Goal: Task Accomplishment & Management: Manage account settings

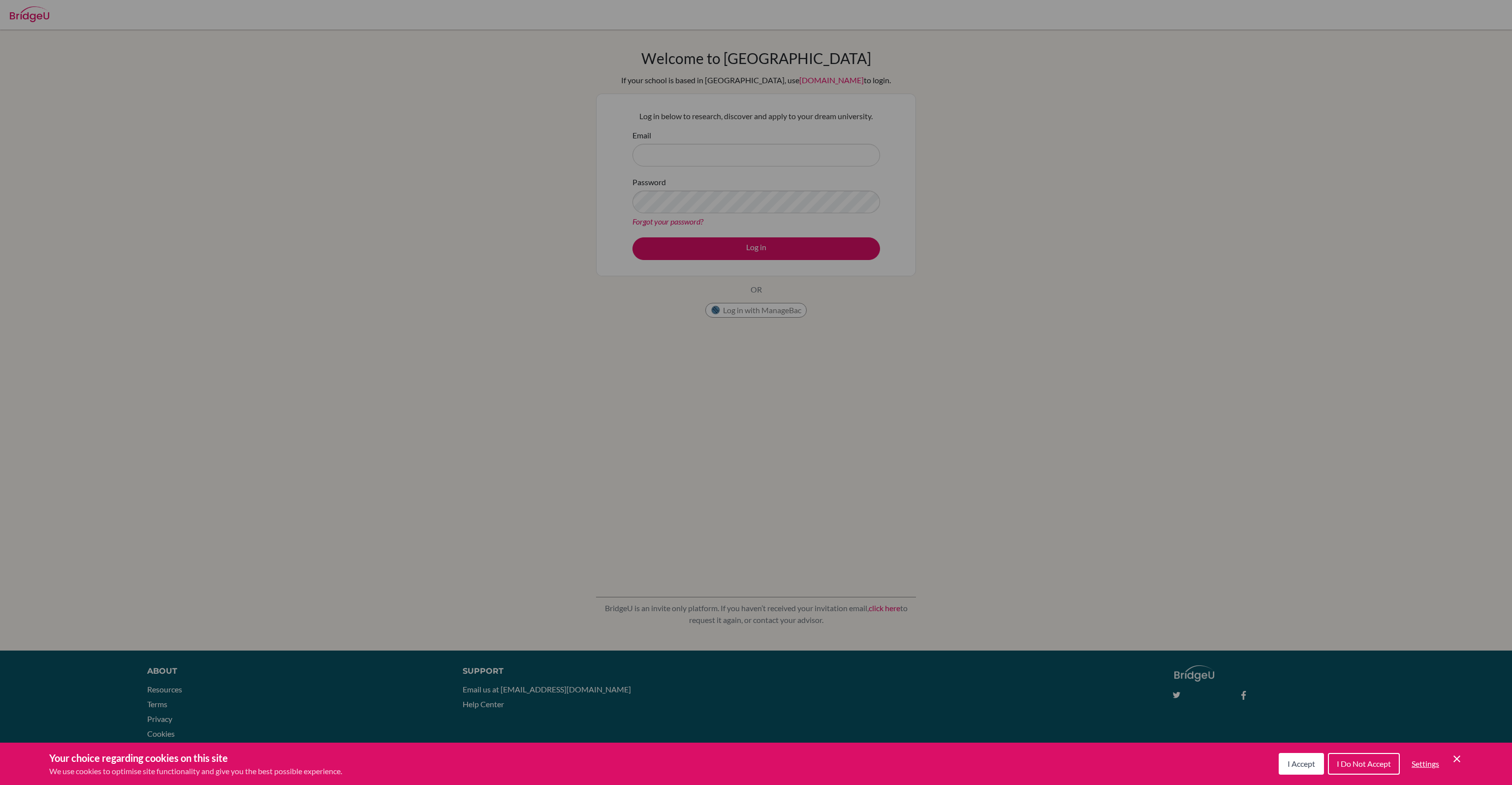
click at [1300, 769] on button "I Accept" at bounding box center [1301, 763] width 45 height 22
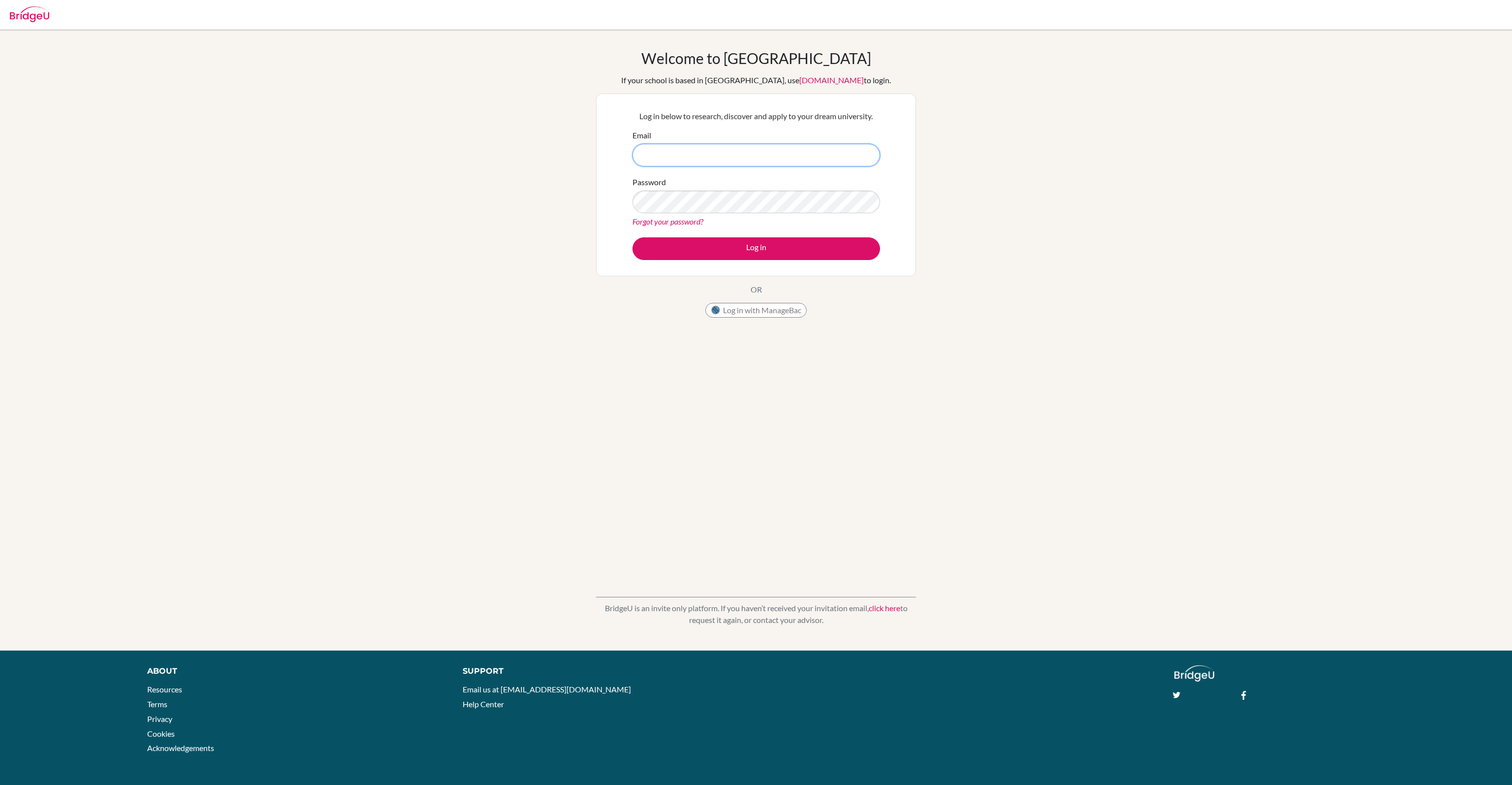
click at [741, 153] on input "Email" at bounding box center [757, 155] width 248 height 23
type input "cnsaiants@cnsa.hs.kr"
click at [740, 242] on button "Log in" at bounding box center [757, 248] width 248 height 23
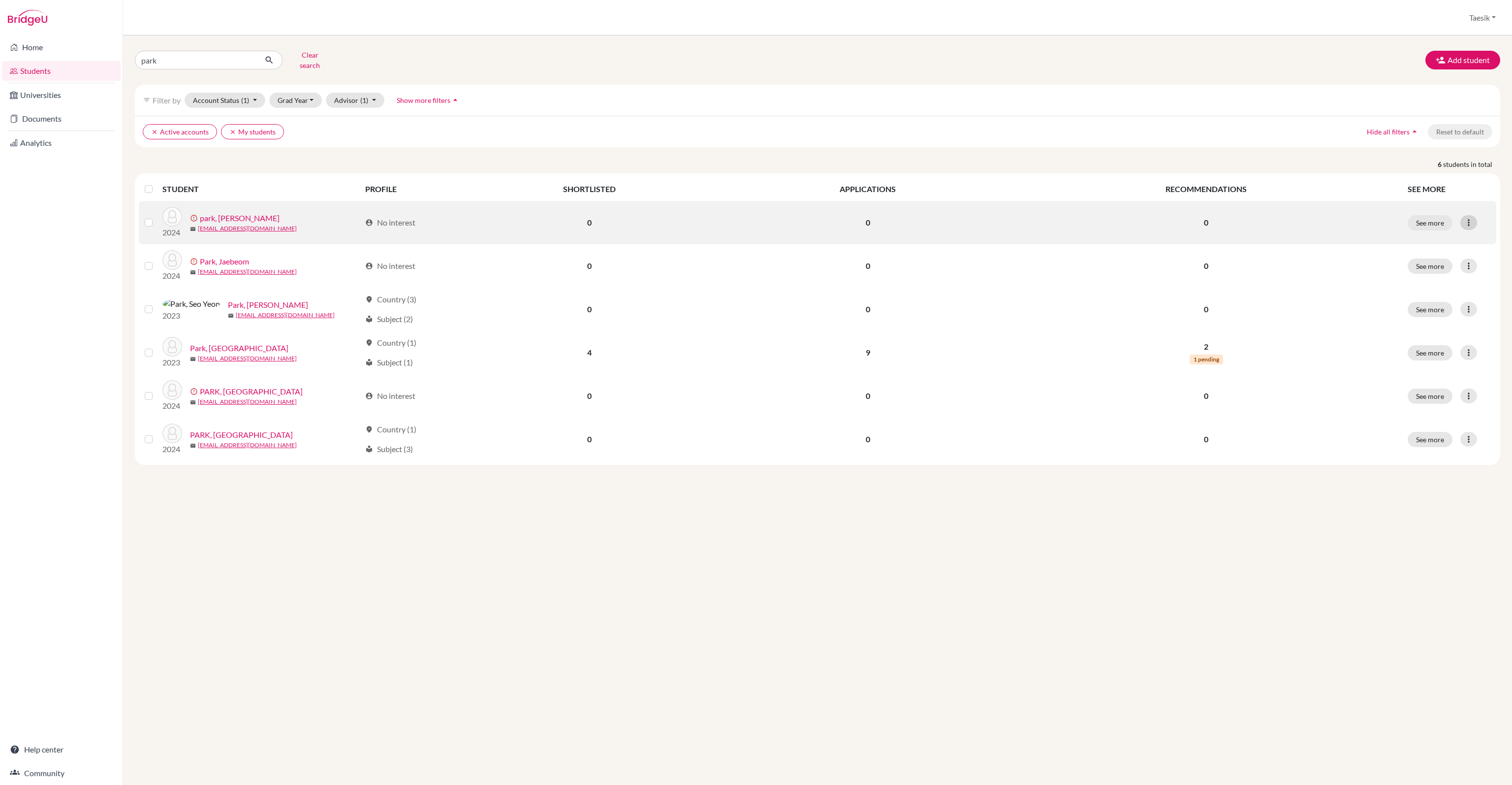
click at [1473, 218] on icon at bounding box center [1469, 223] width 10 height 10
click at [1465, 235] on button "Edit student" at bounding box center [1432, 242] width 89 height 16
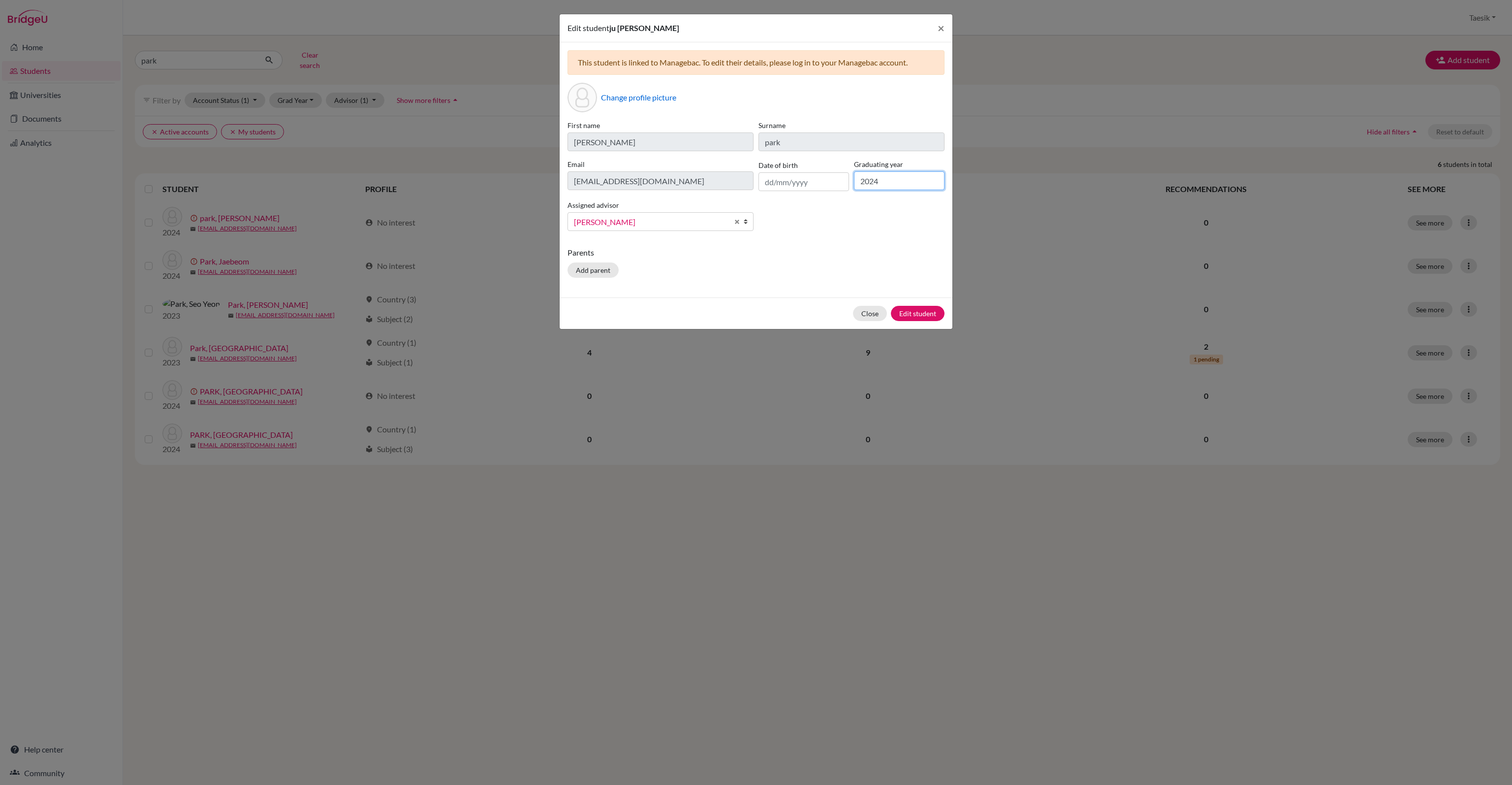
click at [886, 178] on input "2024" at bounding box center [899, 181] width 90 height 19
click at [916, 178] on input "2024" at bounding box center [899, 181] width 90 height 19
type input "2025"
click at [925, 306] on button "Edit student" at bounding box center [917, 314] width 53 height 15
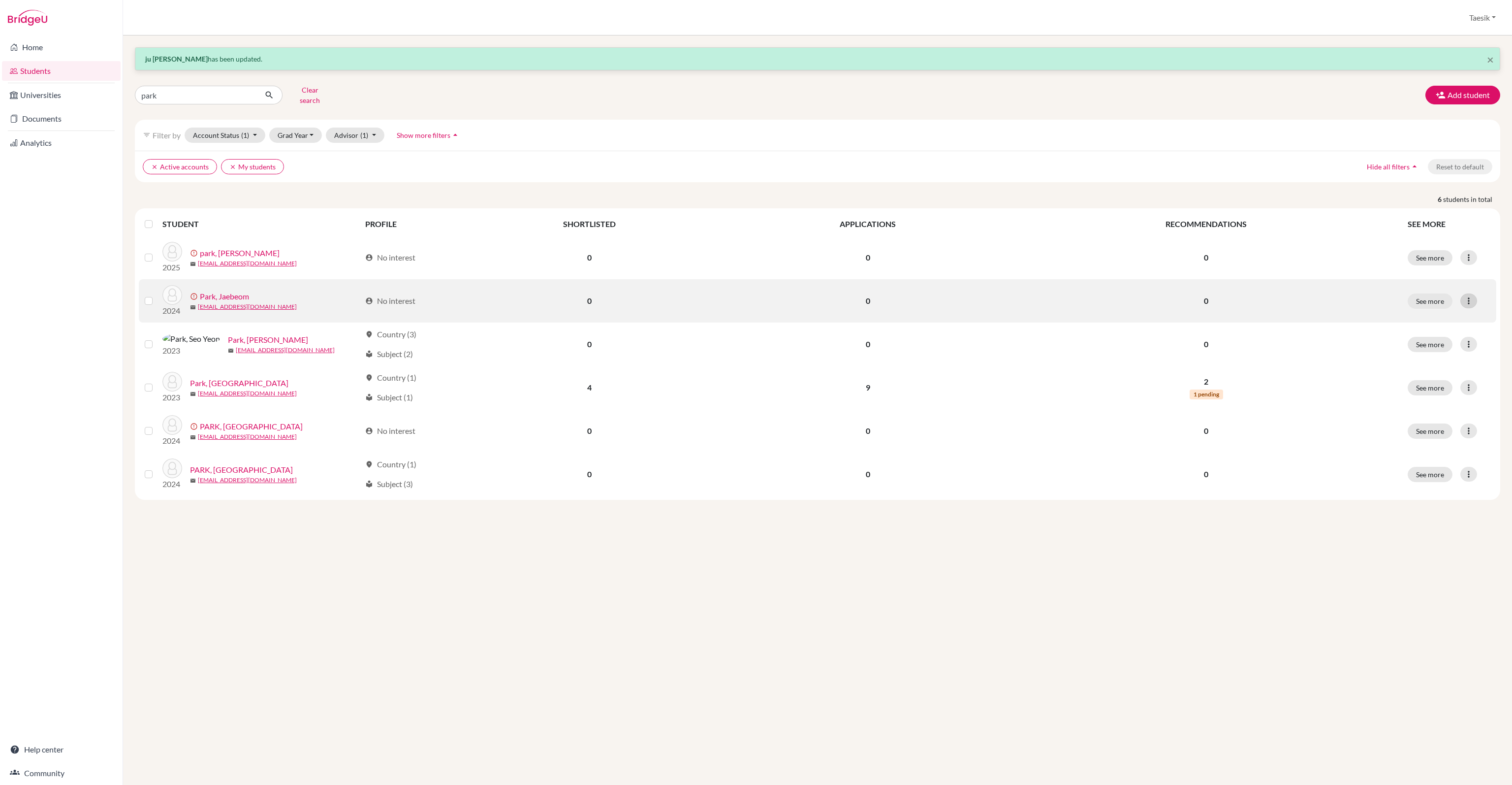
click at [1474, 295] on div at bounding box center [1469, 301] width 17 height 15
click at [1451, 313] on button "Edit student" at bounding box center [1432, 321] width 89 height 16
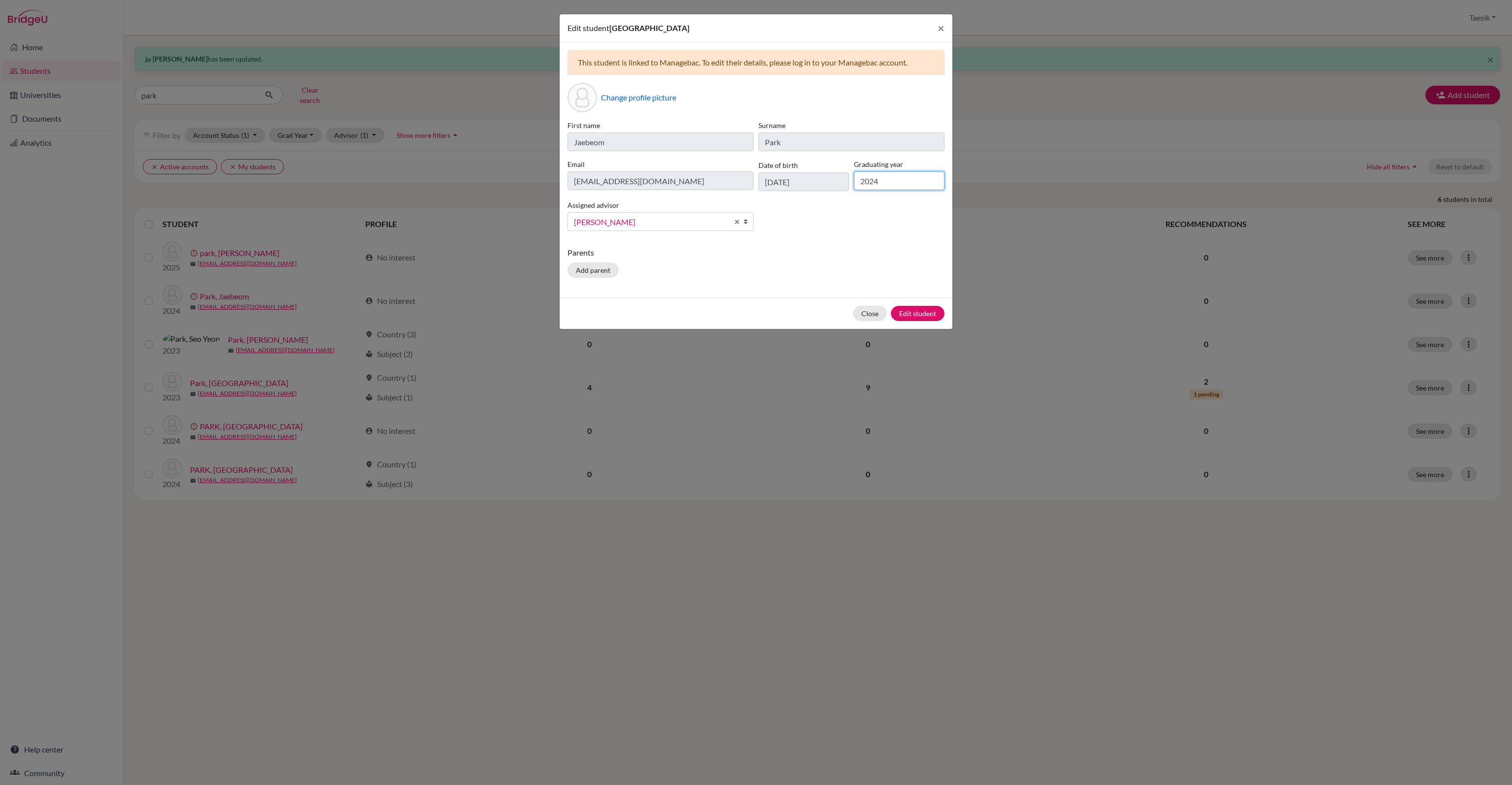
click at [895, 176] on input "2024" at bounding box center [899, 181] width 90 height 19
type input "2026"
click at [933, 314] on button "Edit student" at bounding box center [917, 314] width 53 height 15
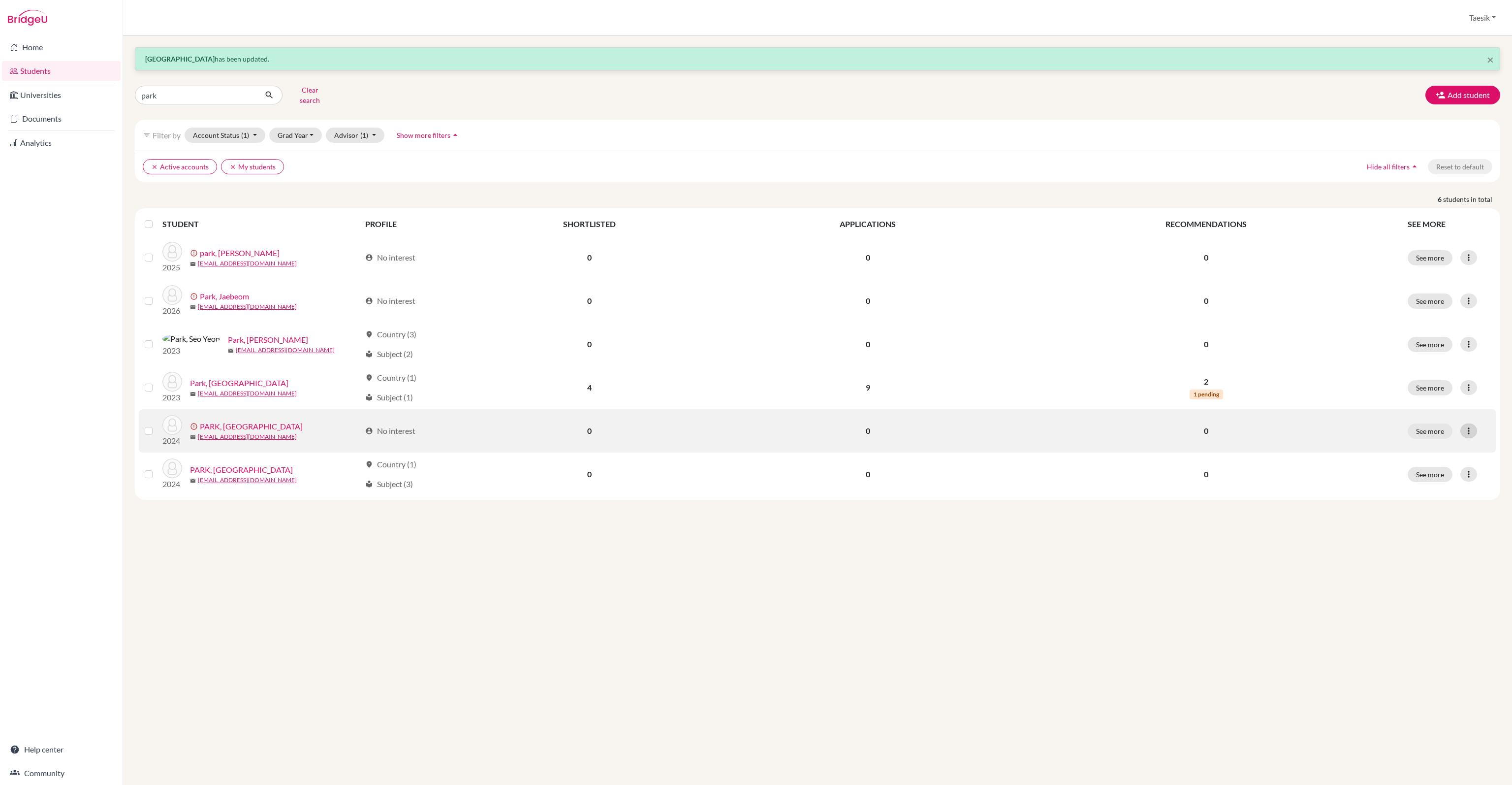
click at [1471, 426] on icon at bounding box center [1469, 430] width 10 height 10
click at [1447, 443] on button "Edit student" at bounding box center [1432, 451] width 89 height 16
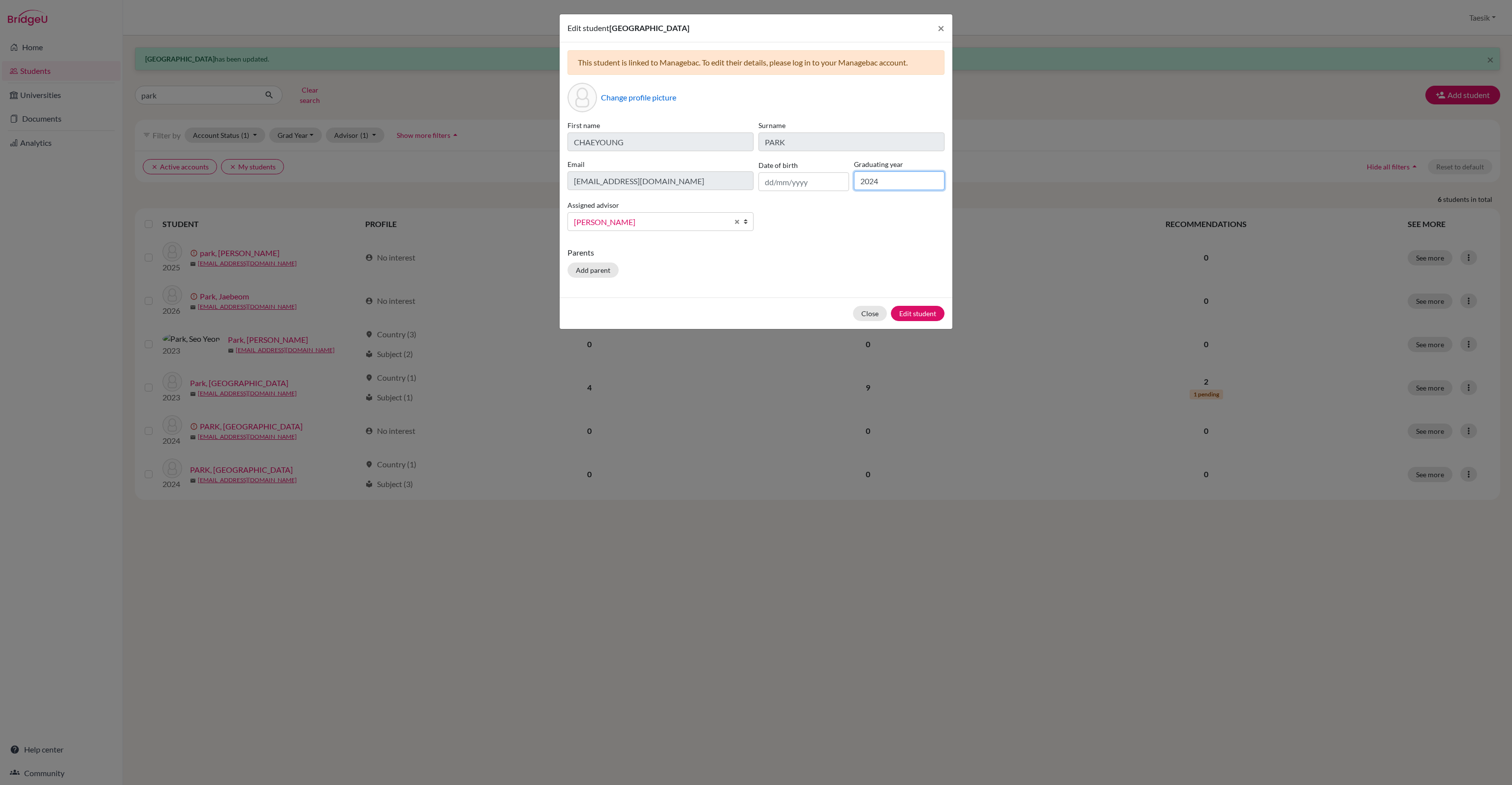
click at [893, 181] on input "2024" at bounding box center [899, 181] width 90 height 19
type input "2025"
click at [922, 312] on button "Edit student" at bounding box center [917, 314] width 53 height 15
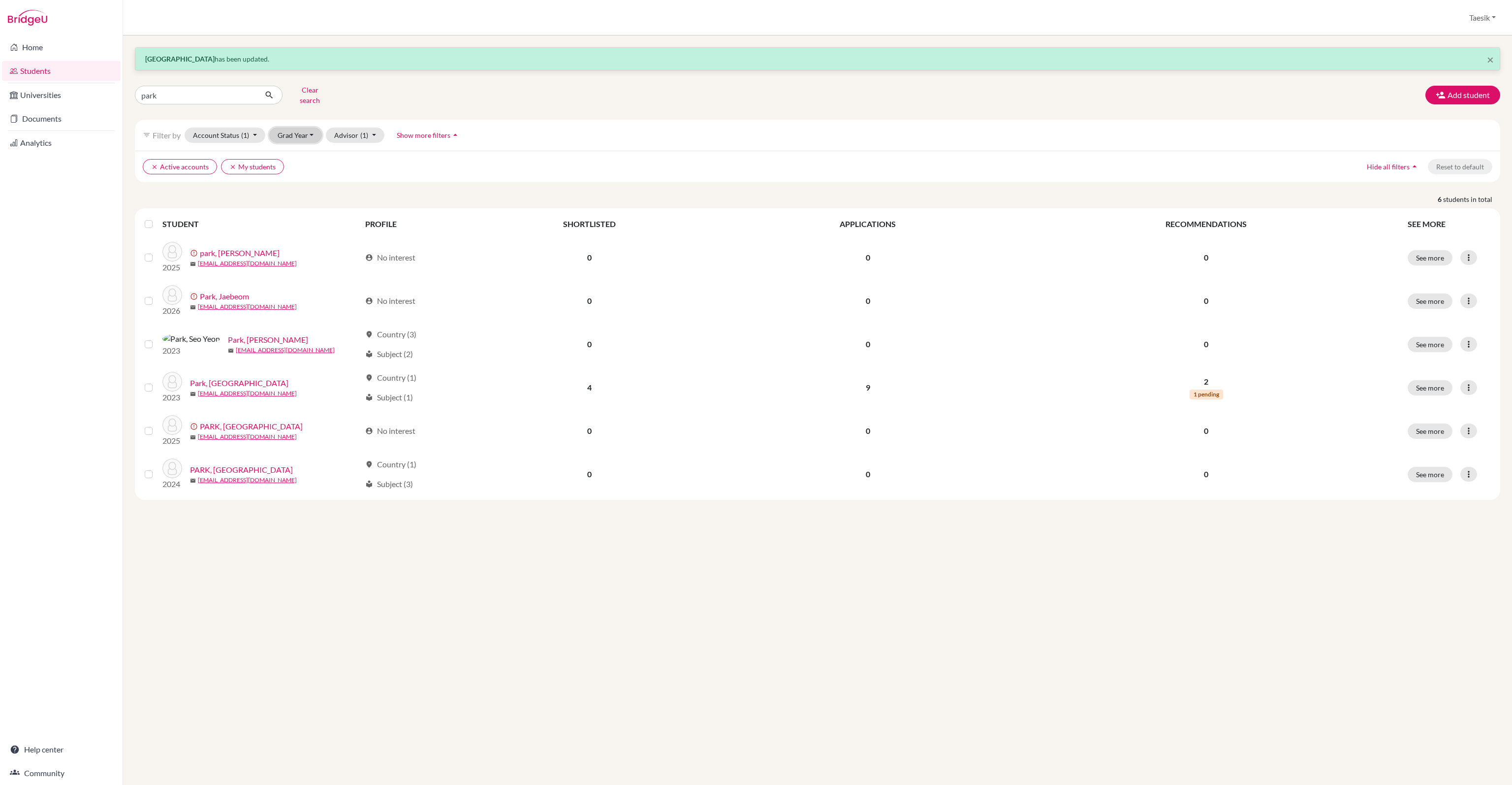
click at [295, 129] on button "Grad Year" at bounding box center [296, 135] width 53 height 15
click at [298, 170] on span "2024" at bounding box center [291, 172] width 18 height 12
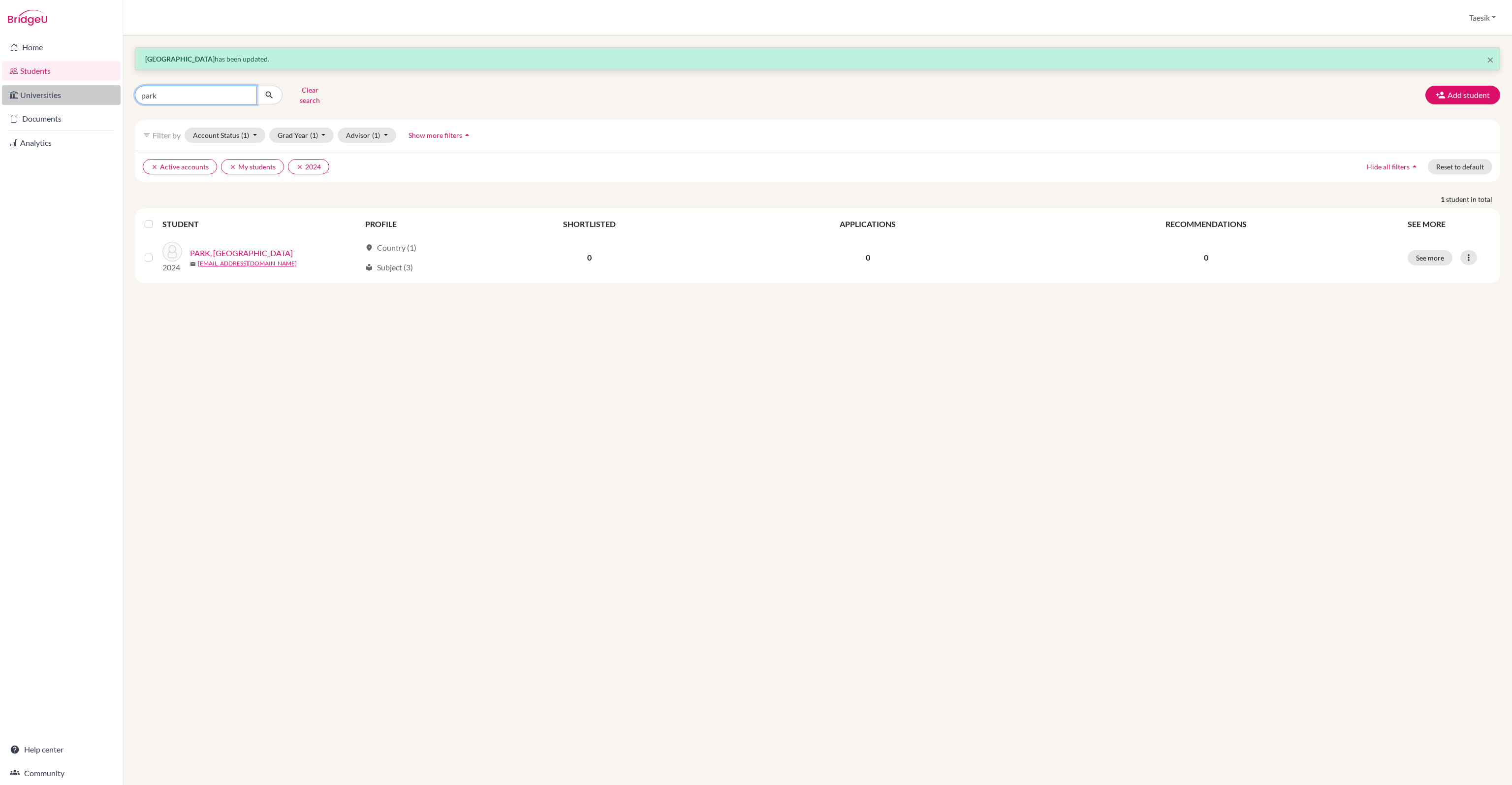
drag, startPoint x: 183, startPoint y: 92, endPoint x: 14, endPoint y: 103, distance: 169.4
click at [14, 103] on div "Home Students Universities Documents Analytics Help center Community Students o…" at bounding box center [756, 392] width 1512 height 785
click at [256, 86] on button "submit" at bounding box center [269, 95] width 26 height 19
click at [276, 90] on button "submit" at bounding box center [269, 95] width 26 height 19
click at [151, 163] on button "clear Active accounts" at bounding box center [180, 167] width 75 height 15
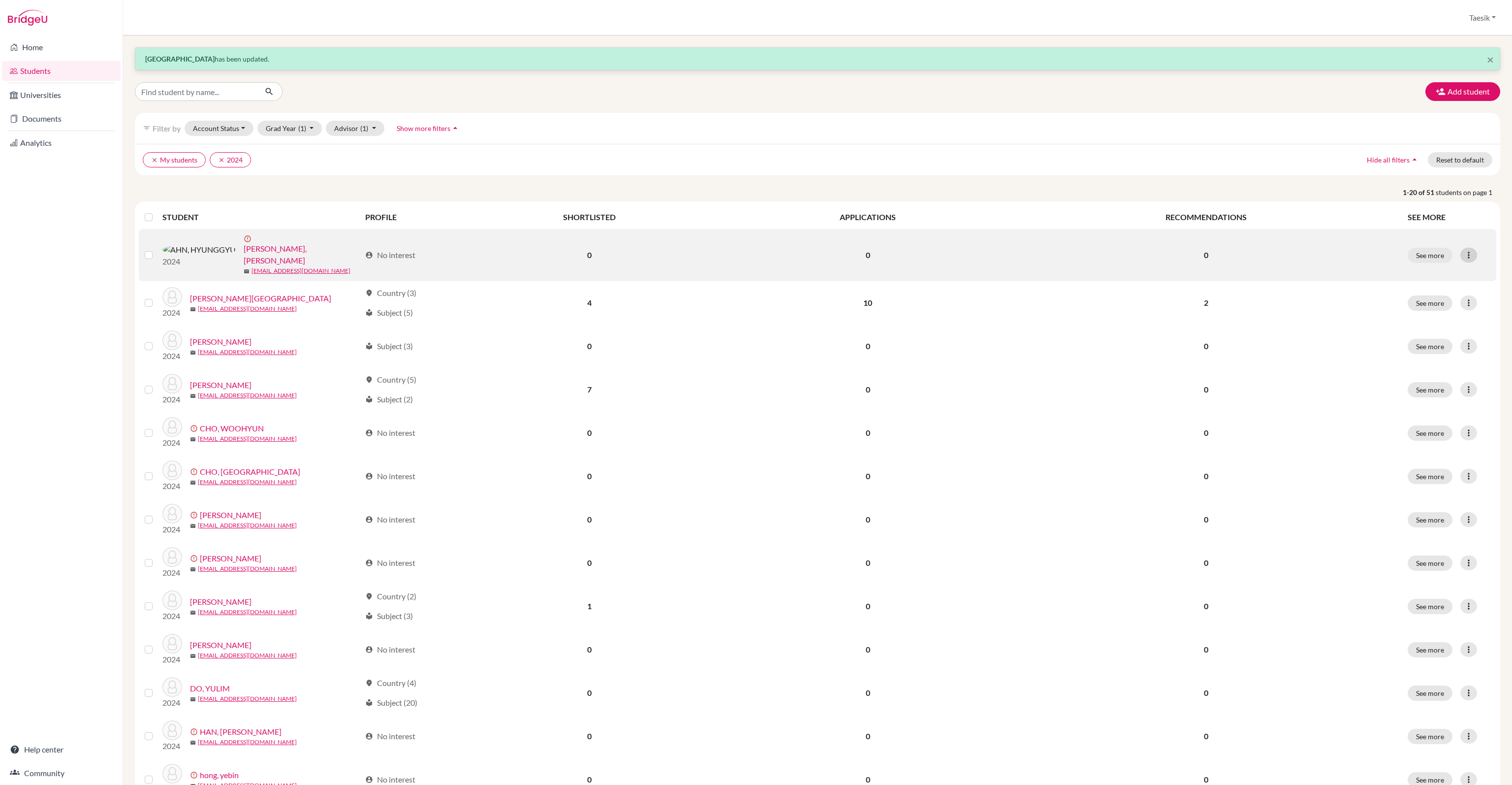
click at [1464, 251] on icon at bounding box center [1469, 255] width 10 height 10
drag, startPoint x: 1440, startPoint y: 267, endPoint x: 1303, endPoint y: 280, distance: 137.6
click at [1440, 267] on button "Edit student" at bounding box center [1424, 271] width 89 height 16
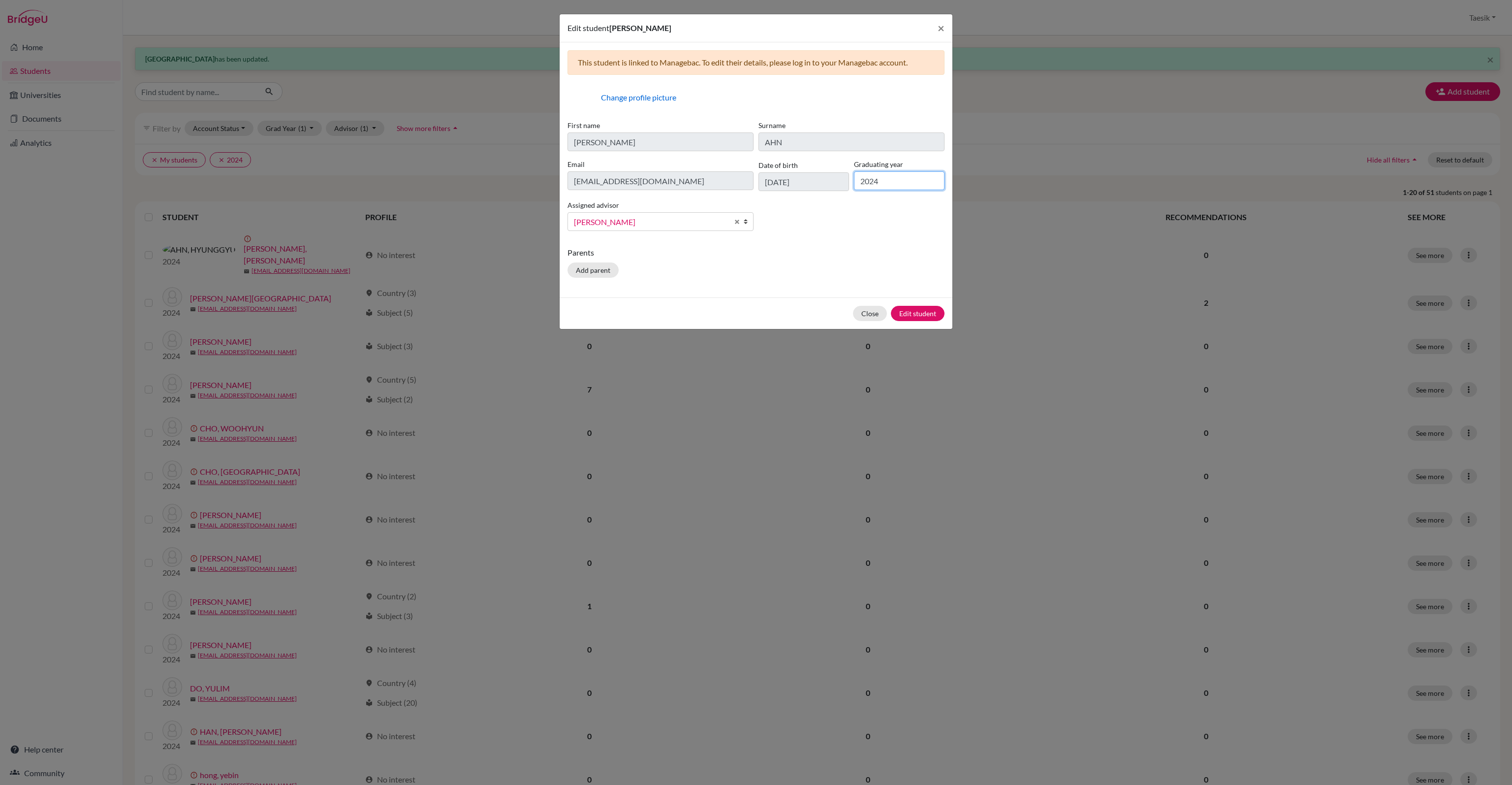
click at [882, 179] on input "2024" at bounding box center [899, 181] width 90 height 19
type input "2025"
click at [925, 314] on button "Edit student" at bounding box center [917, 314] width 53 height 15
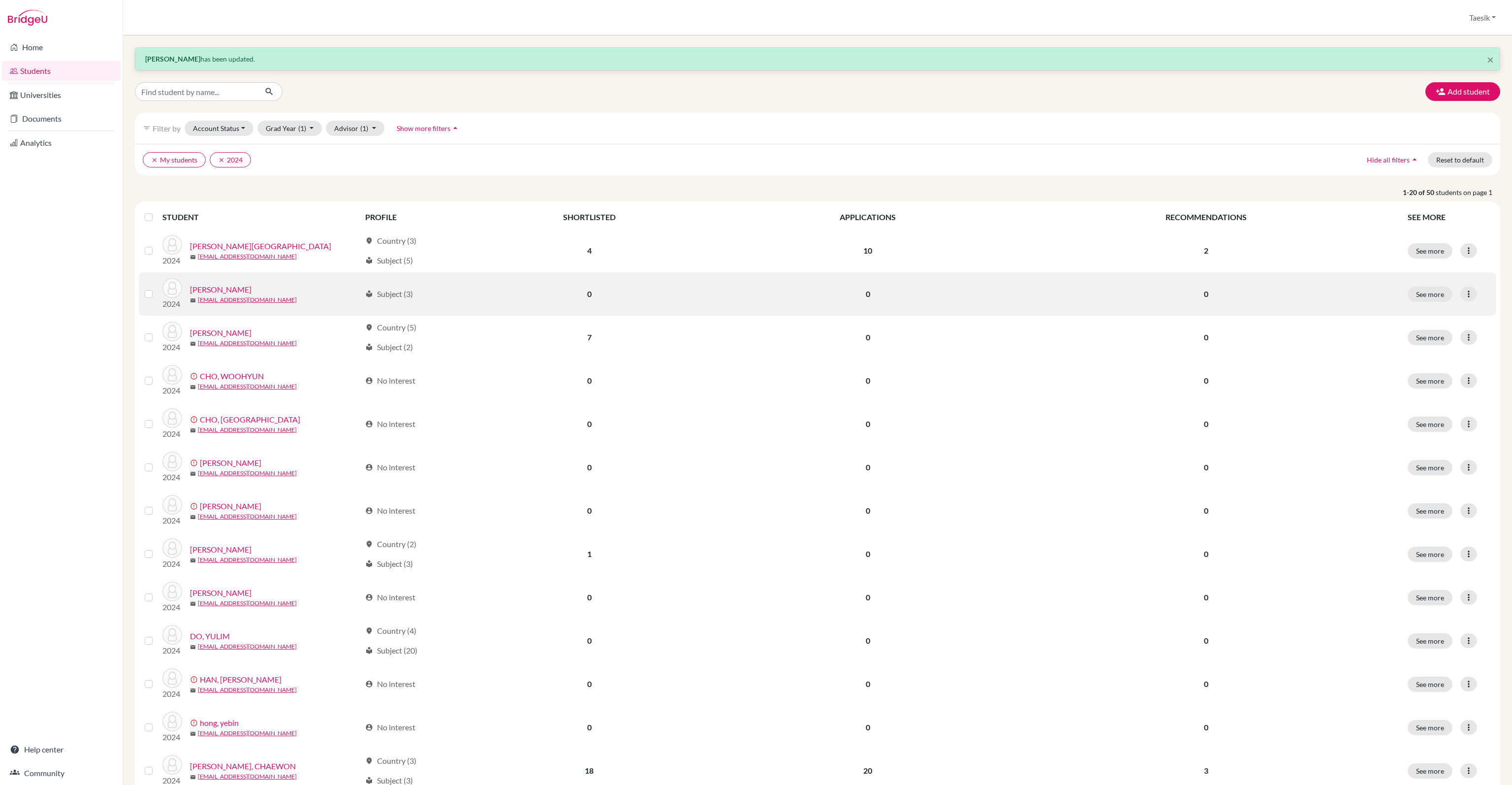
click at [143, 293] on td at bounding box center [150, 294] width 23 height 43
click at [157, 288] on label at bounding box center [157, 288] width 0 height 0
click at [0, 0] on input "checkbox" at bounding box center [0, 0] width 0 height 0
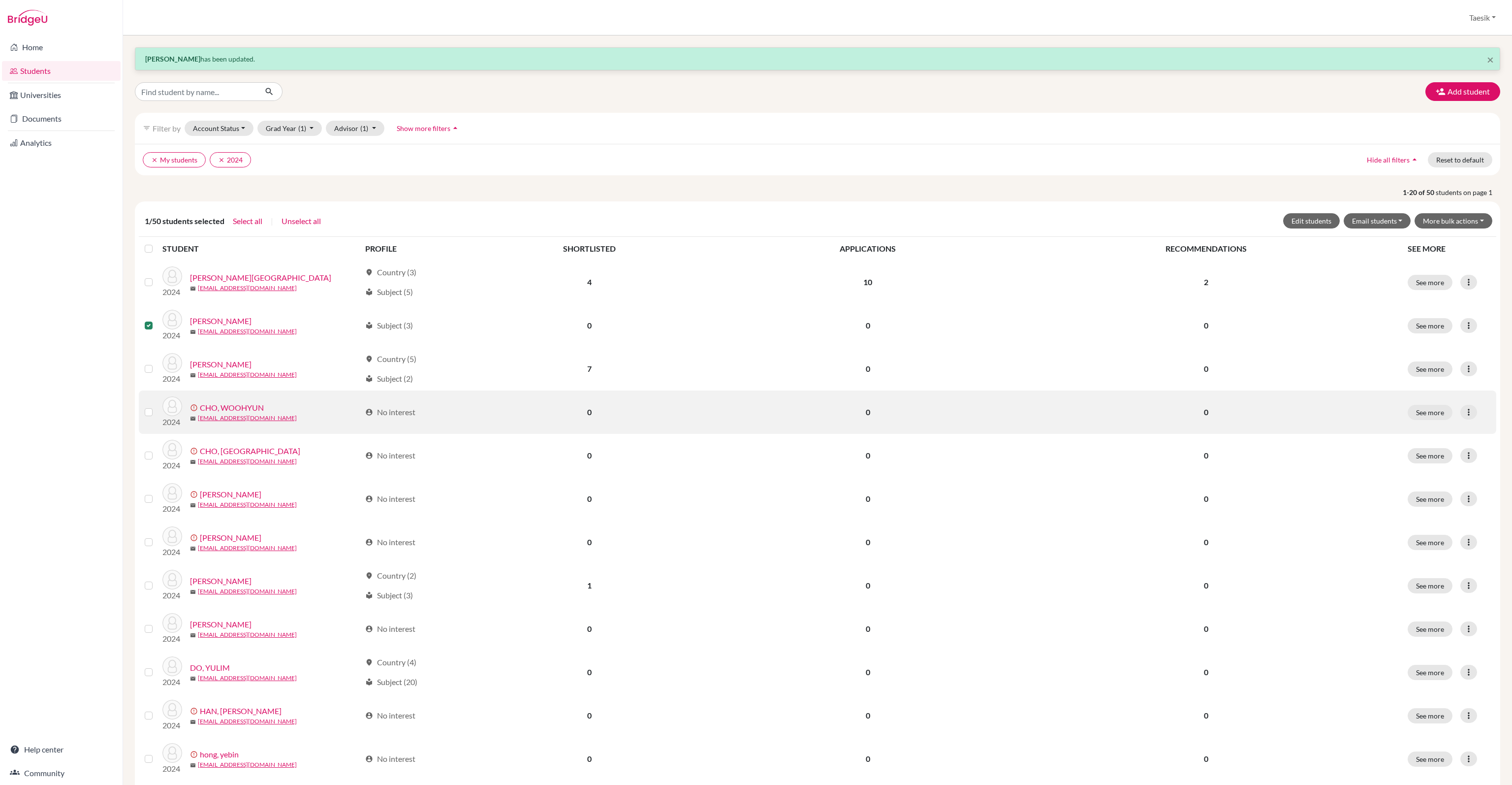
scroll to position [99, 0]
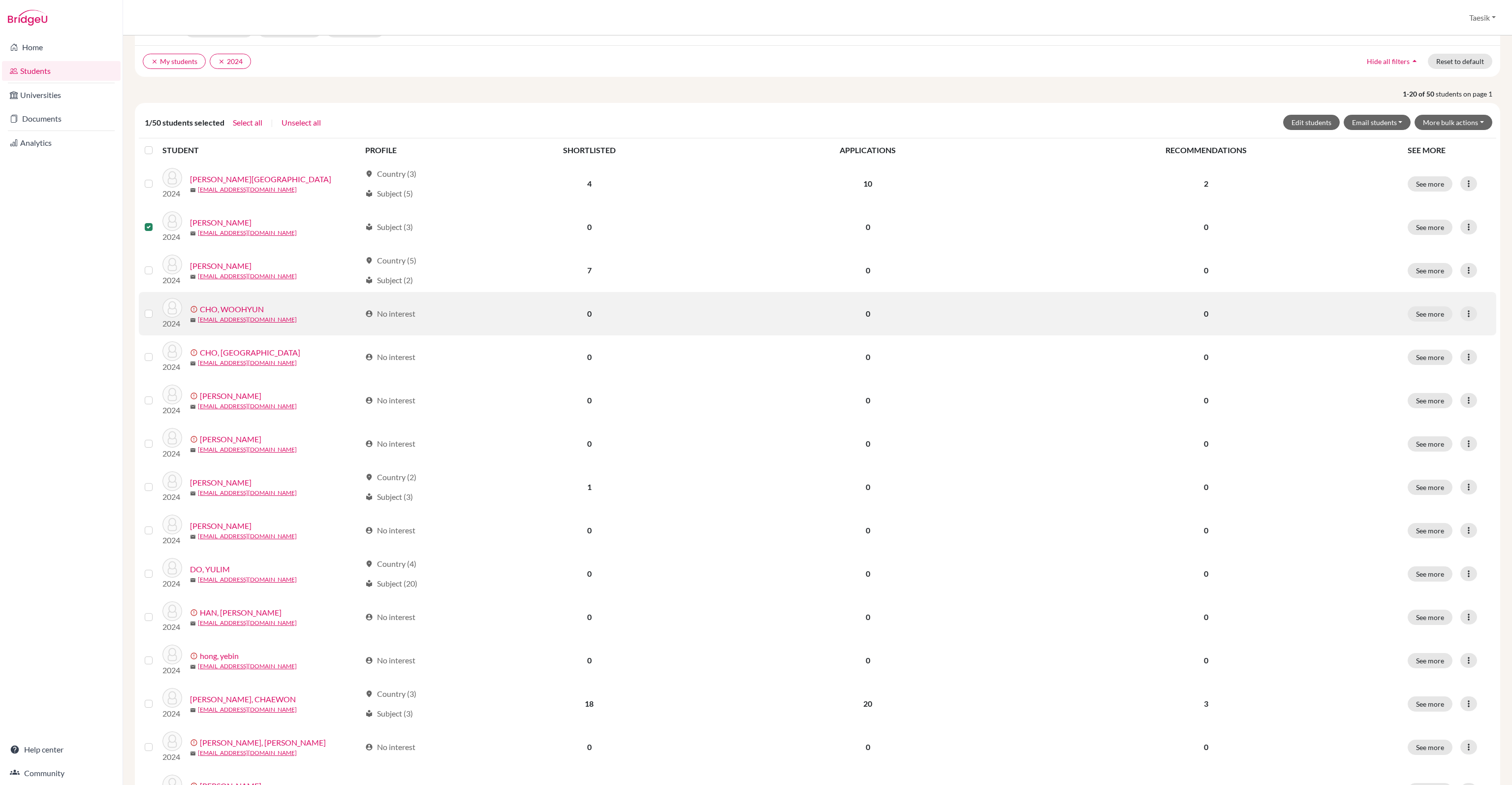
click at [157, 308] on label at bounding box center [157, 308] width 0 height 0
click at [0, 0] on input "checkbox" at bounding box center [0, 0] width 0 height 0
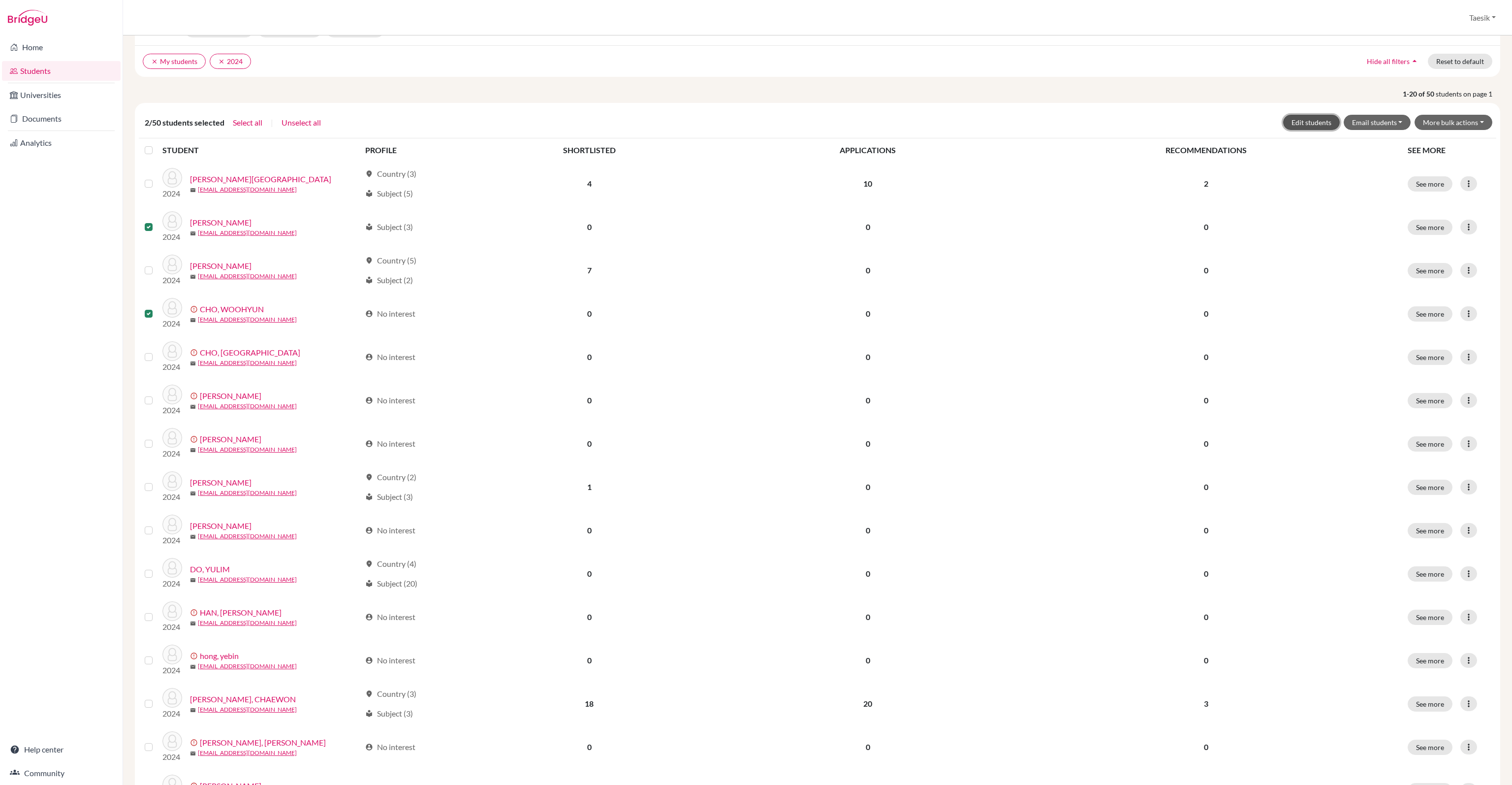
click at [1312, 120] on button "Edit students" at bounding box center [1311, 122] width 56 height 15
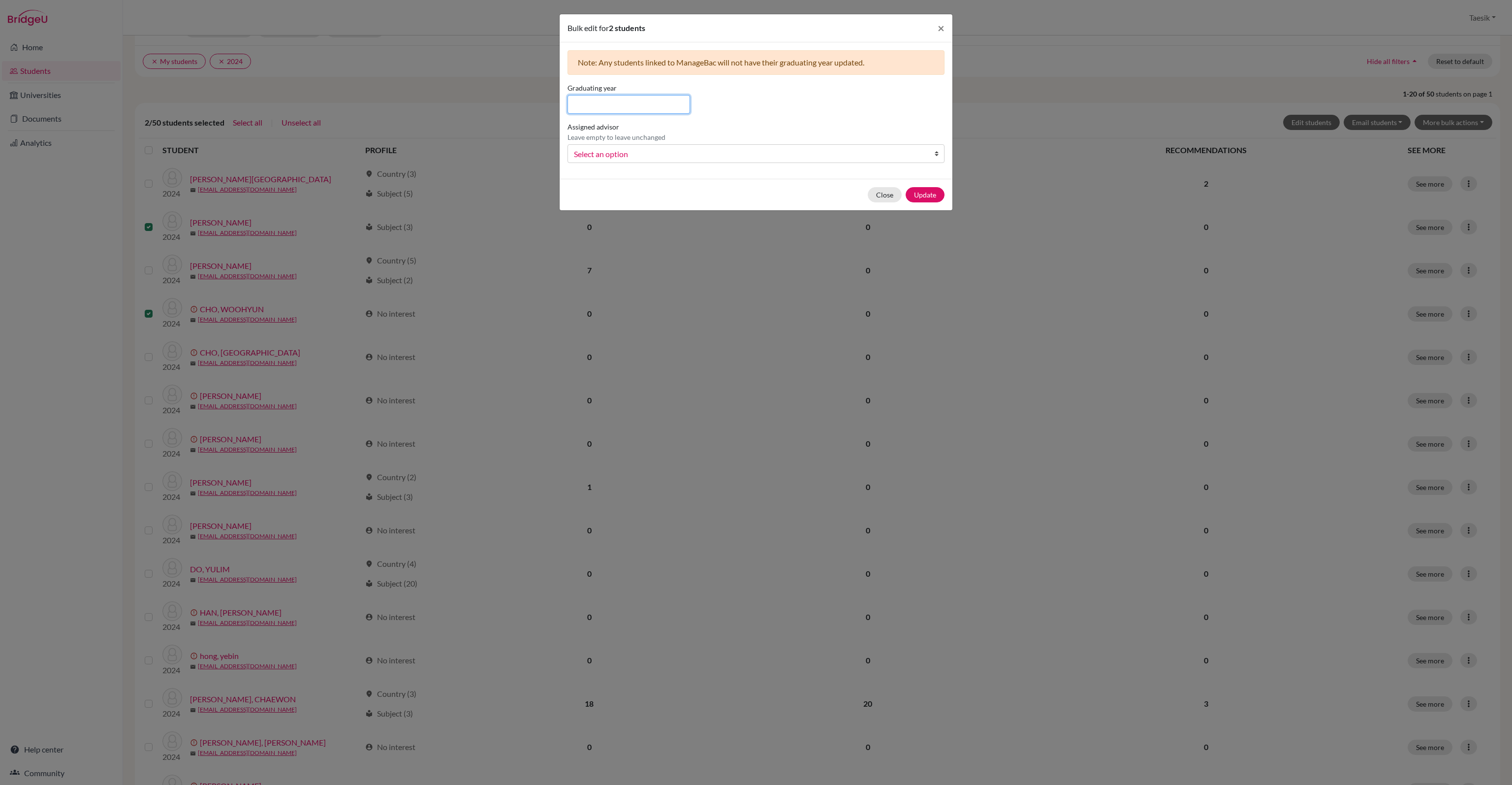
click at [656, 105] on input at bounding box center [629, 105] width 123 height 19
type input "2025"
click at [879, 157] on span "Select an option" at bounding box center [750, 154] width 352 height 13
click at [852, 191] on li "[PERSON_NAME]" at bounding box center [756, 185] width 372 height 12
click at [938, 196] on button "Update" at bounding box center [925, 195] width 39 height 15
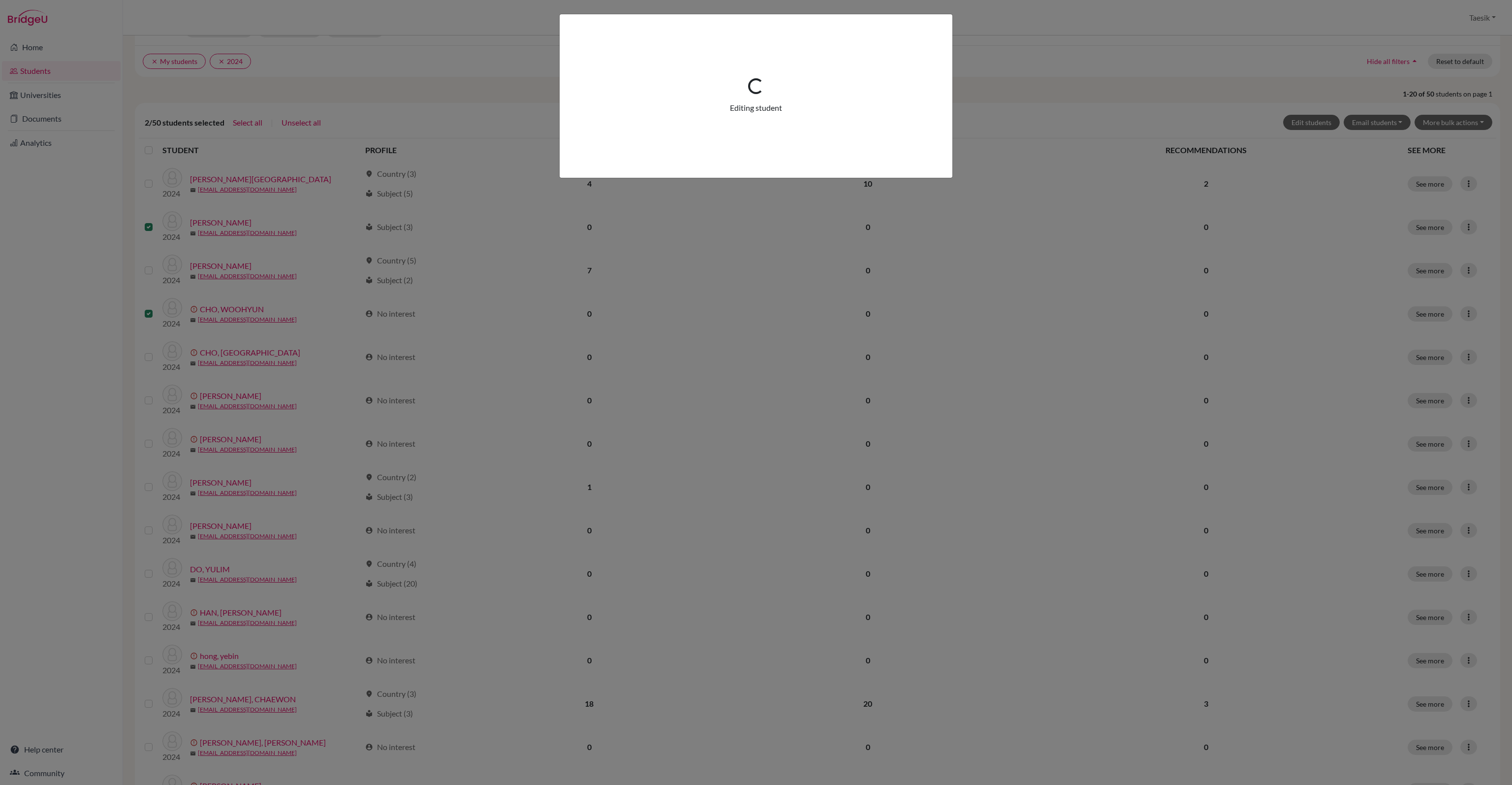
scroll to position [0, 0]
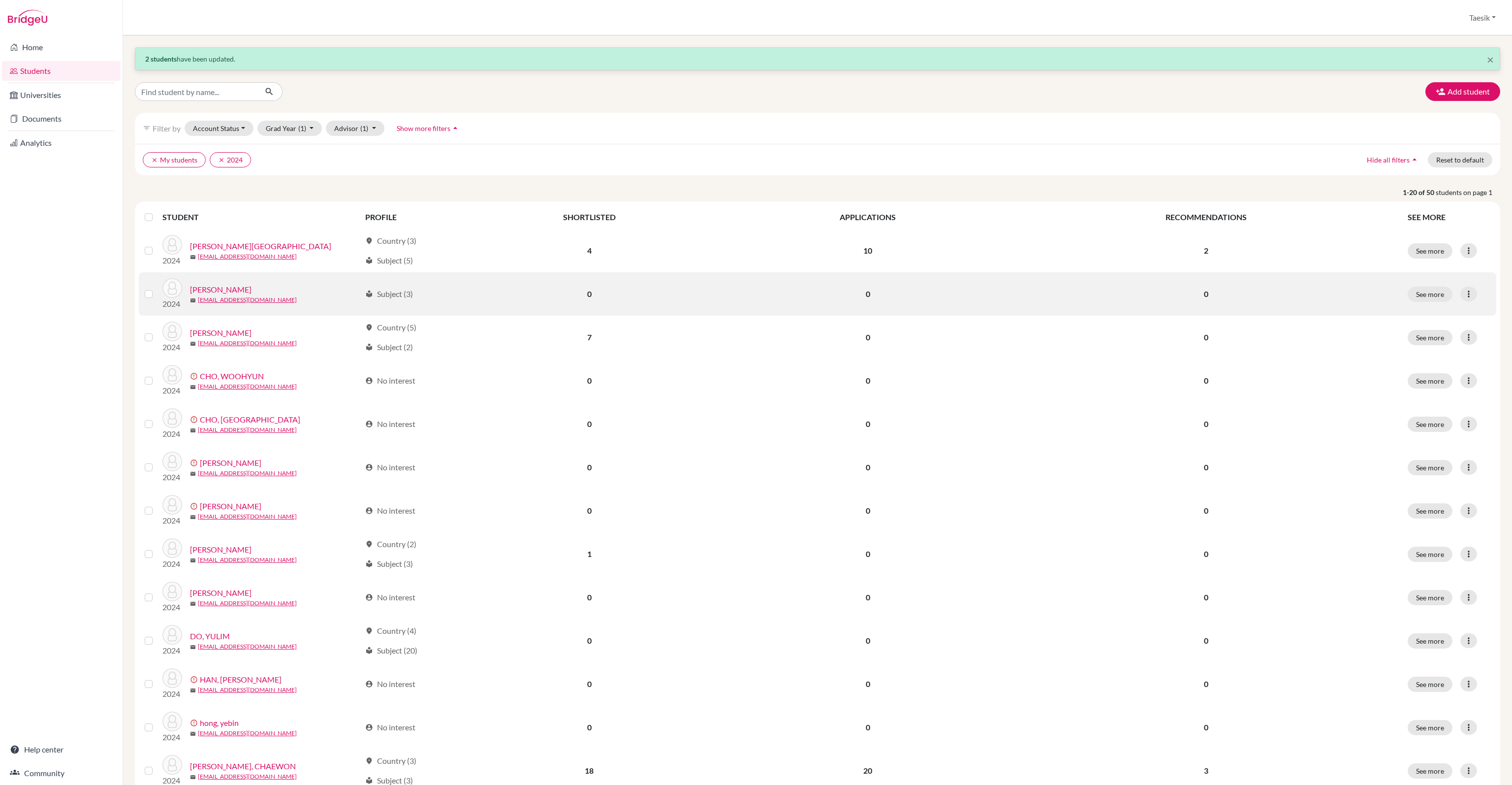
click at [157, 288] on label at bounding box center [157, 288] width 0 height 0
click at [0, 0] on input "checkbox" at bounding box center [0, 0] width 0 height 0
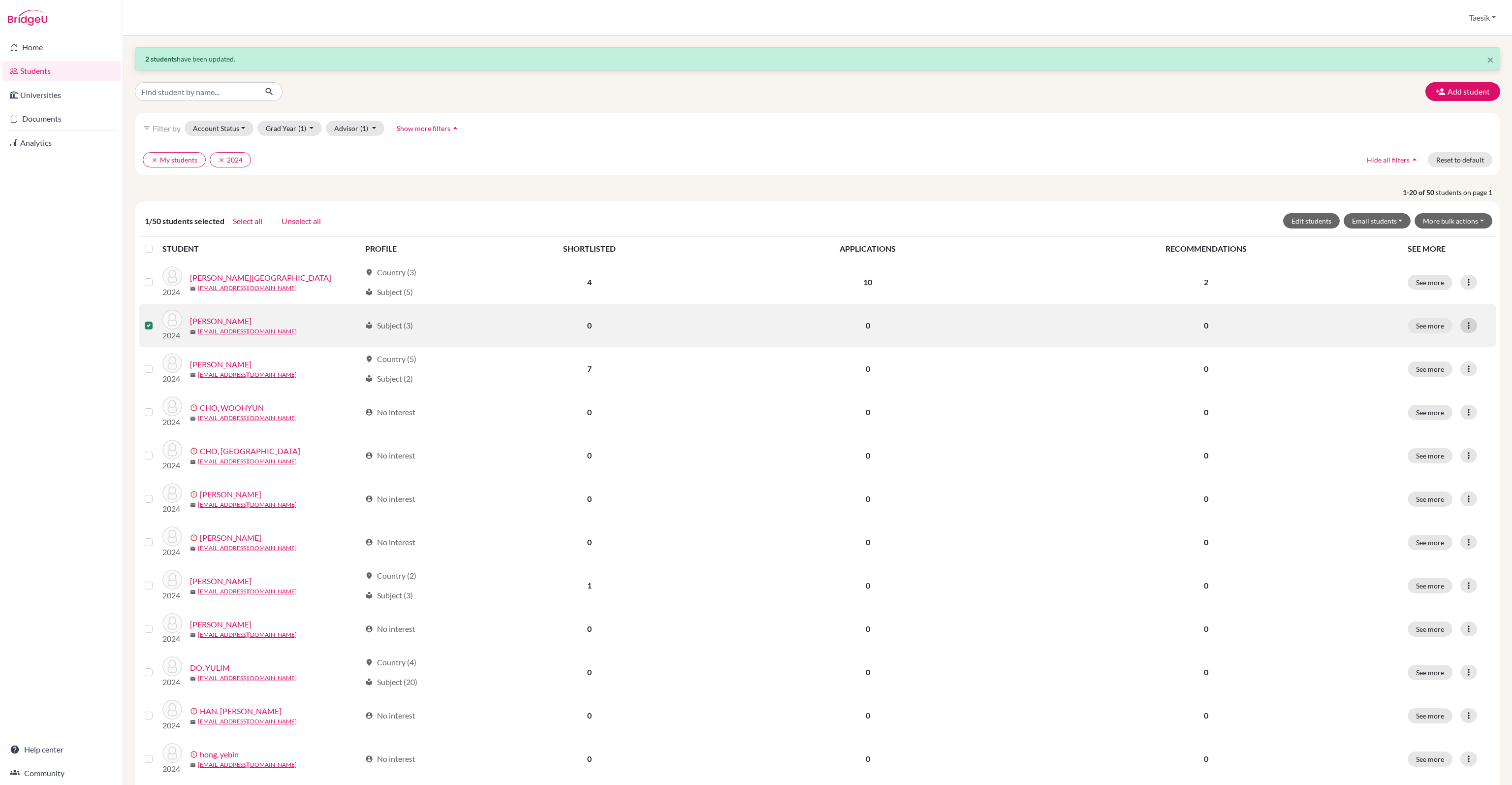
click at [1466, 329] on div at bounding box center [1469, 325] width 17 height 15
click at [1439, 338] on button "Edit student" at bounding box center [1418, 345] width 77 height 16
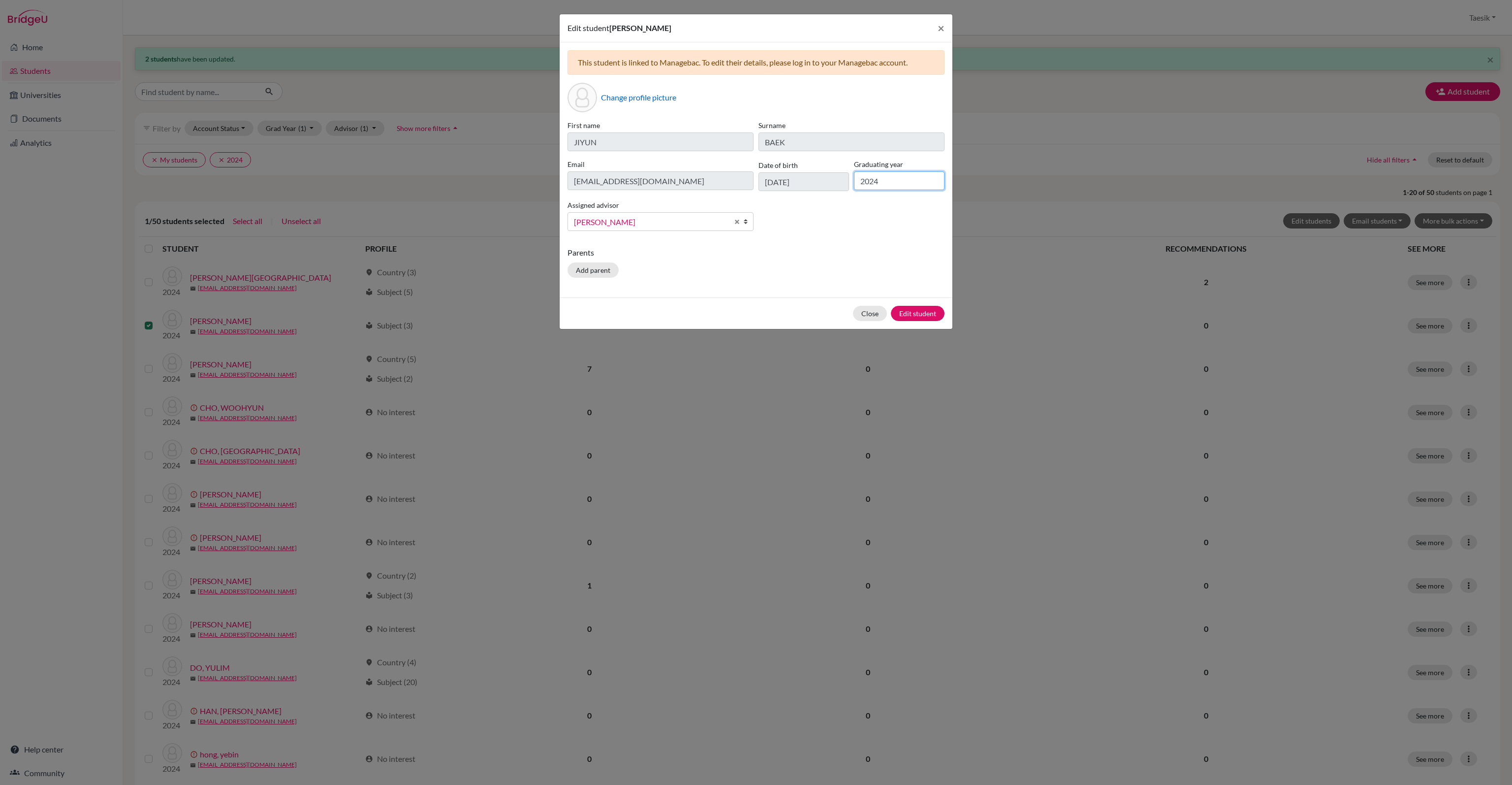
click at [894, 182] on input "2024" at bounding box center [899, 181] width 90 height 19
type input "2025"
click at [932, 304] on div "Close Edit student" at bounding box center [755, 313] width 393 height 32
click at [931, 312] on button "Edit student" at bounding box center [917, 314] width 53 height 15
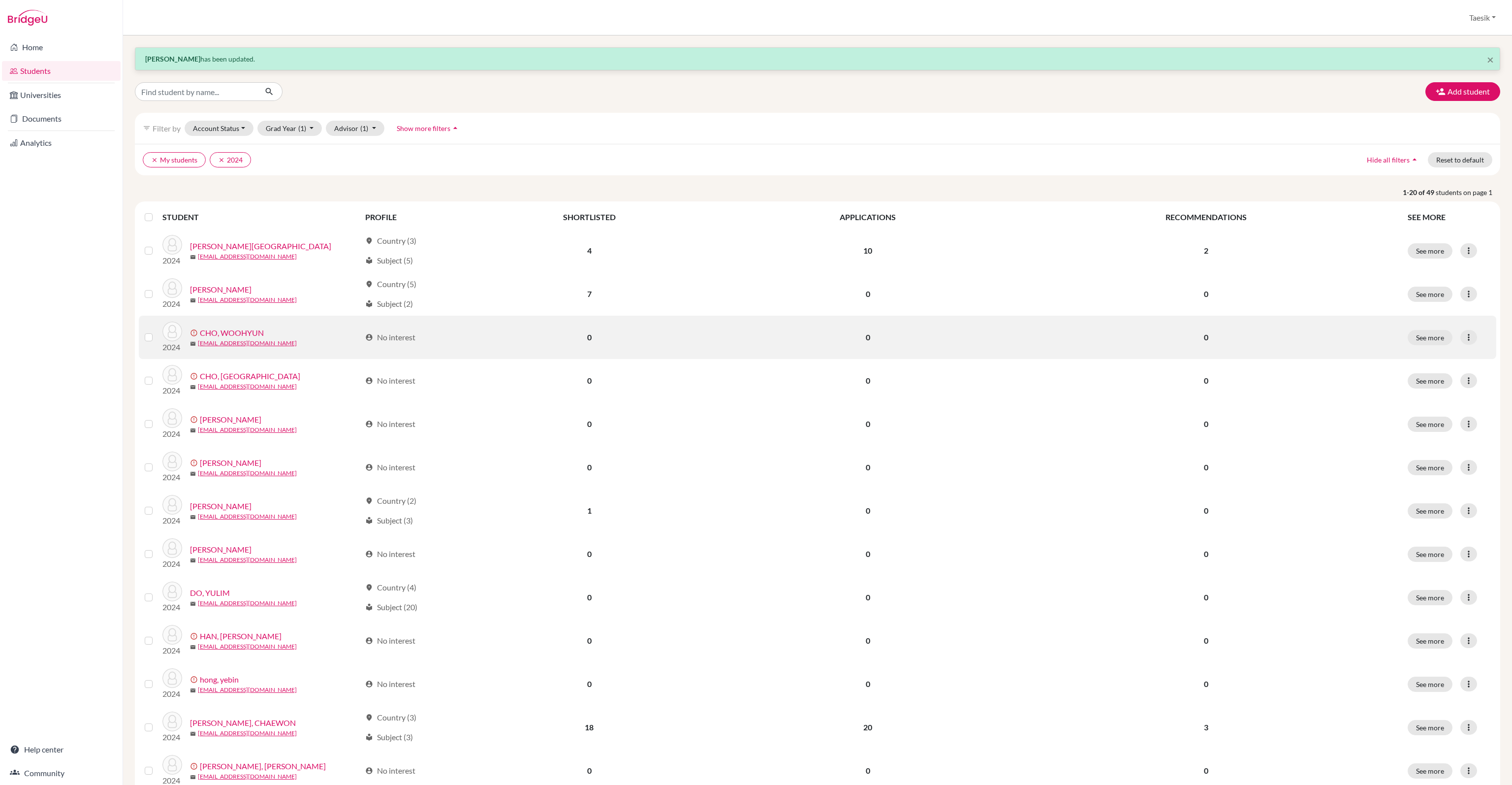
click at [157, 331] on label at bounding box center [157, 331] width 0 height 0
click at [0, 0] on input "checkbox" at bounding box center [0, 0] width 0 height 0
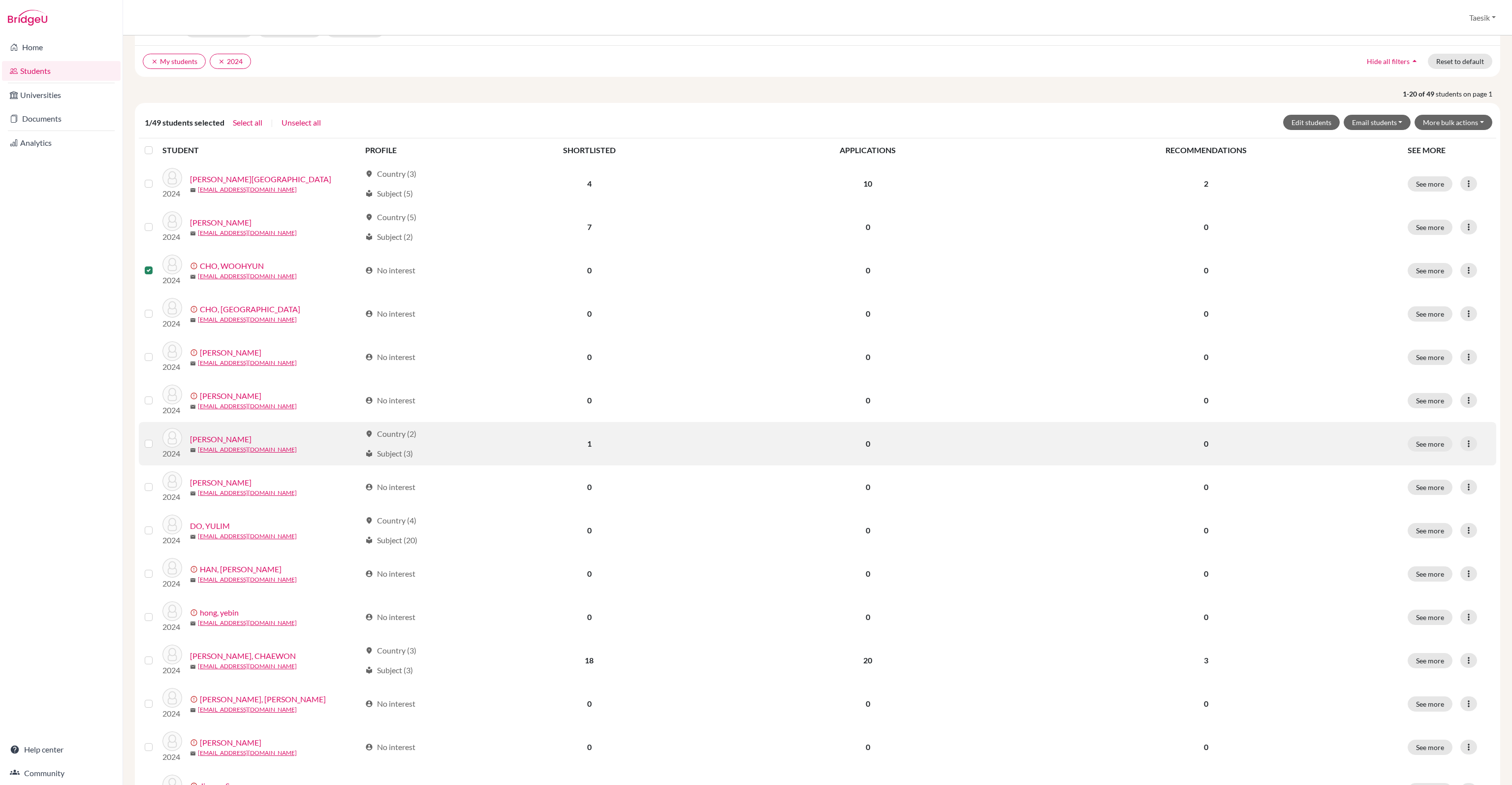
scroll to position [148, 0]
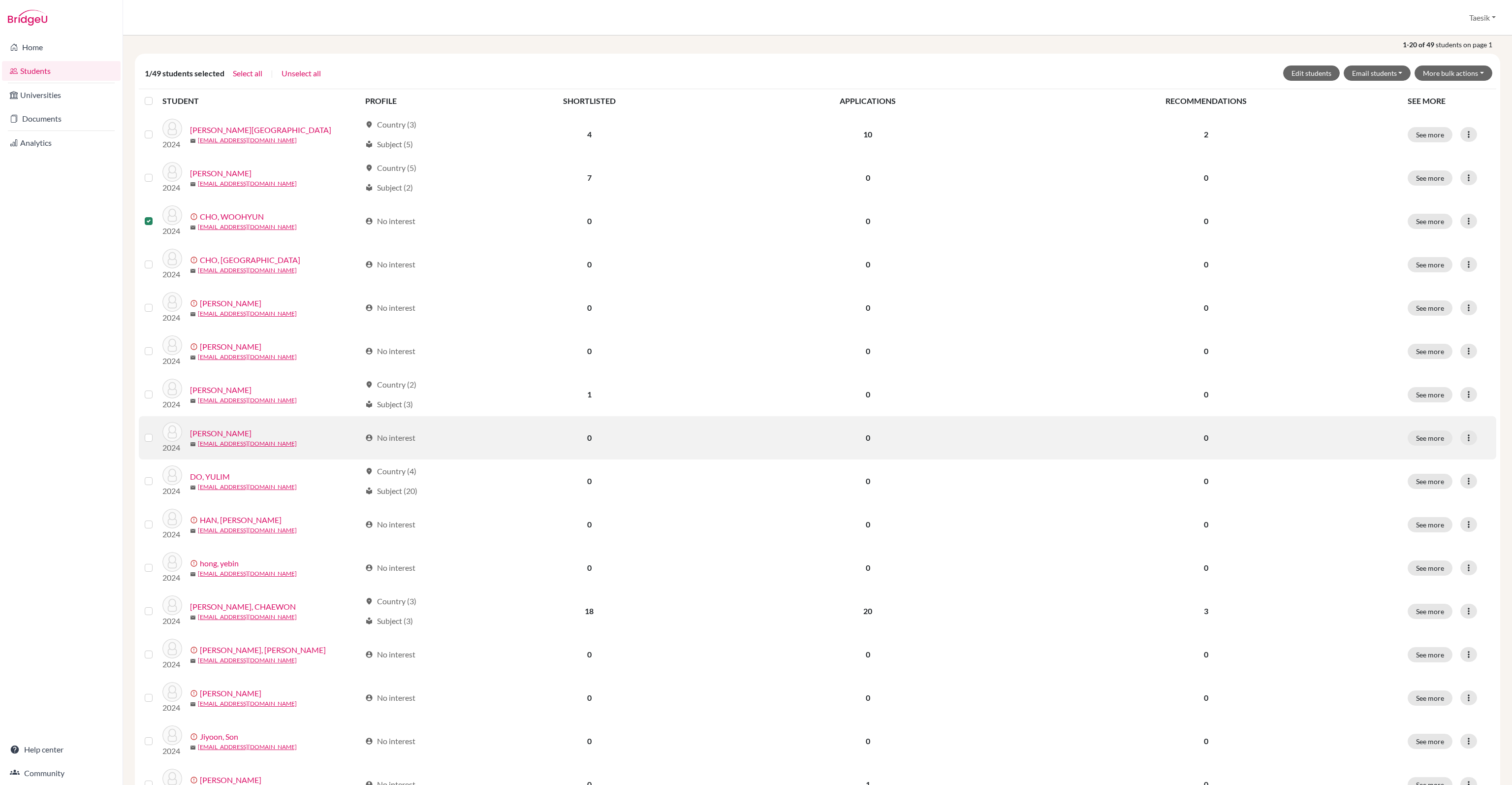
click at [157, 432] on label at bounding box center [157, 432] width 0 height 0
click at [0, 0] on input "checkbox" at bounding box center [0, 0] width 0 height 0
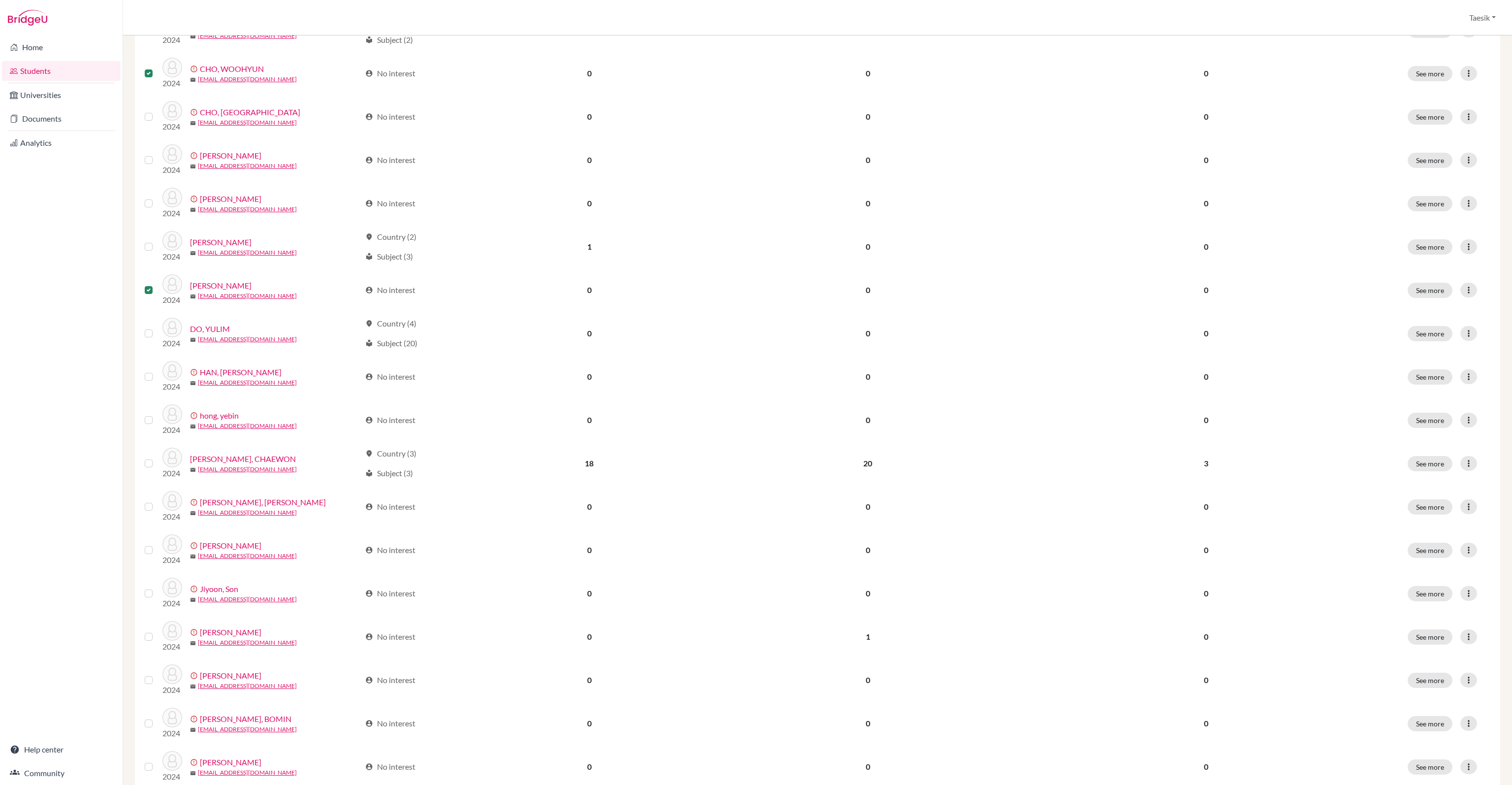
scroll to position [0, 0]
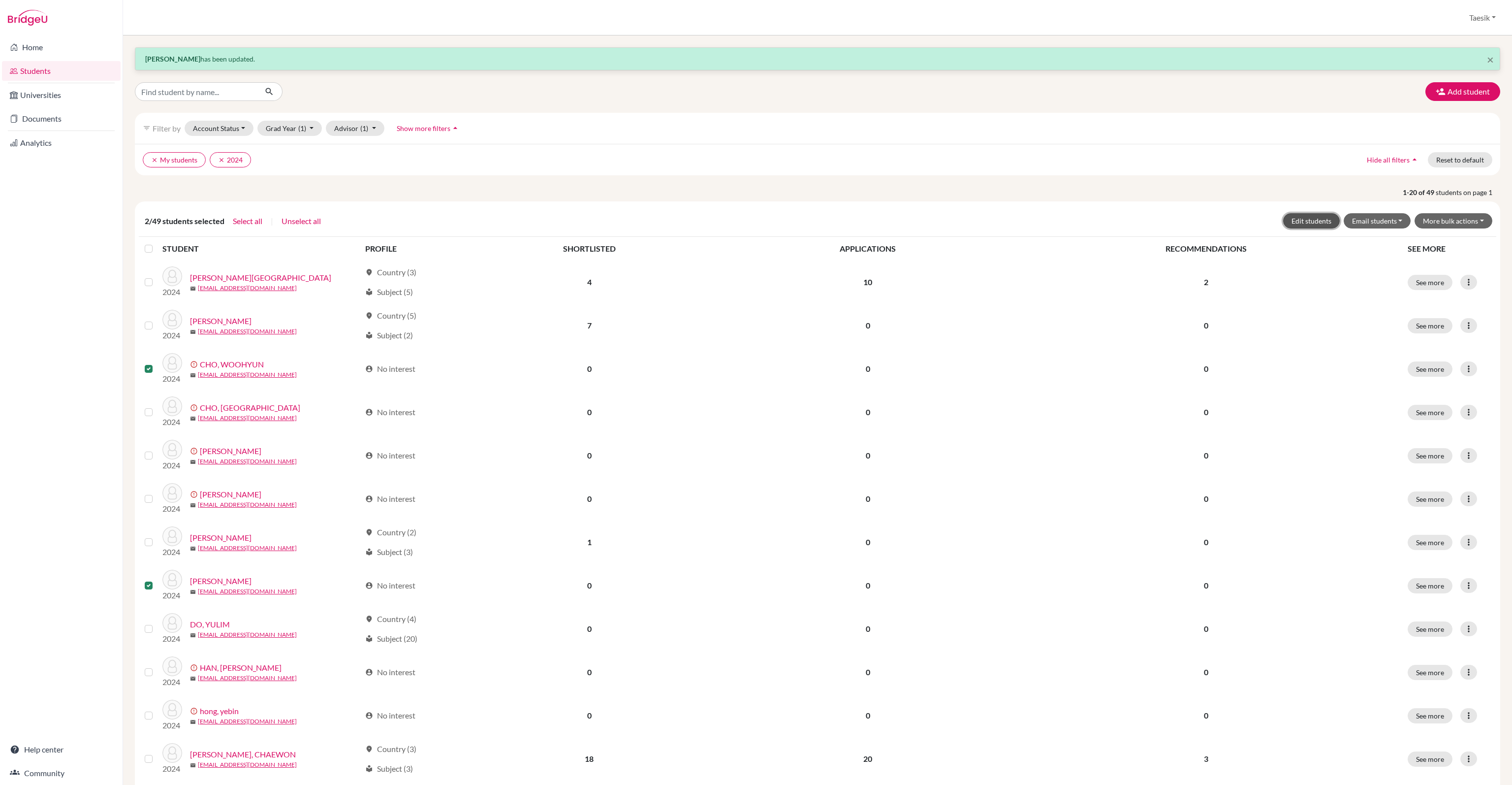
click at [1315, 217] on button "Edit students" at bounding box center [1311, 221] width 56 height 15
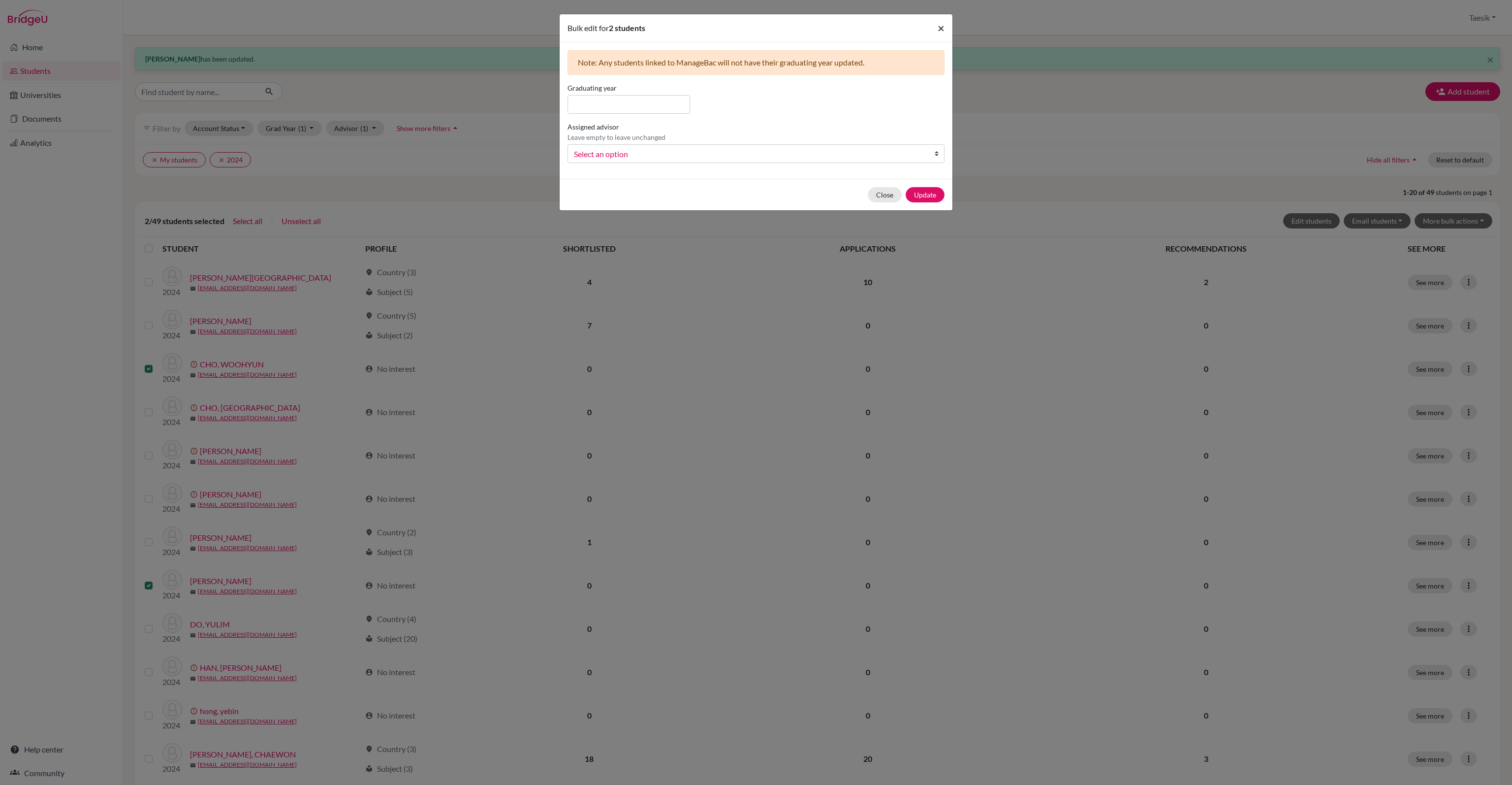
click at [940, 22] on span "×" at bounding box center [941, 28] width 7 height 14
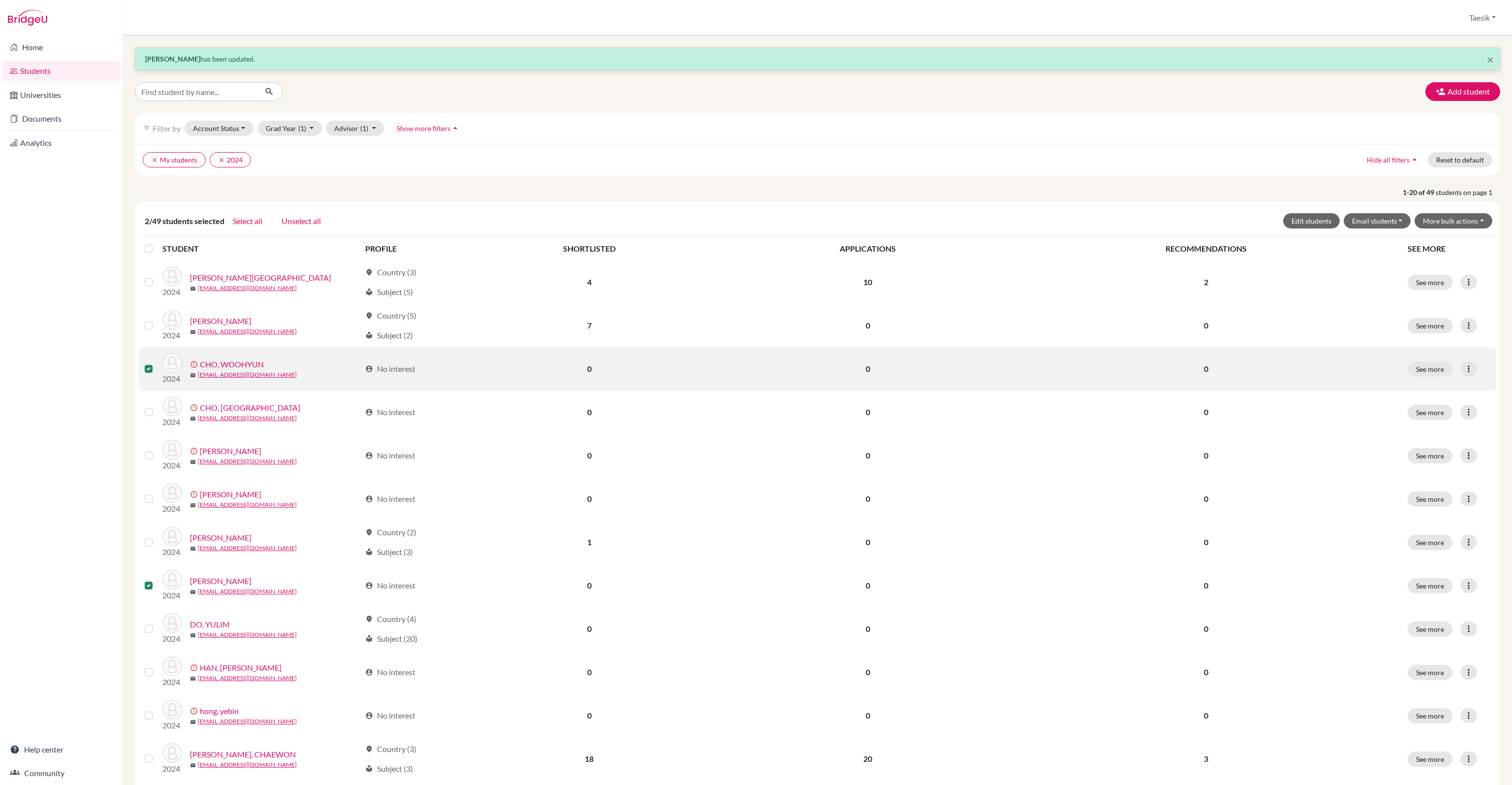
click at [157, 363] on label at bounding box center [157, 363] width 0 height 0
click at [0, 0] on input "checkbox" at bounding box center [0, 0] width 0 height 0
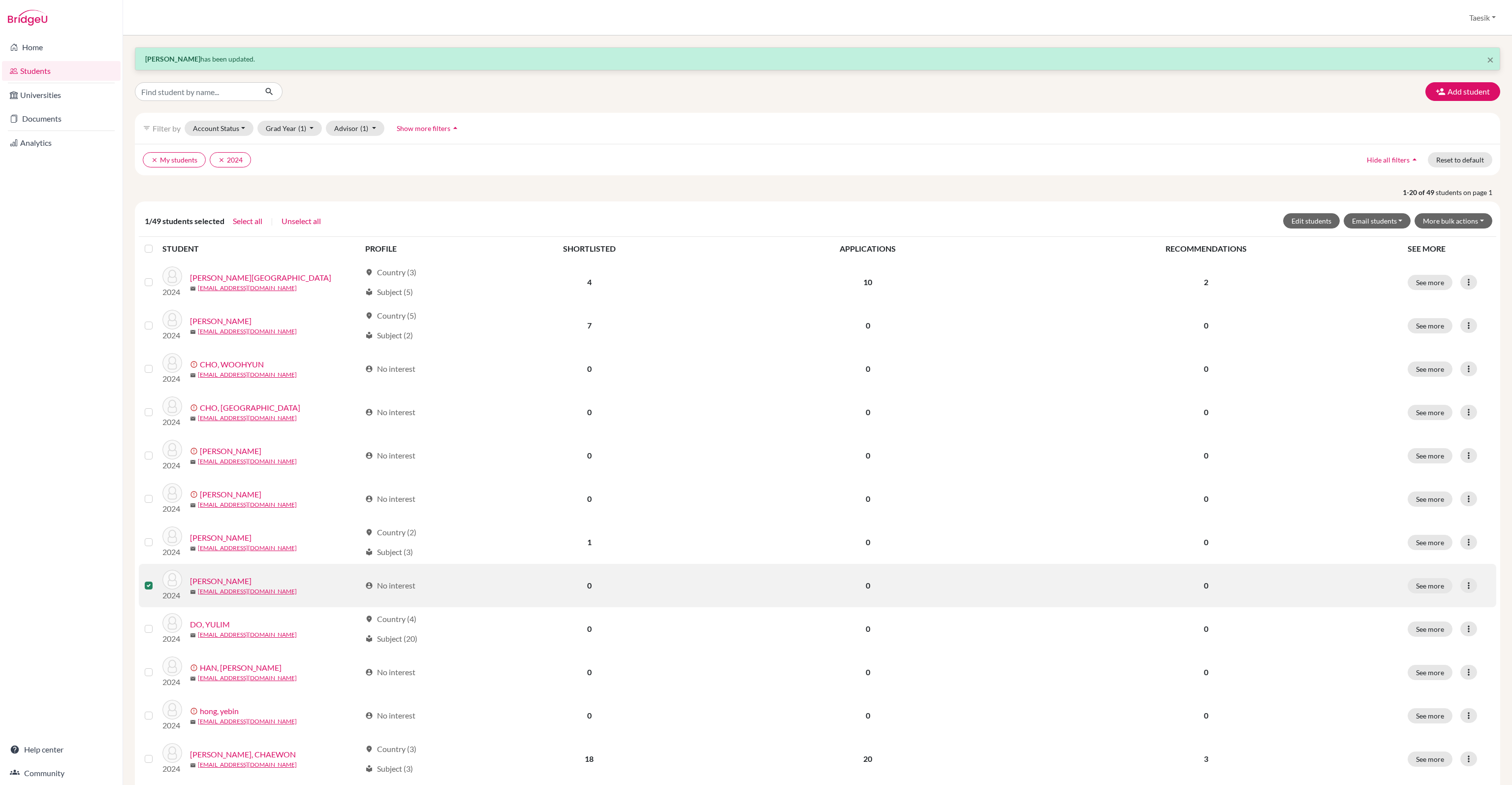
click at [157, 580] on label at bounding box center [157, 580] width 0 height 0
click at [0, 0] on input "checkbox" at bounding box center [0, 0] width 0 height 0
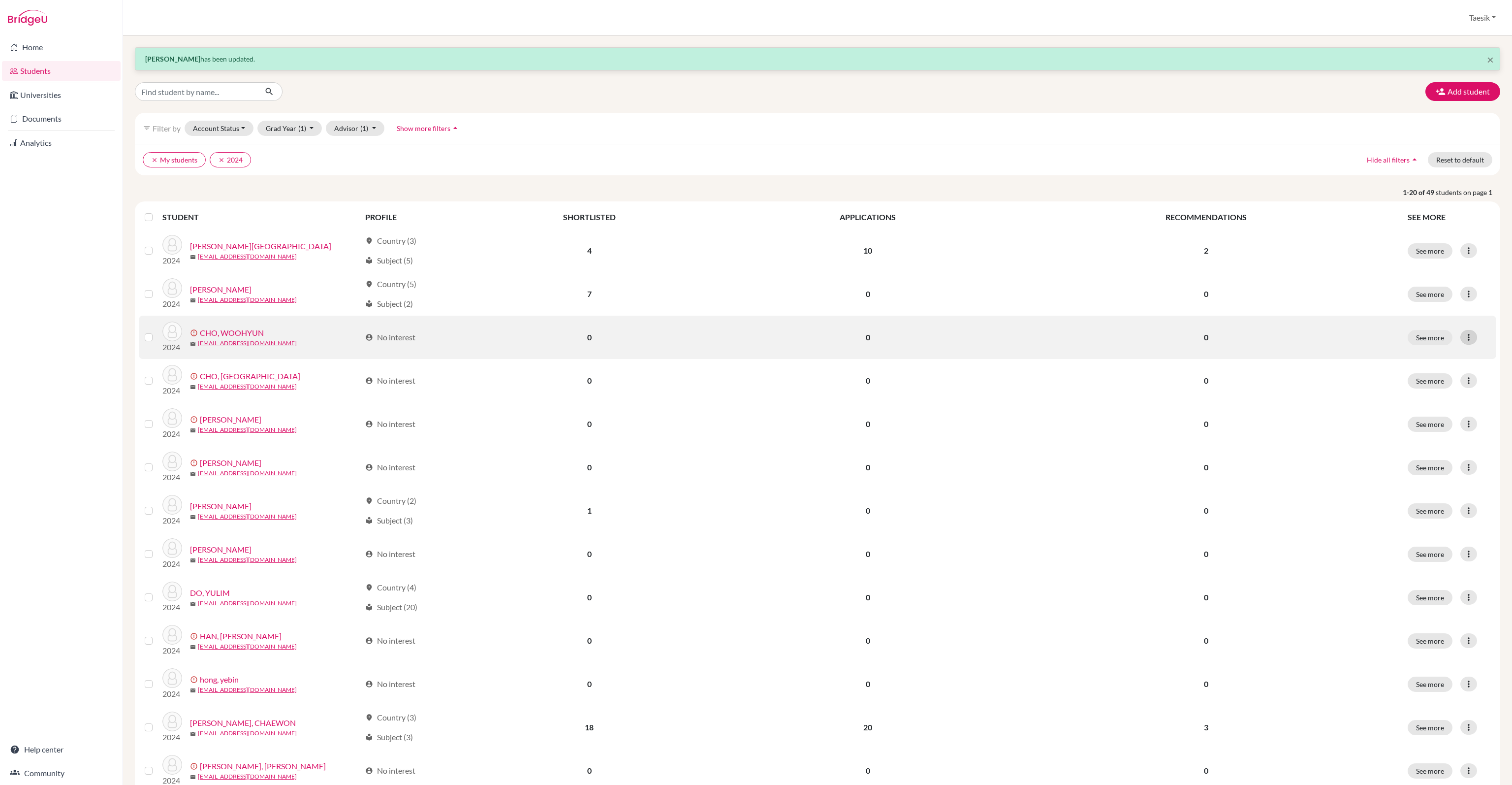
click at [1464, 333] on icon at bounding box center [1469, 337] width 10 height 10
click at [1446, 356] on button "Edit student" at bounding box center [1424, 357] width 89 height 16
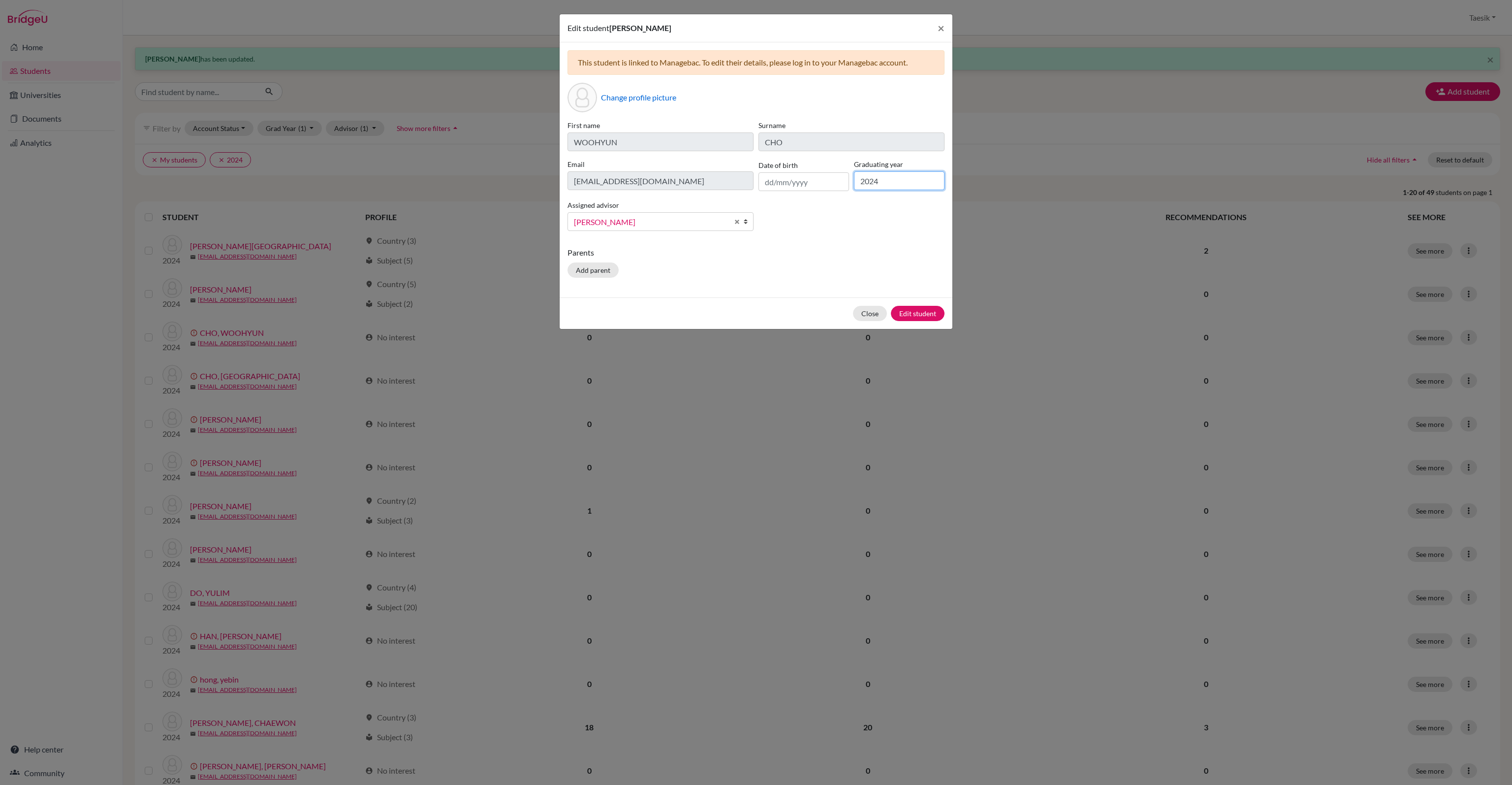
click at [890, 184] on input "2024" at bounding box center [899, 181] width 90 height 19
type input "2025"
click at [915, 315] on button "Edit student" at bounding box center [917, 314] width 53 height 15
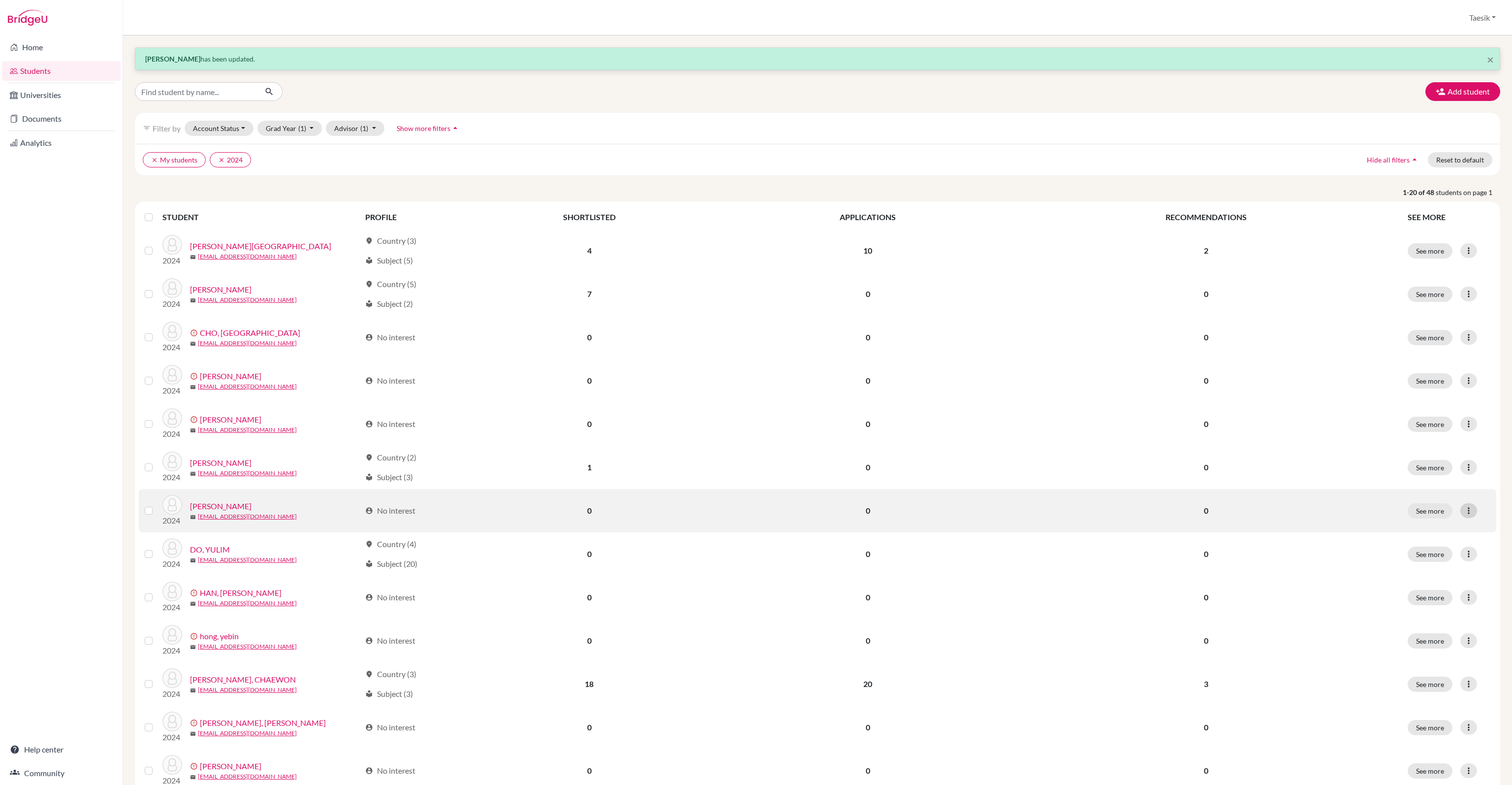
click at [1464, 508] on icon at bounding box center [1469, 510] width 10 height 10
click at [1404, 525] on button "Edit student" at bounding box center [1418, 531] width 77 height 16
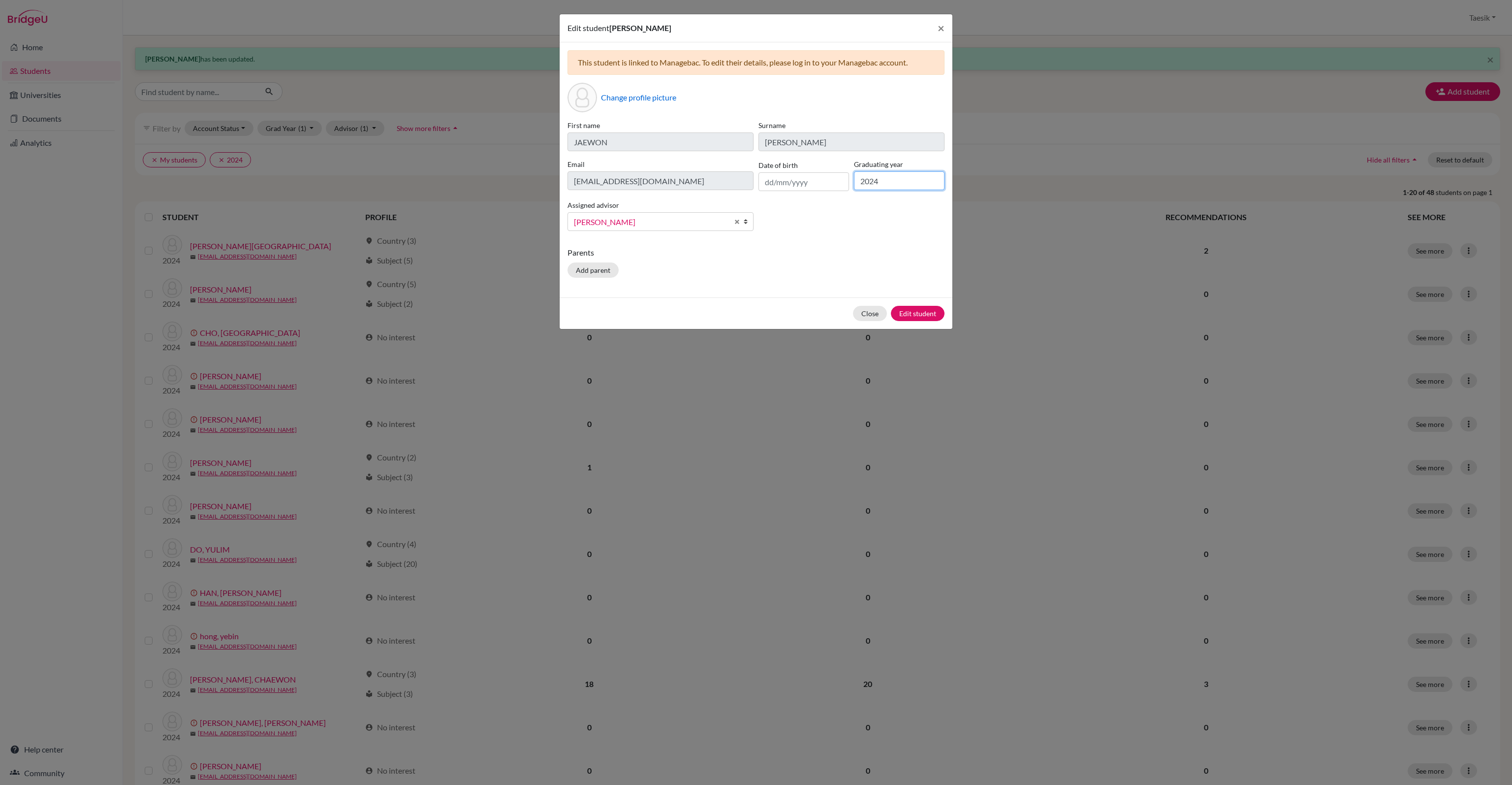
click at [922, 181] on input "2024" at bounding box center [899, 181] width 90 height 19
type input "2025"
click at [932, 310] on button "Edit student" at bounding box center [917, 314] width 53 height 15
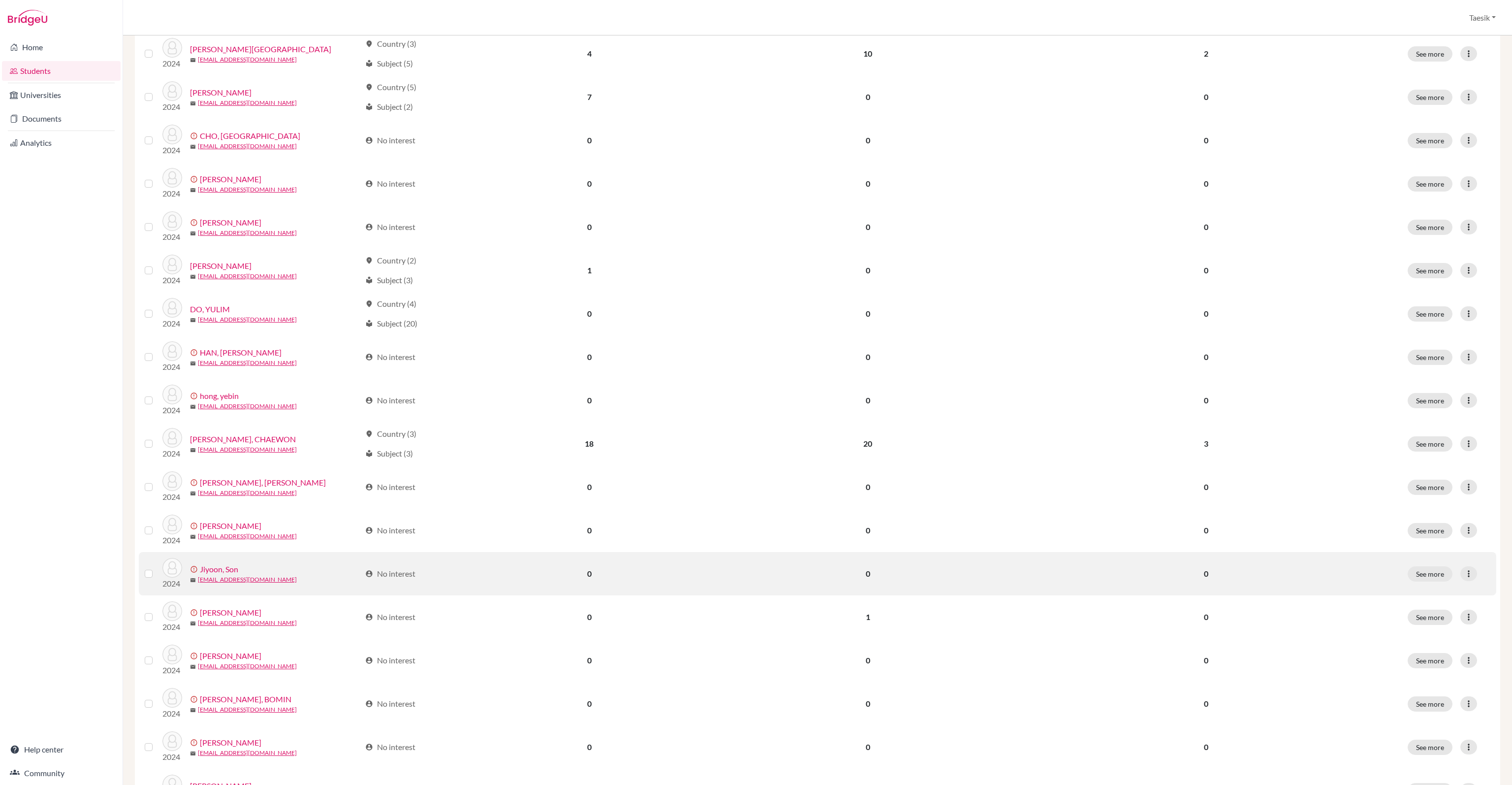
scroll to position [246, 0]
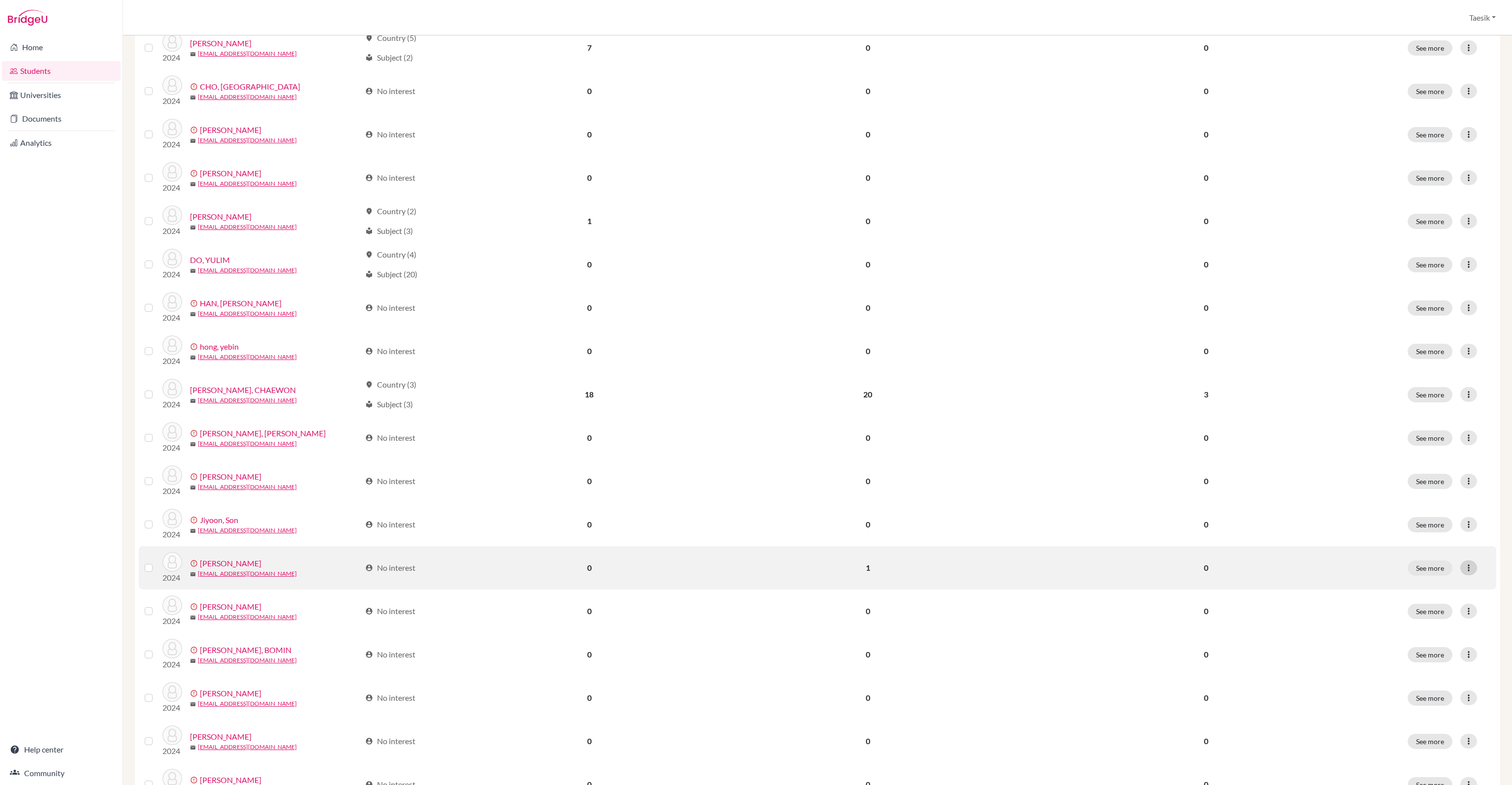
click at [1464, 562] on icon at bounding box center [1469, 567] width 10 height 10
click at [1443, 580] on button "Edit student" at bounding box center [1424, 588] width 89 height 16
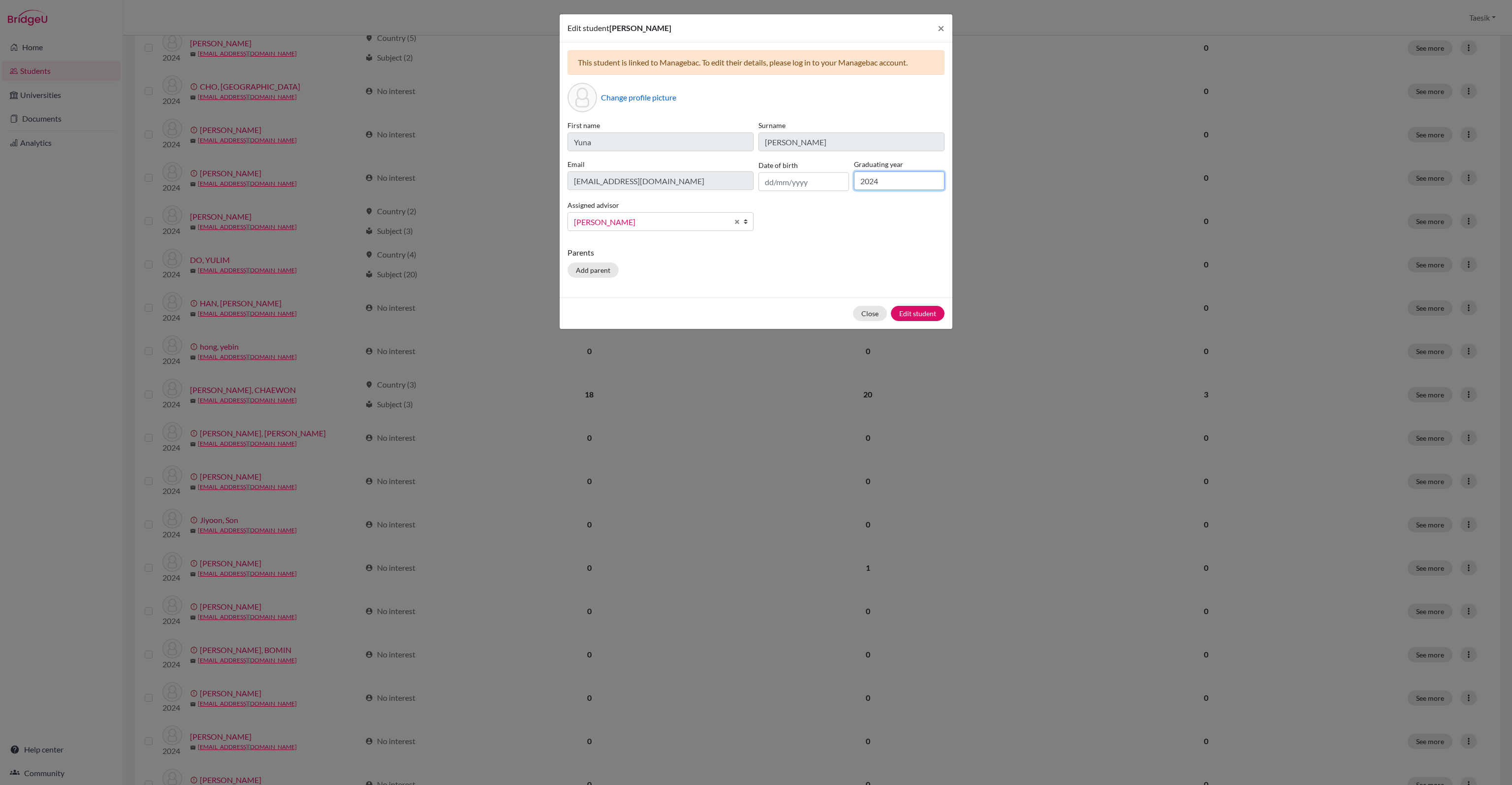
click at [898, 177] on input "2024" at bounding box center [899, 181] width 90 height 19
type input "2025"
click at [932, 308] on button "Edit student" at bounding box center [917, 314] width 53 height 15
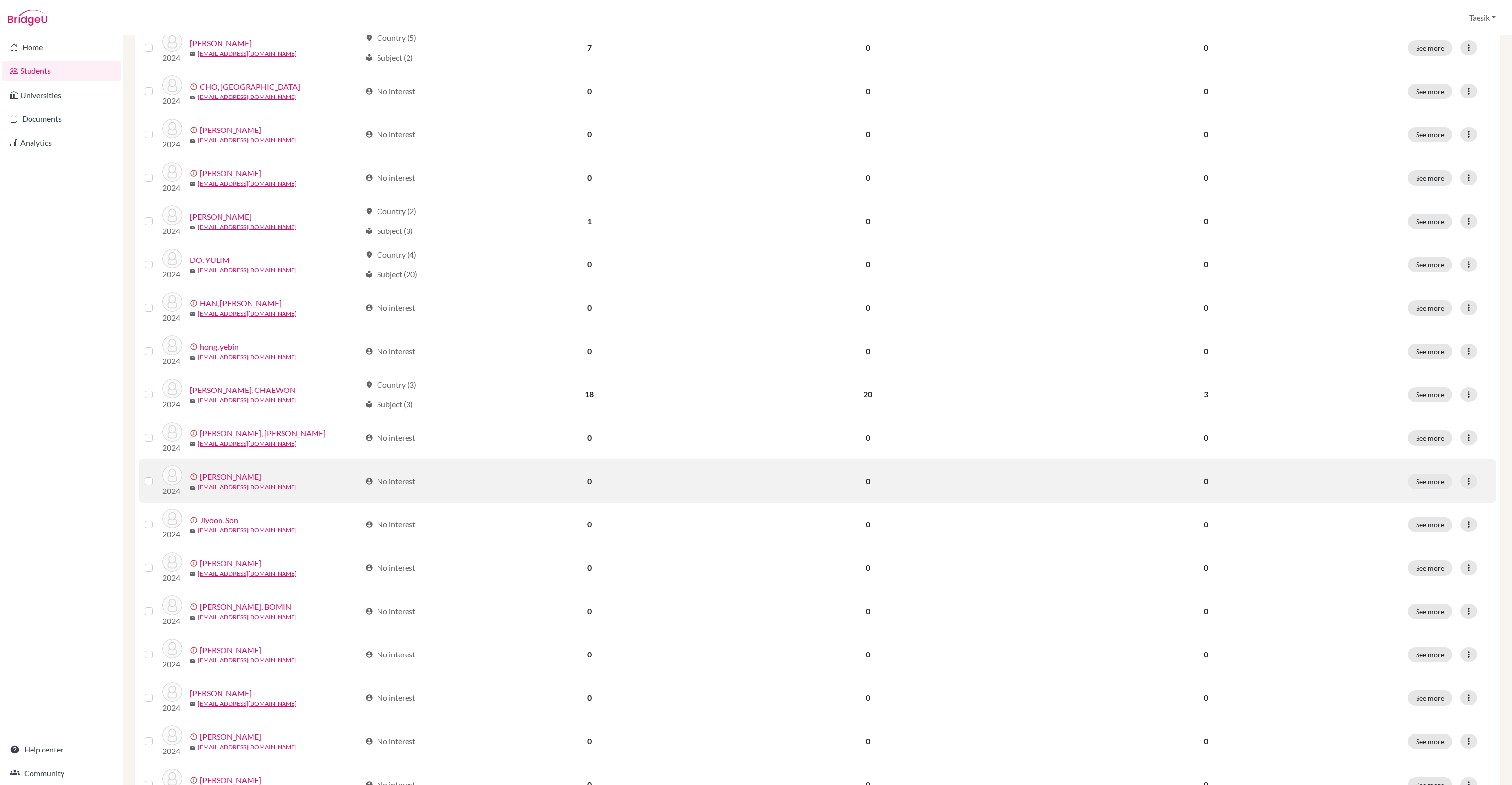
scroll to position [345, 0]
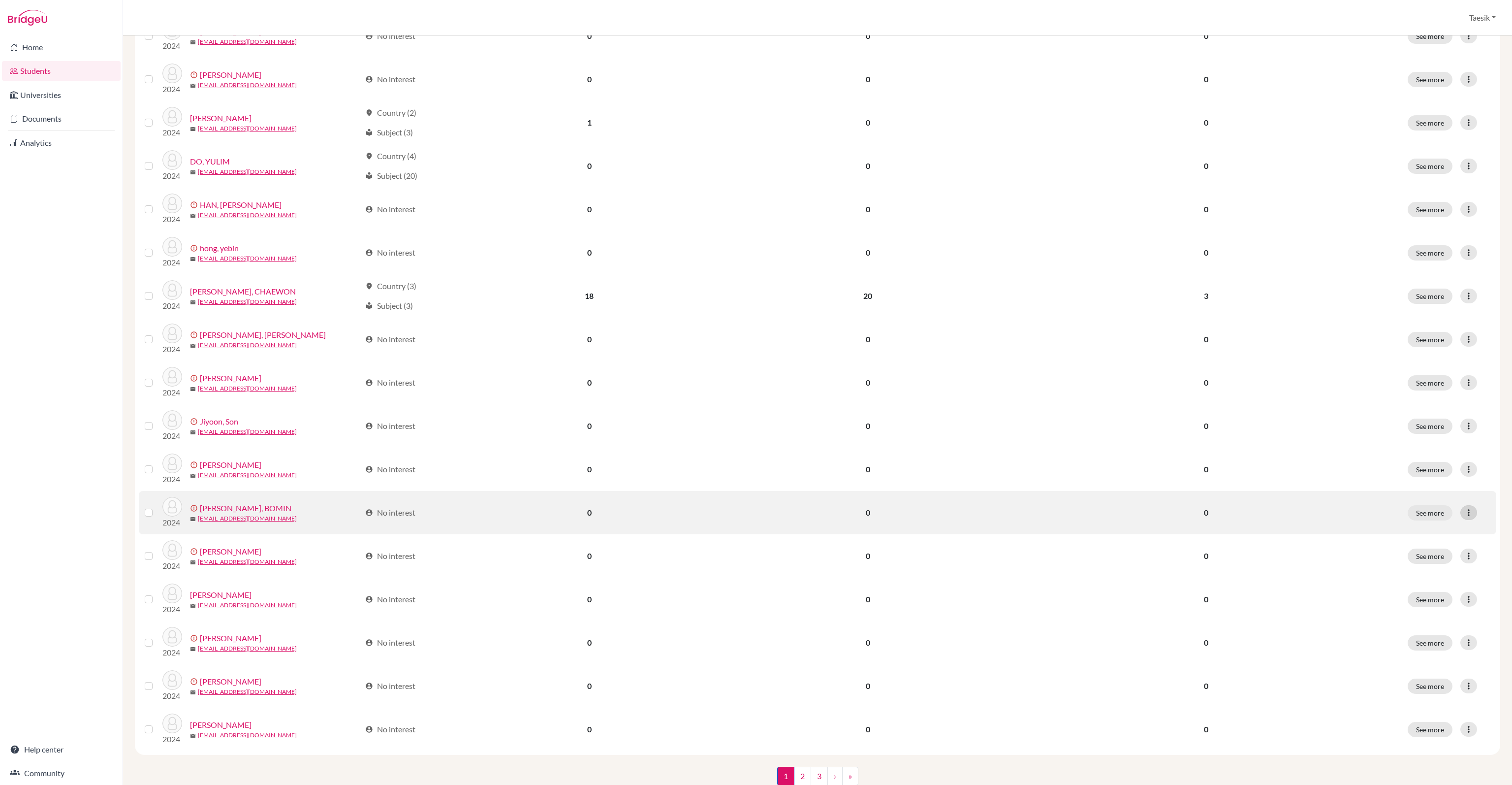
click at [1464, 511] on icon at bounding box center [1469, 513] width 10 height 10
click at [1436, 526] on button "Edit student" at bounding box center [1424, 533] width 89 height 16
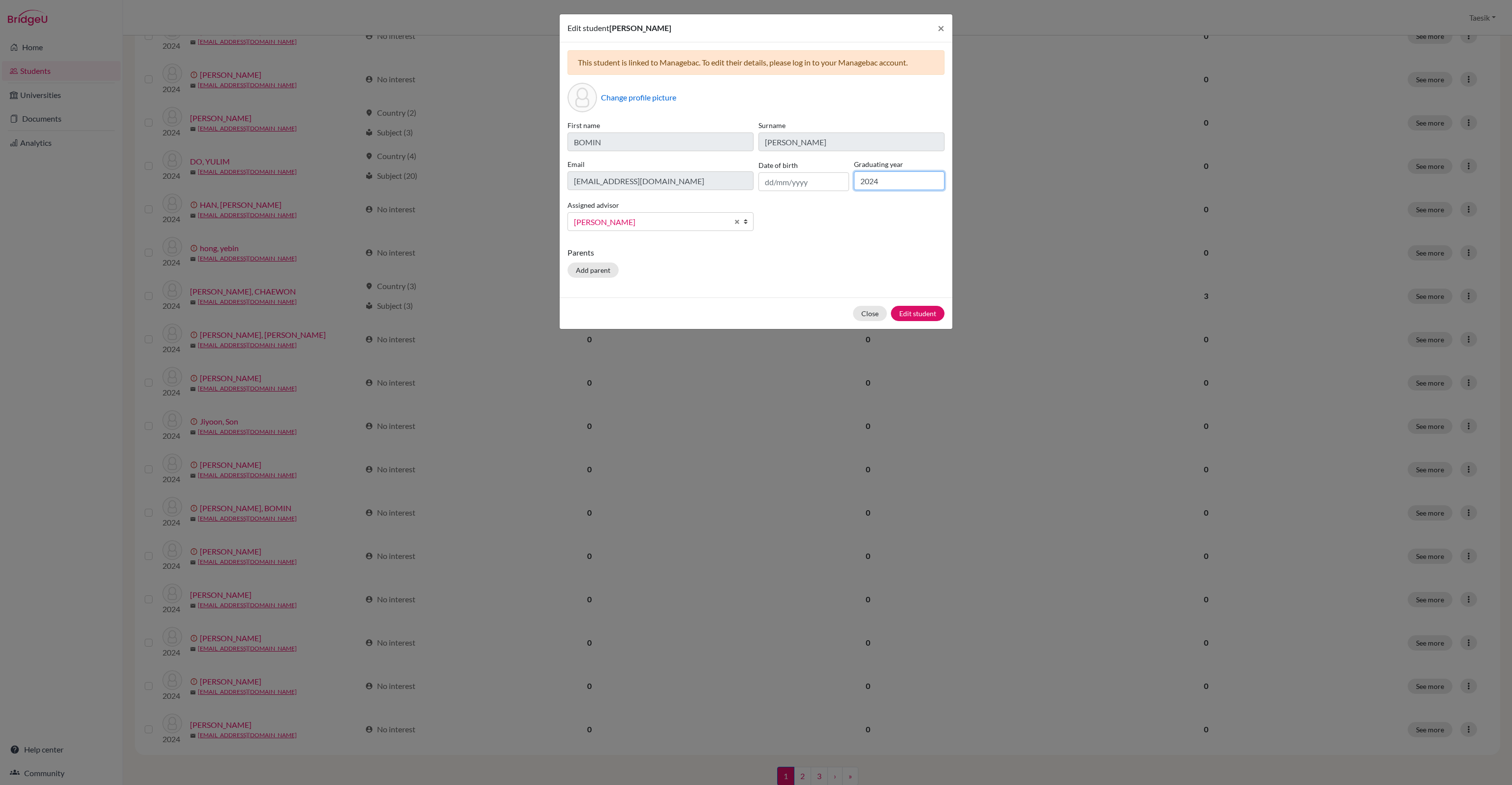
click at [898, 188] on input "2024" at bounding box center [899, 181] width 90 height 19
type input "2025"
click at [934, 316] on button "Edit student" at bounding box center [917, 314] width 53 height 15
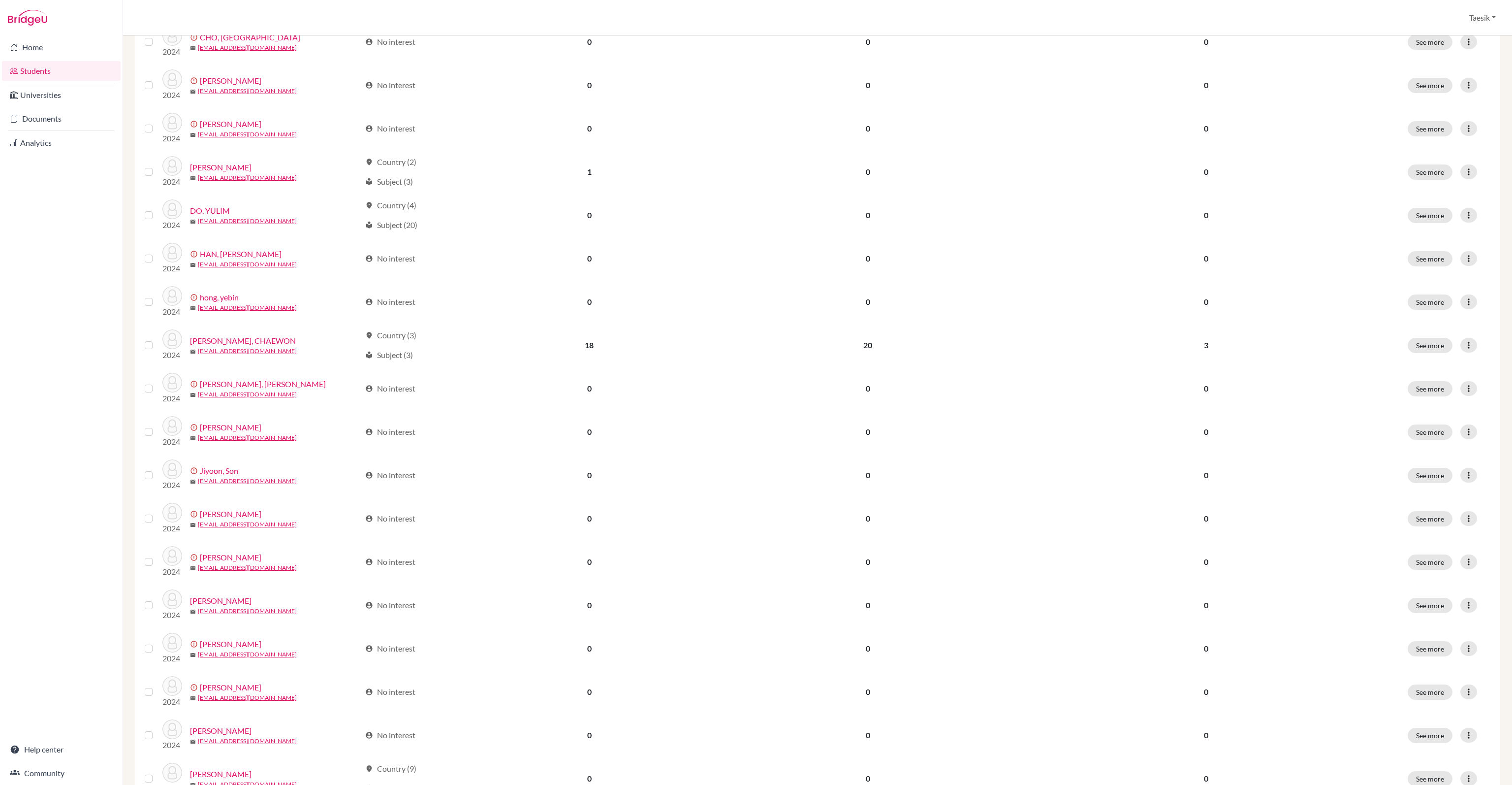
scroll to position [376, 0]
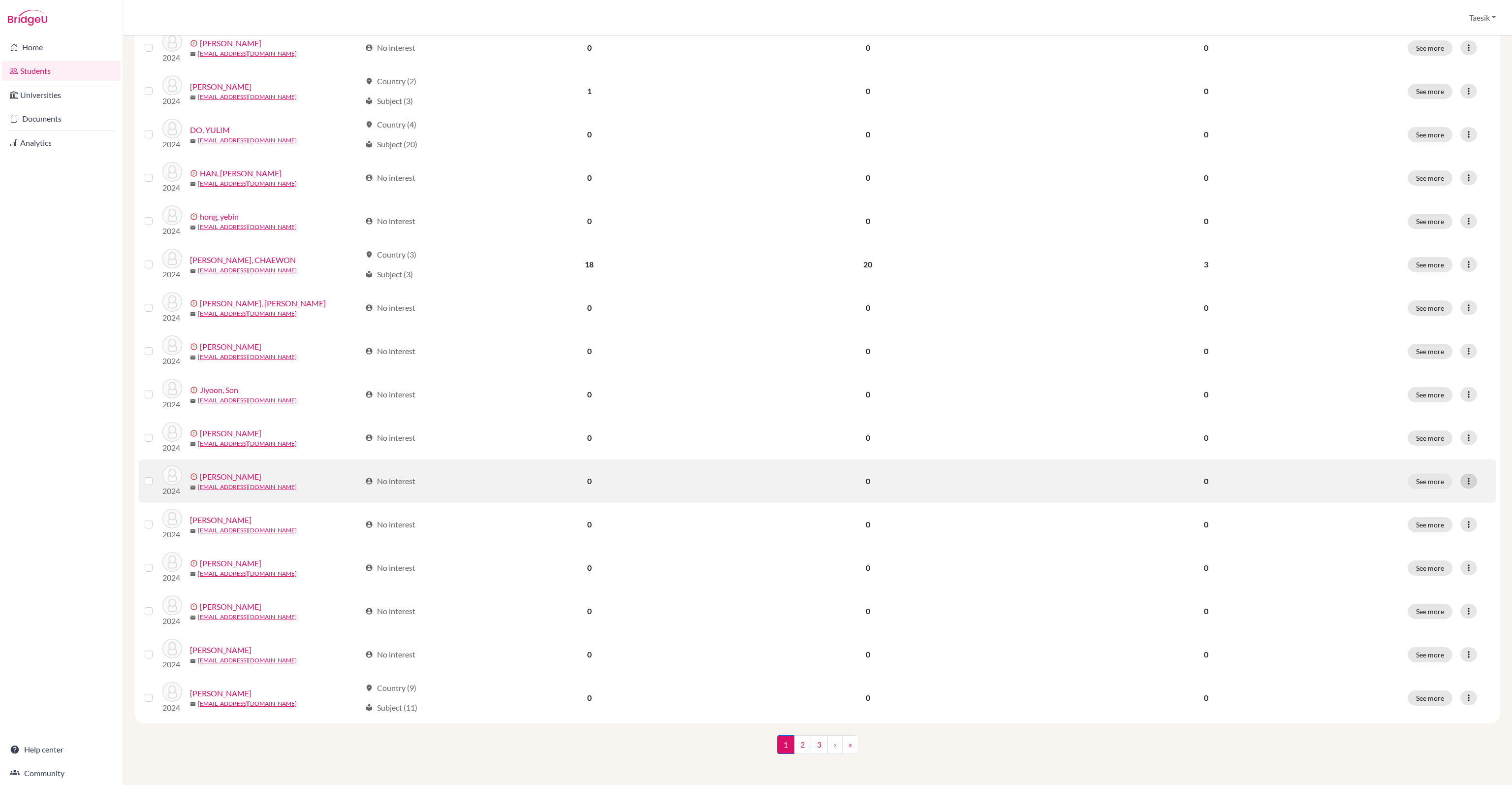
click at [1465, 480] on icon at bounding box center [1469, 481] width 10 height 10
click at [1422, 496] on button "Edit student" at bounding box center [1424, 501] width 89 height 16
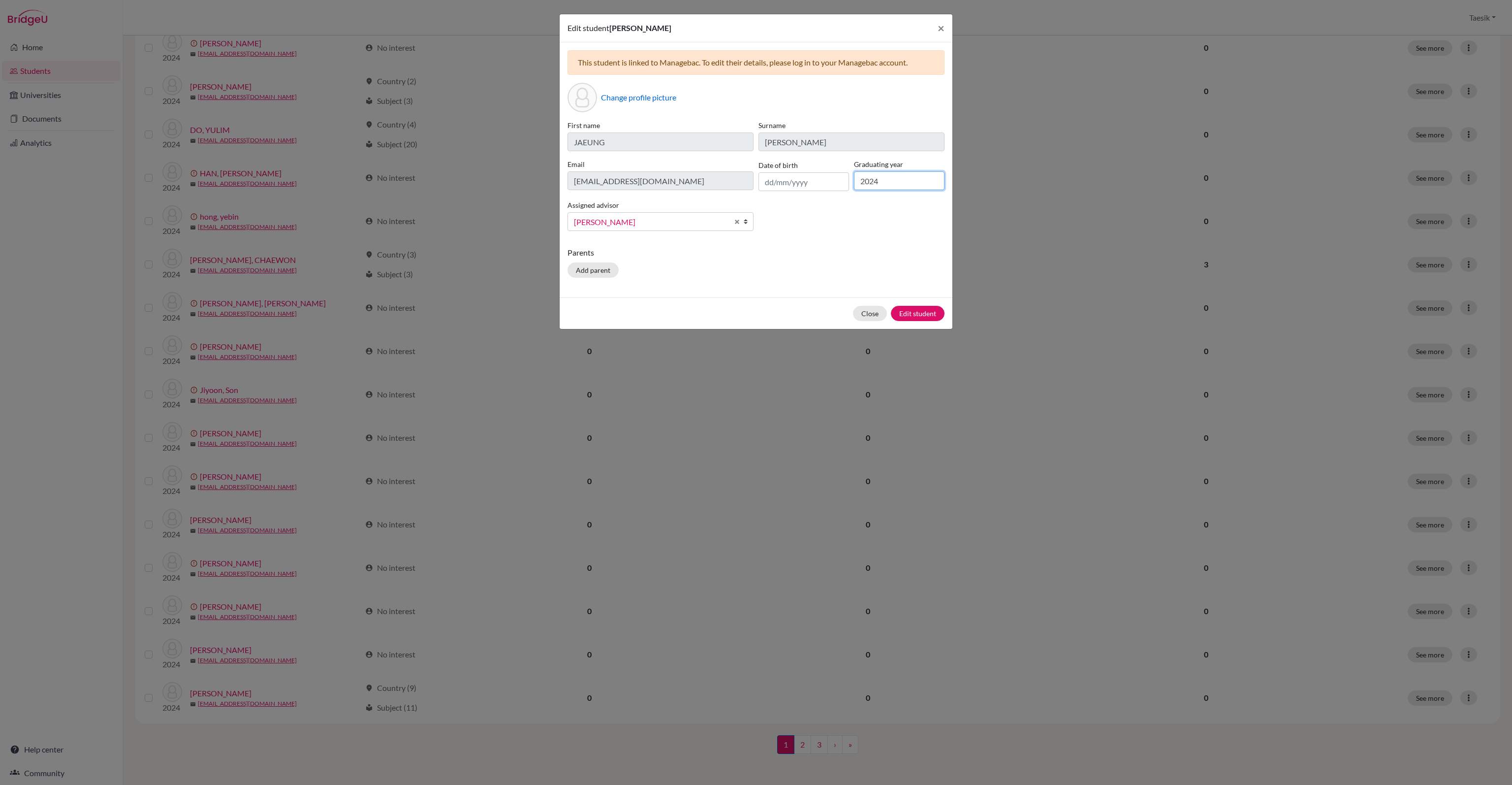
click at [903, 181] on input "2024" at bounding box center [899, 181] width 90 height 19
type input "2025"
click at [933, 319] on button "Edit student" at bounding box center [917, 314] width 53 height 15
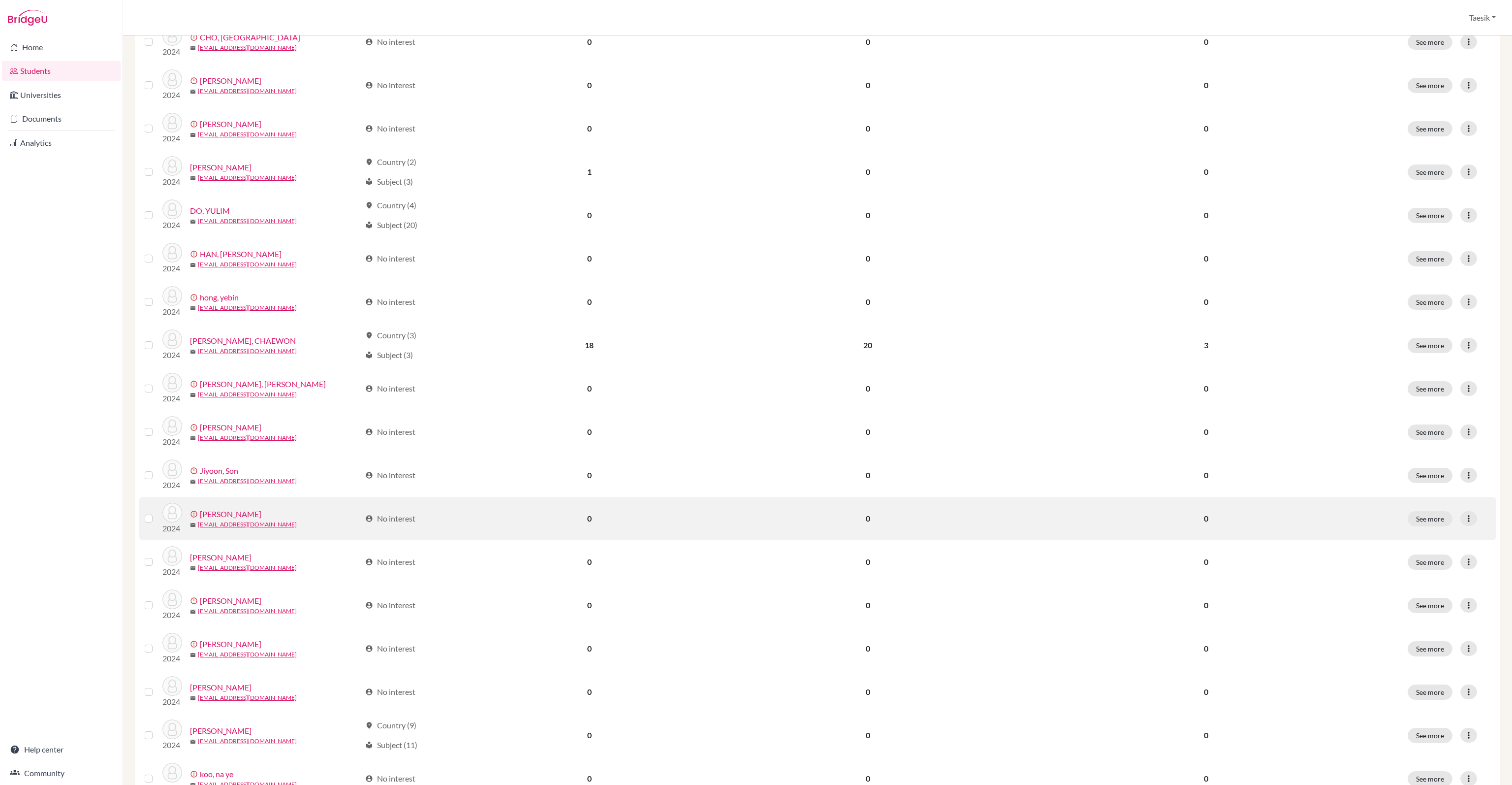
scroll to position [345, 0]
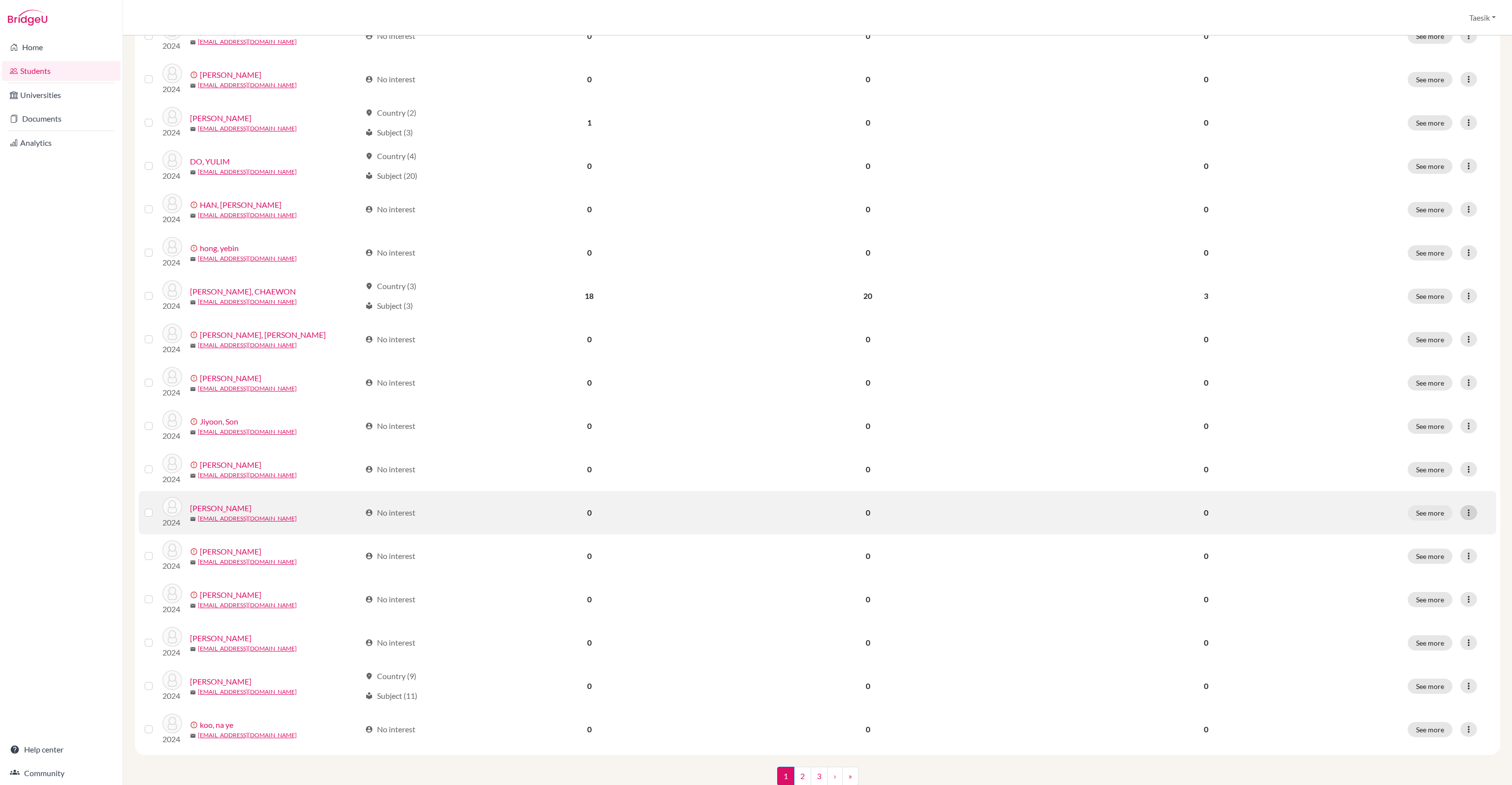
click at [1464, 511] on icon at bounding box center [1469, 513] width 10 height 10
click at [1426, 525] on button "Edit student" at bounding box center [1418, 533] width 77 height 16
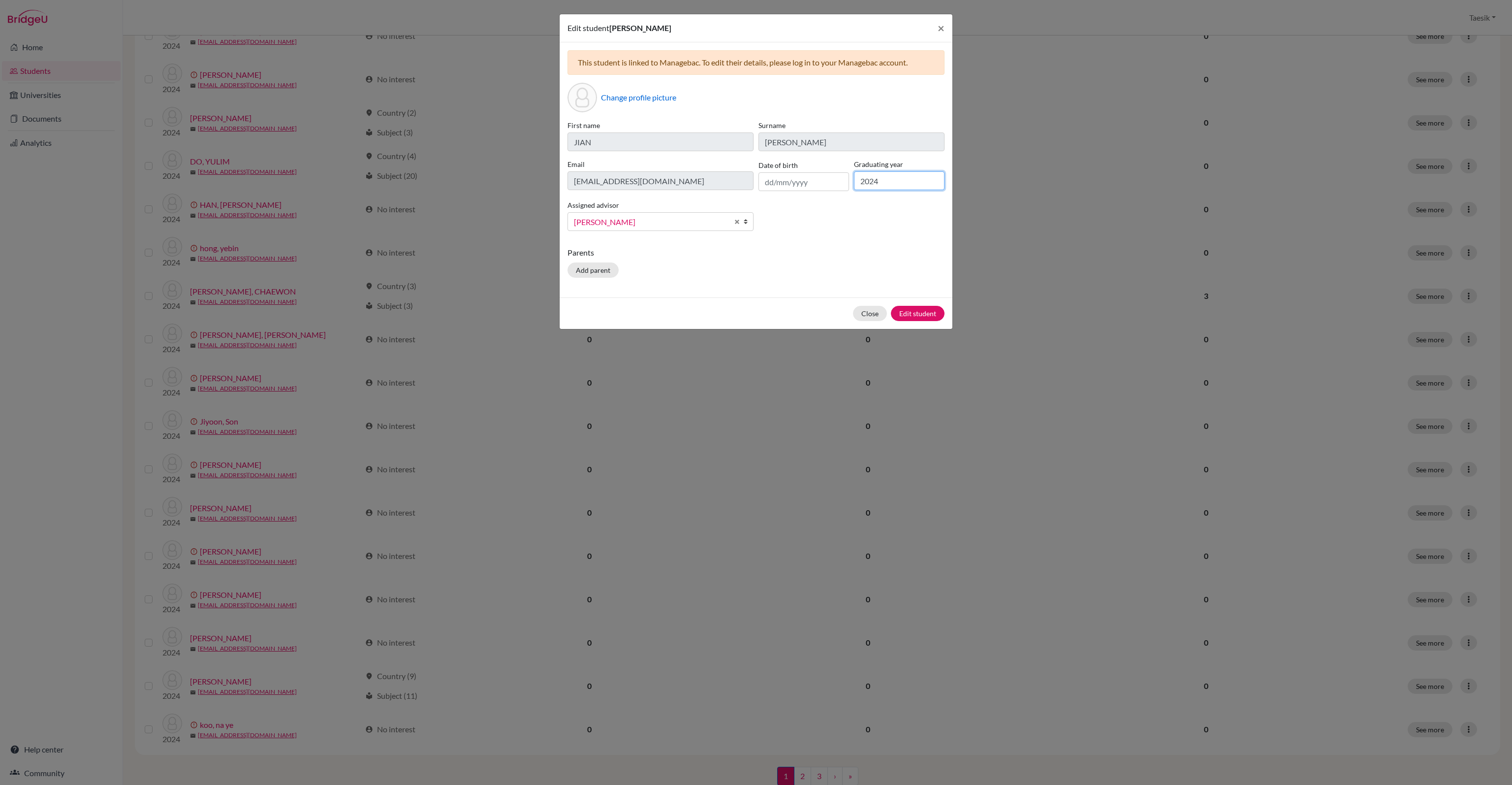
click at [912, 187] on input "2024" at bounding box center [899, 181] width 90 height 19
type input "2025"
click at [934, 314] on button "Edit student" at bounding box center [917, 314] width 53 height 15
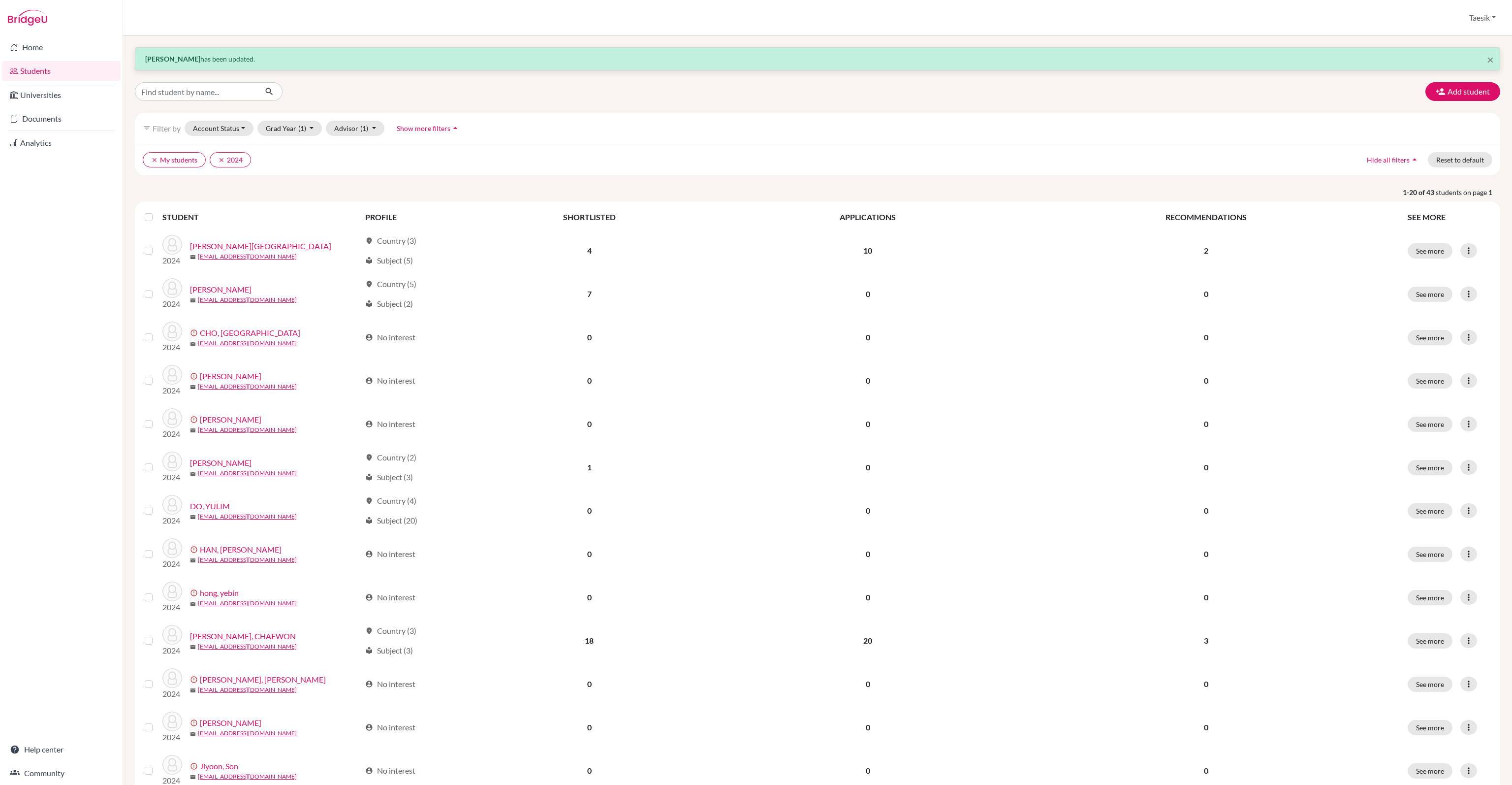
scroll to position [376, 0]
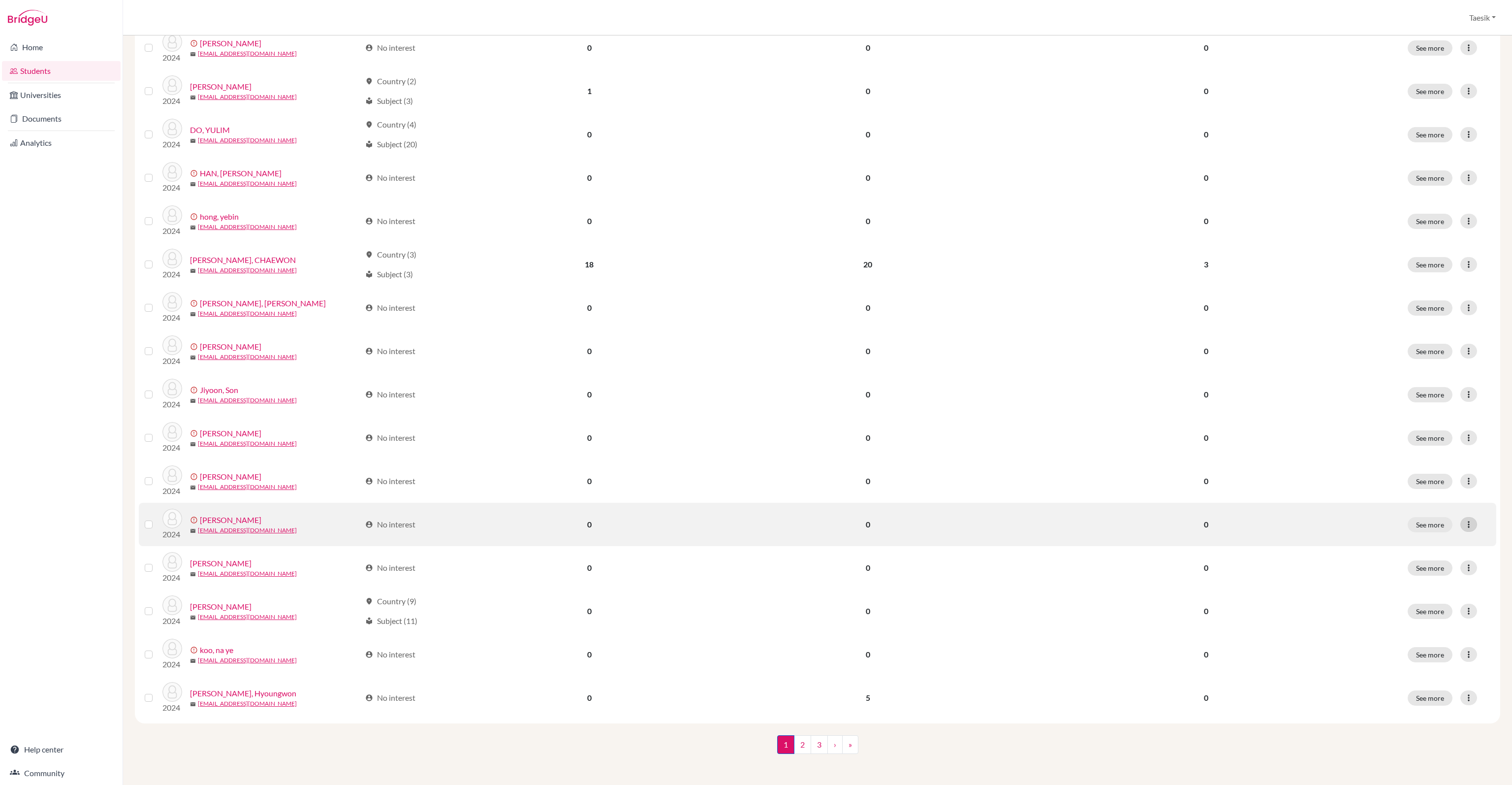
click at [1466, 525] on div at bounding box center [1469, 524] width 17 height 15
click at [1405, 540] on button "Edit student" at bounding box center [1424, 544] width 89 height 16
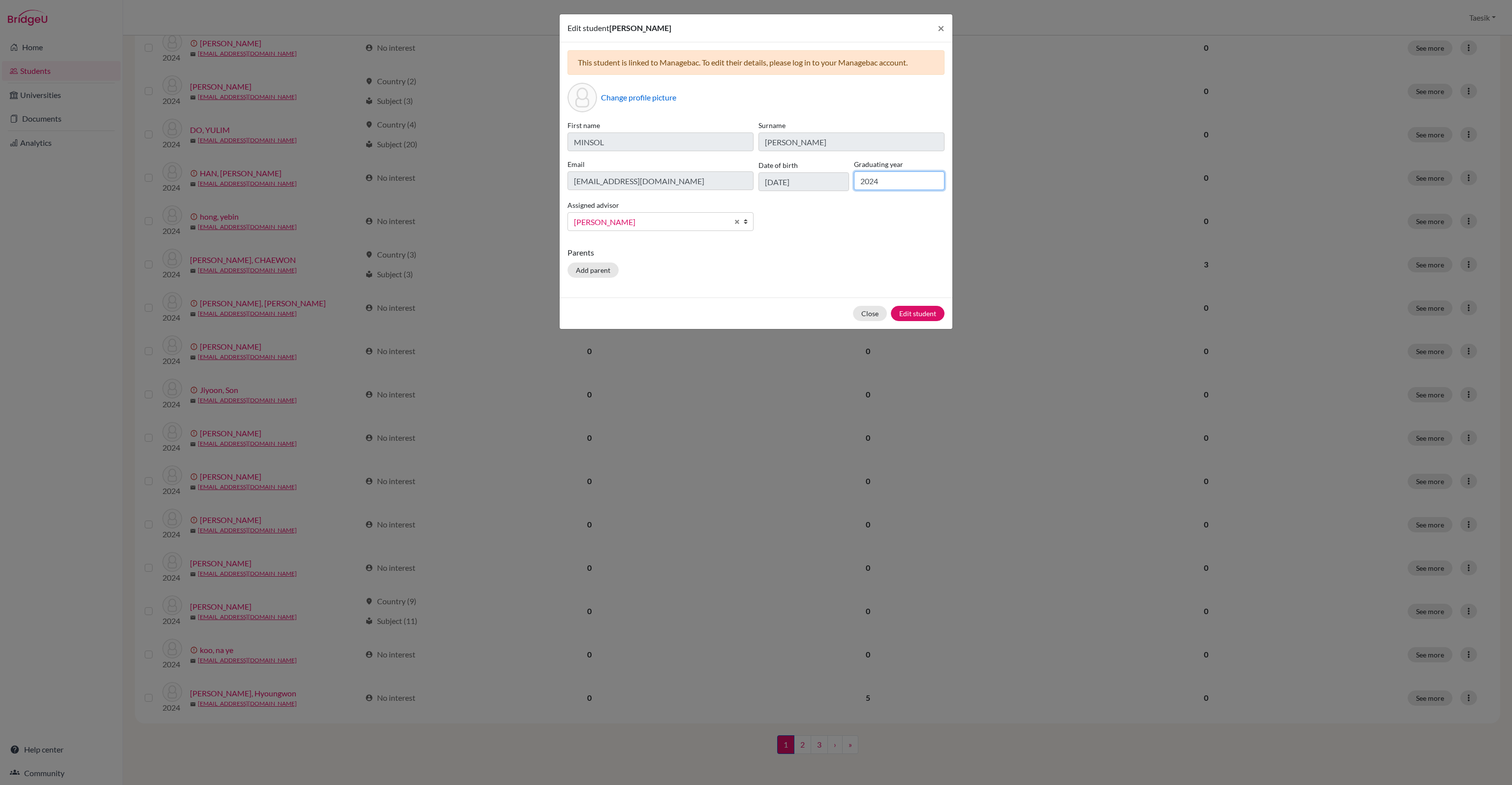
click at [920, 180] on input "2024" at bounding box center [899, 181] width 90 height 19
type input "2025"
click at [933, 312] on button "Edit student" at bounding box center [917, 314] width 53 height 15
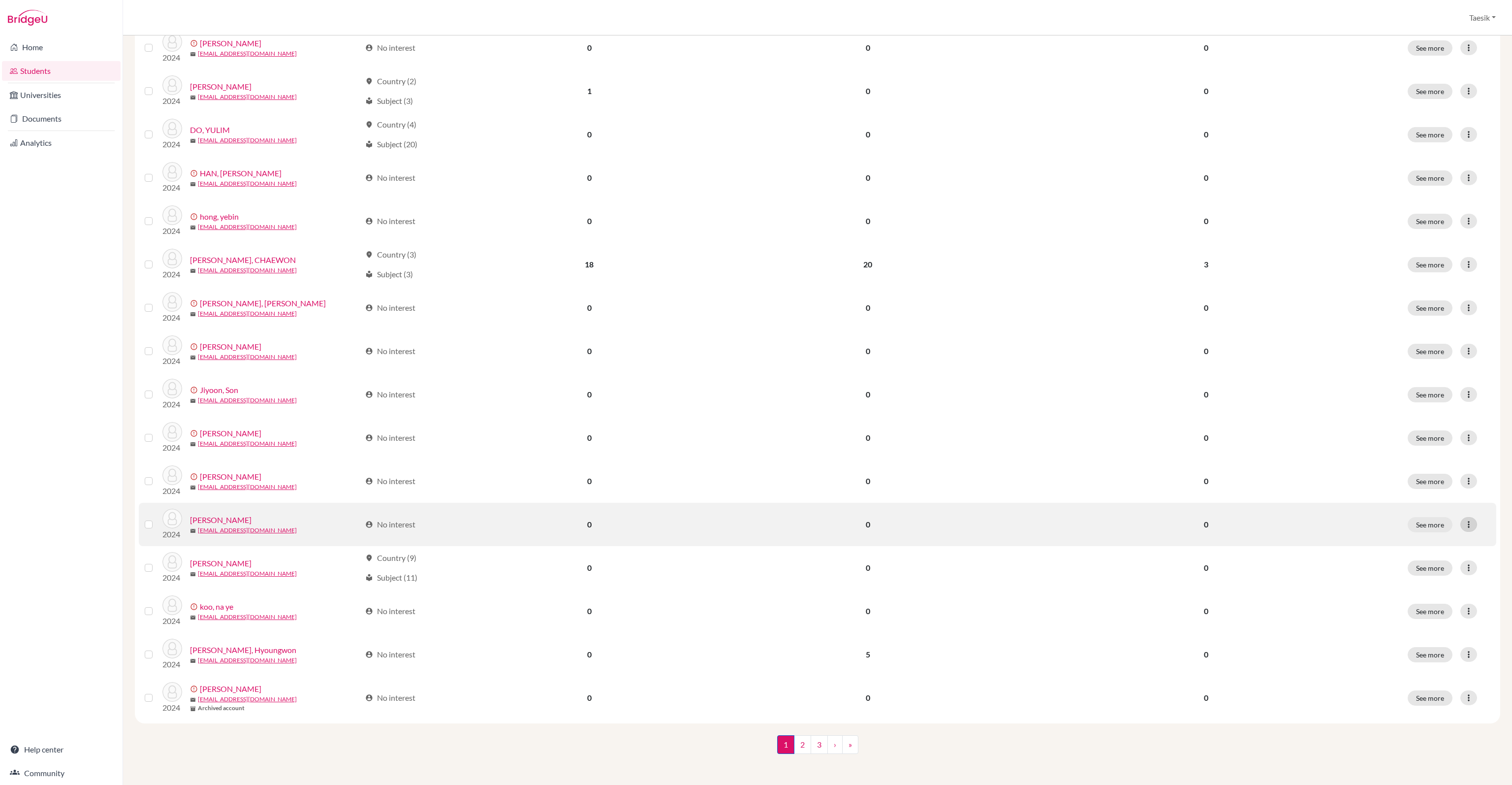
click at [1464, 520] on icon at bounding box center [1469, 524] width 10 height 10
click at [1404, 548] on button "Edit student" at bounding box center [1418, 544] width 77 height 16
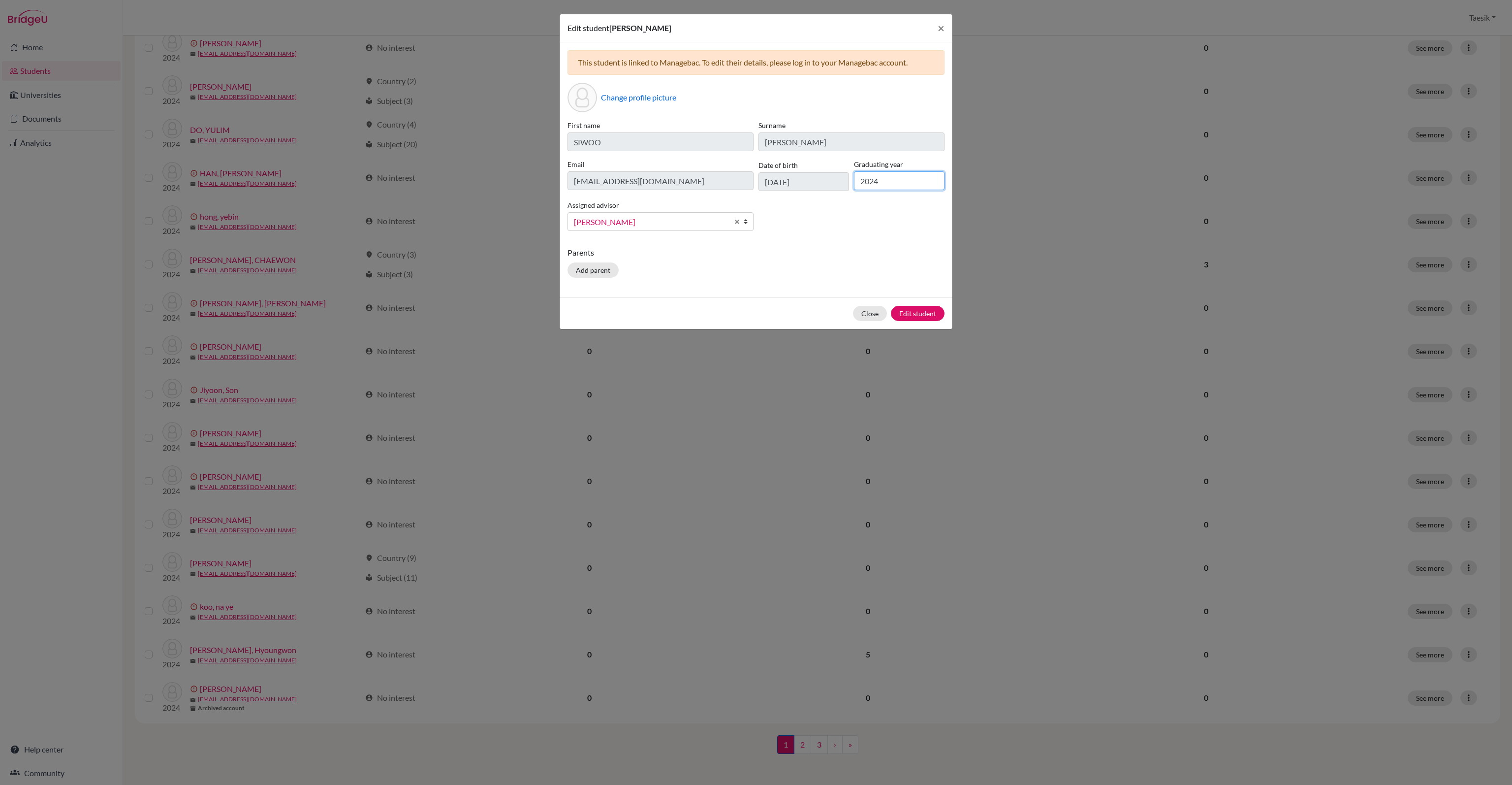
click at [906, 190] on div "Graduating year 2024" at bounding box center [899, 175] width 96 height 32
type input "2025"
click at [916, 310] on button "Edit student" at bounding box center [917, 314] width 53 height 15
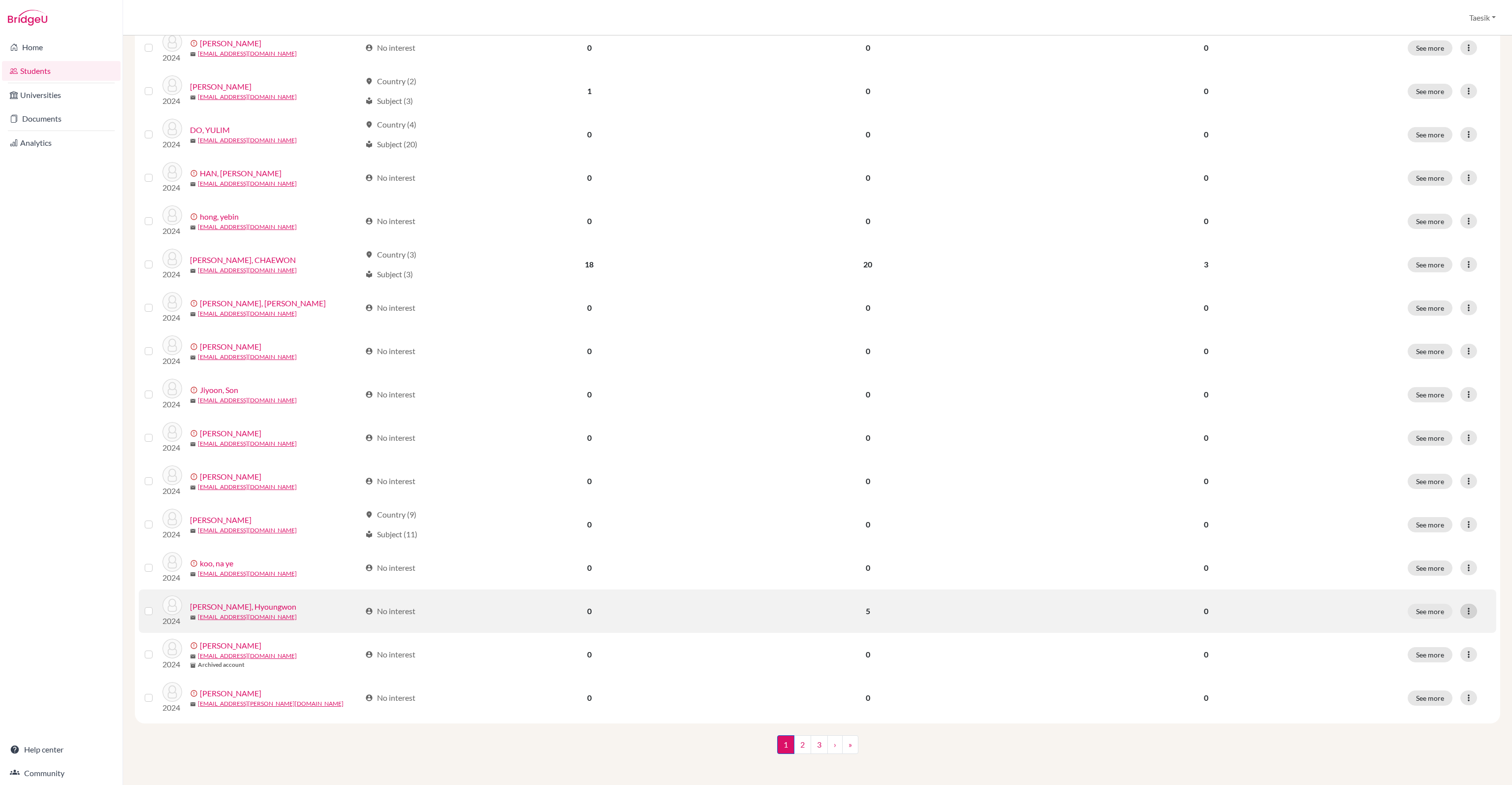
click at [1466, 611] on div at bounding box center [1469, 611] width 17 height 15
click at [1452, 626] on button "Edit student" at bounding box center [1418, 631] width 77 height 16
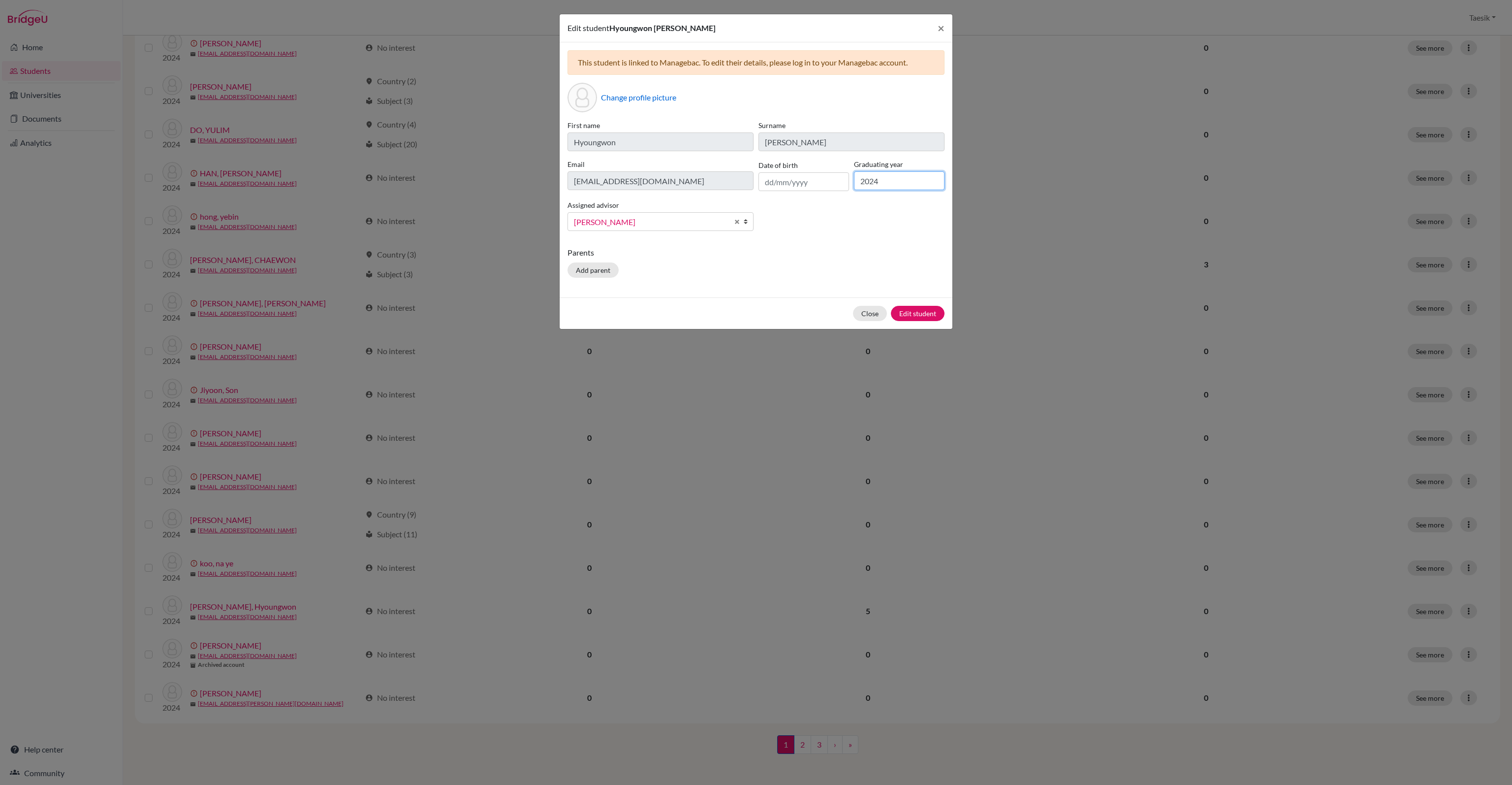
drag, startPoint x: 911, startPoint y: 176, endPoint x: 910, endPoint y: 181, distance: 5.1
click at [910, 181] on input "2024" at bounding box center [899, 181] width 90 height 19
type input "2025"
click at [929, 312] on button "Edit student" at bounding box center [917, 314] width 53 height 15
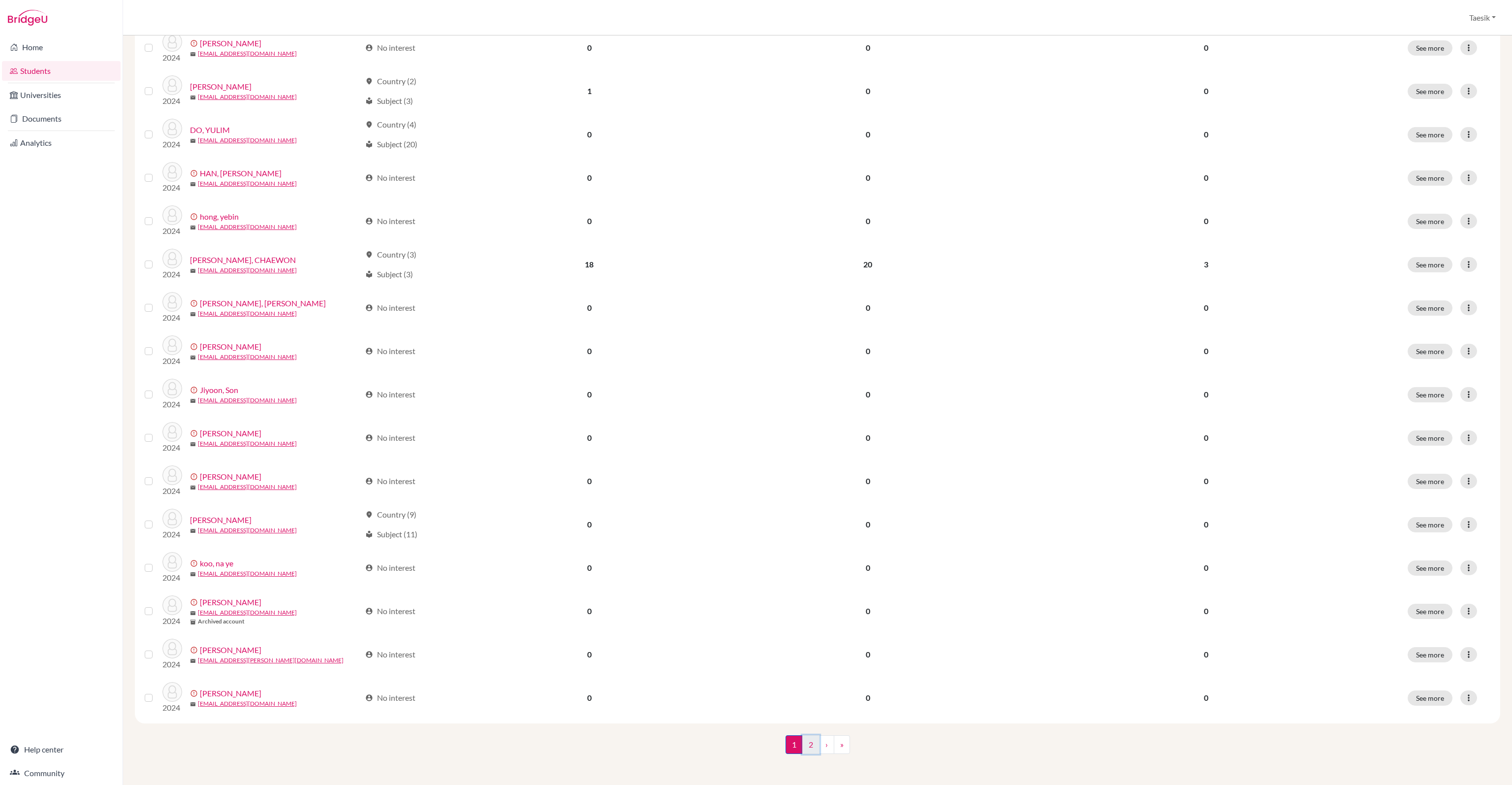
click at [806, 744] on link "2" at bounding box center [811, 744] width 17 height 19
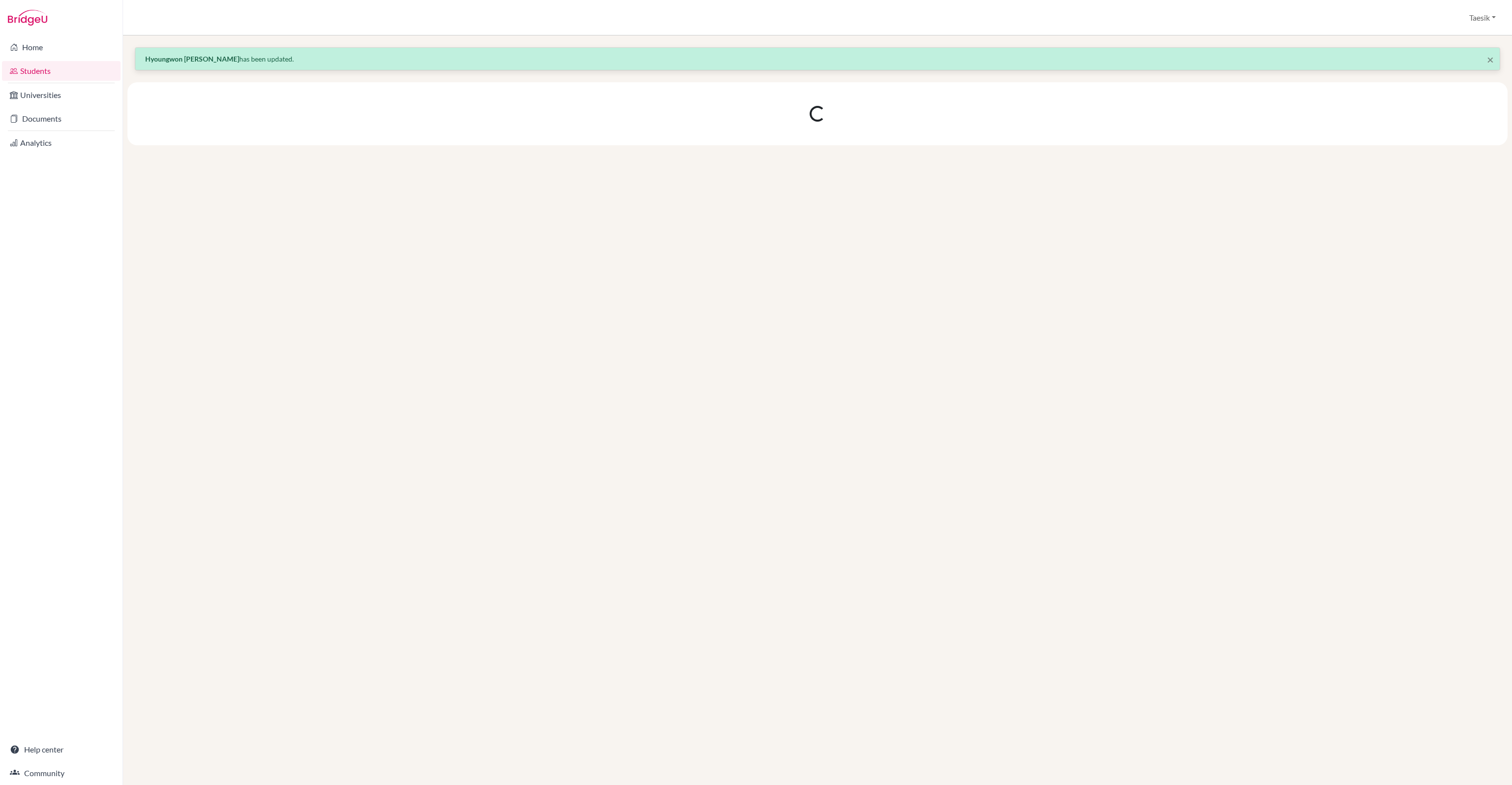
scroll to position [0, 0]
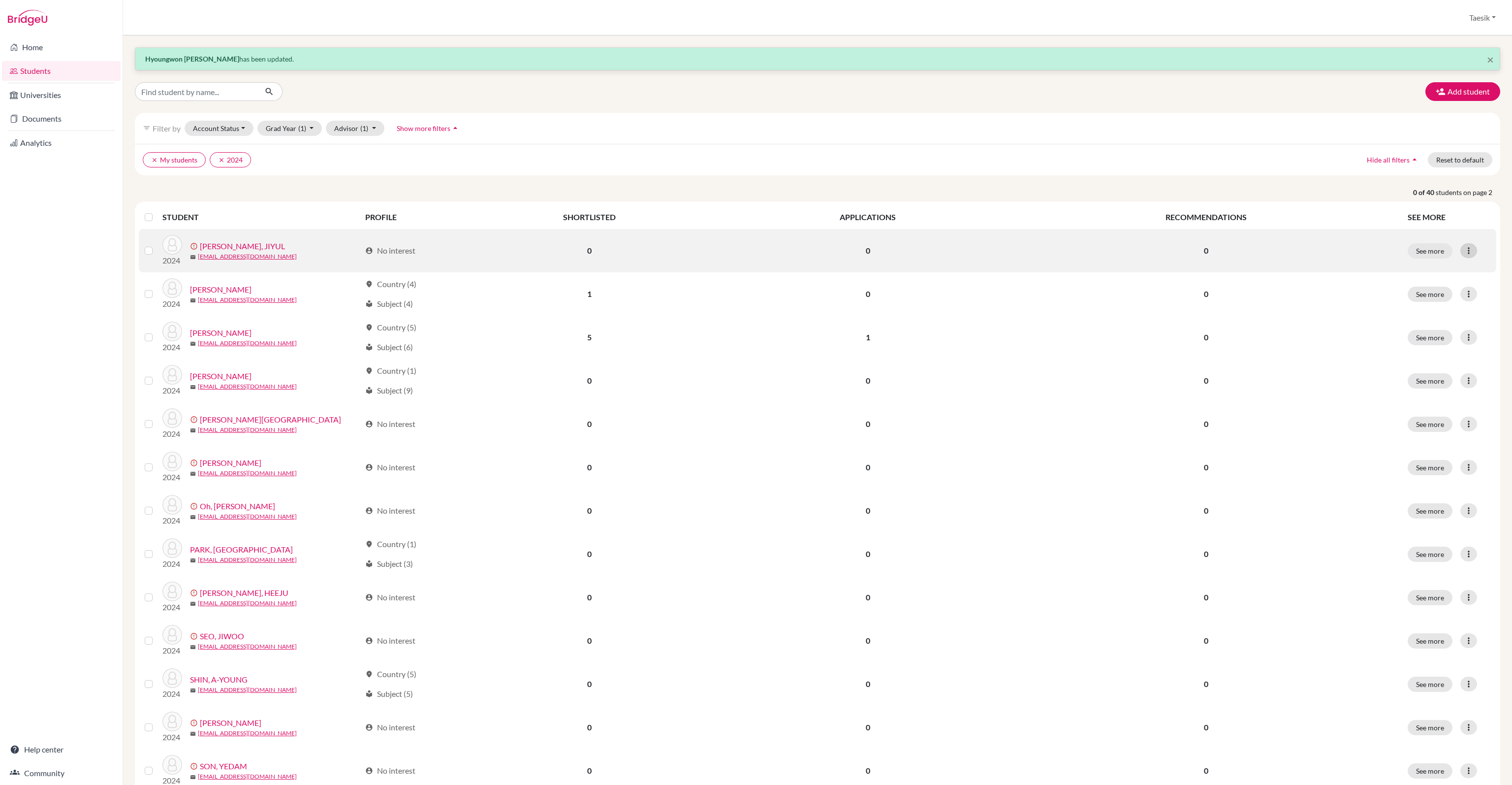
click at [1464, 251] on icon at bounding box center [1469, 250] width 10 height 10
click at [1453, 270] on button "Edit student" at bounding box center [1424, 271] width 89 height 16
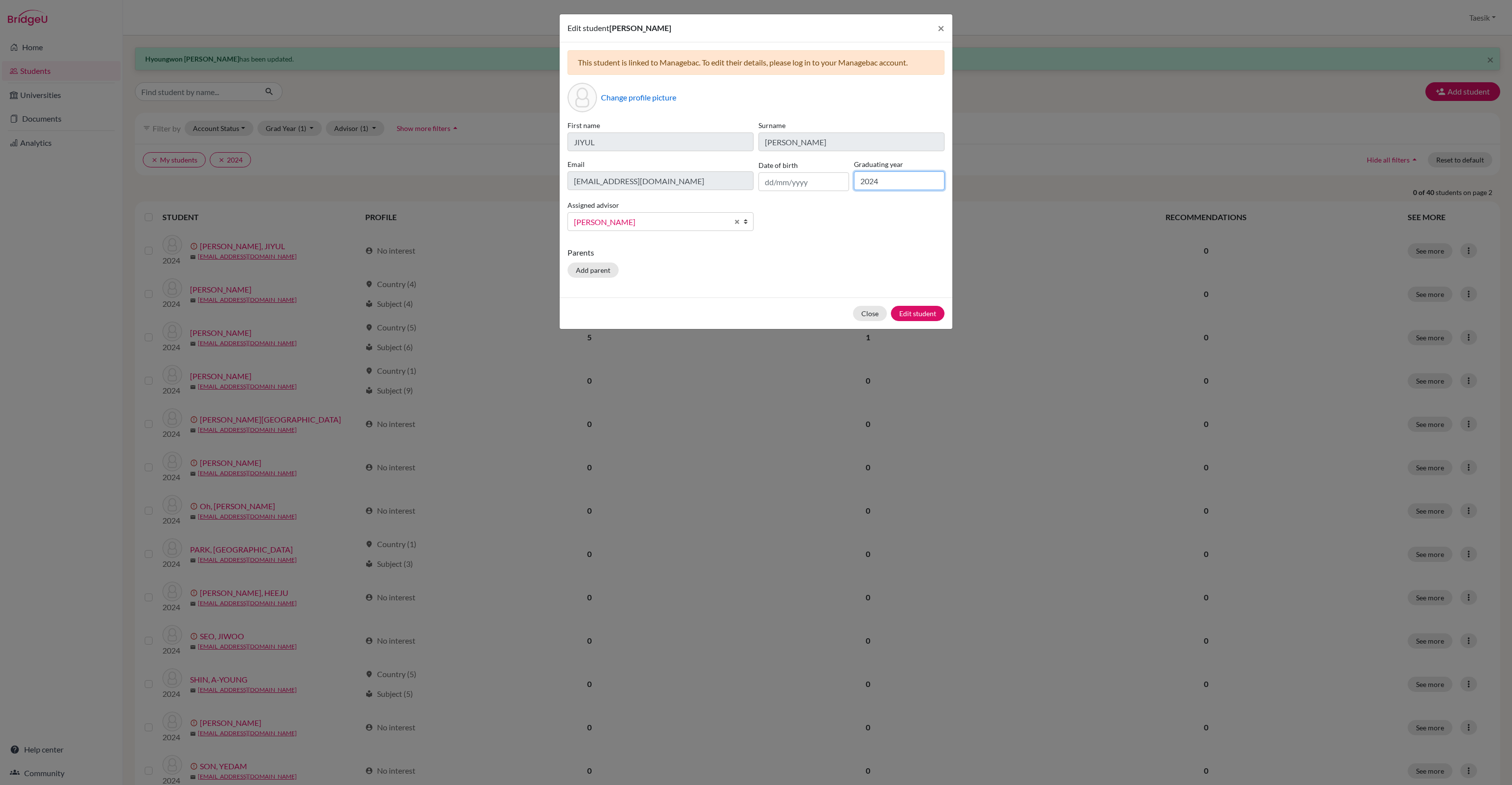
click at [908, 183] on input "2024" at bounding box center [899, 181] width 90 height 19
type input "2025"
click at [935, 316] on button "Edit student" at bounding box center [917, 314] width 53 height 15
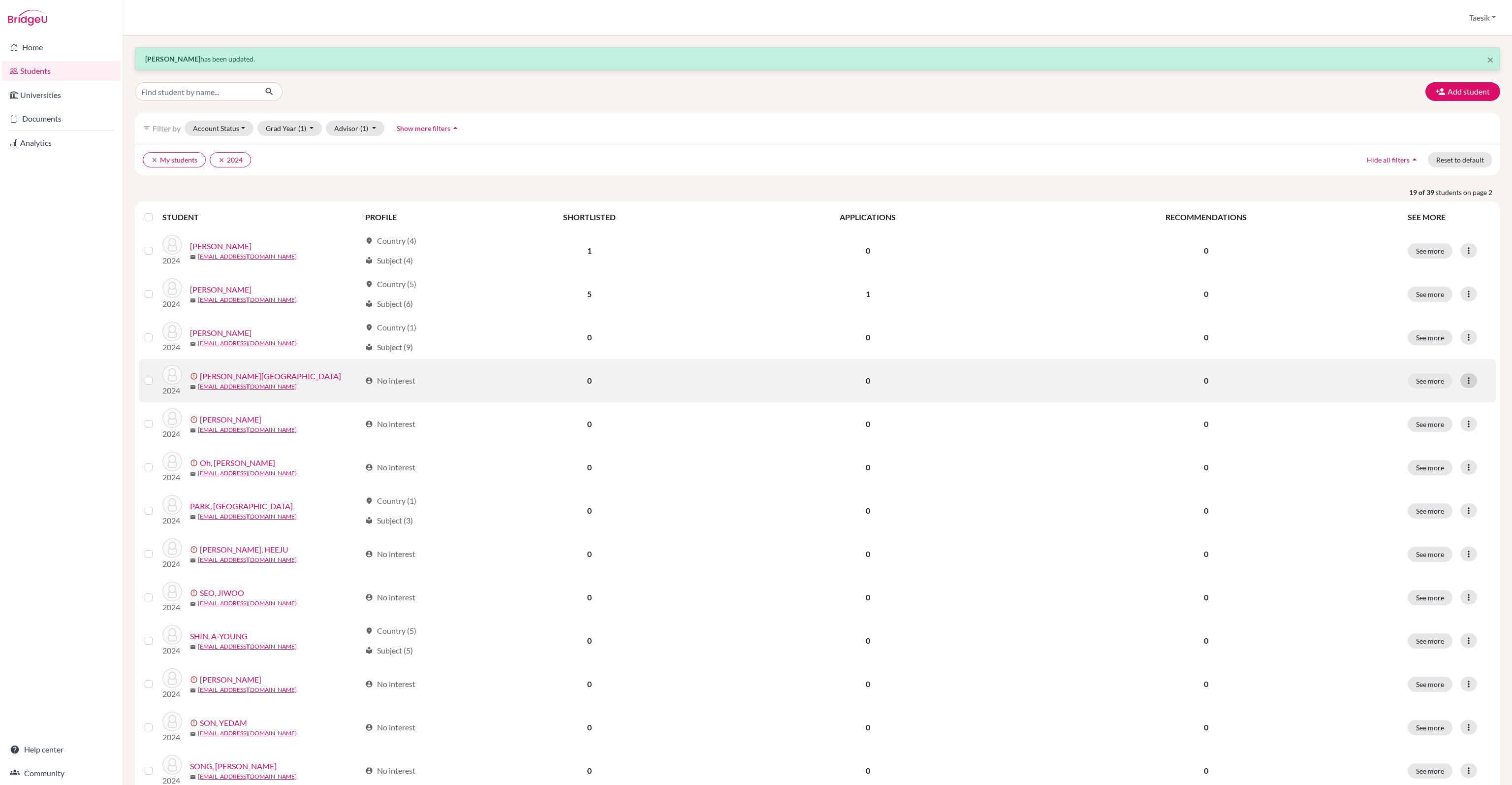
click at [1464, 376] on icon at bounding box center [1469, 380] width 10 height 10
click at [1446, 390] on div "Edit student Send Message Resend invite email" at bounding box center [1423, 417] width 90 height 56
click at [1438, 393] on td "See more Edit student Send Message Resend invite email" at bounding box center [1449, 380] width 95 height 43
drag, startPoint x: 1465, startPoint y: 380, endPoint x: 1435, endPoint y: 395, distance: 33.5
click at [1463, 380] on div at bounding box center [1469, 380] width 17 height 15
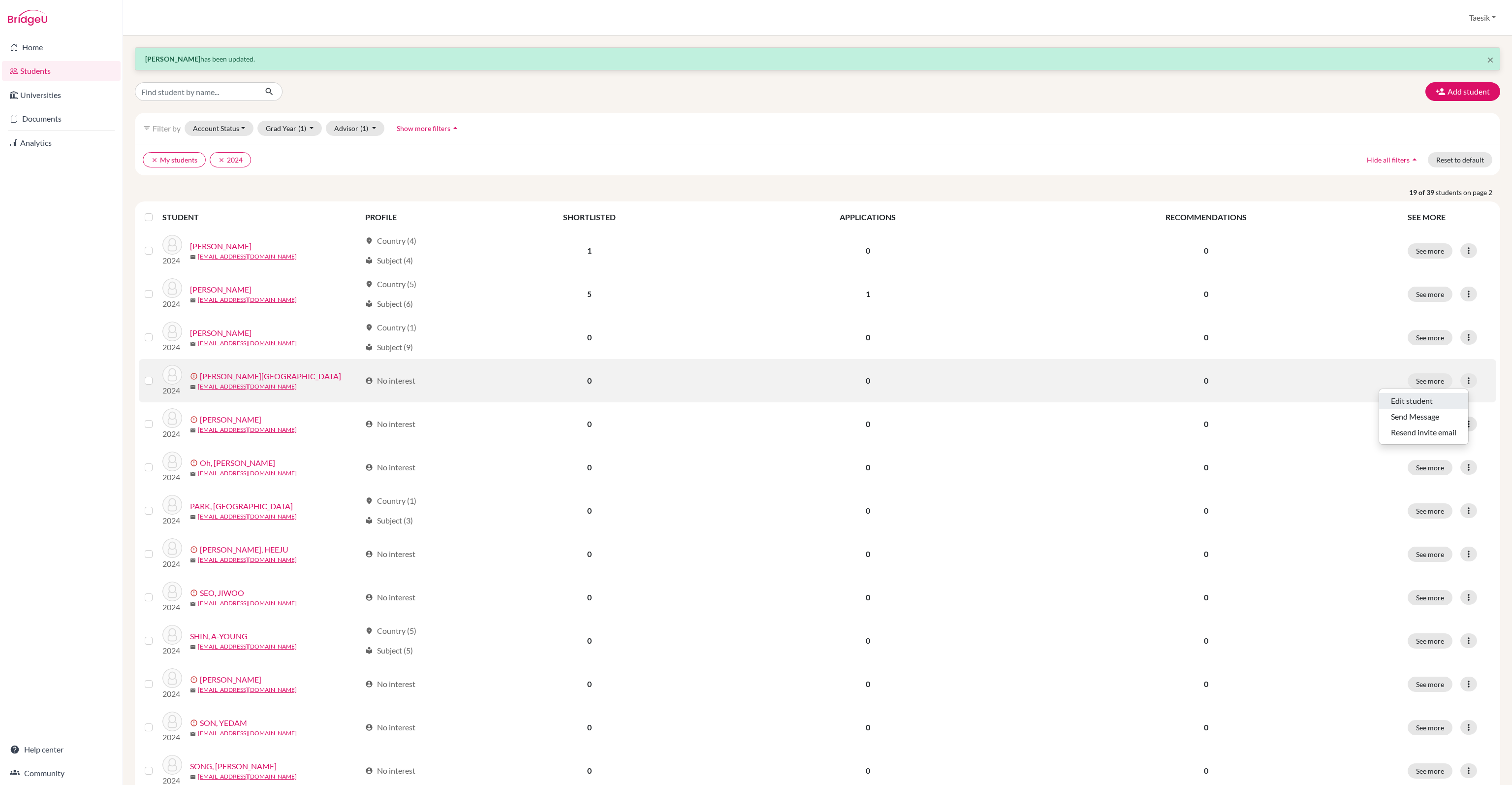
click at [1437, 393] on button "Edit student" at bounding box center [1424, 400] width 89 height 16
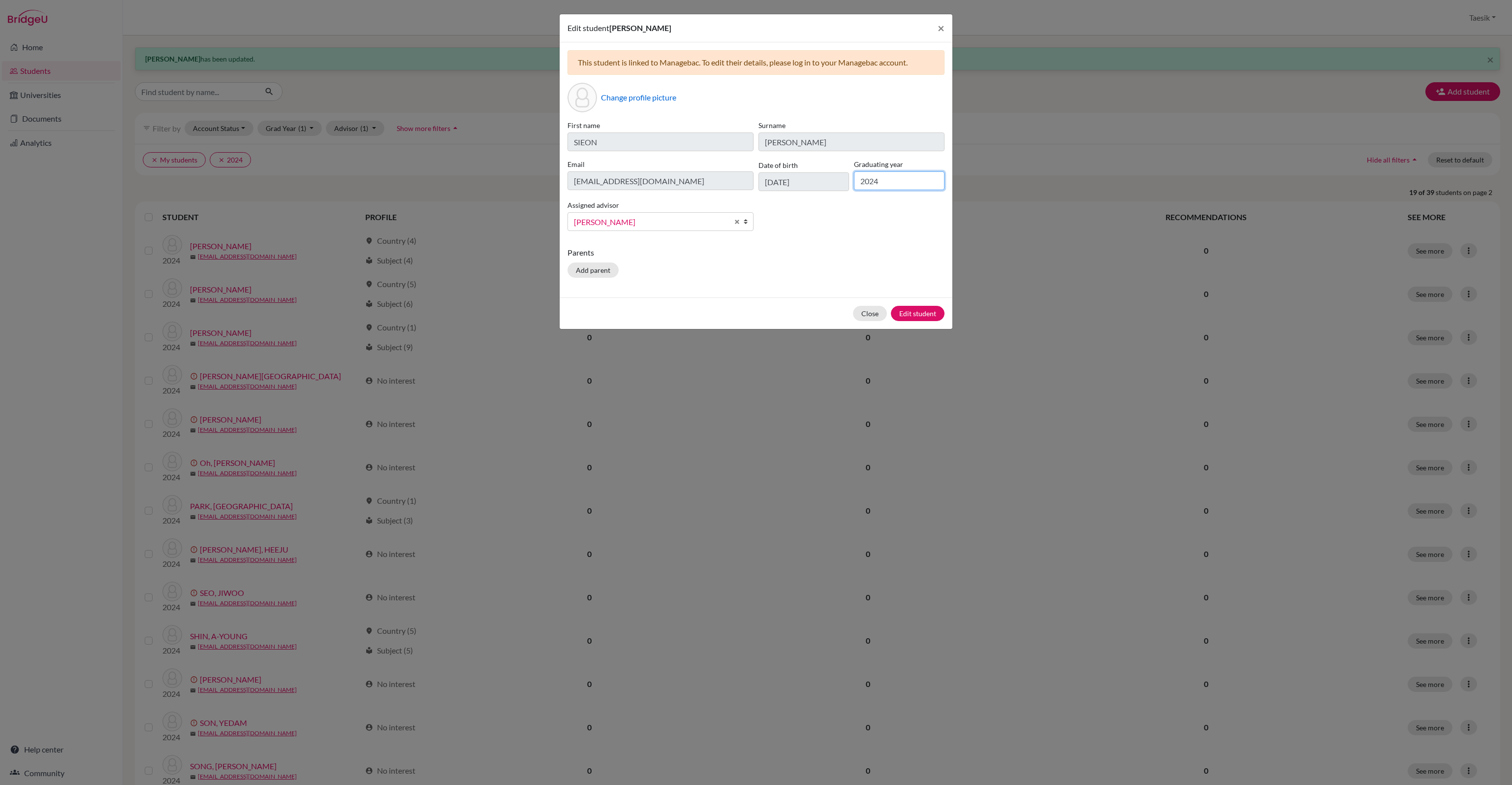
click at [883, 180] on input "2024" at bounding box center [899, 181] width 90 height 19
type input "2025"
click at [929, 312] on button "Edit student" at bounding box center [917, 314] width 53 height 15
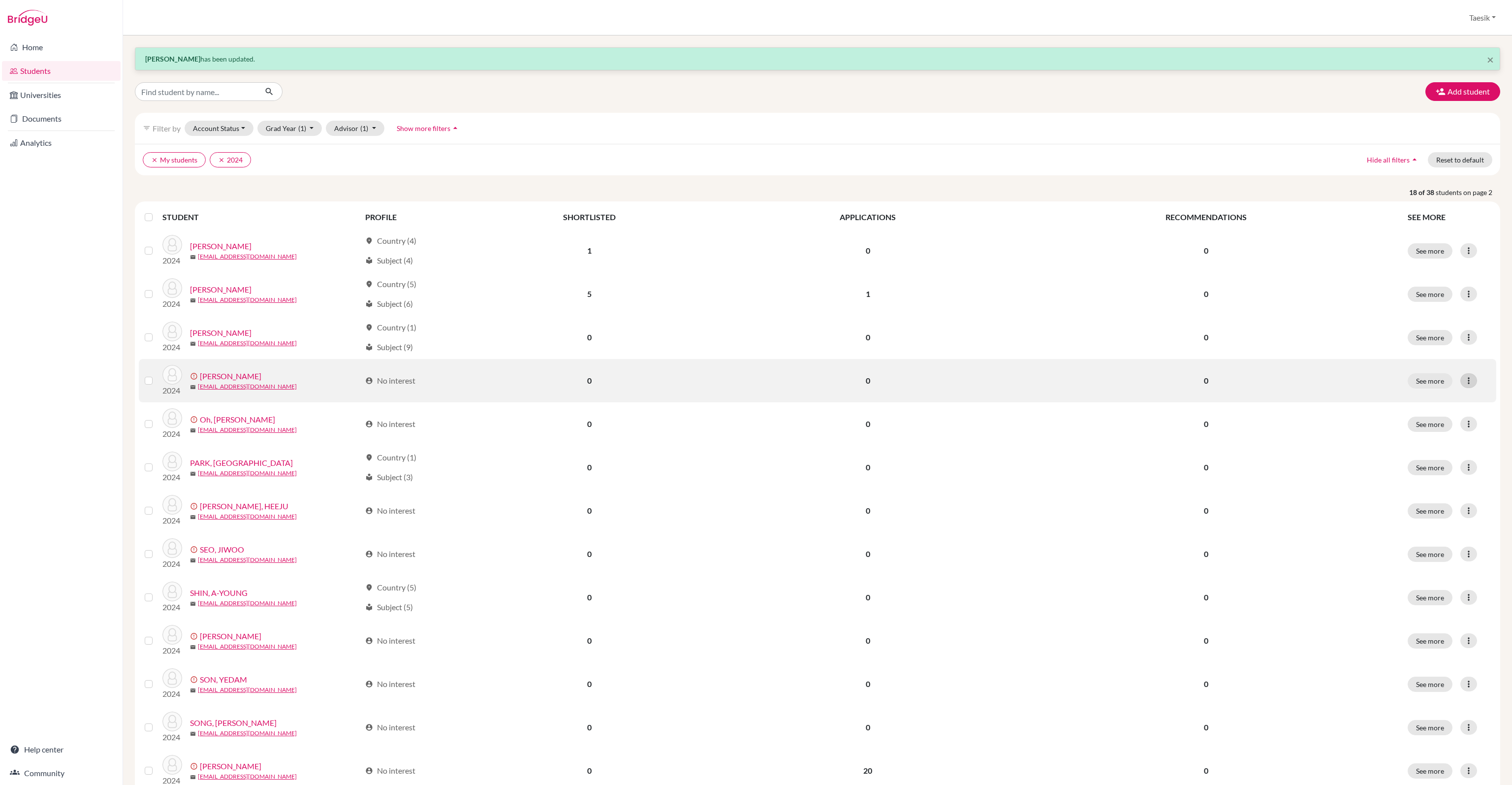
click at [1468, 380] on div at bounding box center [1469, 380] width 17 height 15
click at [1439, 396] on button "Edit student" at bounding box center [1424, 400] width 89 height 16
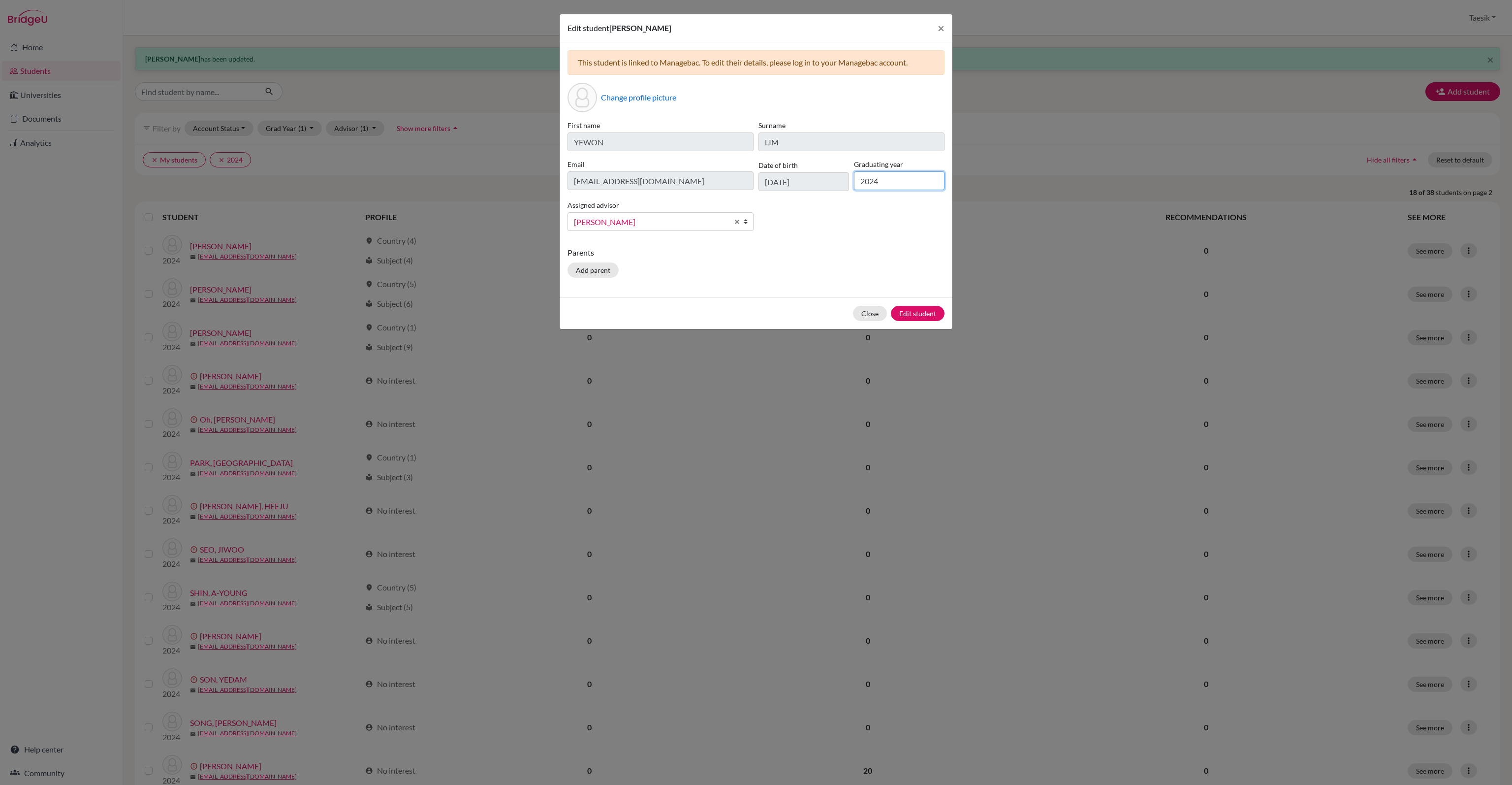
click at [889, 181] on input "2024" at bounding box center [899, 181] width 90 height 19
type input "2025"
click at [919, 312] on button "Edit student" at bounding box center [917, 314] width 53 height 15
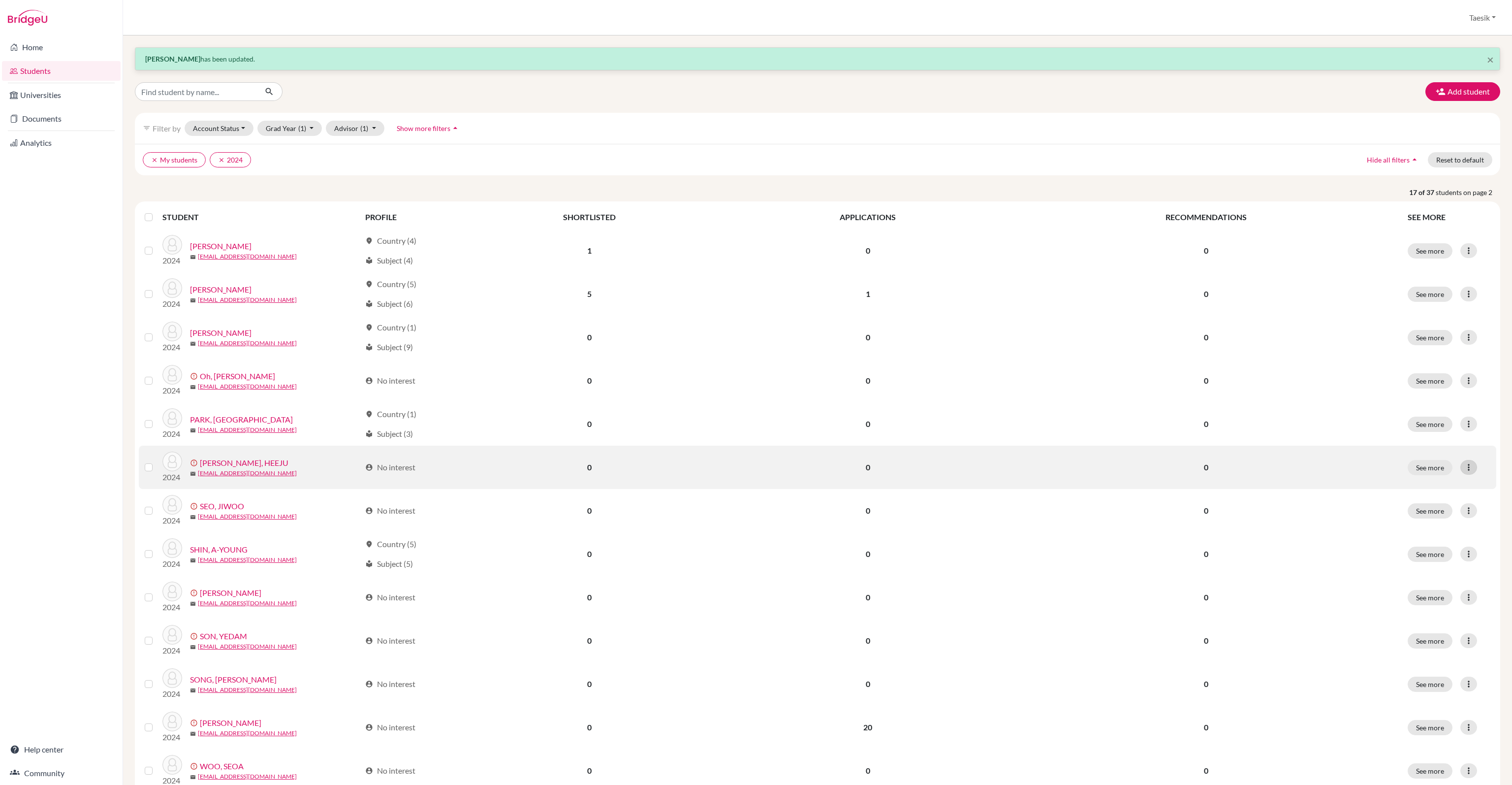
click at [1464, 465] on icon at bounding box center [1469, 467] width 10 height 10
click at [1450, 480] on button "Edit student" at bounding box center [1424, 487] width 89 height 16
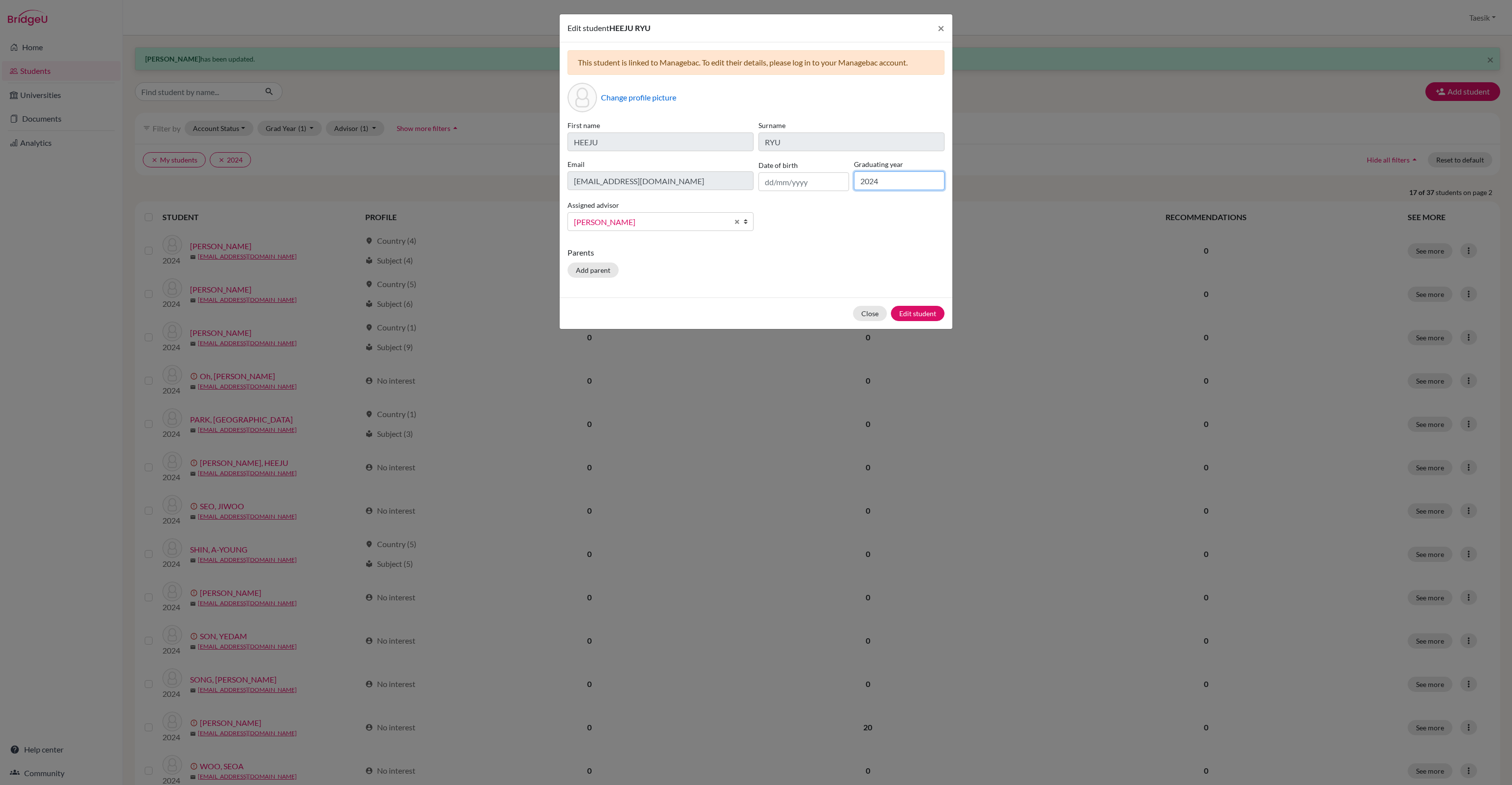
click at [890, 184] on input "2024" at bounding box center [899, 181] width 90 height 19
type input "2025"
click at [937, 312] on button "Edit student" at bounding box center [917, 314] width 53 height 15
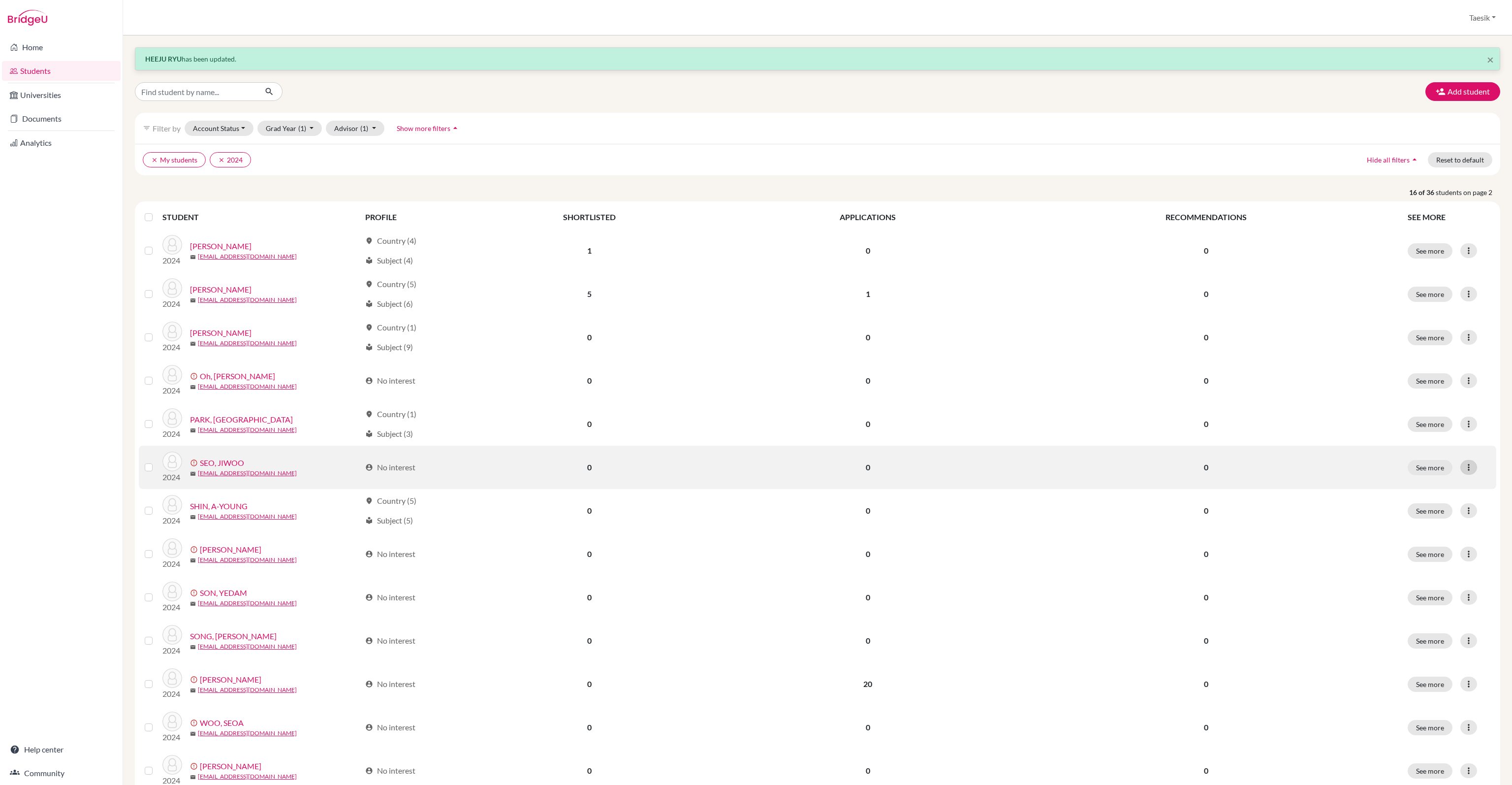
click at [1466, 469] on div at bounding box center [1469, 467] width 17 height 15
click at [1435, 486] on button "Edit student" at bounding box center [1424, 487] width 89 height 16
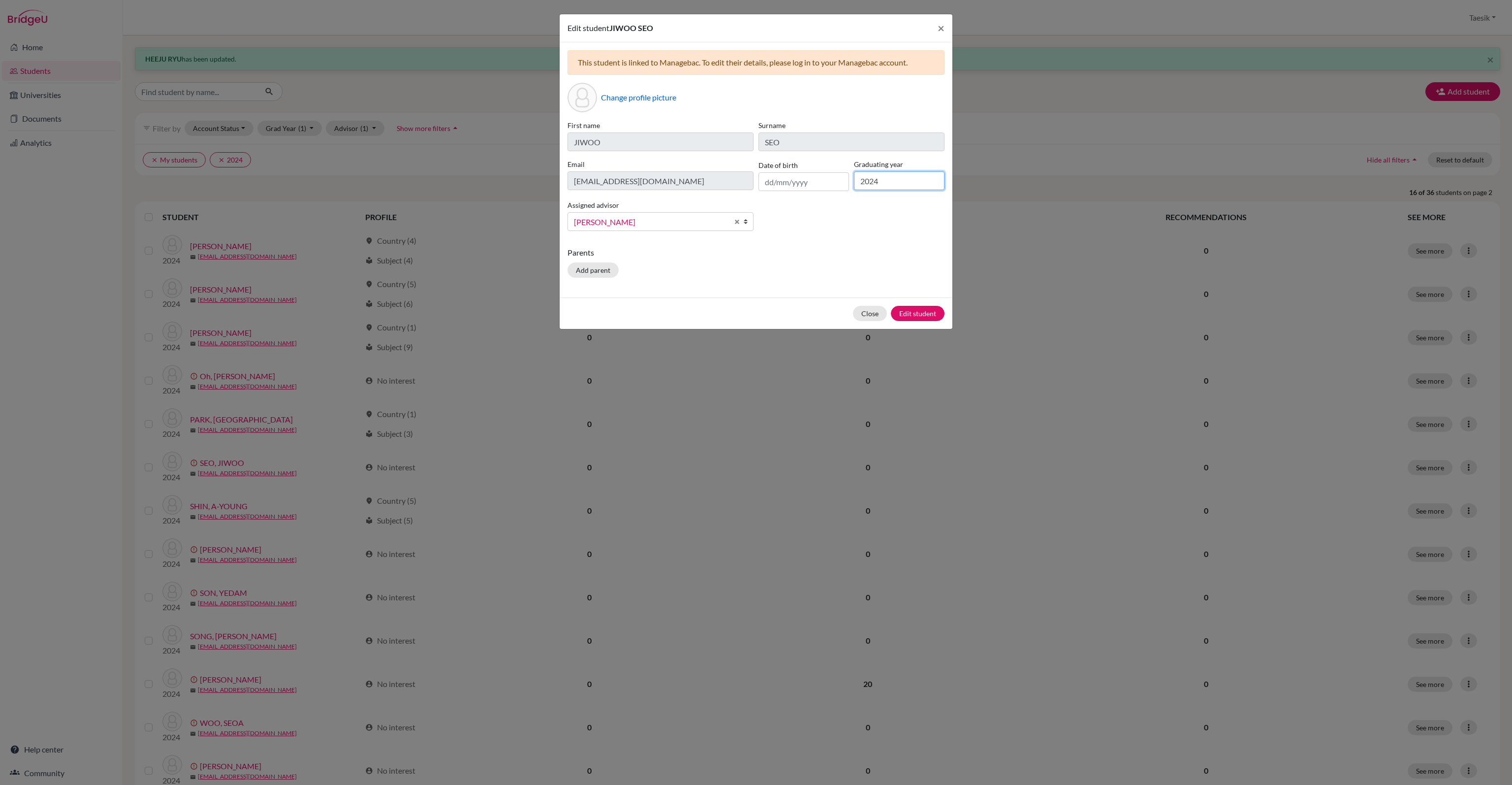
click at [892, 180] on input "2024" at bounding box center [899, 181] width 90 height 19
type input "2025"
click at [929, 312] on button "Edit student" at bounding box center [917, 314] width 53 height 15
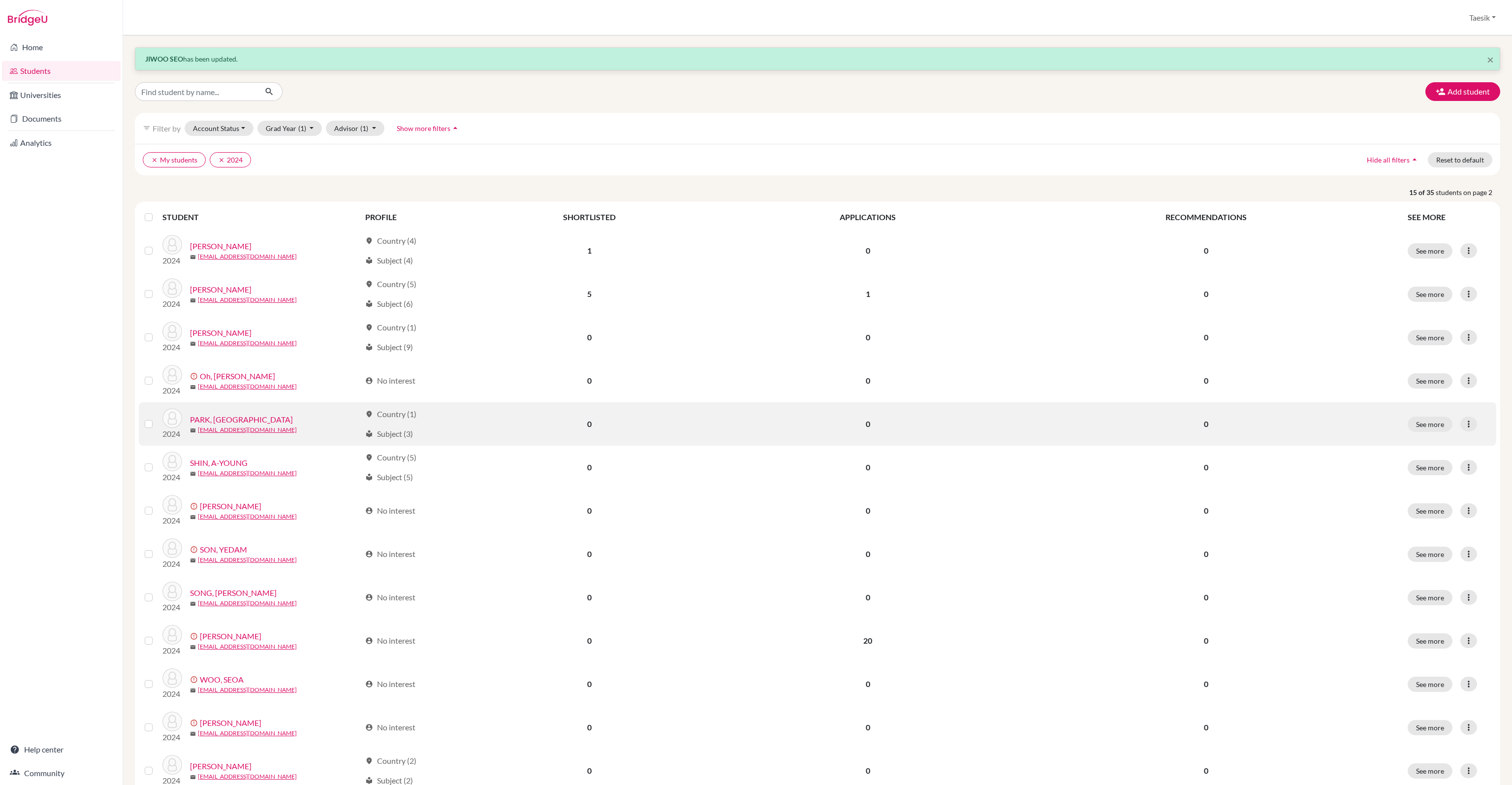
scroll to position [49, 0]
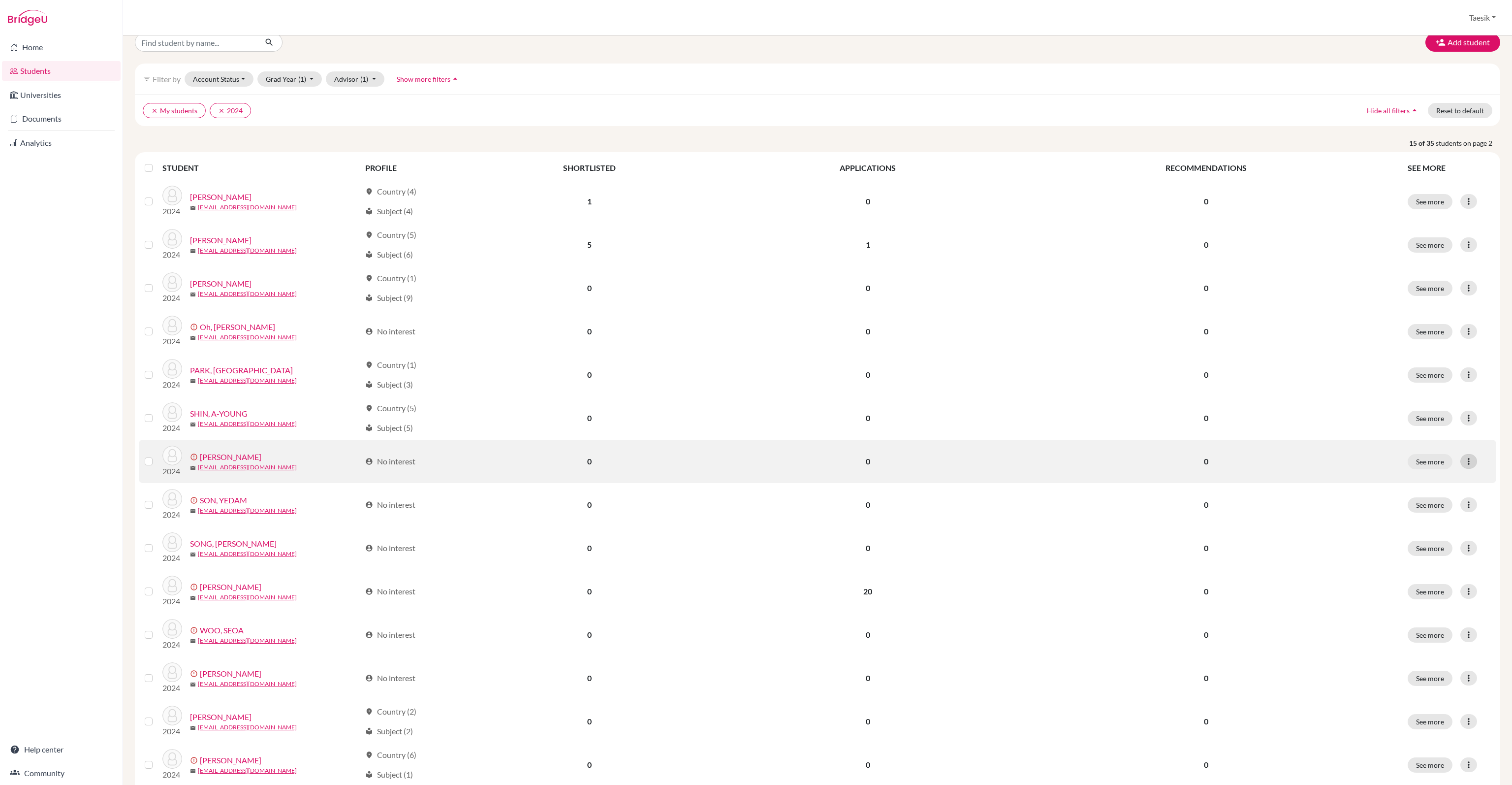
click at [1464, 459] on icon at bounding box center [1469, 461] width 10 height 10
click at [1437, 469] on div "Edit student Send Message Resend invite email" at bounding box center [1423, 497] width 90 height 56
click at [1464, 461] on icon at bounding box center [1469, 461] width 10 height 10
click at [1445, 480] on button "Edit student" at bounding box center [1424, 481] width 89 height 16
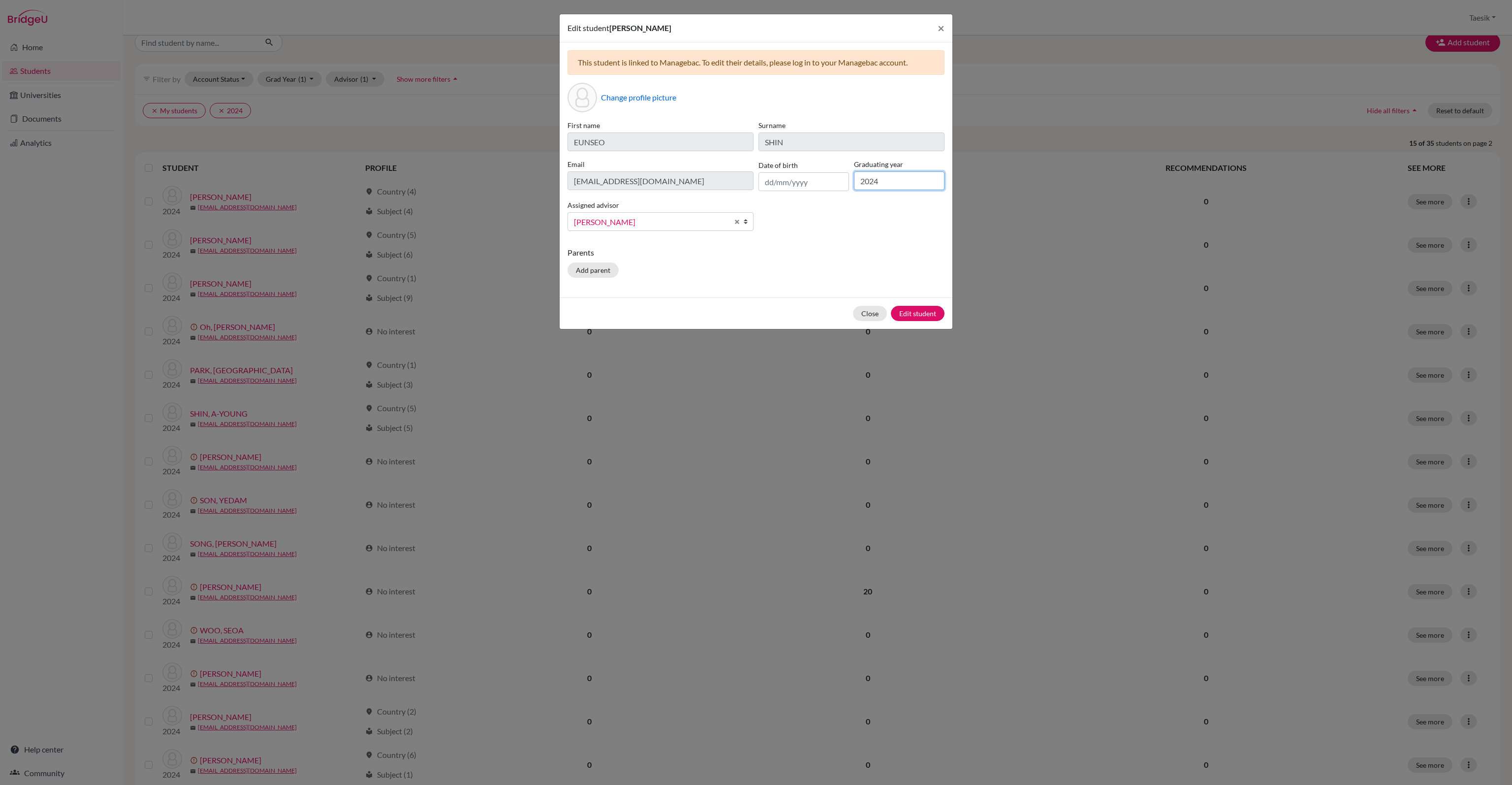
click at [898, 186] on input "2024" at bounding box center [899, 181] width 90 height 19
type input "2025"
click at [916, 314] on button "Edit student" at bounding box center [917, 314] width 53 height 15
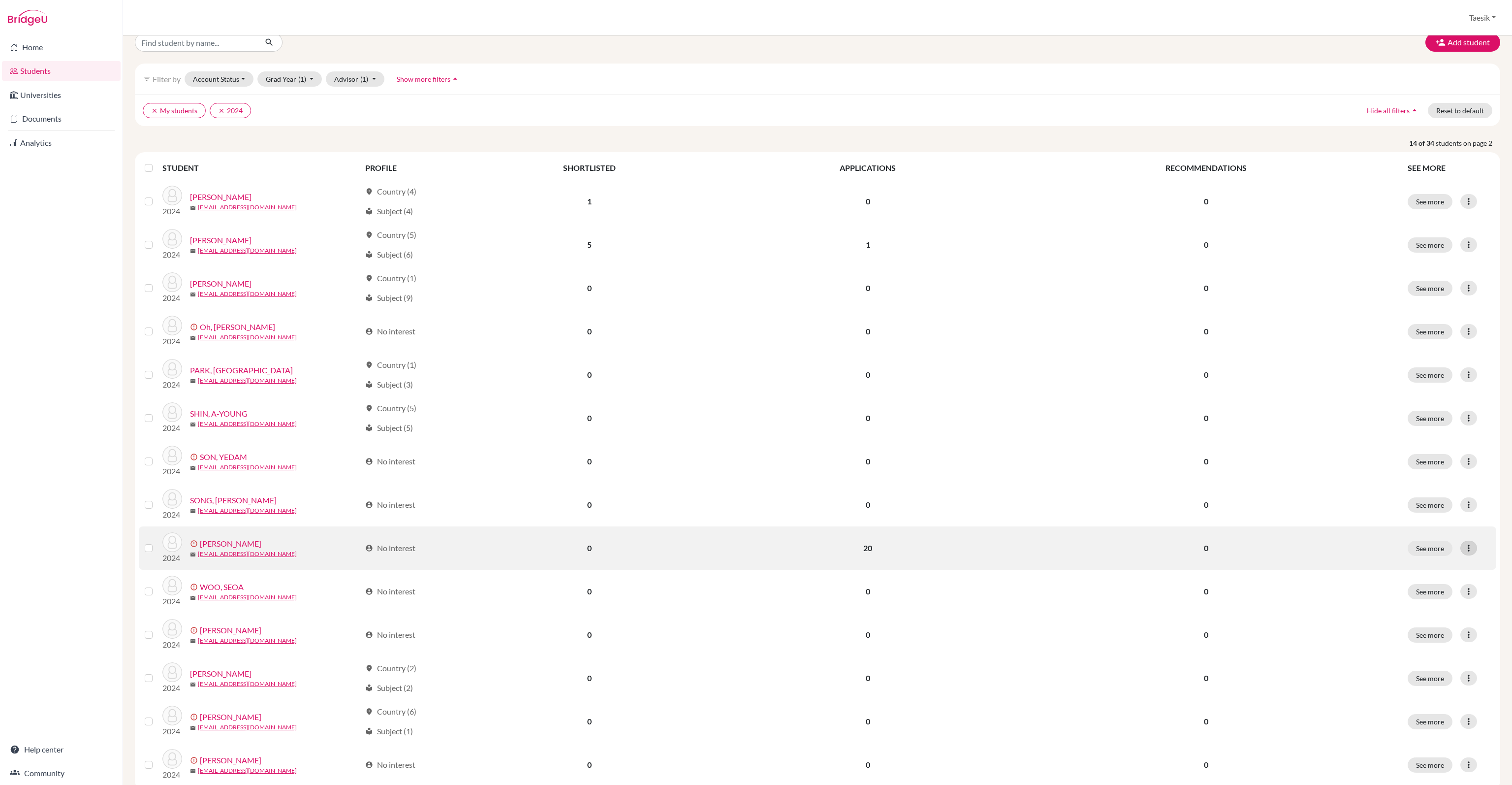
click at [1464, 544] on icon at bounding box center [1469, 548] width 10 height 10
click at [1413, 565] on button "Edit student" at bounding box center [1424, 568] width 89 height 16
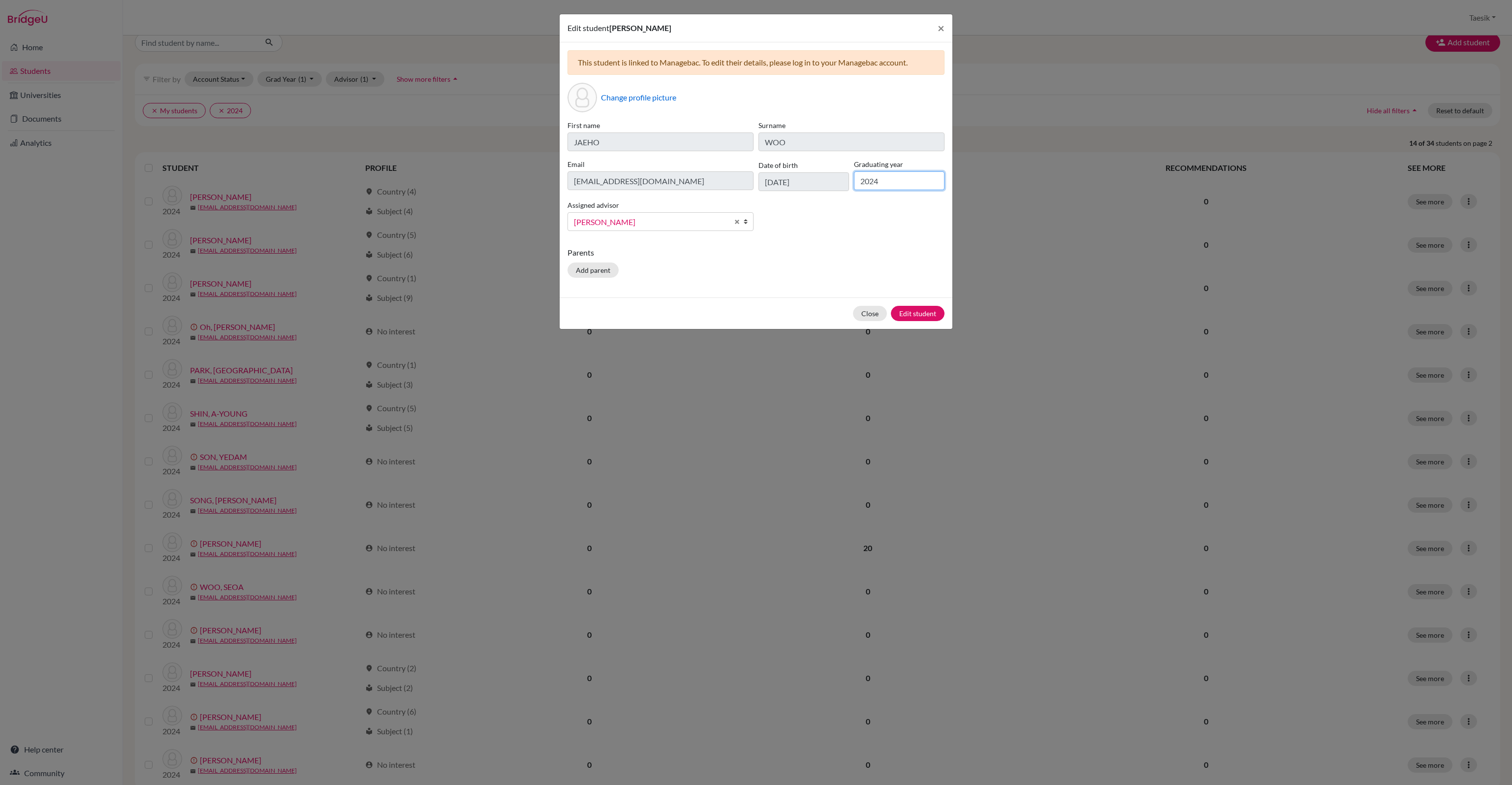
click at [904, 178] on input "2024" at bounding box center [899, 181] width 90 height 19
type input "2025"
click at [928, 308] on button "Edit student" at bounding box center [917, 314] width 53 height 15
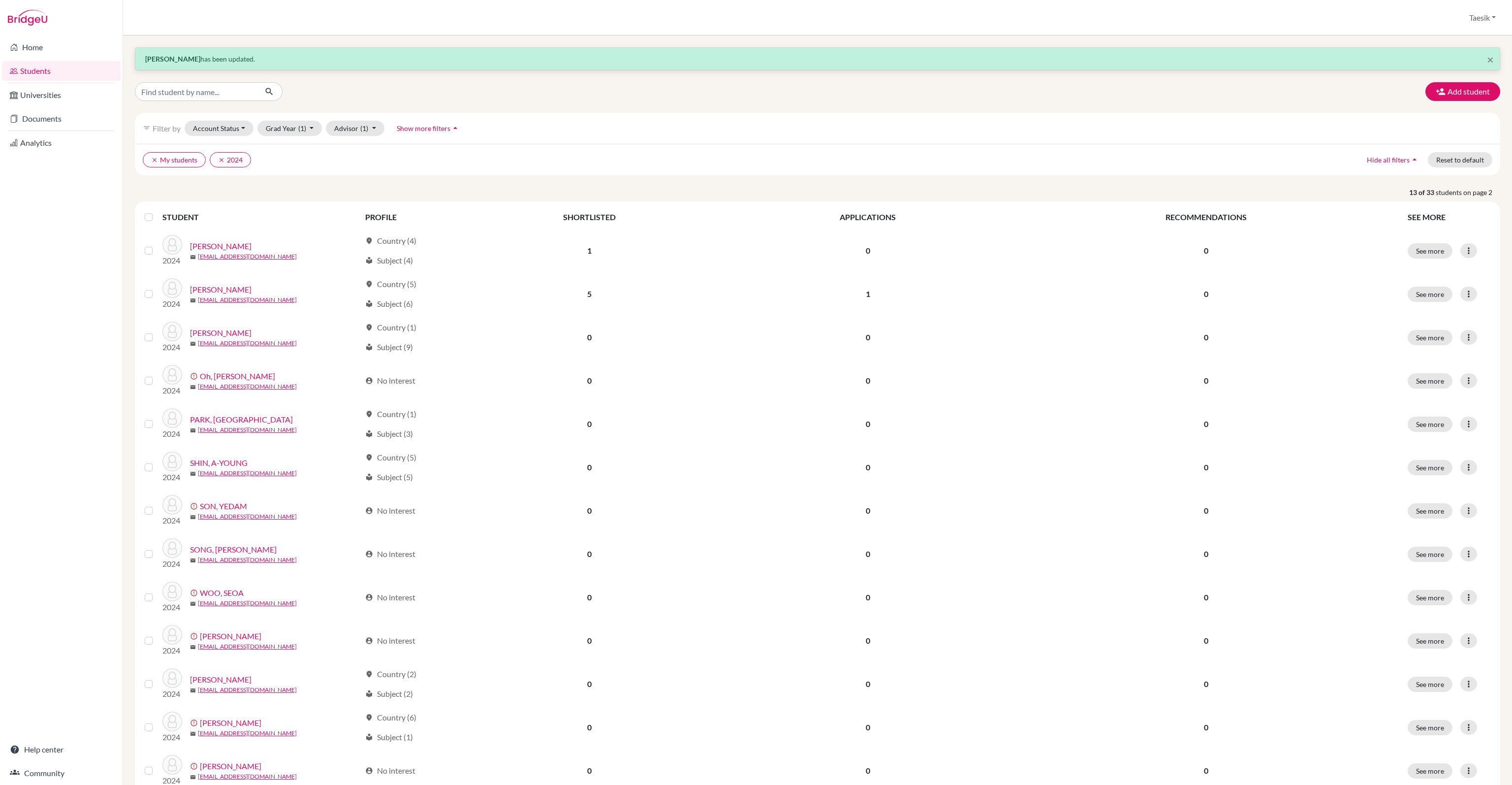
scroll to position [73, 0]
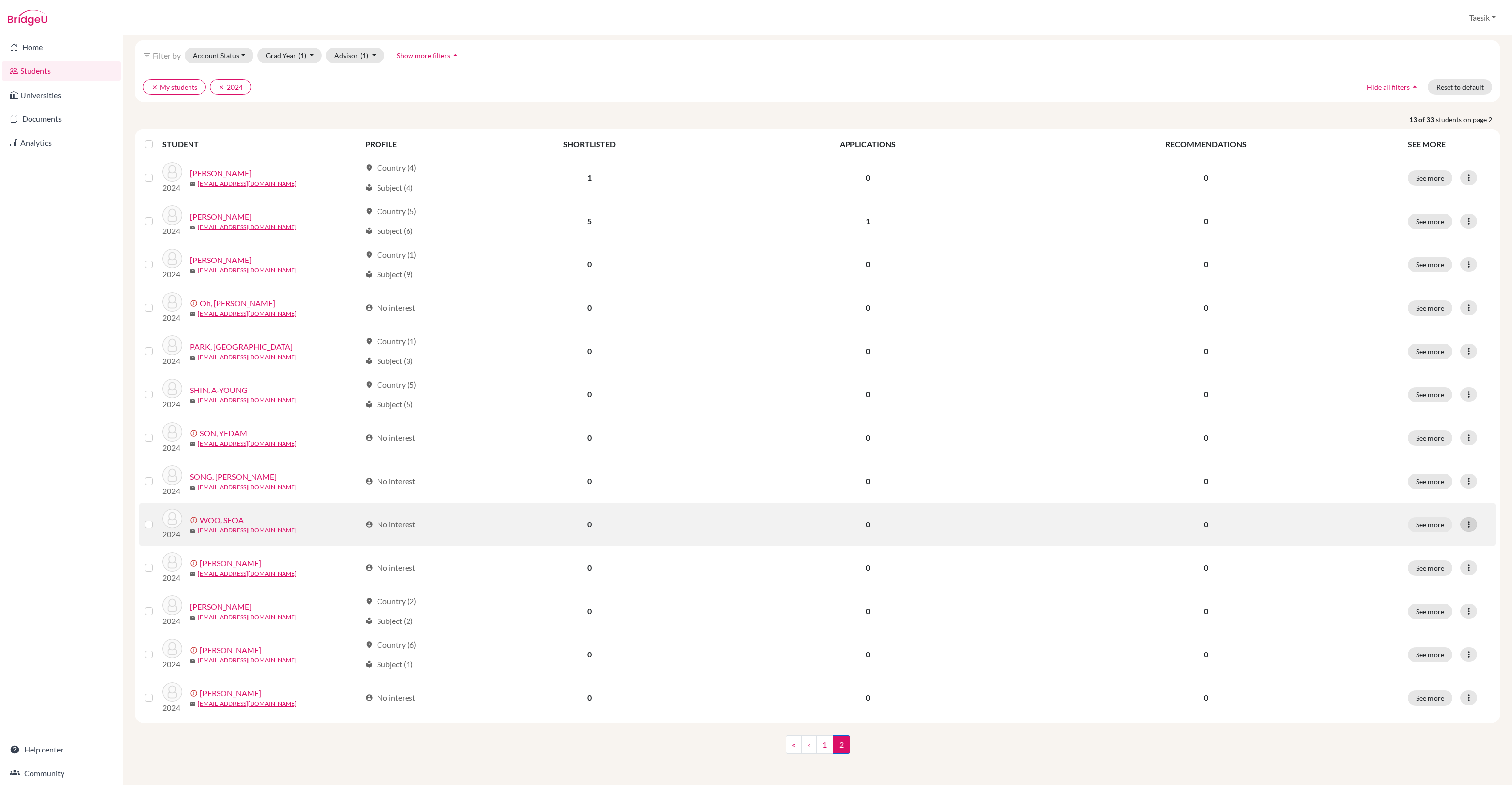
click at [1464, 521] on icon at bounding box center [1469, 524] width 10 height 10
drag, startPoint x: 1422, startPoint y: 541, endPoint x: 1193, endPoint y: 410, distance: 263.8
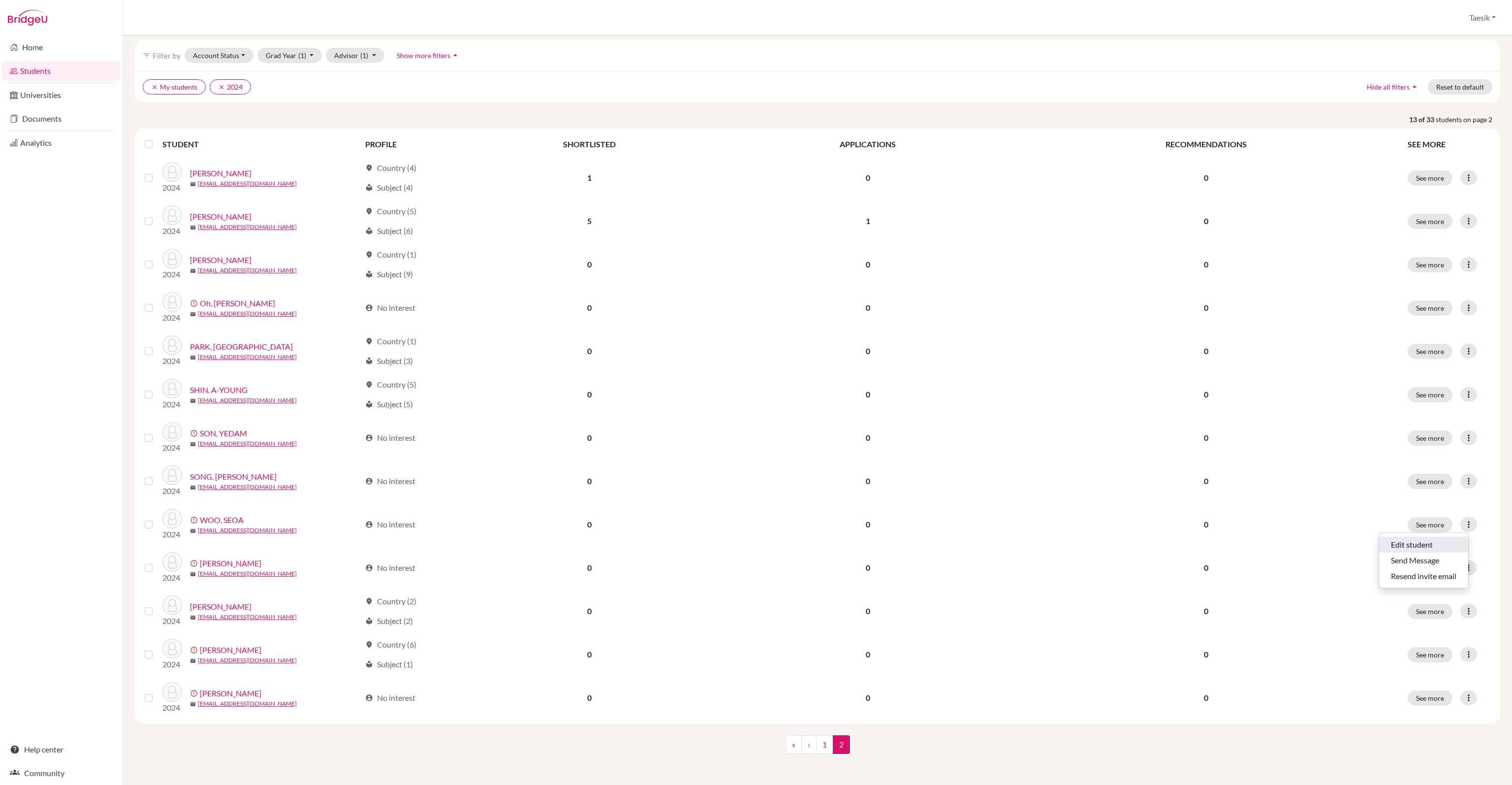
click at [1422, 541] on button "Edit student" at bounding box center [1424, 544] width 89 height 16
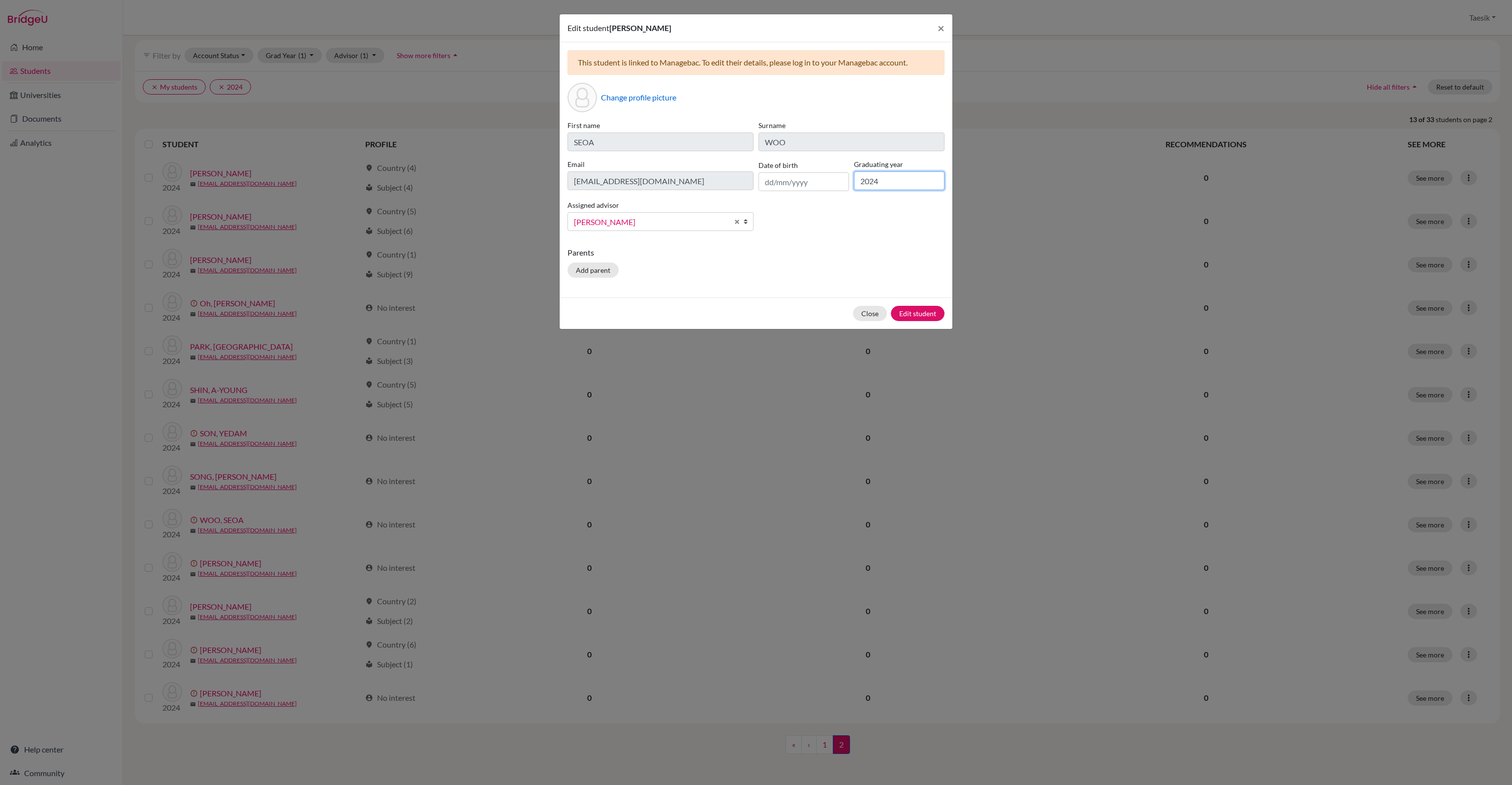
click at [910, 180] on input "2024" at bounding box center [899, 181] width 90 height 19
type input "2025"
click at [927, 309] on button "Edit student" at bounding box center [917, 314] width 53 height 15
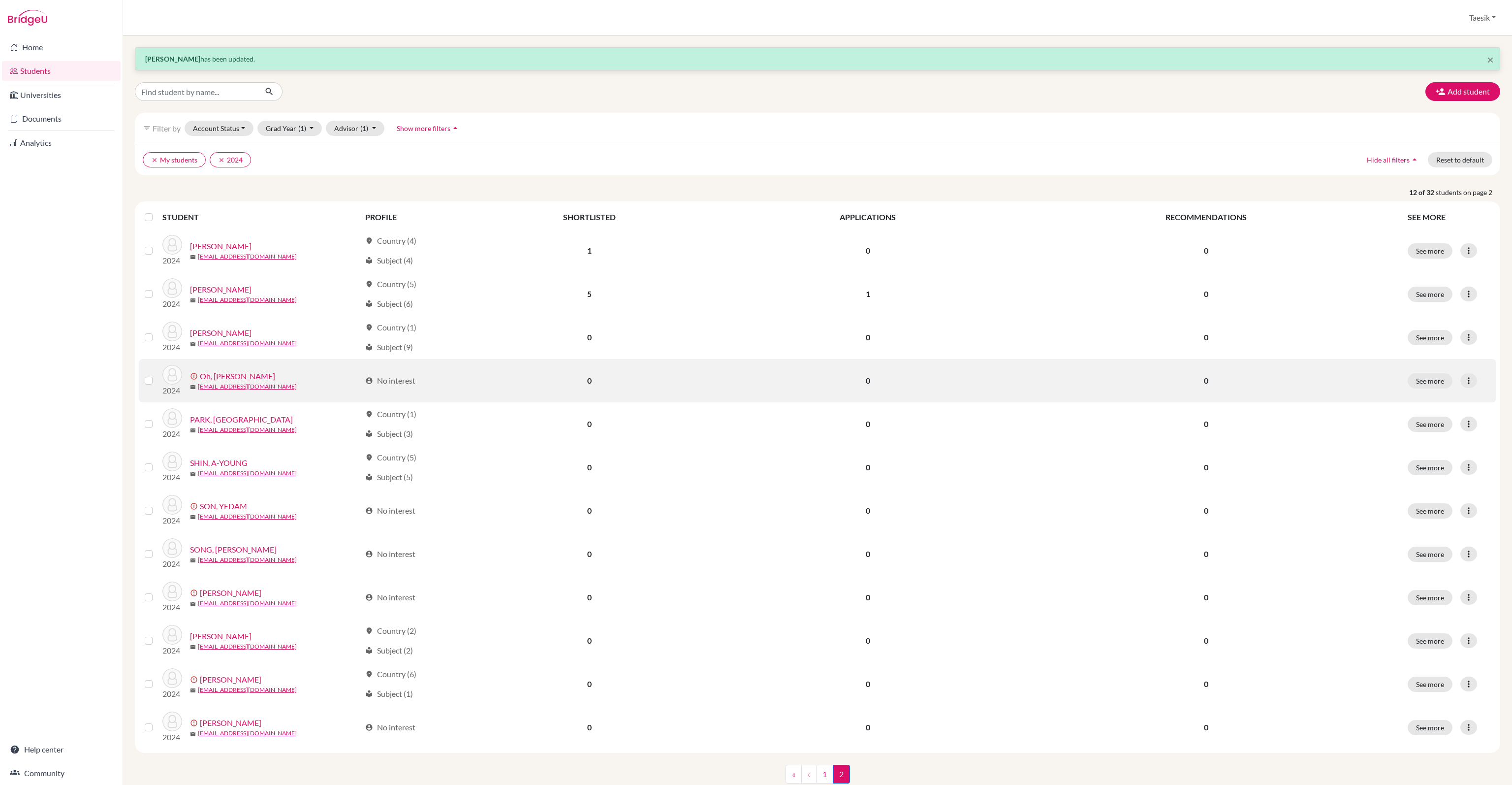
scroll to position [29, 0]
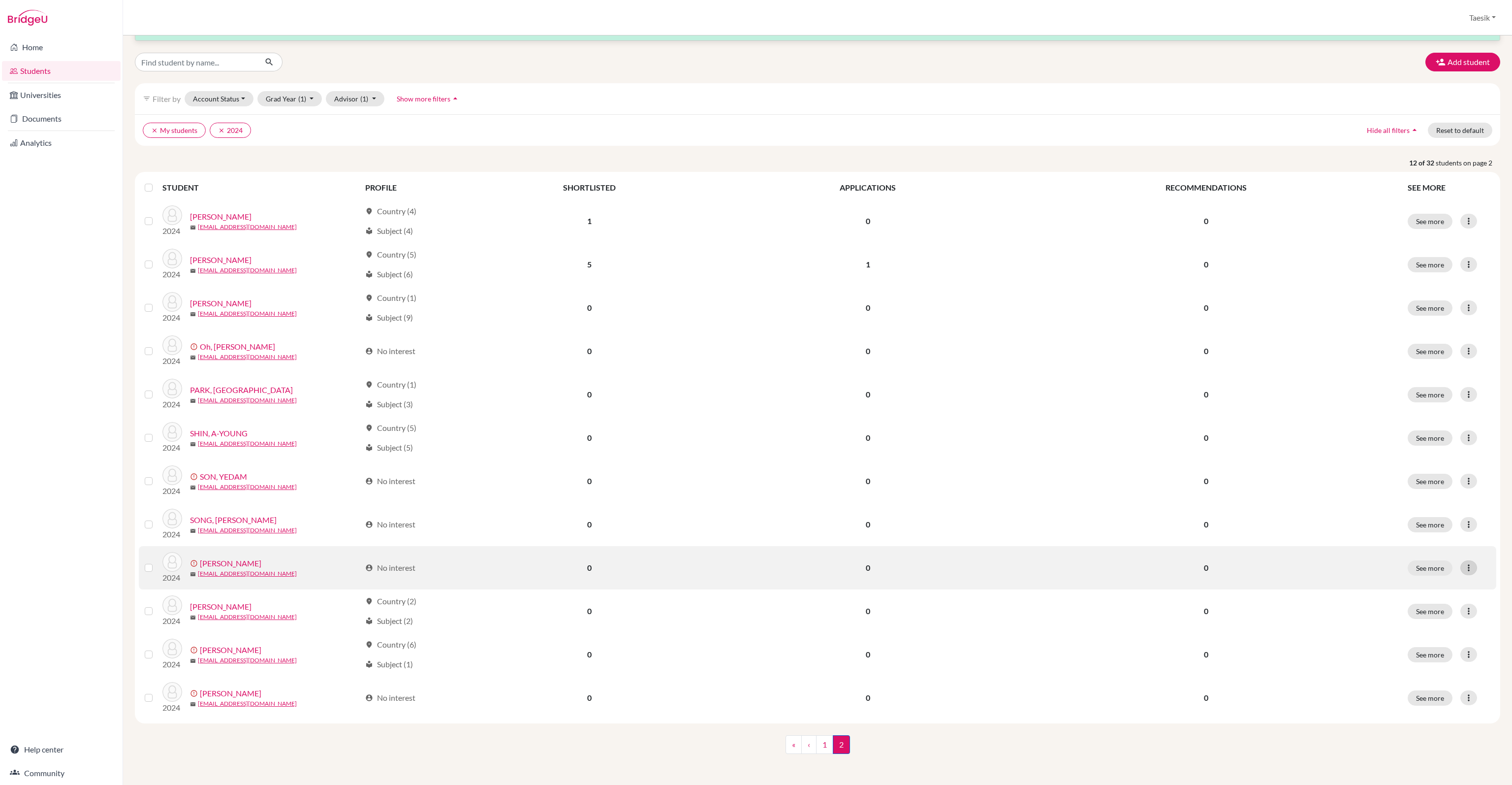
click at [1464, 567] on icon at bounding box center [1469, 567] width 10 height 10
click at [1426, 584] on button "Edit student" at bounding box center [1424, 588] width 89 height 16
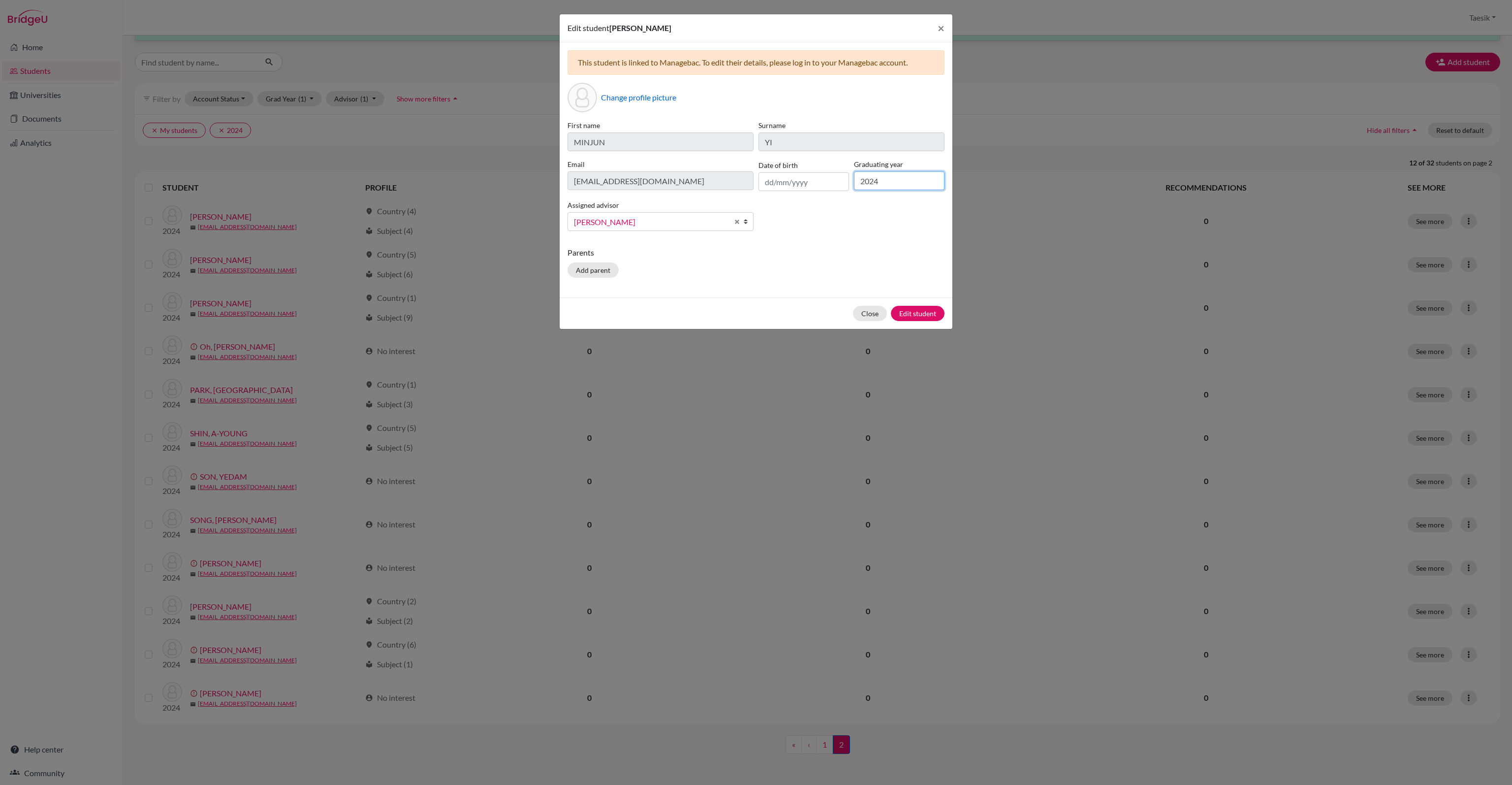
click at [895, 183] on input "2024" at bounding box center [899, 181] width 90 height 19
type input "2025"
click at [917, 315] on button "Edit student" at bounding box center [917, 314] width 53 height 15
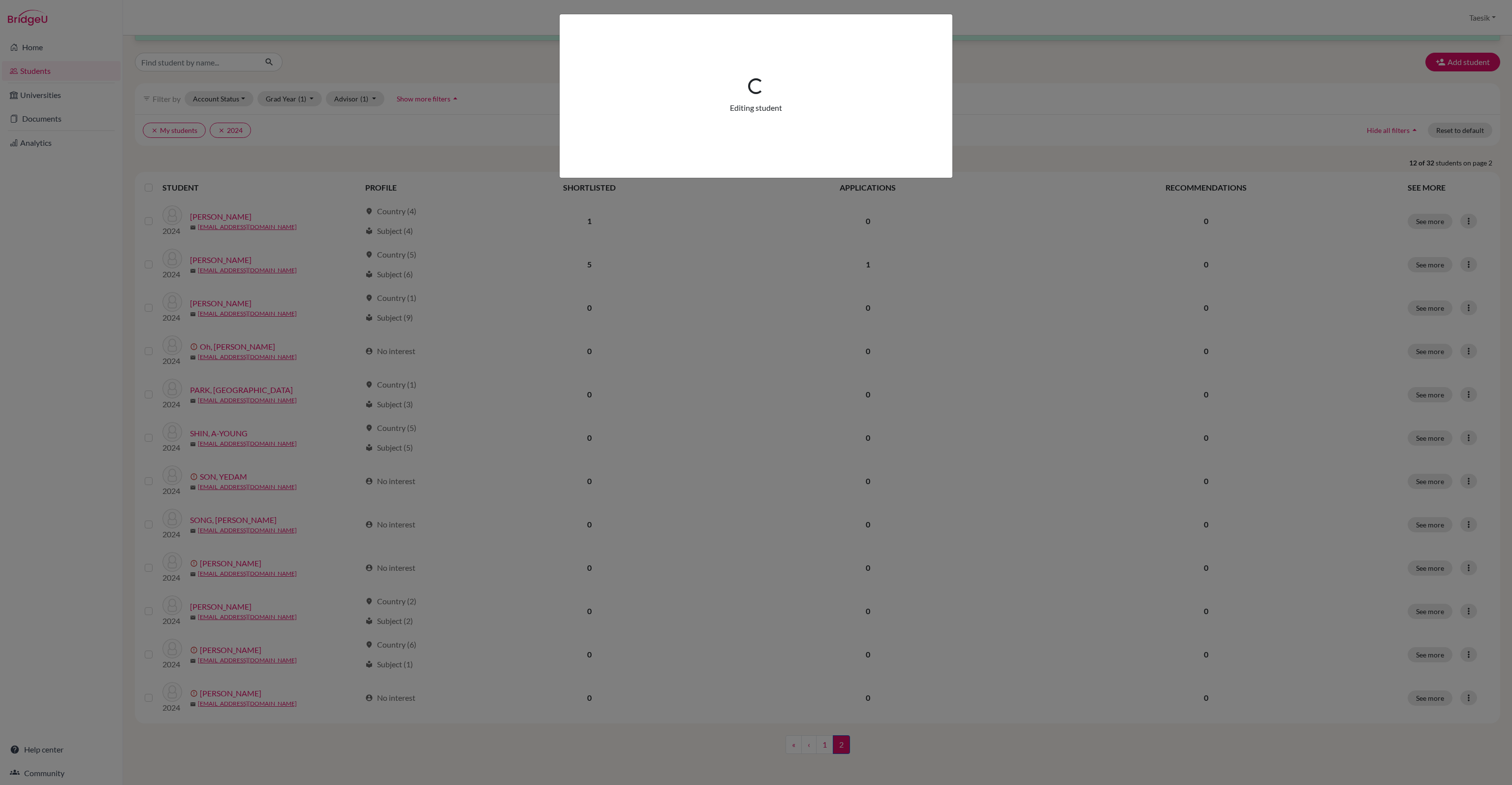
scroll to position [0, 0]
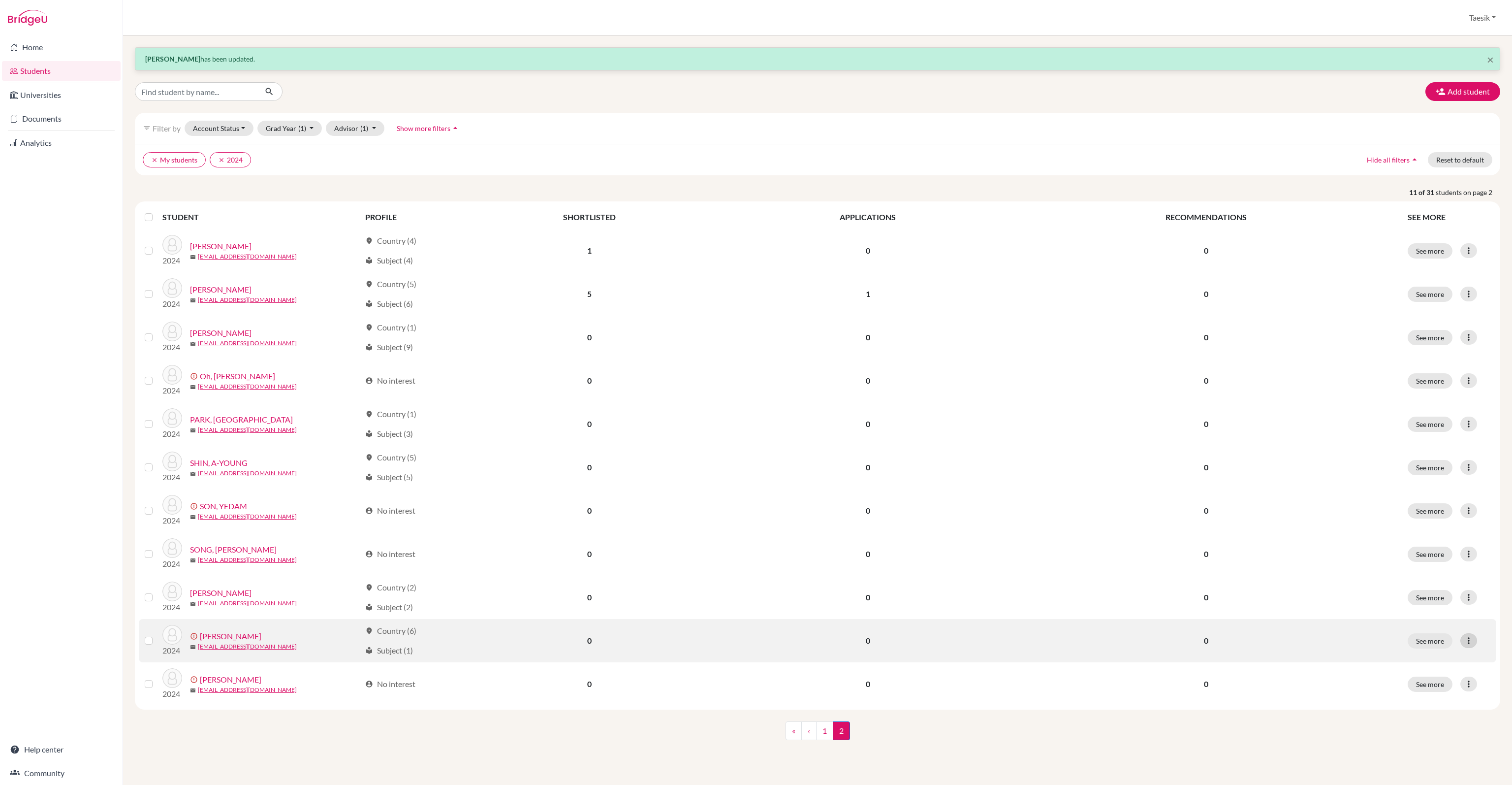
click at [1471, 642] on icon at bounding box center [1469, 641] width 10 height 10
click at [1438, 655] on button "Edit student" at bounding box center [1432, 661] width 89 height 16
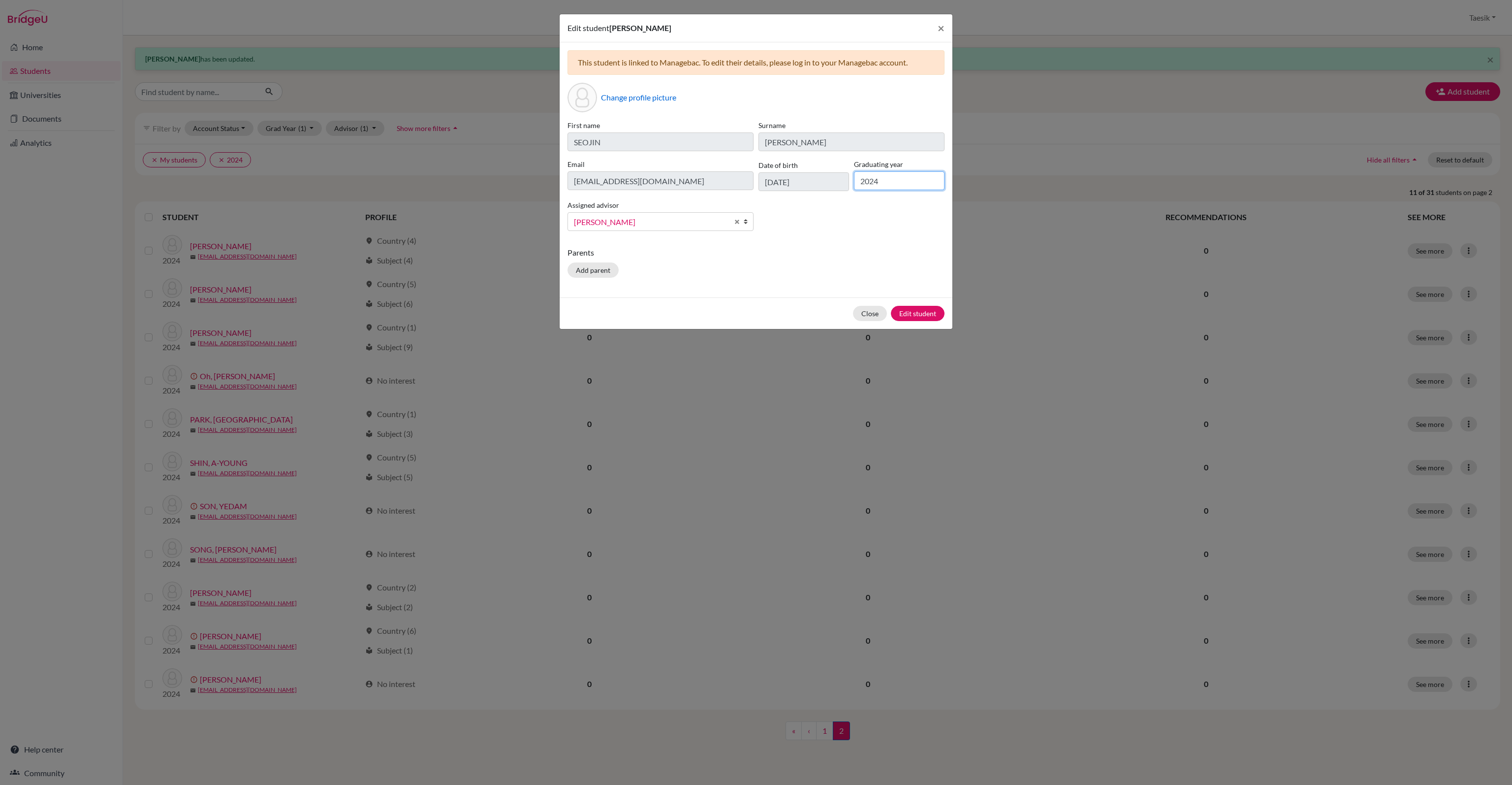
click at [899, 181] on input "2024" at bounding box center [899, 181] width 90 height 19
type input "2025"
click at [911, 304] on div "Close Edit student" at bounding box center [755, 313] width 393 height 32
click at [912, 308] on button "Edit student" at bounding box center [917, 314] width 53 height 15
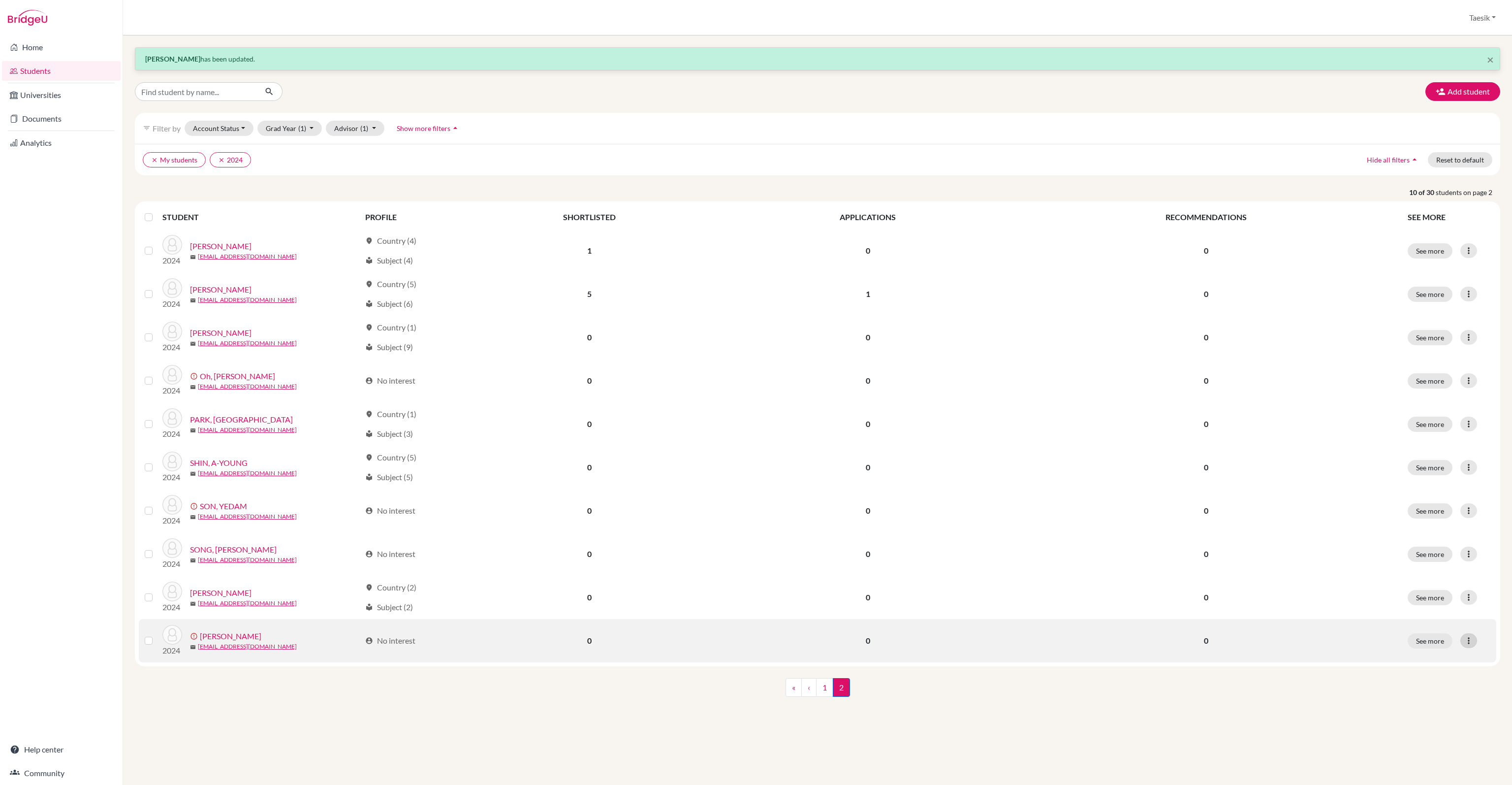
click at [1467, 633] on div at bounding box center [1469, 640] width 17 height 15
click at [1446, 658] on button "Edit student" at bounding box center [1432, 661] width 89 height 16
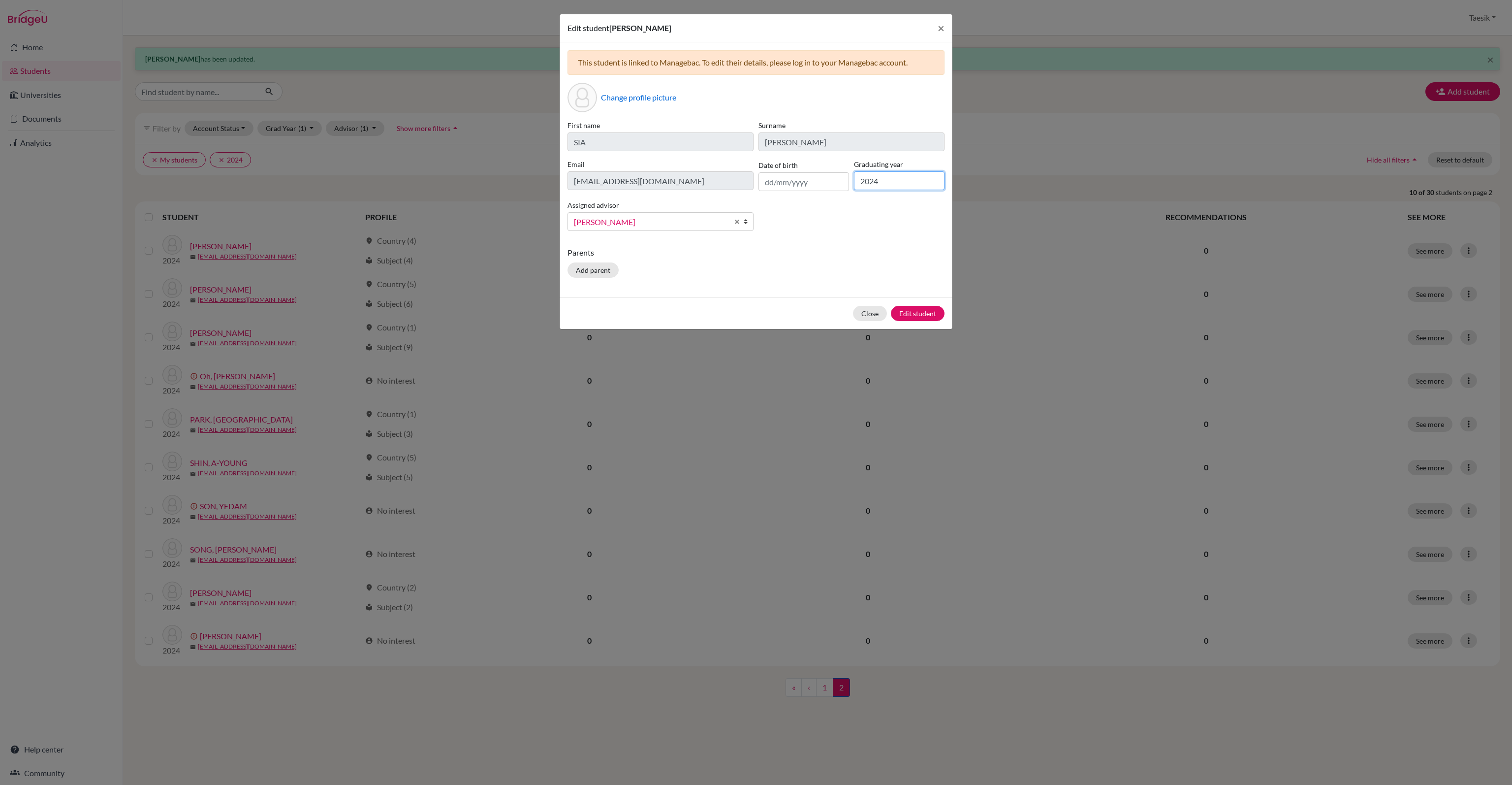
click at [886, 183] on input "2024" at bounding box center [899, 181] width 90 height 19
type input "2025"
click at [927, 317] on button "Edit student" at bounding box center [917, 314] width 53 height 15
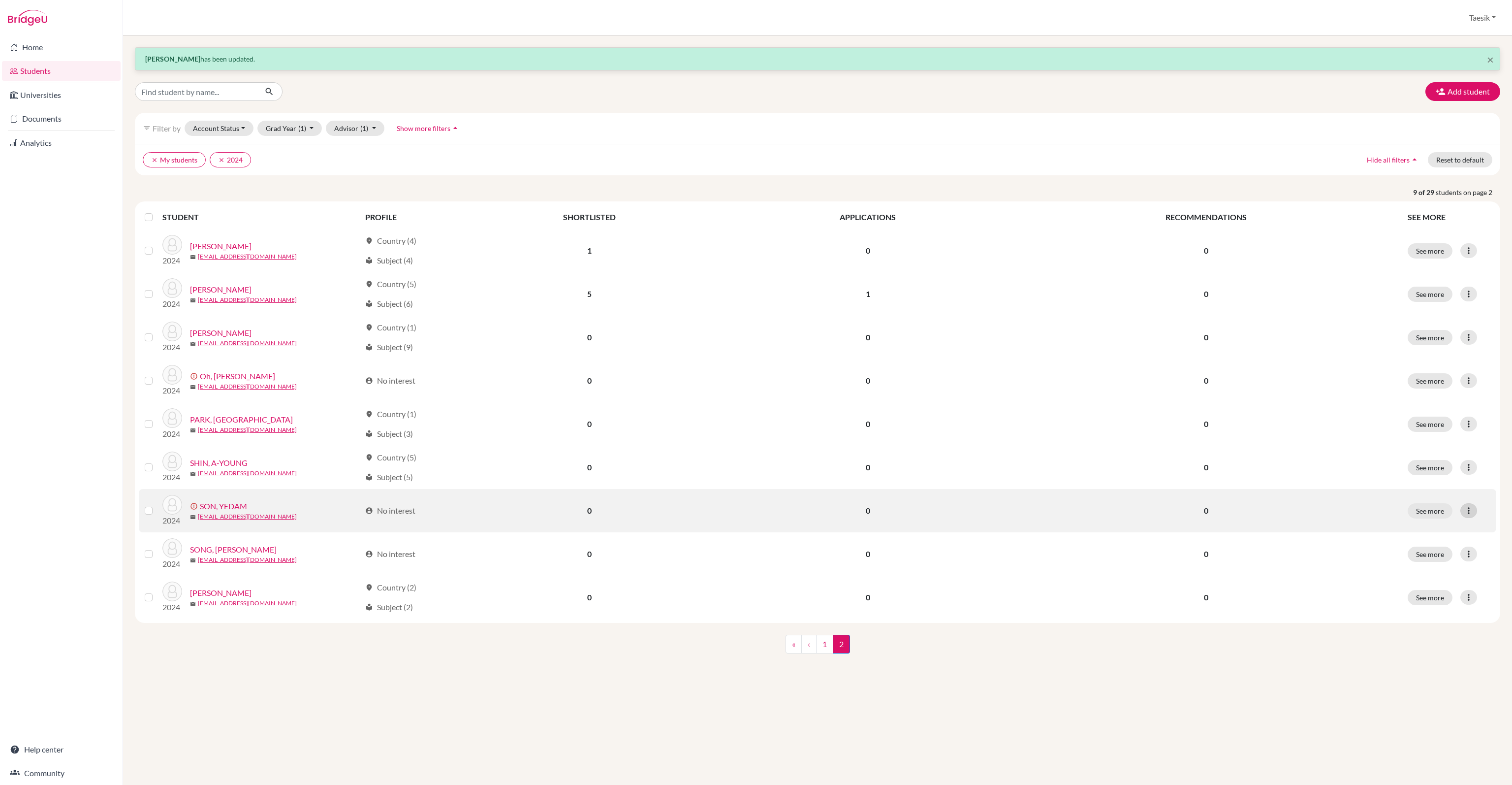
click at [1471, 510] on icon at bounding box center [1469, 510] width 10 height 10
click at [1436, 530] on button "Edit student" at bounding box center [1432, 531] width 89 height 16
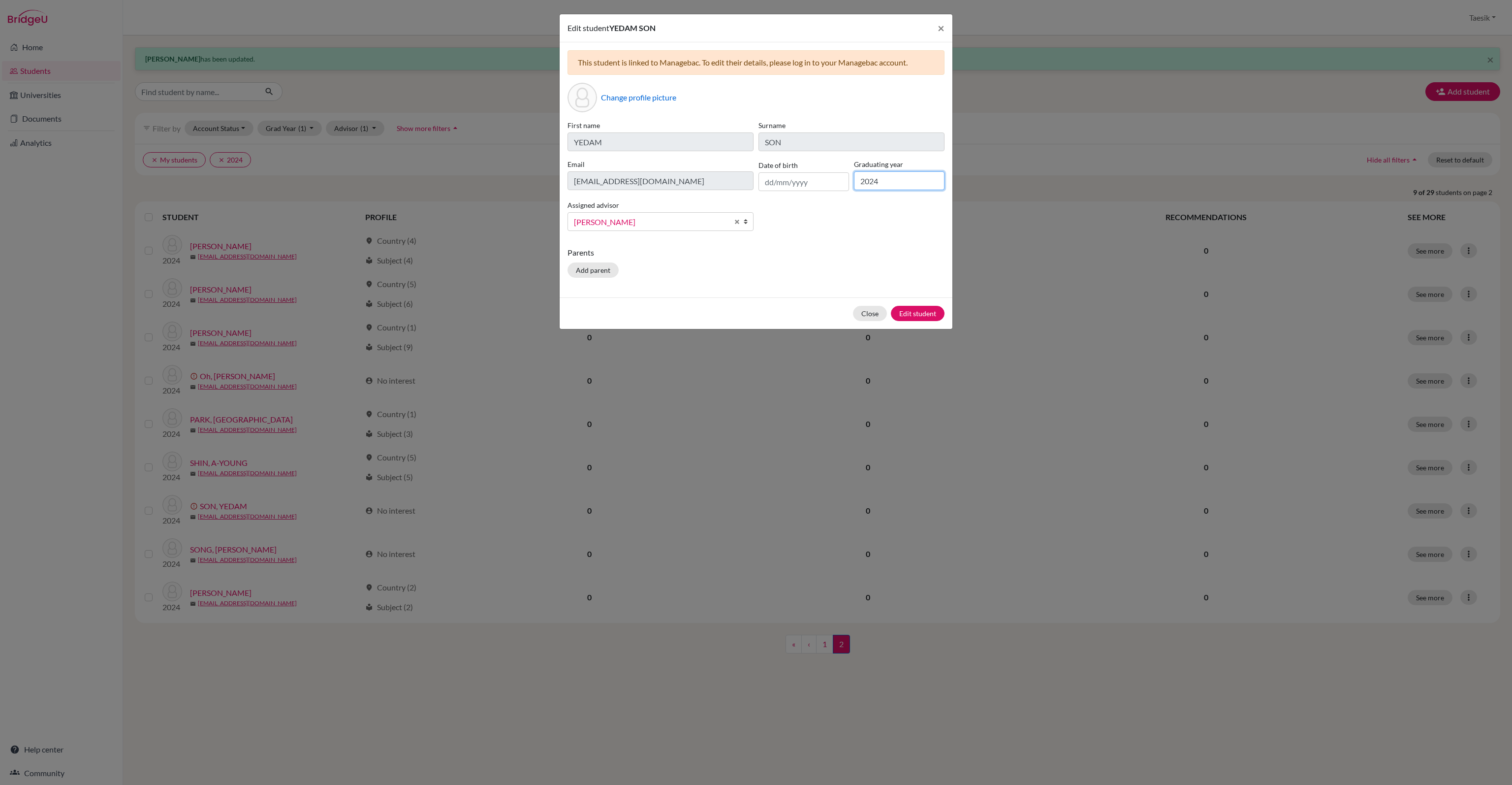
click at [882, 184] on input "2024" at bounding box center [899, 181] width 90 height 19
type input "2026"
click at [925, 314] on button "Edit student" at bounding box center [917, 314] width 53 height 15
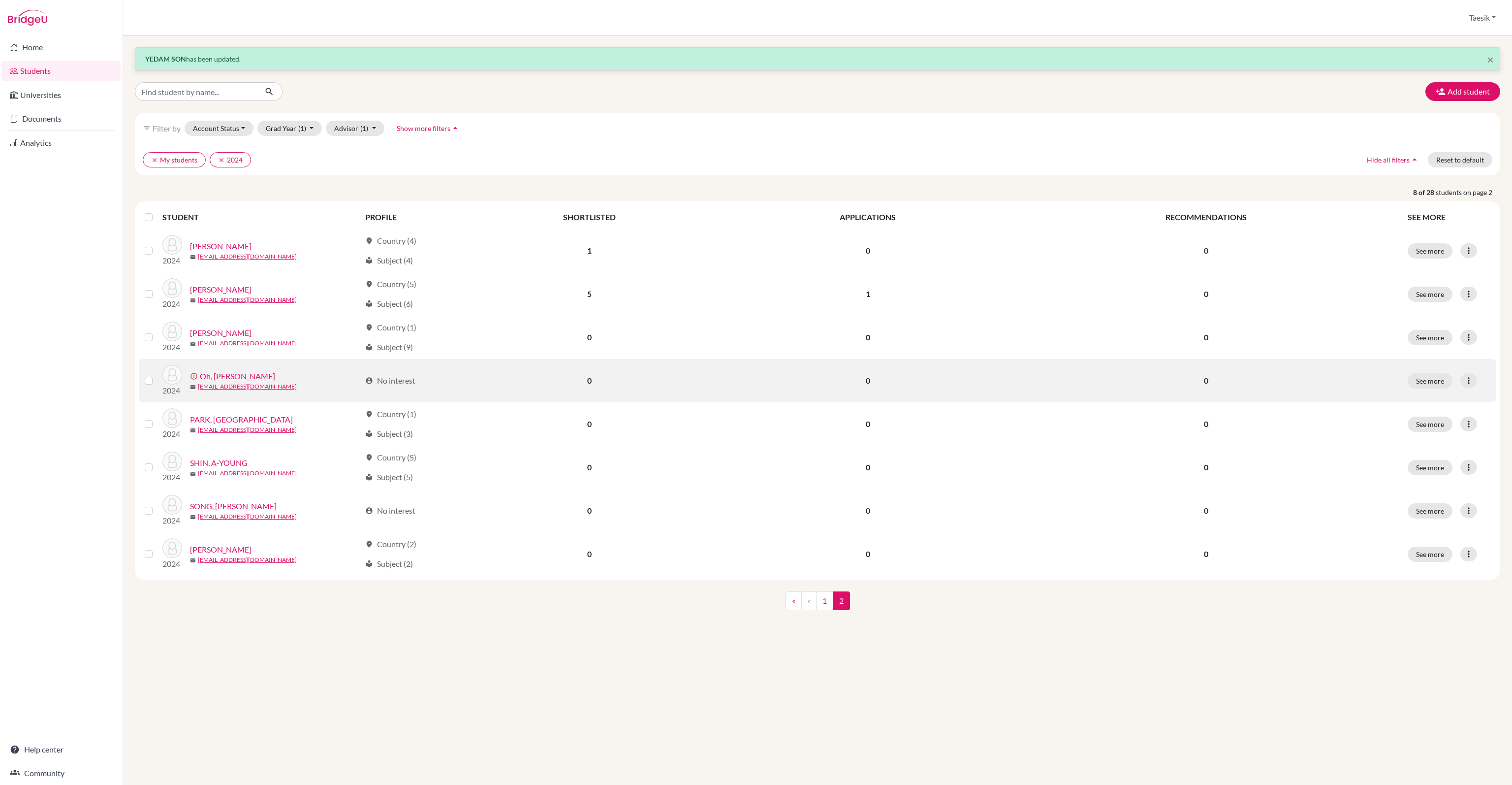
click at [1477, 379] on div "See more Edit student Send Message Resend invite email" at bounding box center [1449, 381] width 83 height 15
click at [1464, 382] on icon at bounding box center [1469, 380] width 10 height 10
click at [1459, 393] on button "Edit student" at bounding box center [1432, 400] width 89 height 16
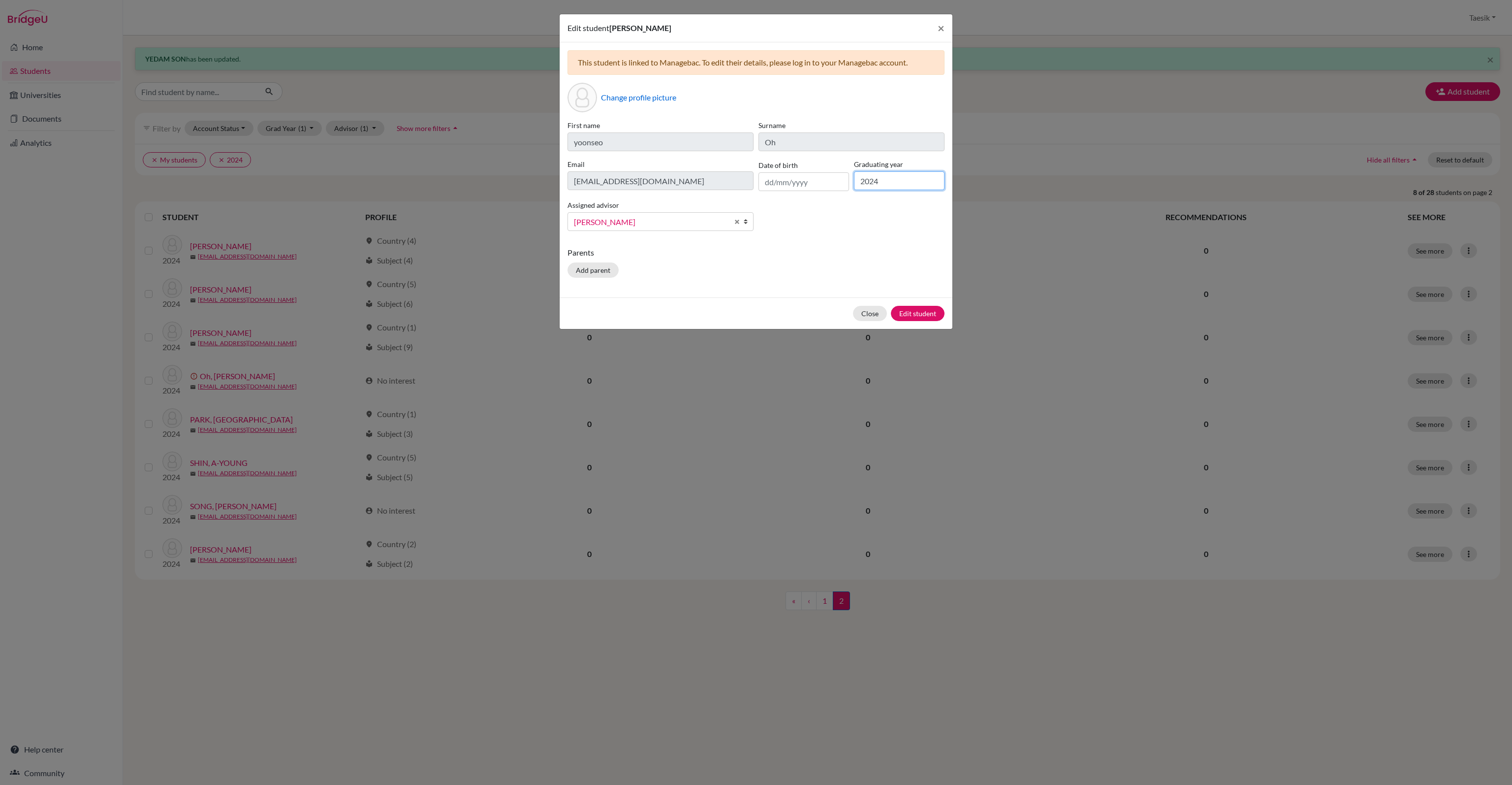
click at [900, 181] on input "2024" at bounding box center [899, 181] width 90 height 19
type input "2026"
click at [922, 315] on button "Edit student" at bounding box center [917, 314] width 53 height 15
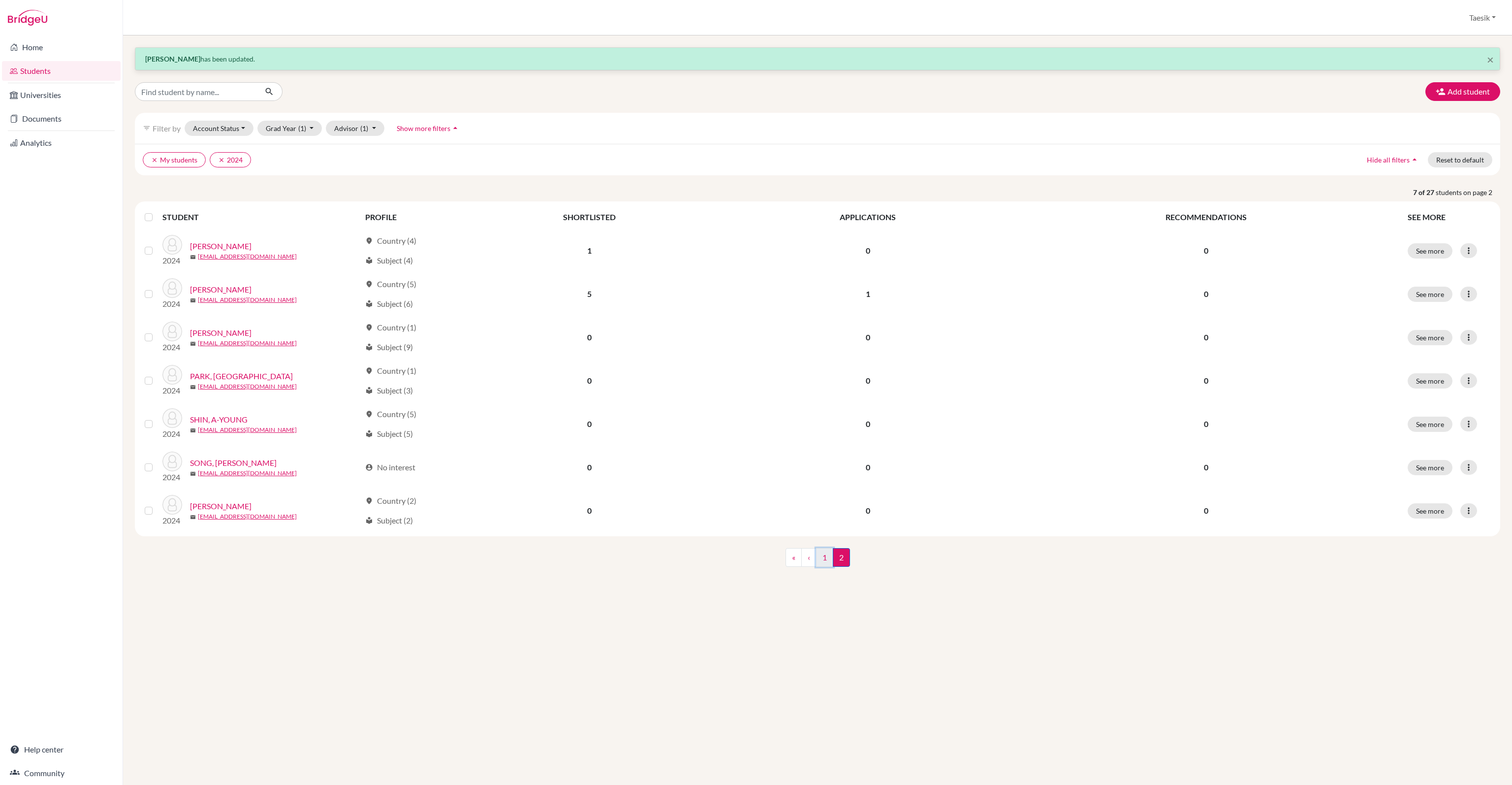
click at [825, 559] on link "1" at bounding box center [824, 557] width 17 height 19
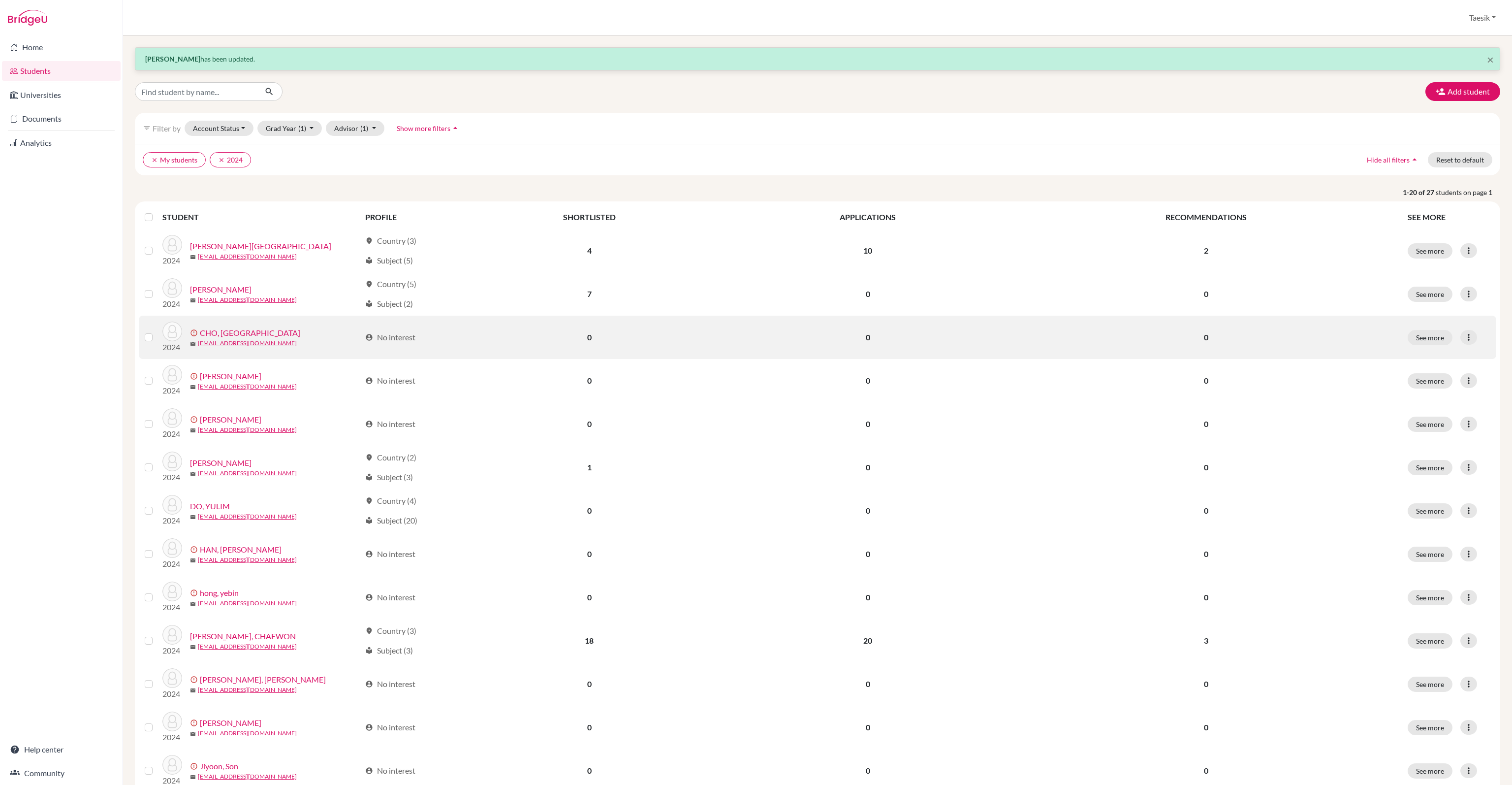
drag, startPoint x: 1462, startPoint y: 289, endPoint x: 1462, endPoint y: 315, distance: 26.0
click at [1462, 315] on tbody "2024 BAE, JIHWAN mail jihwanbae1954@gmail.com location_on Country (3) local_lib…" at bounding box center [817, 662] width 1358 height 867
click at [1464, 335] on icon at bounding box center [1469, 337] width 10 height 10
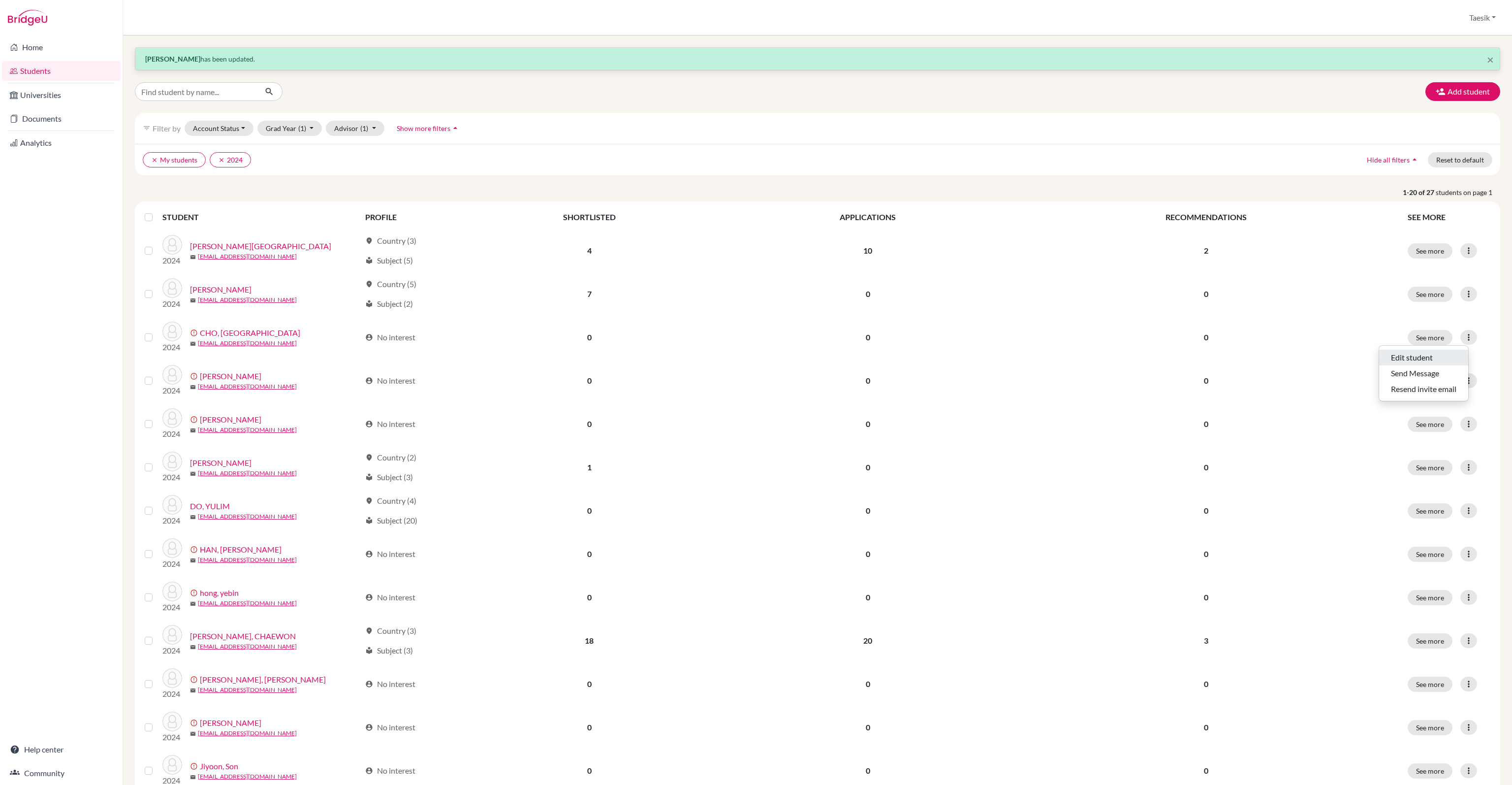
click at [1433, 355] on button "Edit student" at bounding box center [1424, 357] width 89 height 16
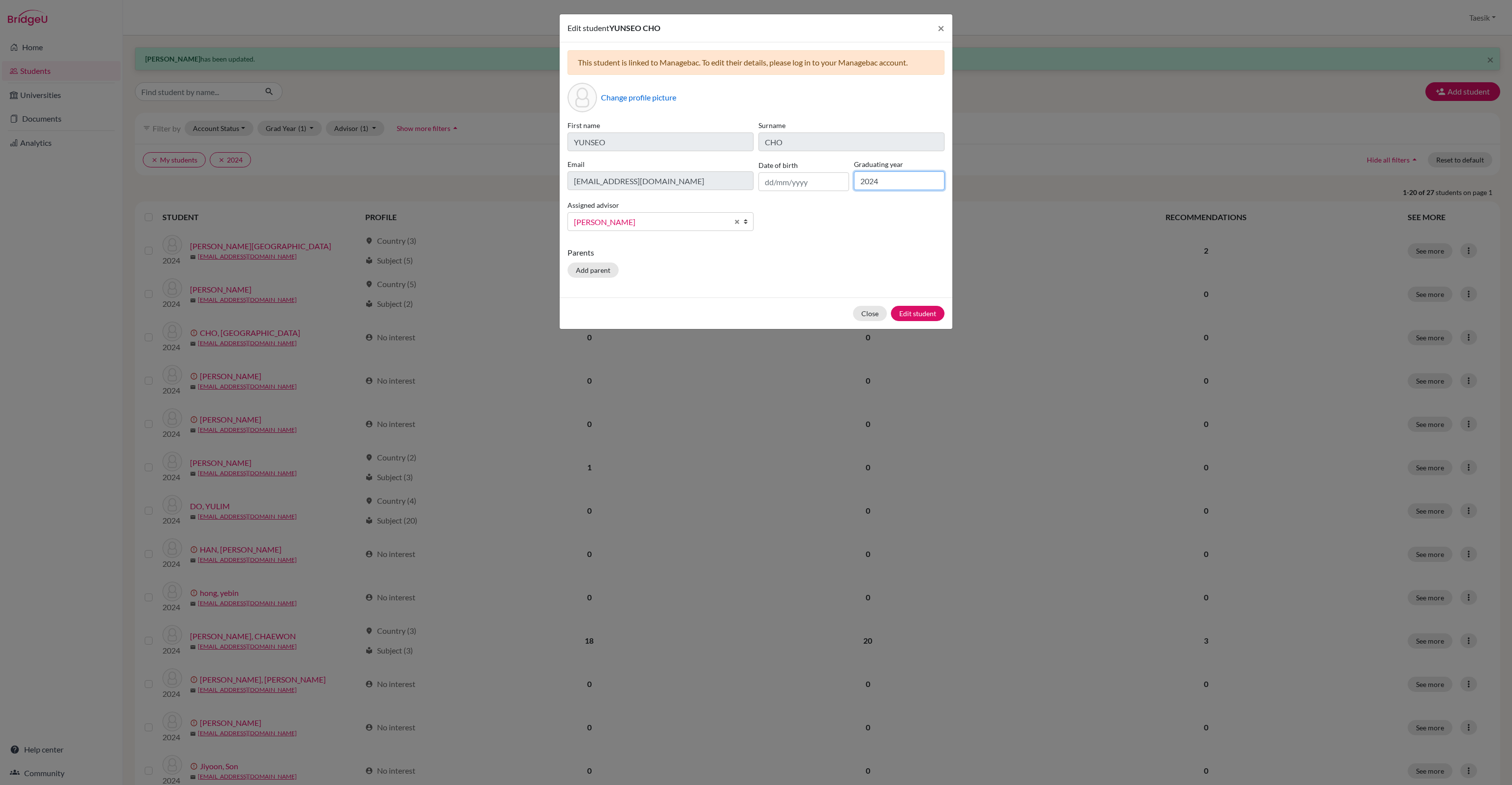
click at [909, 184] on input "2024" at bounding box center [899, 181] width 90 height 19
type input "2026"
click at [928, 316] on button "Edit student" at bounding box center [917, 314] width 53 height 15
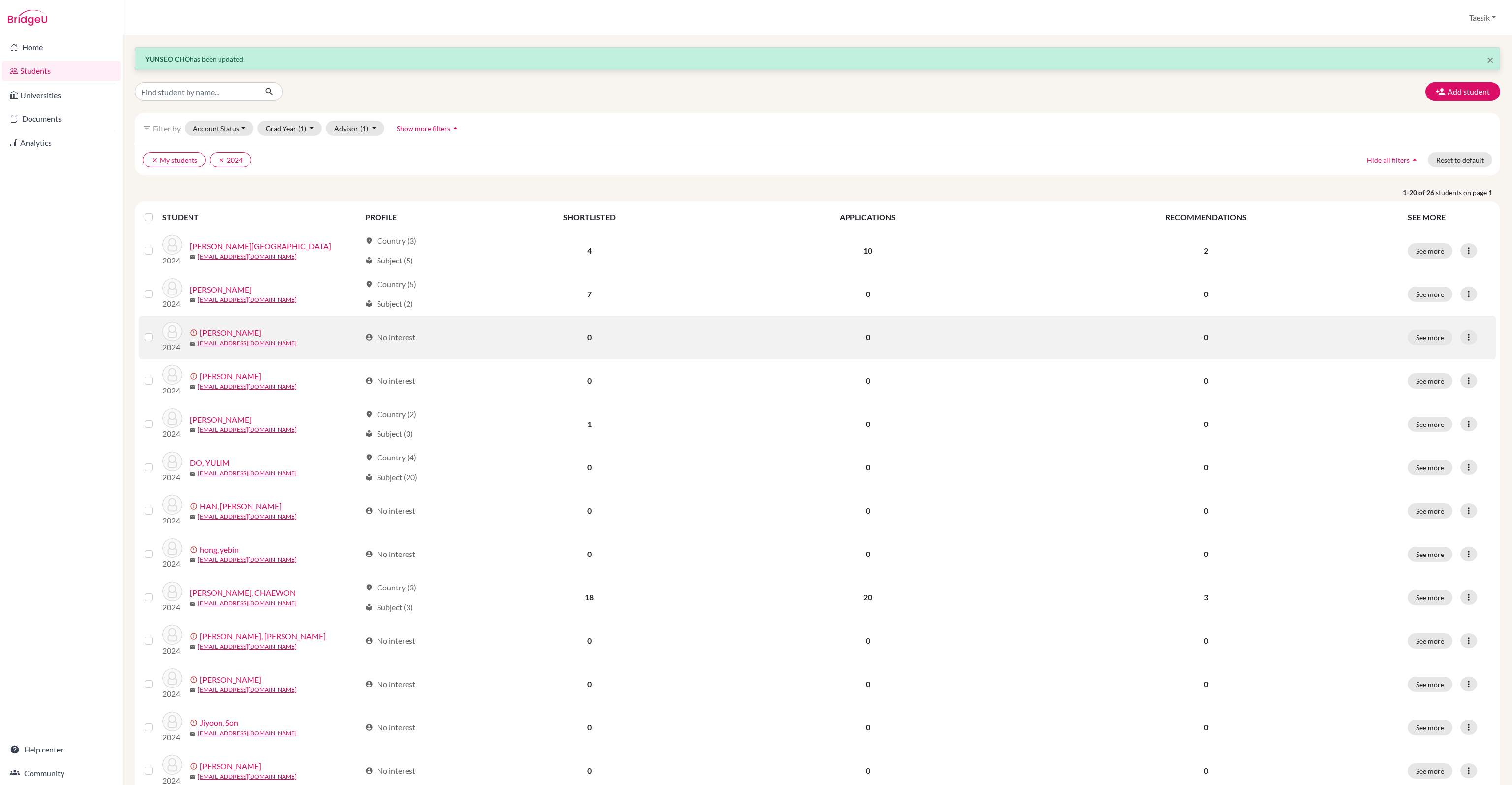
drag, startPoint x: 1461, startPoint y: 335, endPoint x: 1449, endPoint y: 349, distance: 18.4
click at [1464, 336] on icon at bounding box center [1469, 337] width 10 height 10
click at [1449, 349] on button "Edit student" at bounding box center [1424, 357] width 89 height 16
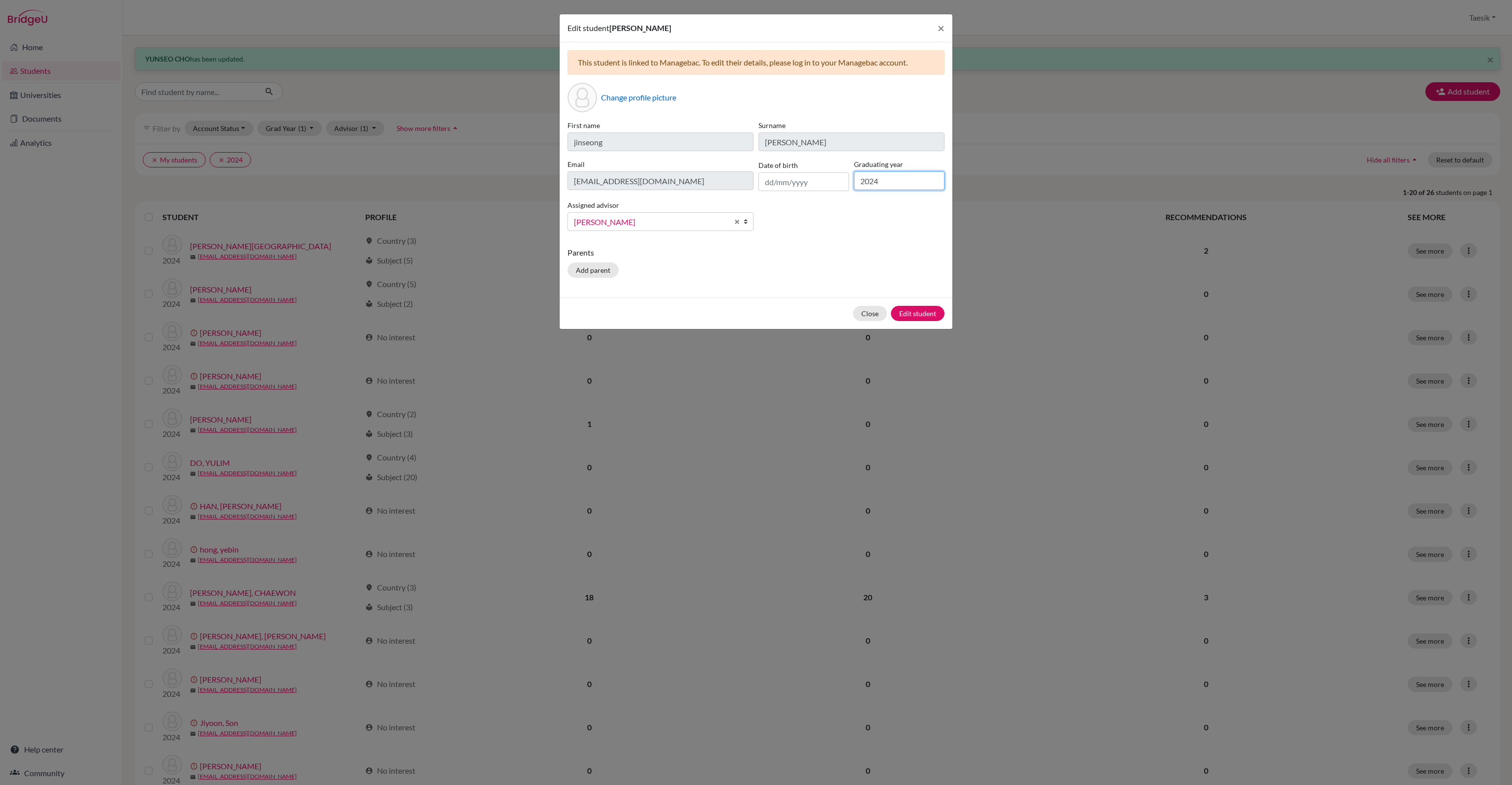
click at [905, 182] on input "2024" at bounding box center [899, 181] width 90 height 19
type input "2026"
click at [912, 315] on button "Edit student" at bounding box center [917, 314] width 53 height 15
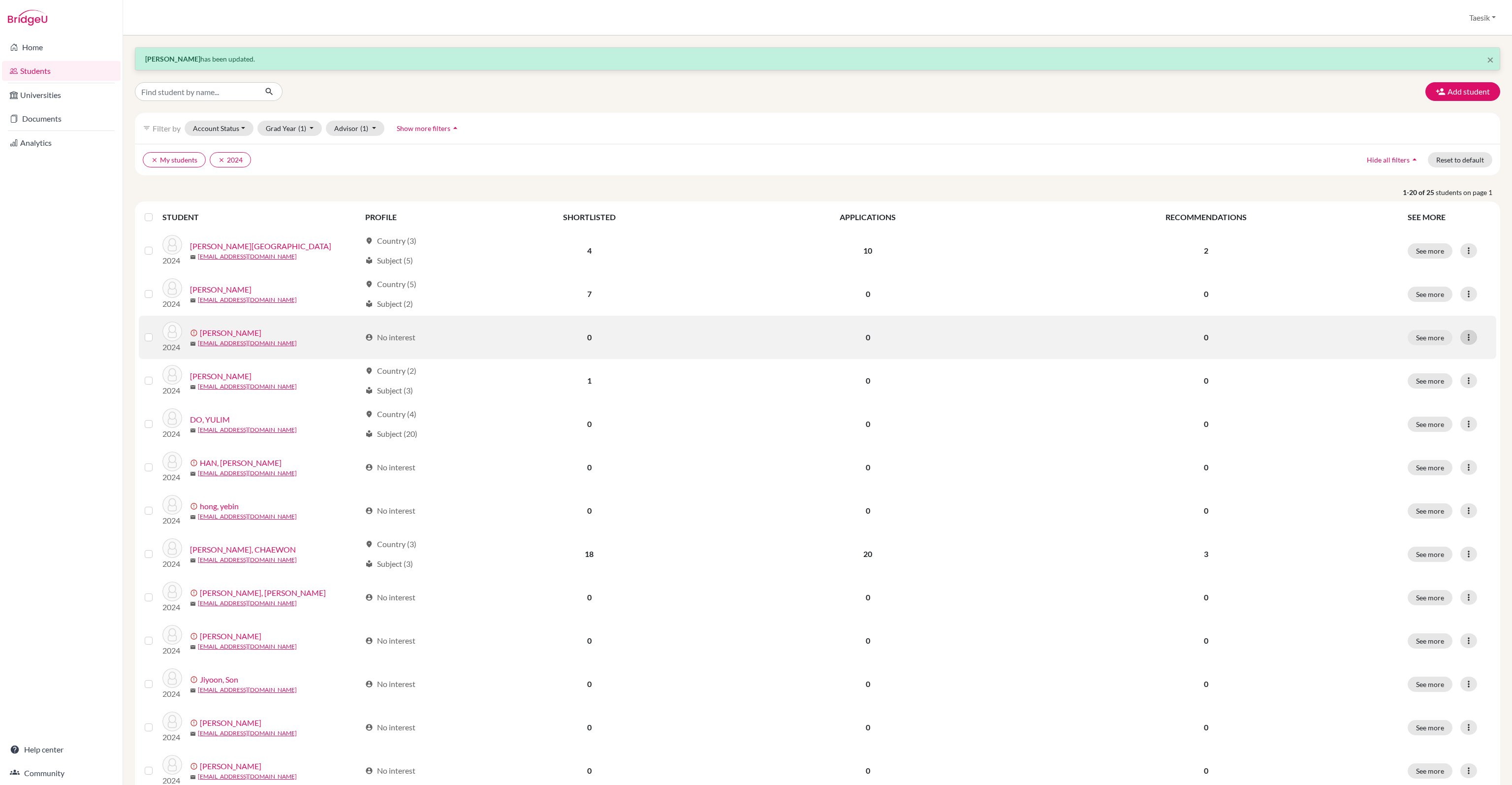
drag, startPoint x: 1460, startPoint y: 332, endPoint x: 1455, endPoint y: 335, distance: 5.8
click at [1464, 333] on icon at bounding box center [1469, 337] width 10 height 10
click at [1437, 345] on div "See more Edit student Send Message Resend invite email" at bounding box center [1449, 338] width 83 height 15
click at [1436, 348] on td "See more Edit student Send Message Resend invite email" at bounding box center [1449, 338] width 95 height 43
click at [1464, 337] on icon at bounding box center [1469, 337] width 10 height 10
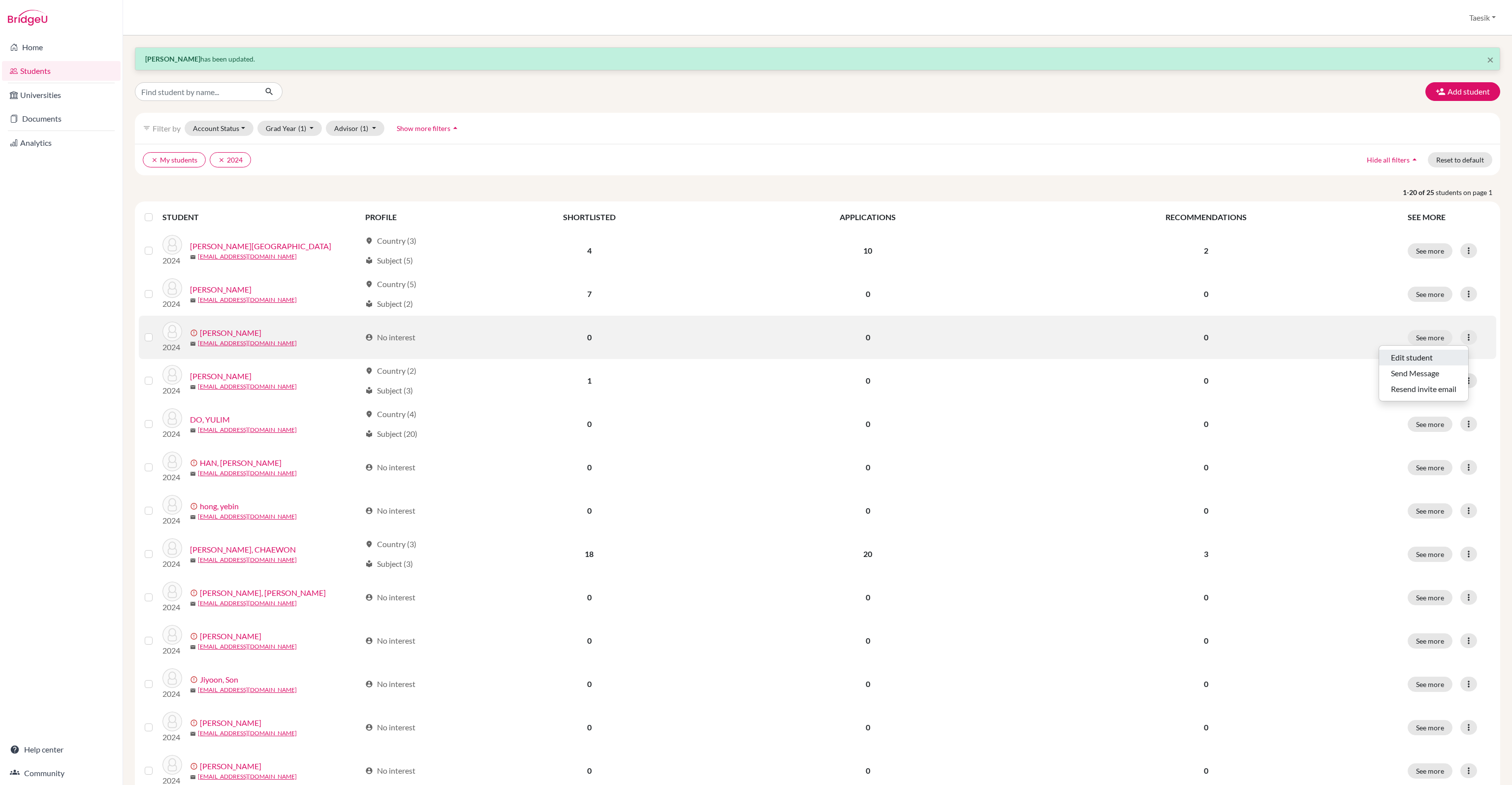
click at [1453, 352] on button "Edit student" at bounding box center [1424, 357] width 89 height 16
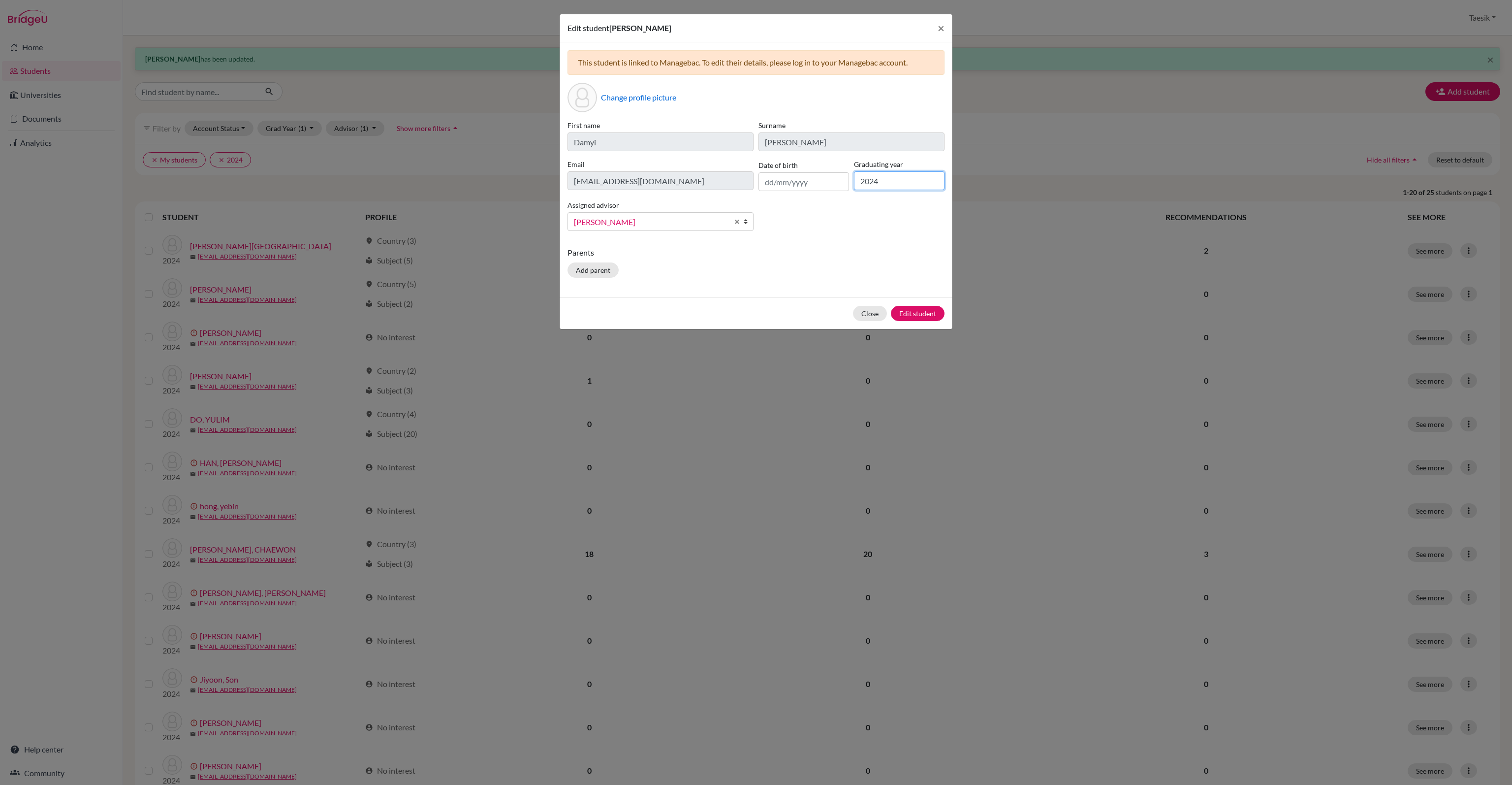
click at [904, 181] on input "2024" at bounding box center [899, 181] width 90 height 19
type input "2026"
click at [923, 312] on button "Edit student" at bounding box center [917, 314] width 53 height 15
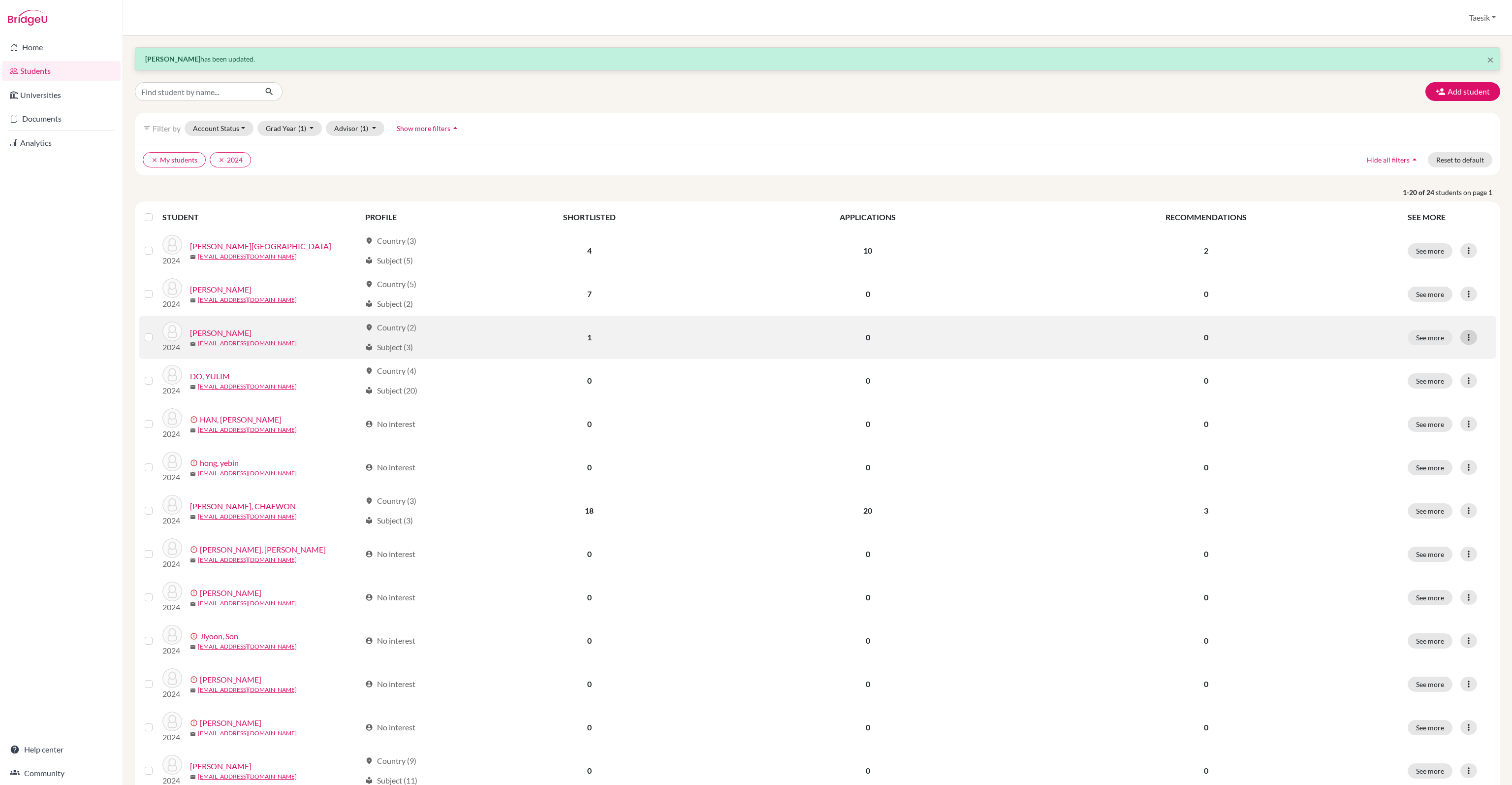
click at [1464, 339] on icon at bounding box center [1469, 337] width 10 height 10
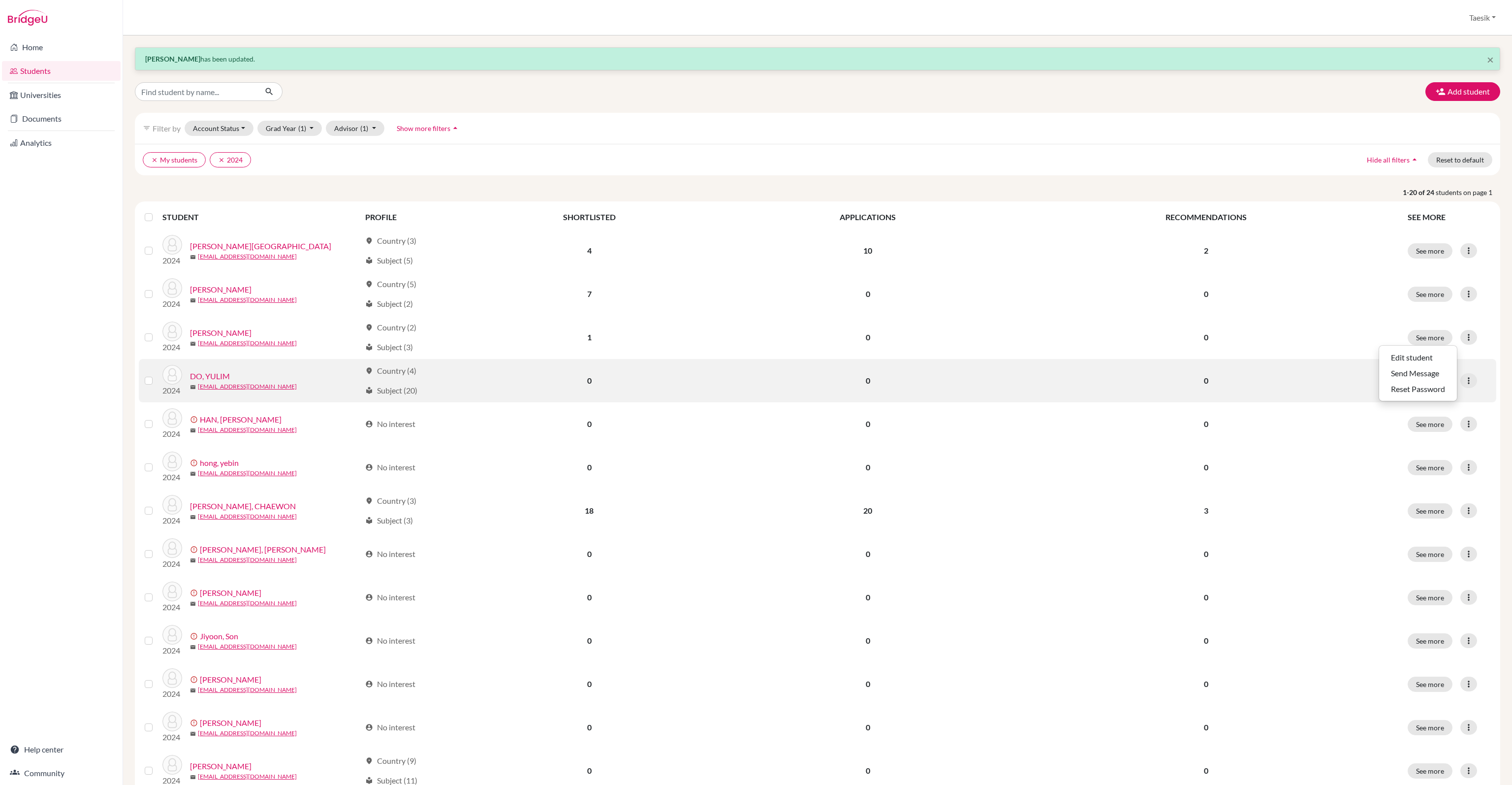
click at [1483, 368] on td "See more Edit student Send Message Reset Password" at bounding box center [1449, 380] width 95 height 43
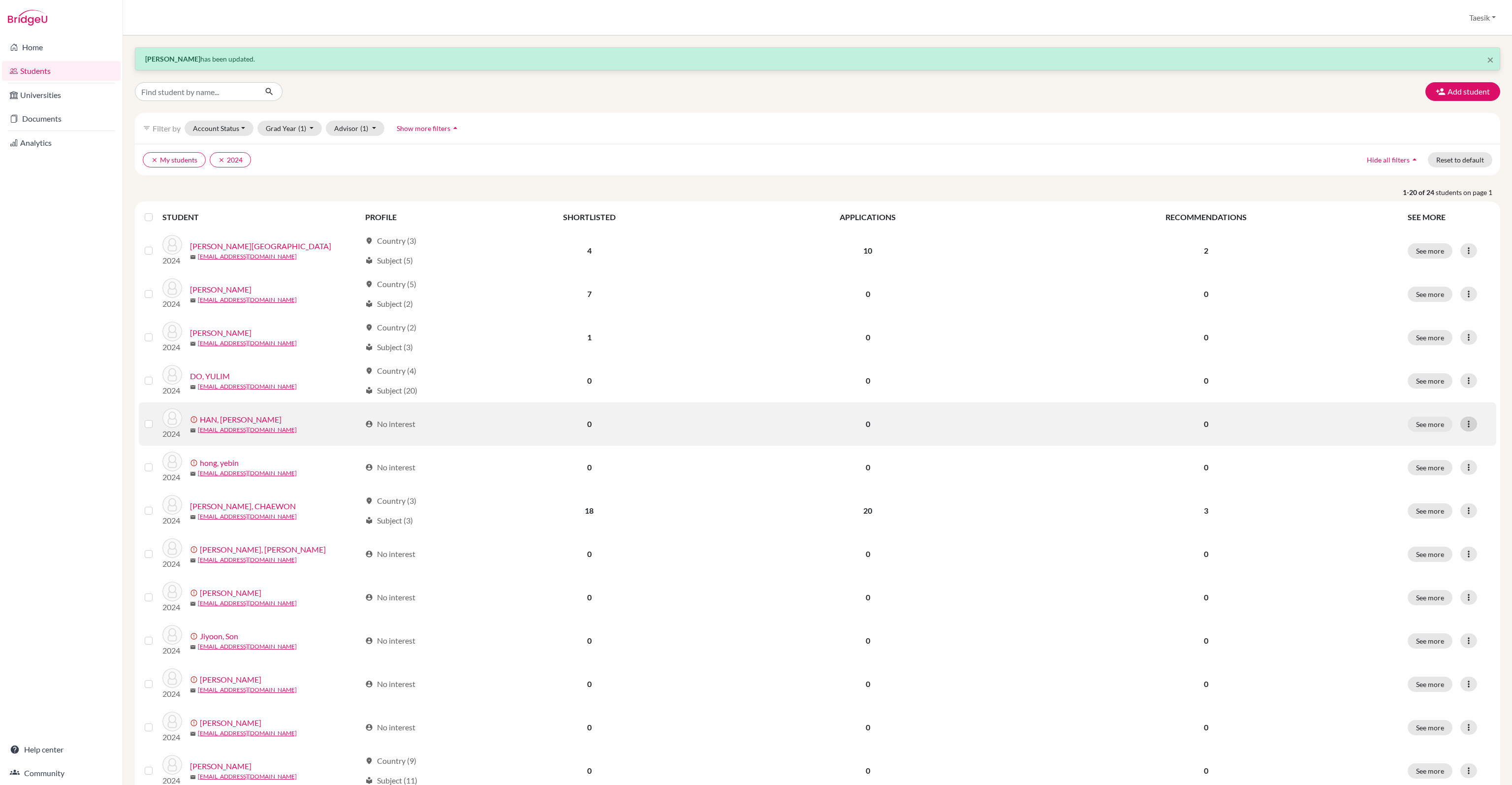
click at [1464, 422] on icon at bounding box center [1469, 424] width 10 height 10
click at [1446, 440] on button "Edit student" at bounding box center [1424, 444] width 89 height 16
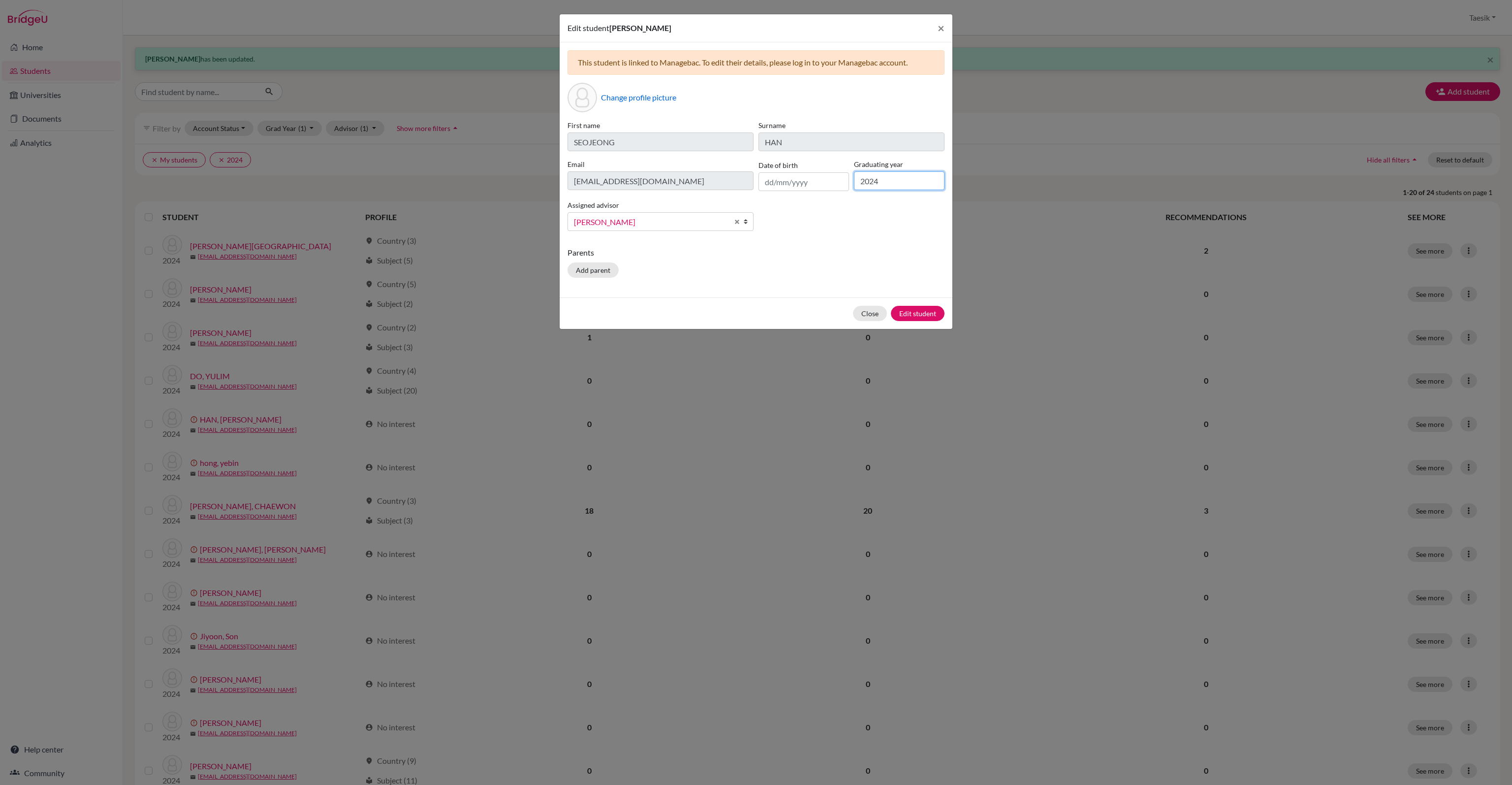
click at [902, 184] on input "2024" at bounding box center [899, 181] width 90 height 19
type input "2026"
click at [927, 309] on button "Edit student" at bounding box center [917, 314] width 53 height 15
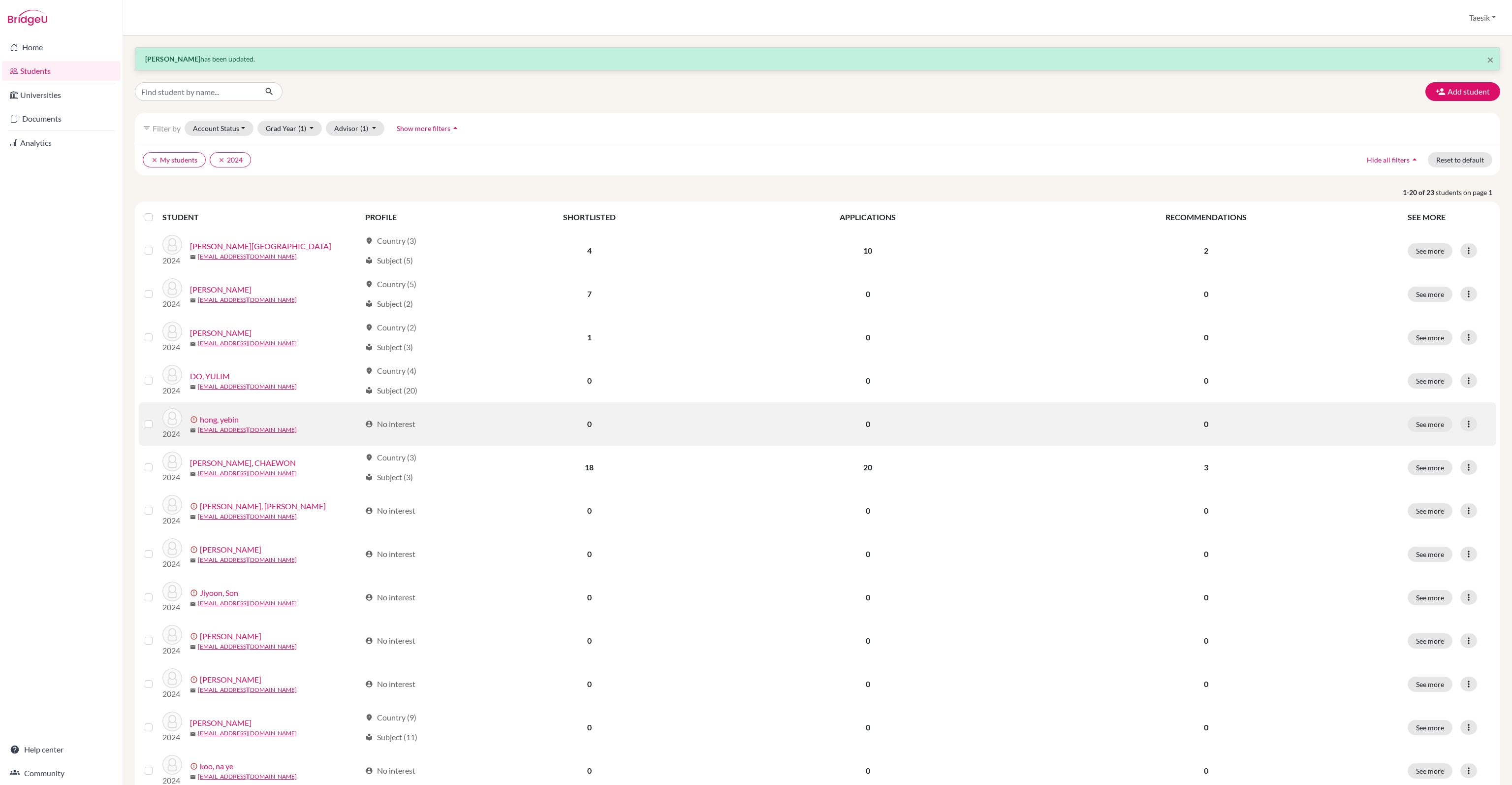
click at [1455, 410] on td "See more Edit student Send Message Resend invite email" at bounding box center [1449, 424] width 95 height 43
click at [1464, 422] on icon at bounding box center [1469, 424] width 10 height 10
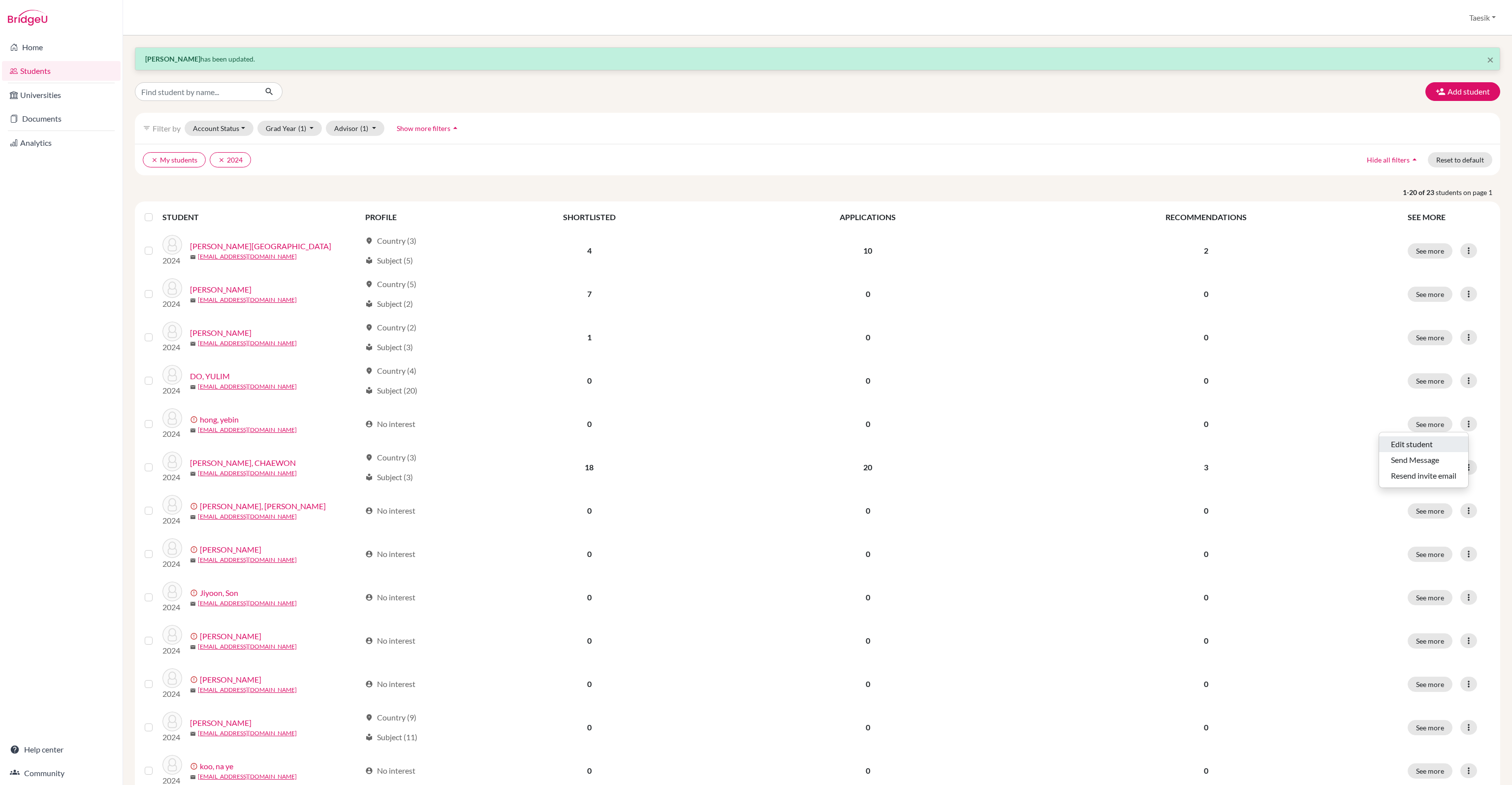
click at [1446, 440] on button "Edit student" at bounding box center [1424, 444] width 89 height 16
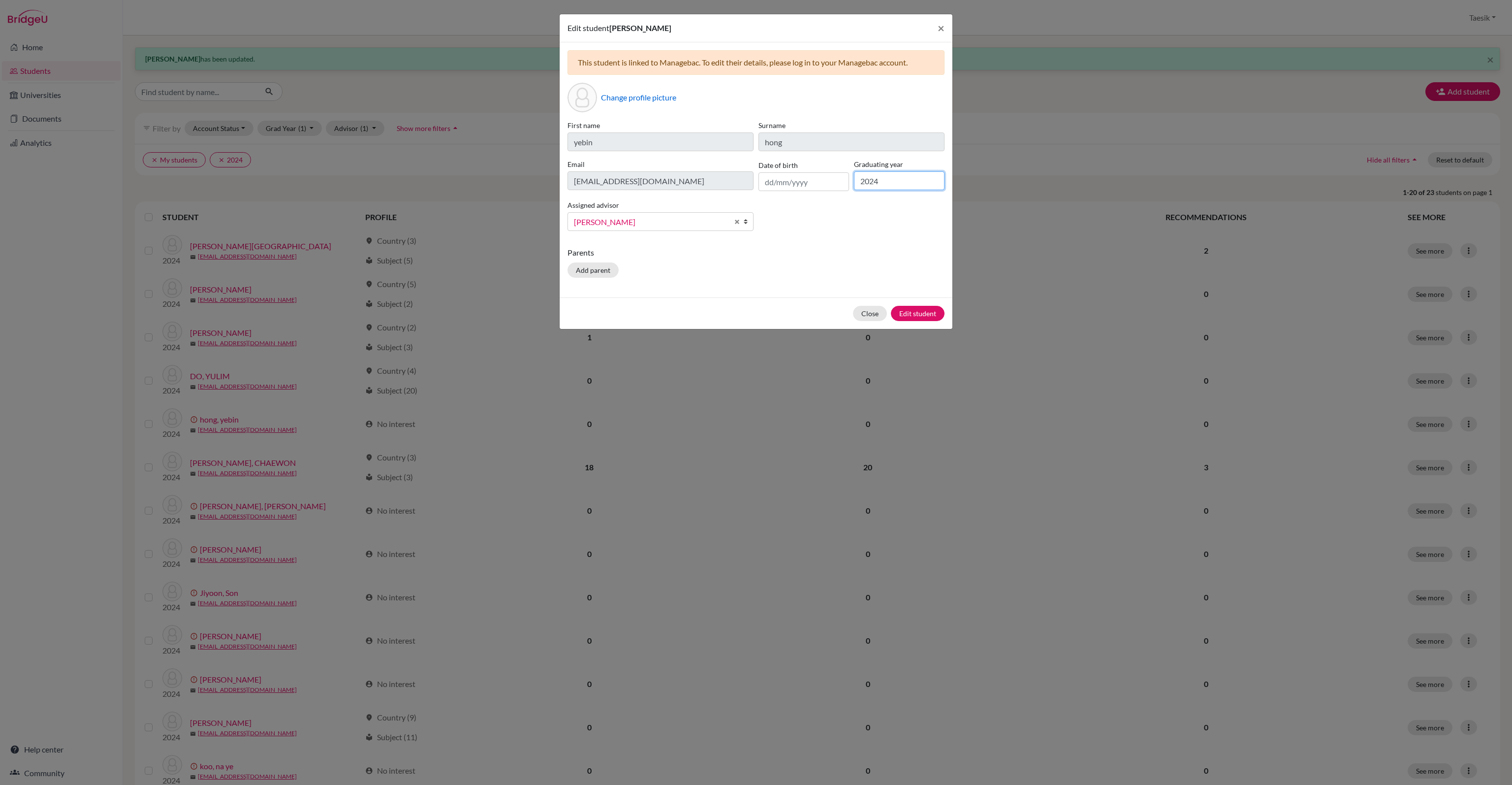
click at [892, 187] on input "2024" at bounding box center [899, 181] width 90 height 19
type input "2026"
click at [919, 308] on button "Edit student" at bounding box center [917, 314] width 53 height 15
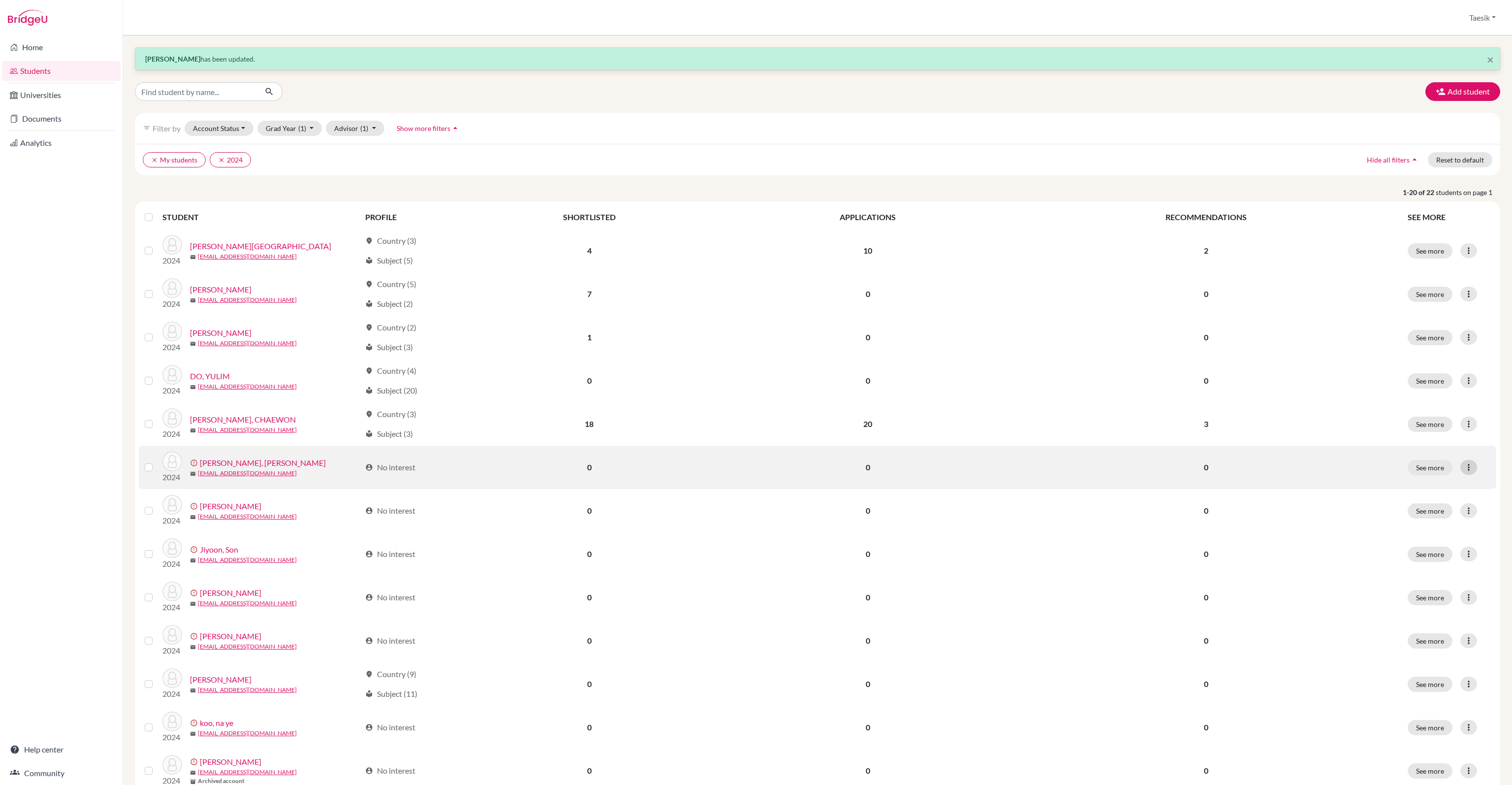
click at [1464, 465] on icon at bounding box center [1469, 467] width 10 height 10
click at [1453, 481] on button "Edit student" at bounding box center [1424, 487] width 89 height 16
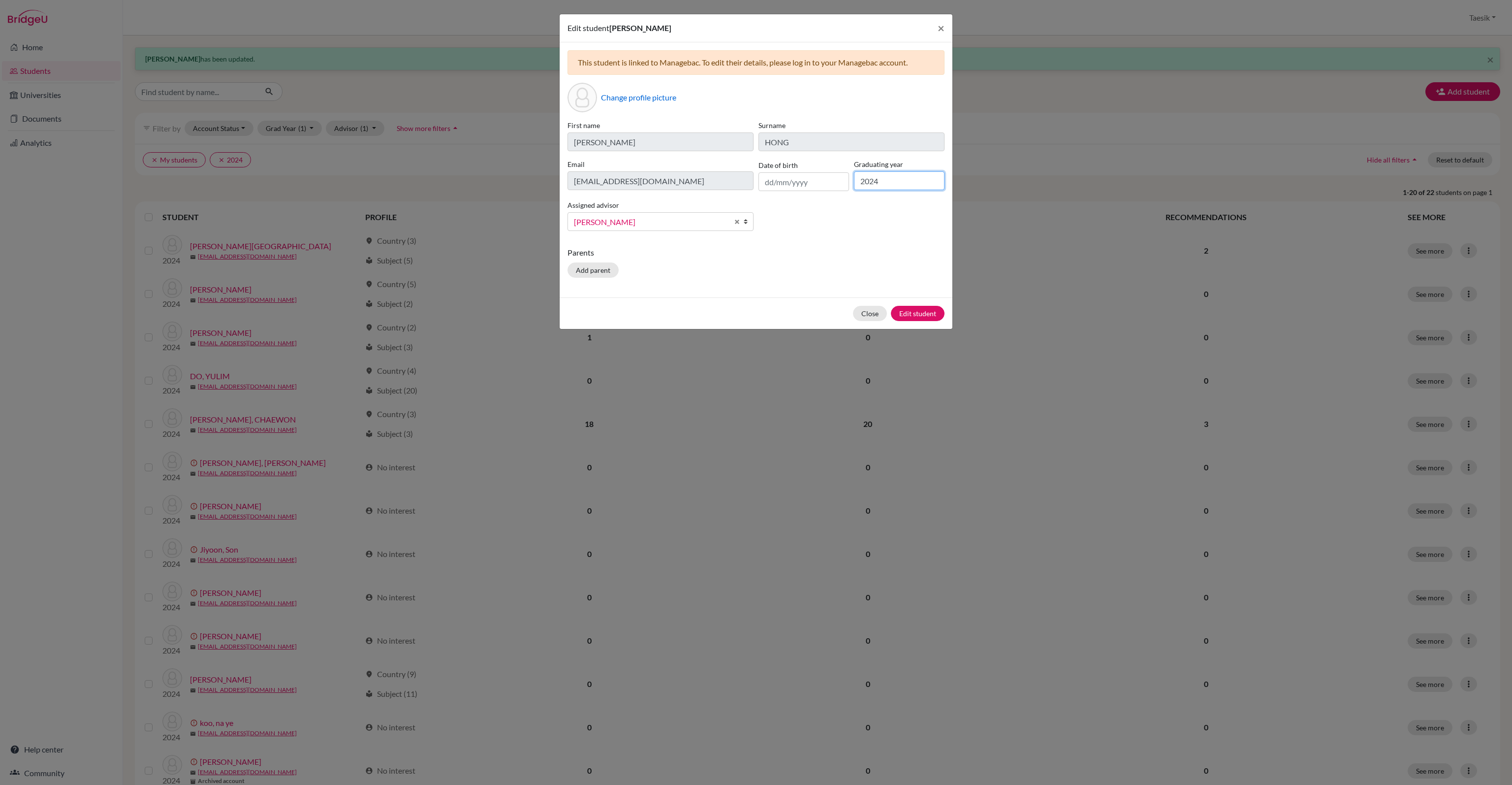
click at [919, 176] on input "2024" at bounding box center [899, 181] width 90 height 19
type input "2026"
click at [925, 312] on button "Edit student" at bounding box center [917, 314] width 53 height 15
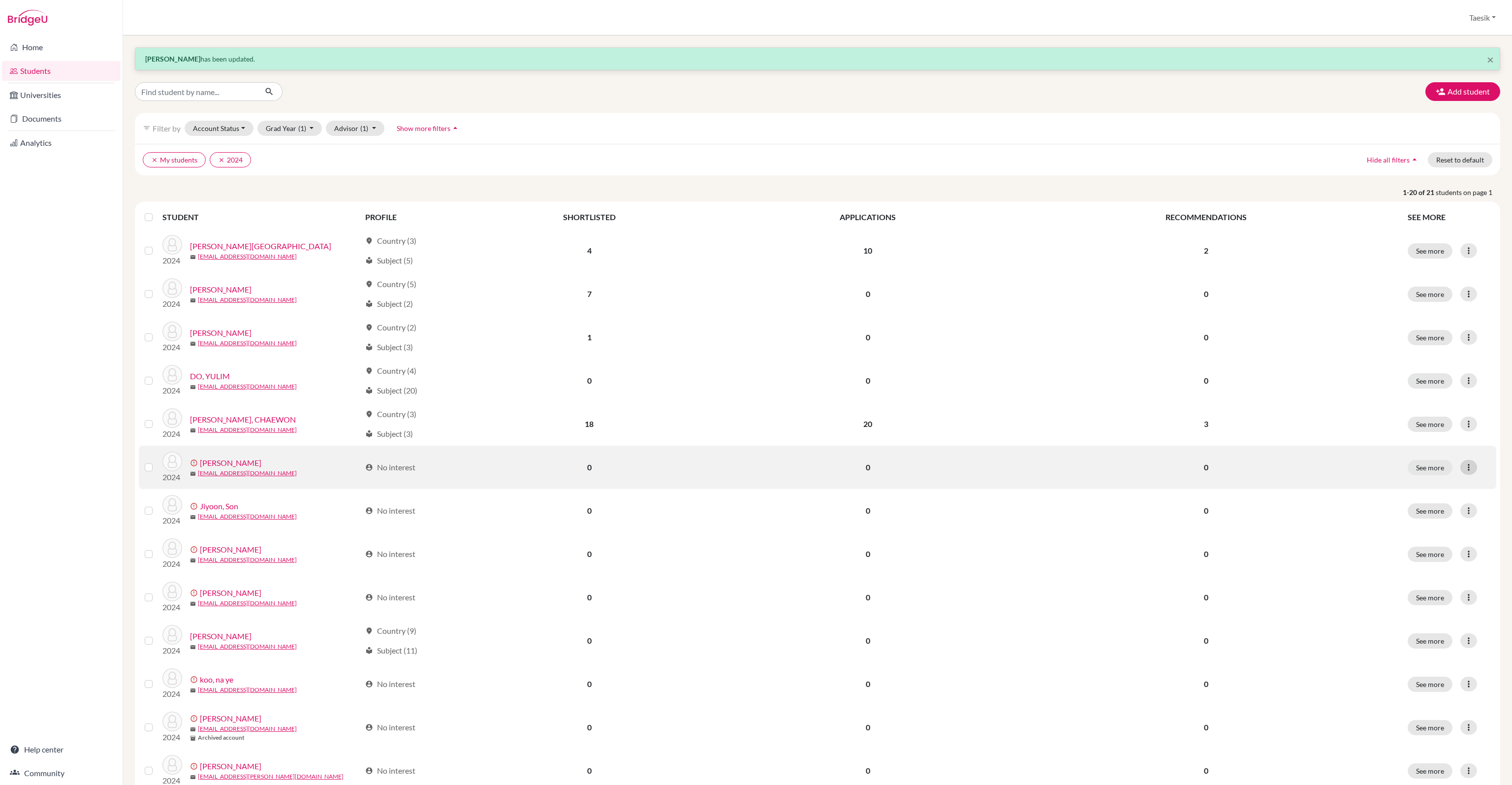
click at [1464, 464] on icon at bounding box center [1469, 467] width 10 height 10
click at [1436, 483] on button "Edit student" at bounding box center [1424, 487] width 89 height 16
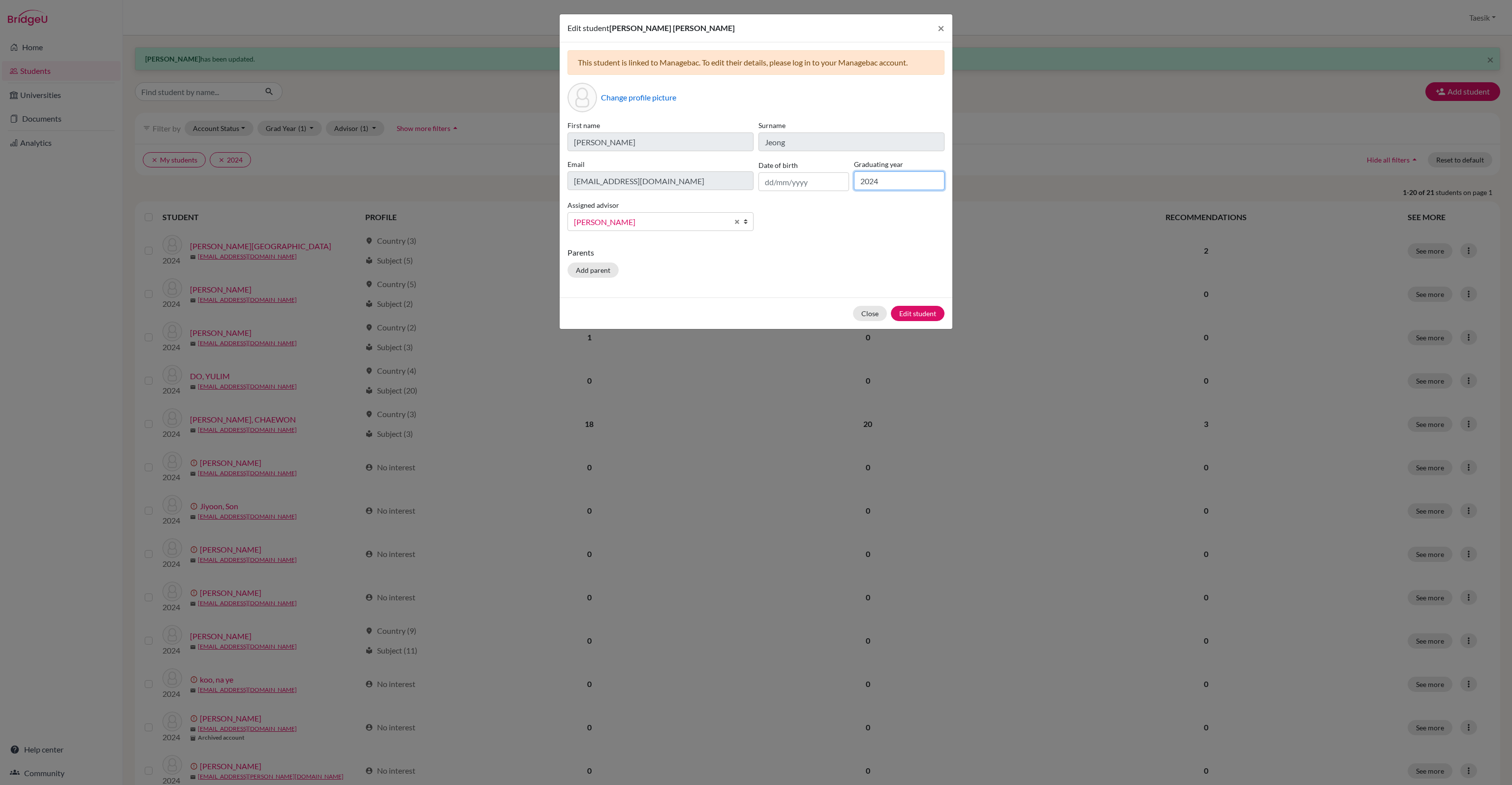
click at [910, 188] on input "2024" at bounding box center [899, 181] width 90 height 19
click at [910, 188] on input "2026" at bounding box center [899, 181] width 90 height 19
type input "2026"
click at [910, 309] on button "Edit student" at bounding box center [917, 314] width 53 height 15
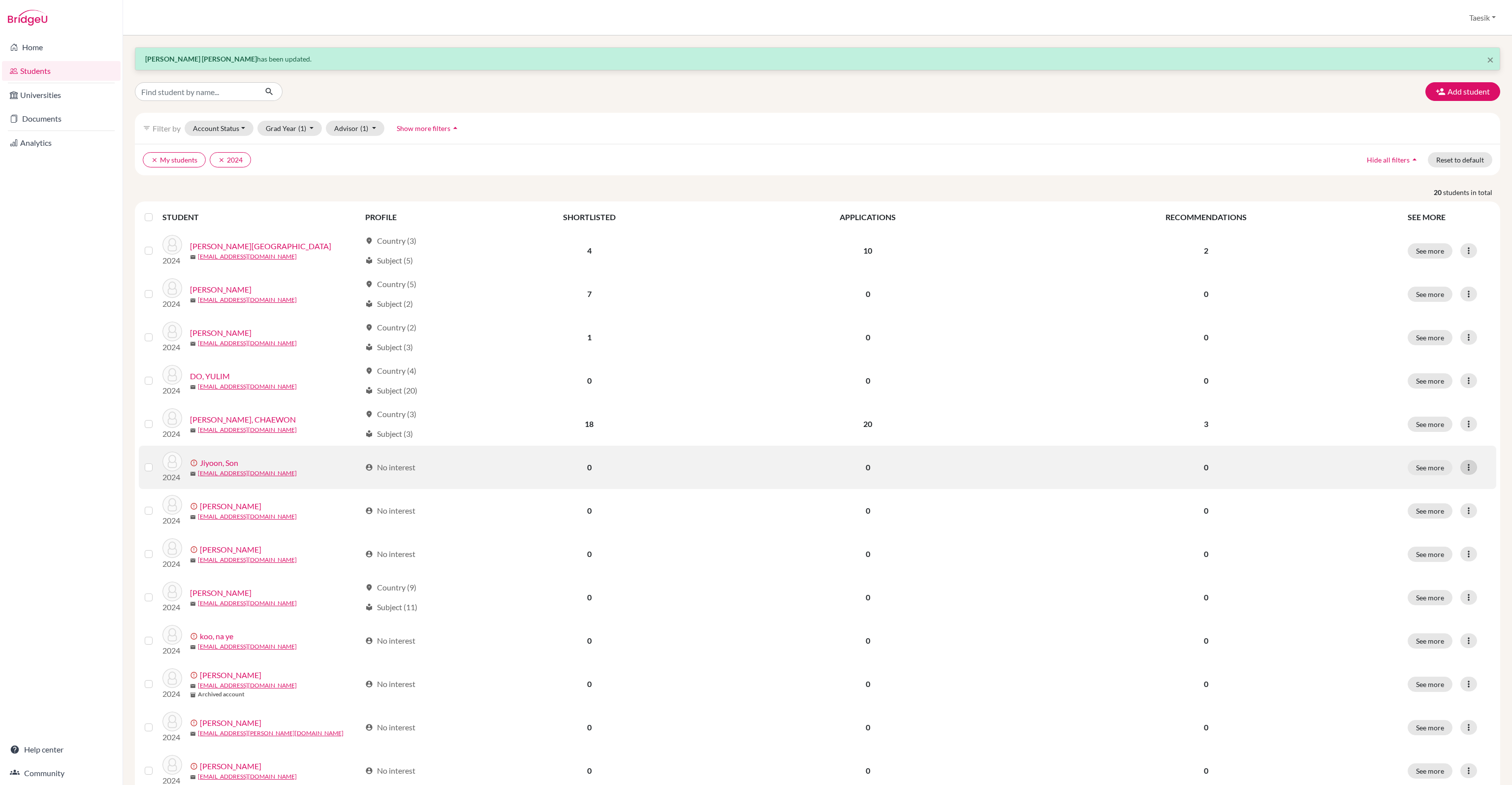
drag, startPoint x: 1458, startPoint y: 467, endPoint x: 1449, endPoint y: 472, distance: 10.3
click at [1464, 467] on icon at bounding box center [1469, 467] width 10 height 10
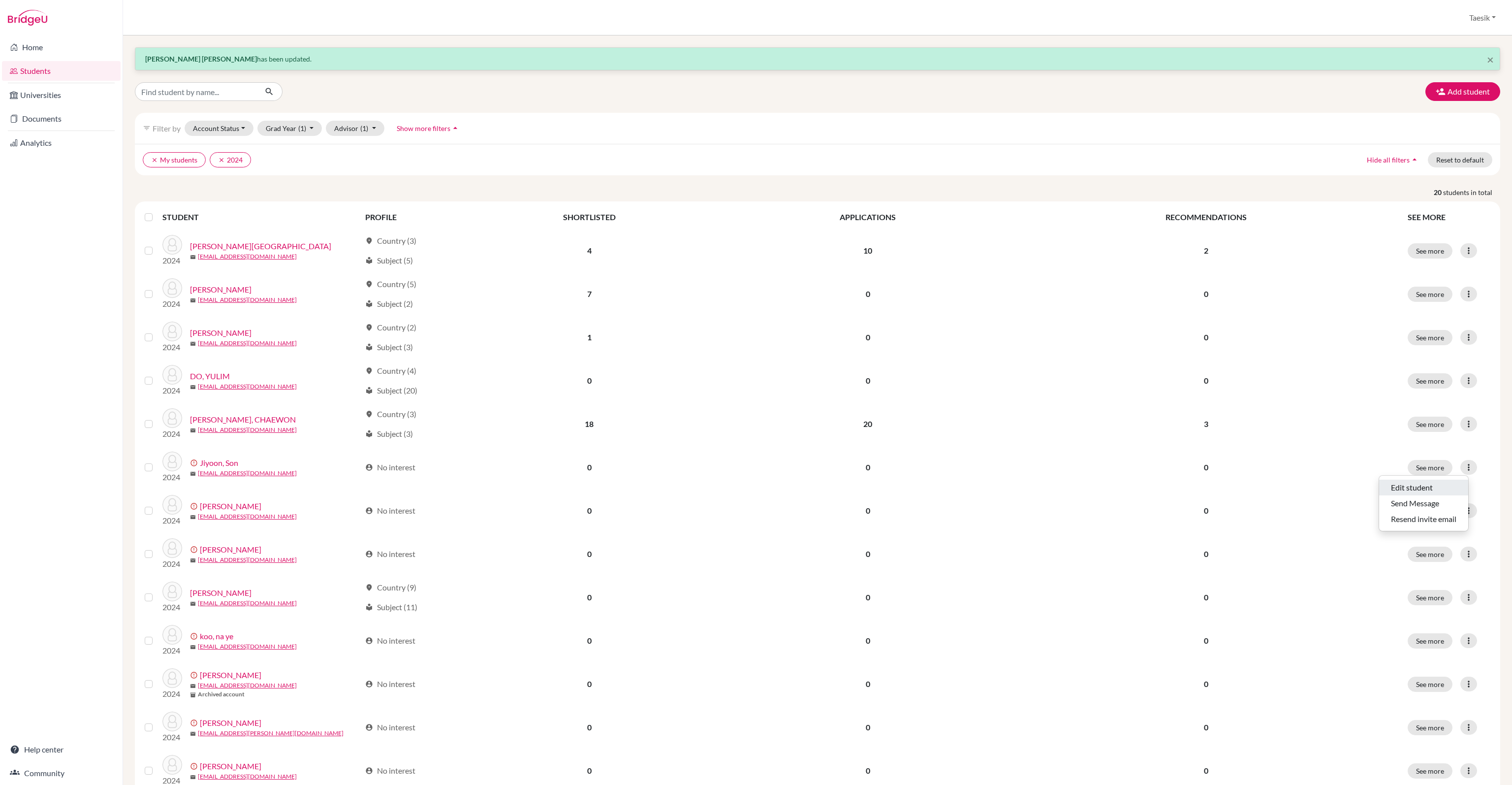
drag, startPoint x: 1431, startPoint y: 483, endPoint x: 1261, endPoint y: 385, distance: 196.2
click at [1431, 483] on button "Edit student" at bounding box center [1424, 487] width 89 height 16
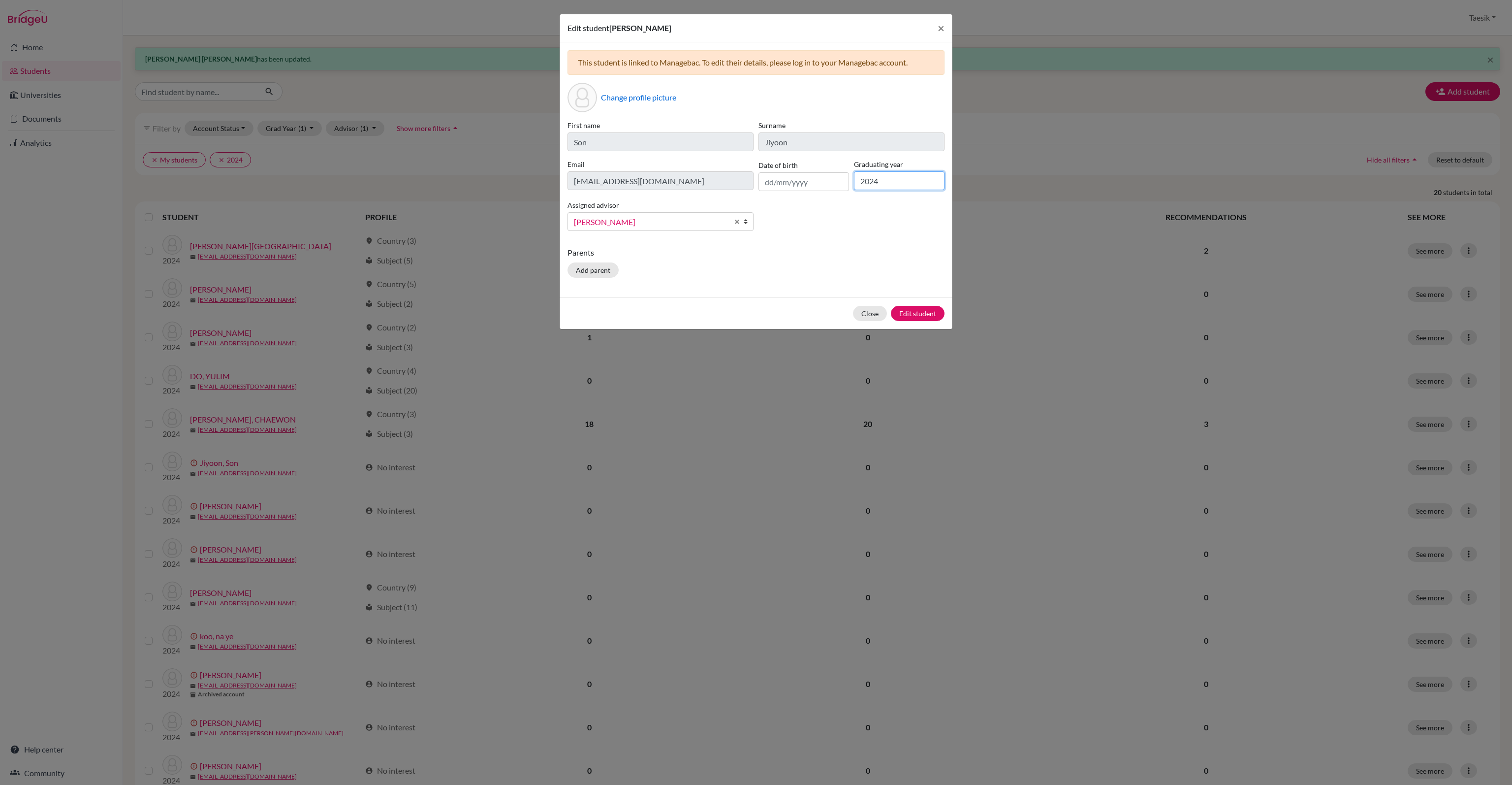
click at [906, 181] on input "2024" at bounding box center [899, 181] width 90 height 19
type input "2026"
click at [933, 309] on button "Edit student" at bounding box center [917, 314] width 53 height 15
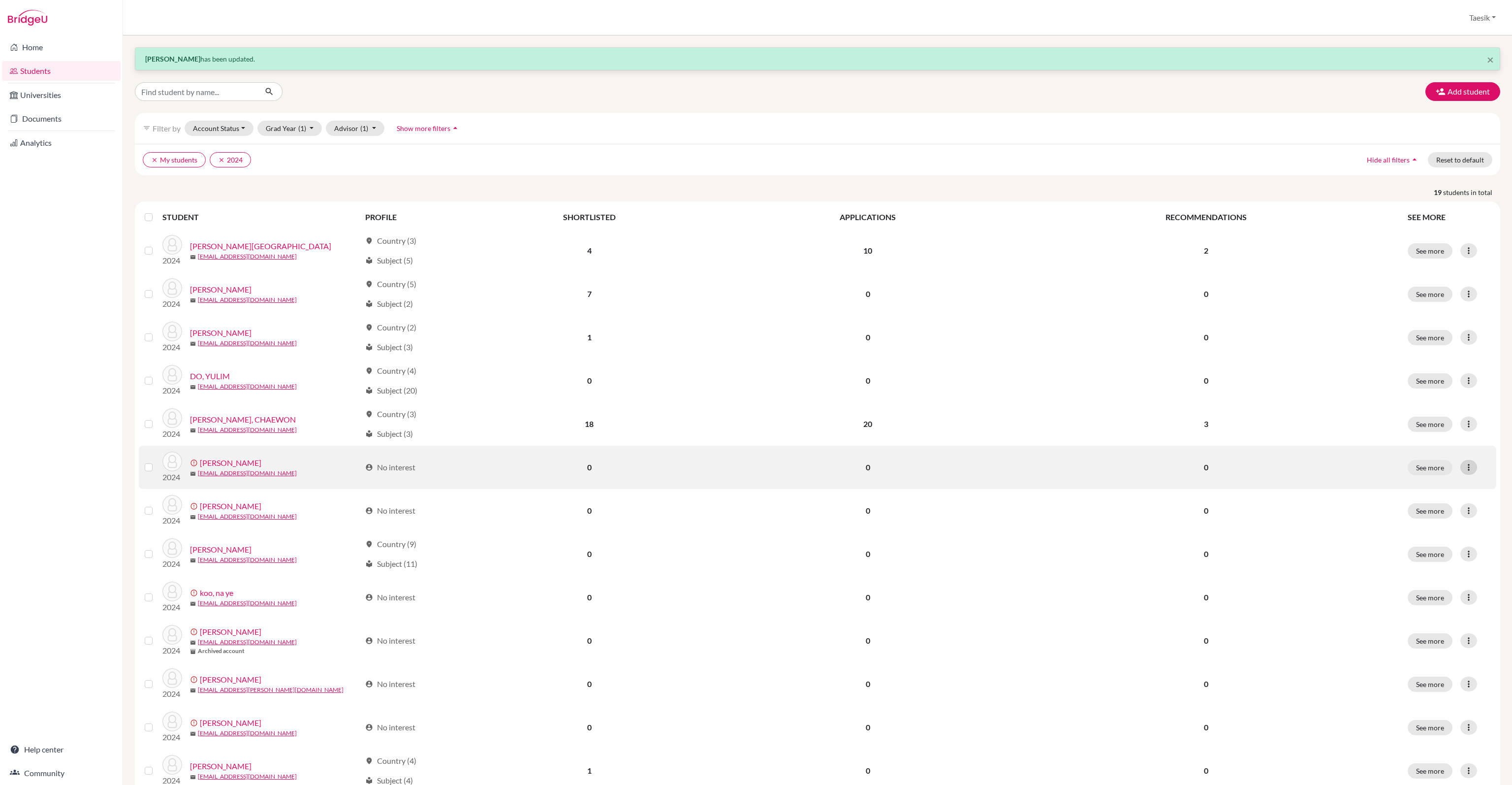
click at [1464, 466] on icon at bounding box center [1469, 467] width 10 height 10
click at [1430, 481] on button "Edit student" at bounding box center [1424, 487] width 89 height 16
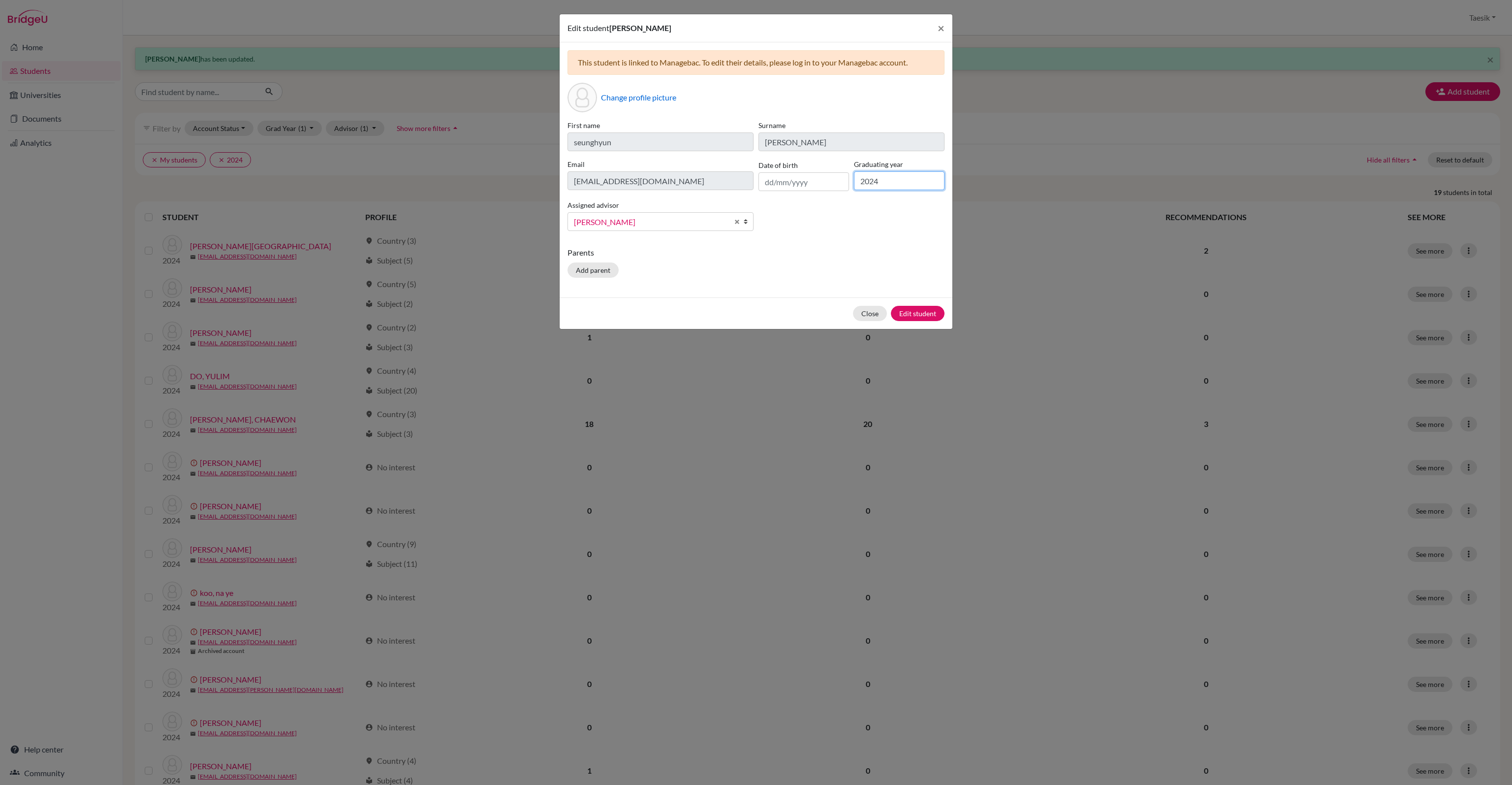
click at [888, 178] on input "2024" at bounding box center [899, 181] width 90 height 19
type input "2026"
click at [935, 316] on button "Edit student" at bounding box center [917, 314] width 53 height 15
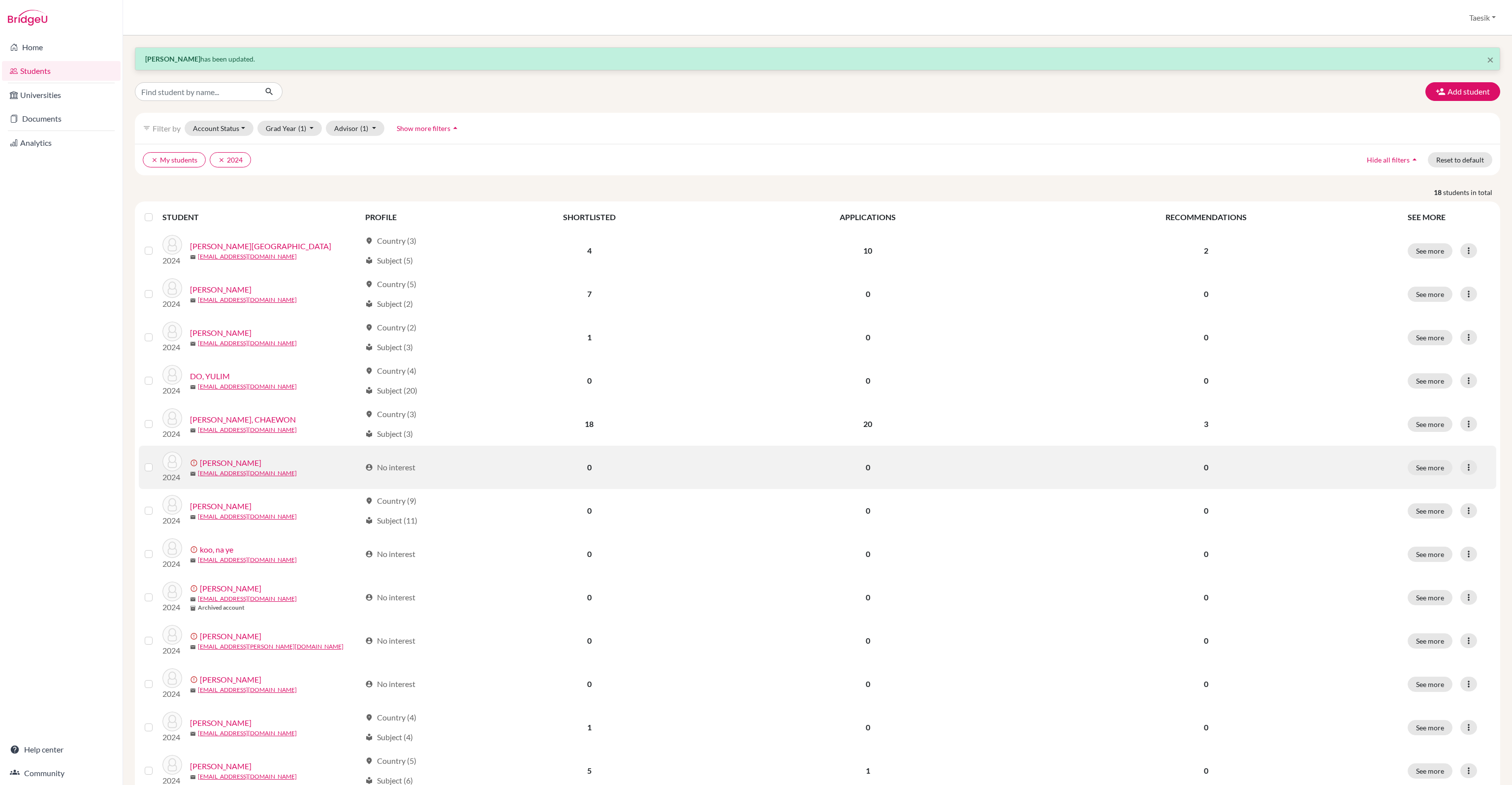
click at [1464, 469] on icon at bounding box center [1469, 467] width 10 height 10
drag, startPoint x: 1440, startPoint y: 479, endPoint x: 1435, endPoint y: 479, distance: 5.0
click at [1435, 480] on button "Edit student" at bounding box center [1424, 487] width 89 height 16
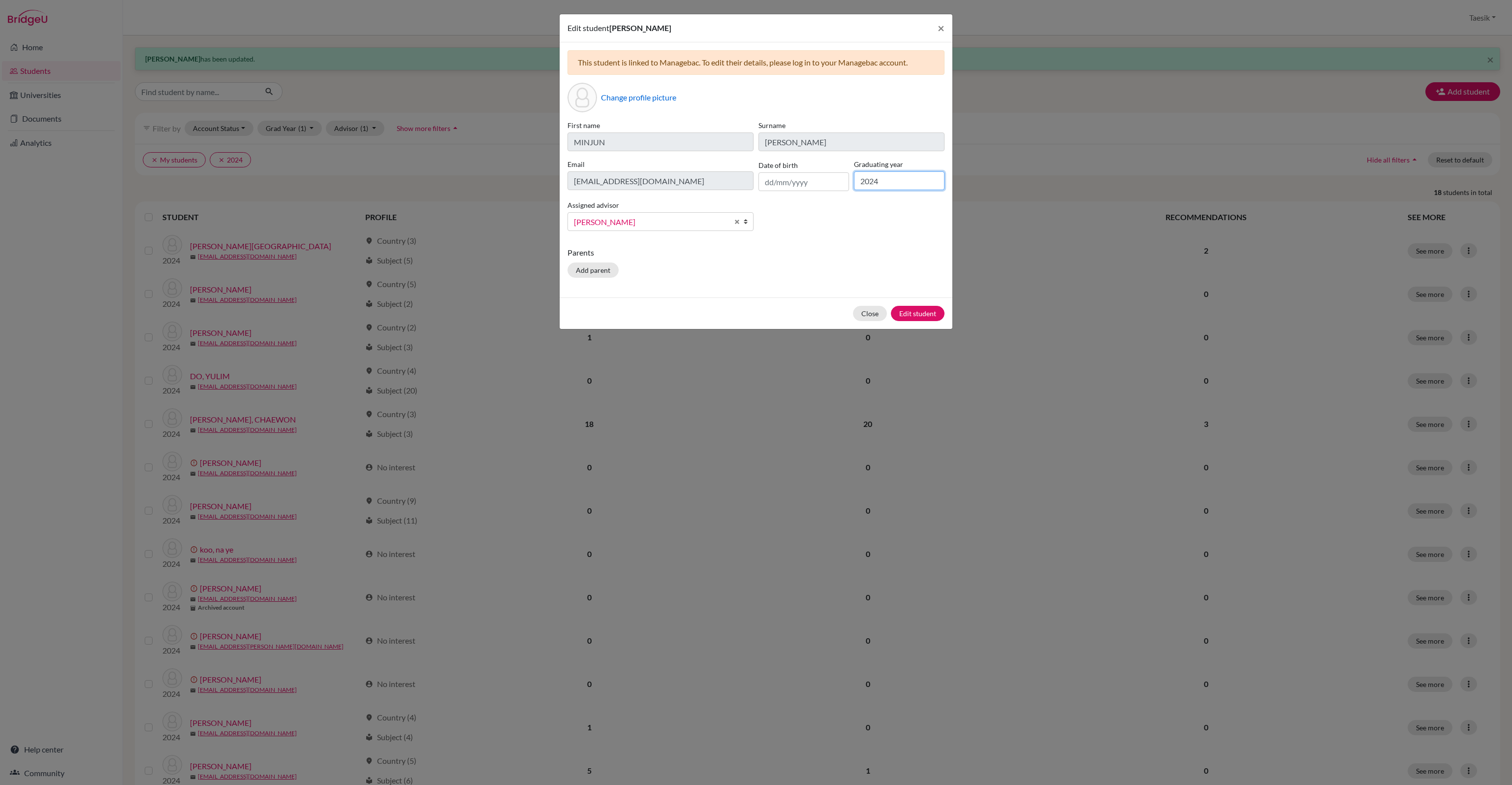
click at [910, 179] on input "2024" at bounding box center [899, 181] width 90 height 19
type input "2026"
click at [922, 309] on button "Edit student" at bounding box center [917, 314] width 53 height 15
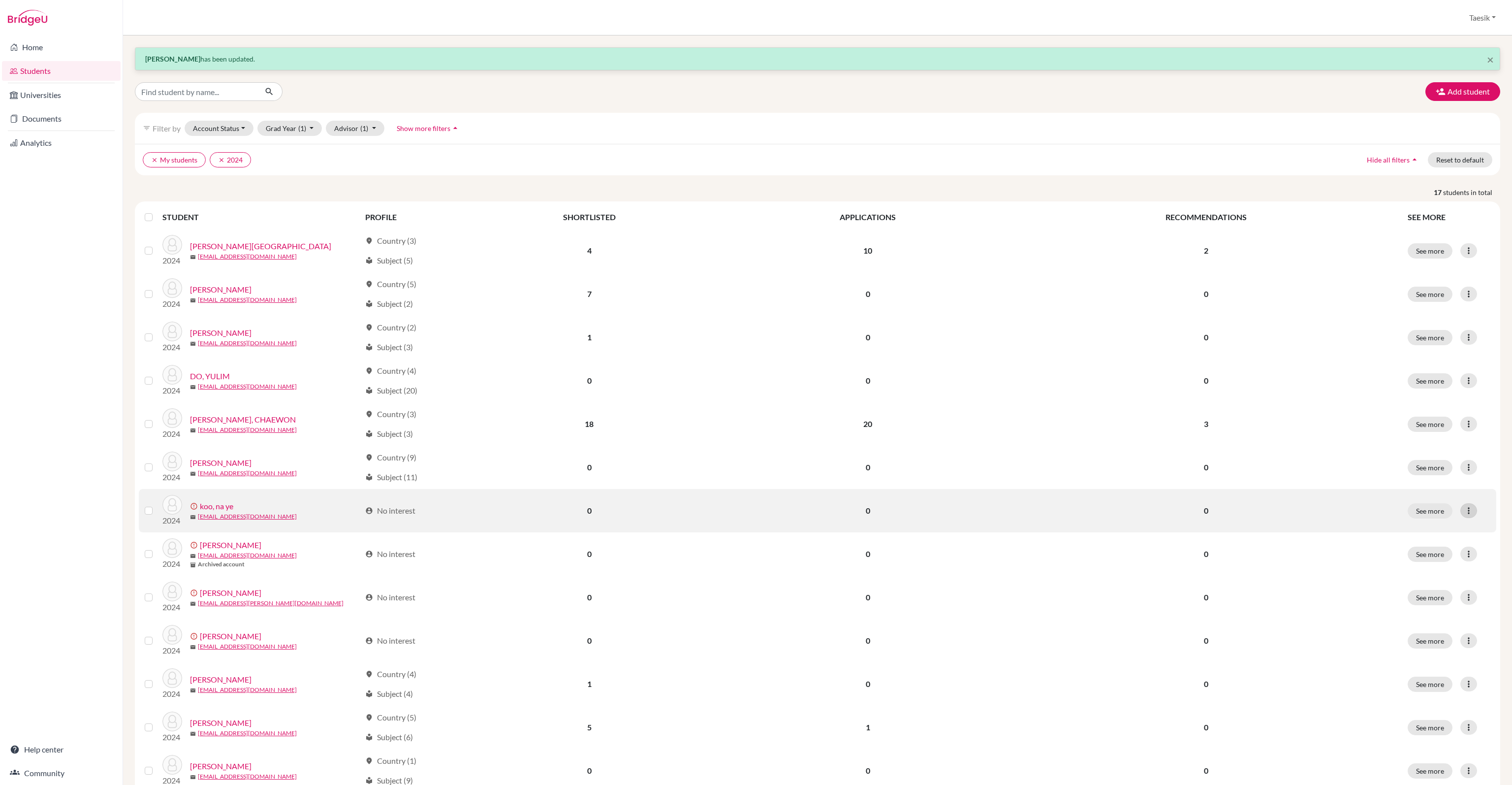
click at [1464, 514] on icon at bounding box center [1469, 510] width 10 height 10
click at [1407, 524] on button "Edit student" at bounding box center [1424, 531] width 89 height 16
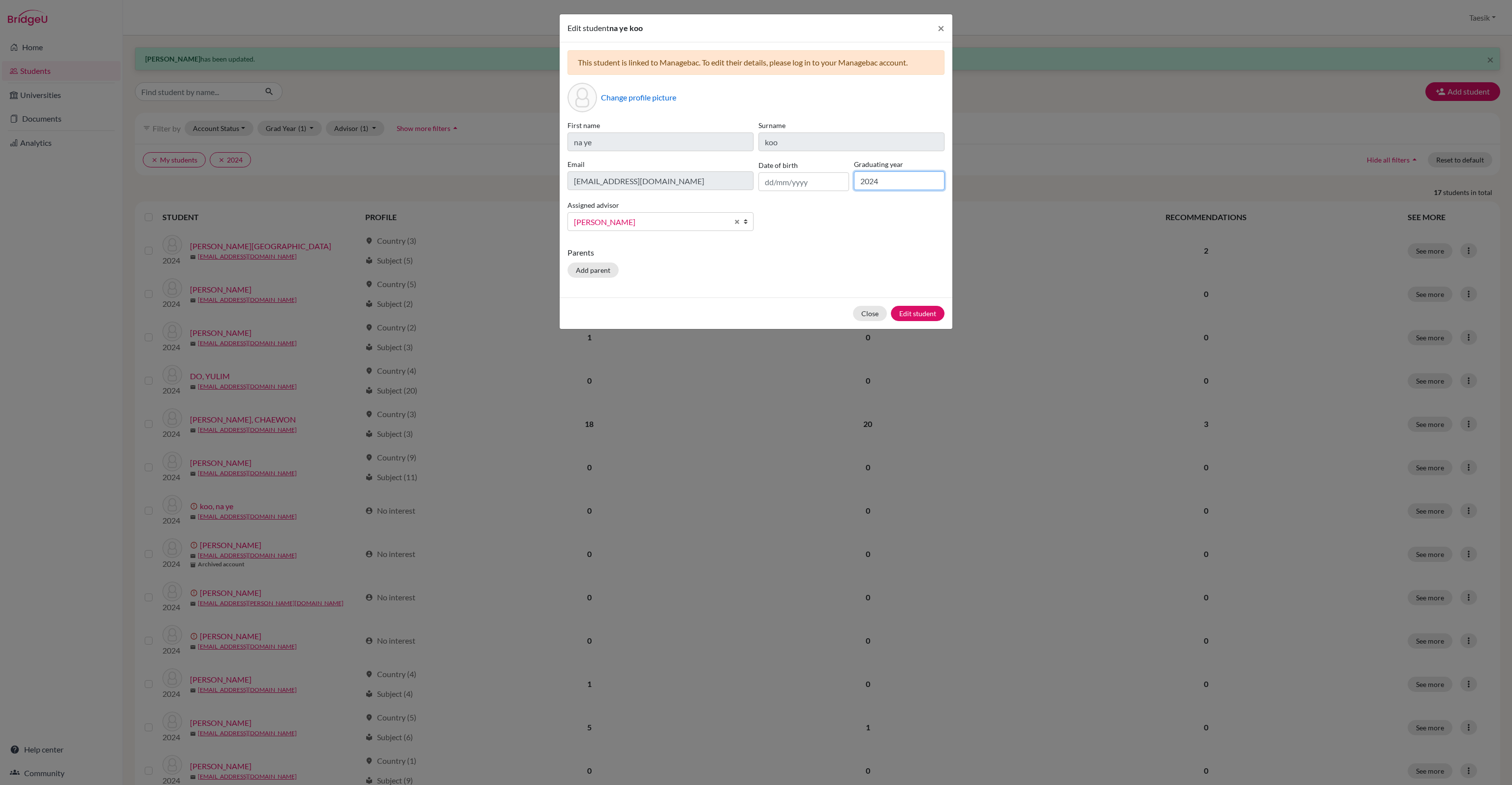
click at [920, 184] on input "2024" at bounding box center [899, 181] width 90 height 19
type input "2026"
click at [917, 309] on button "Edit student" at bounding box center [917, 314] width 53 height 15
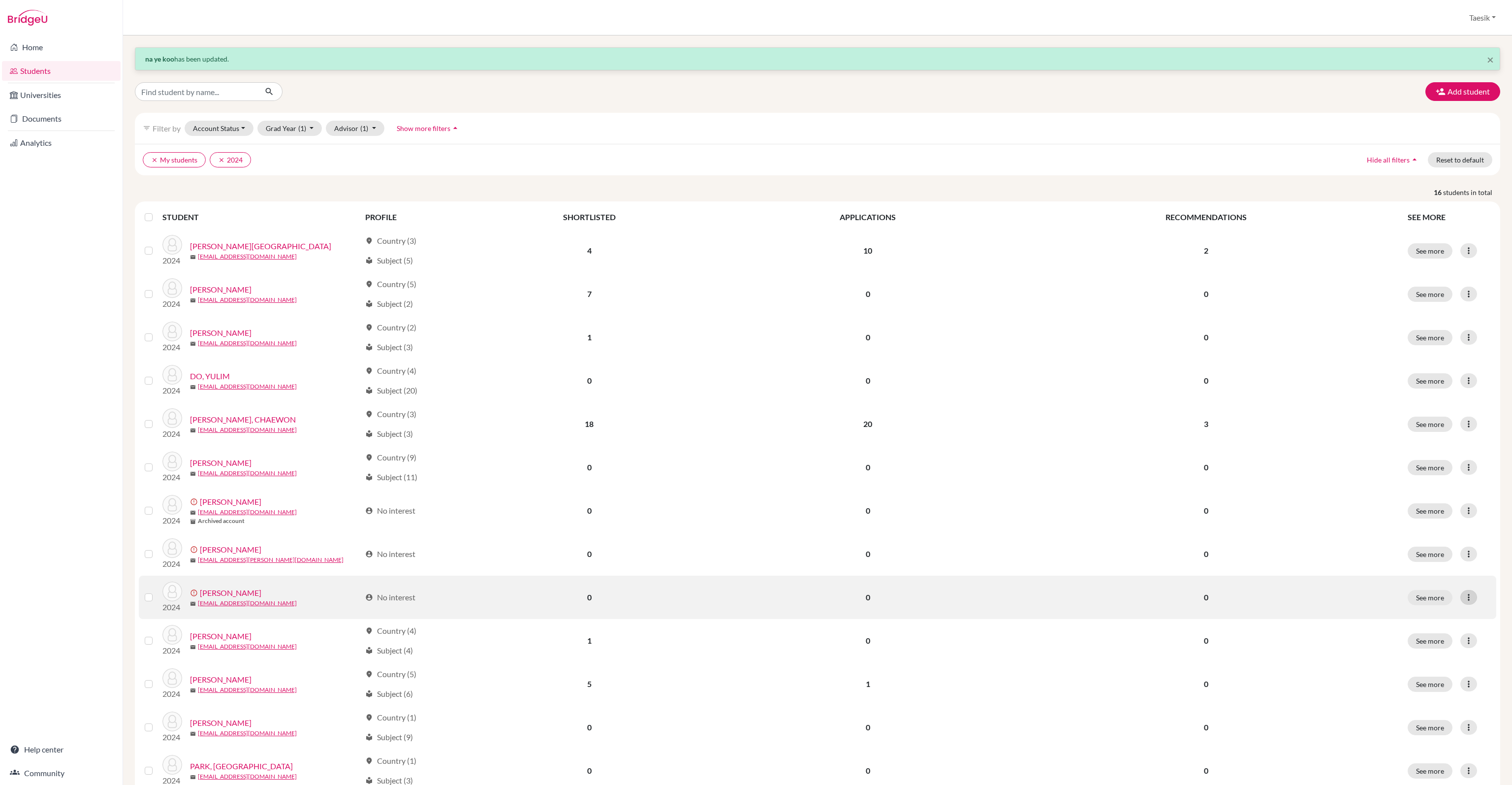
click at [1464, 595] on icon at bounding box center [1469, 597] width 10 height 10
click at [1437, 621] on button "Edit student" at bounding box center [1424, 617] width 89 height 16
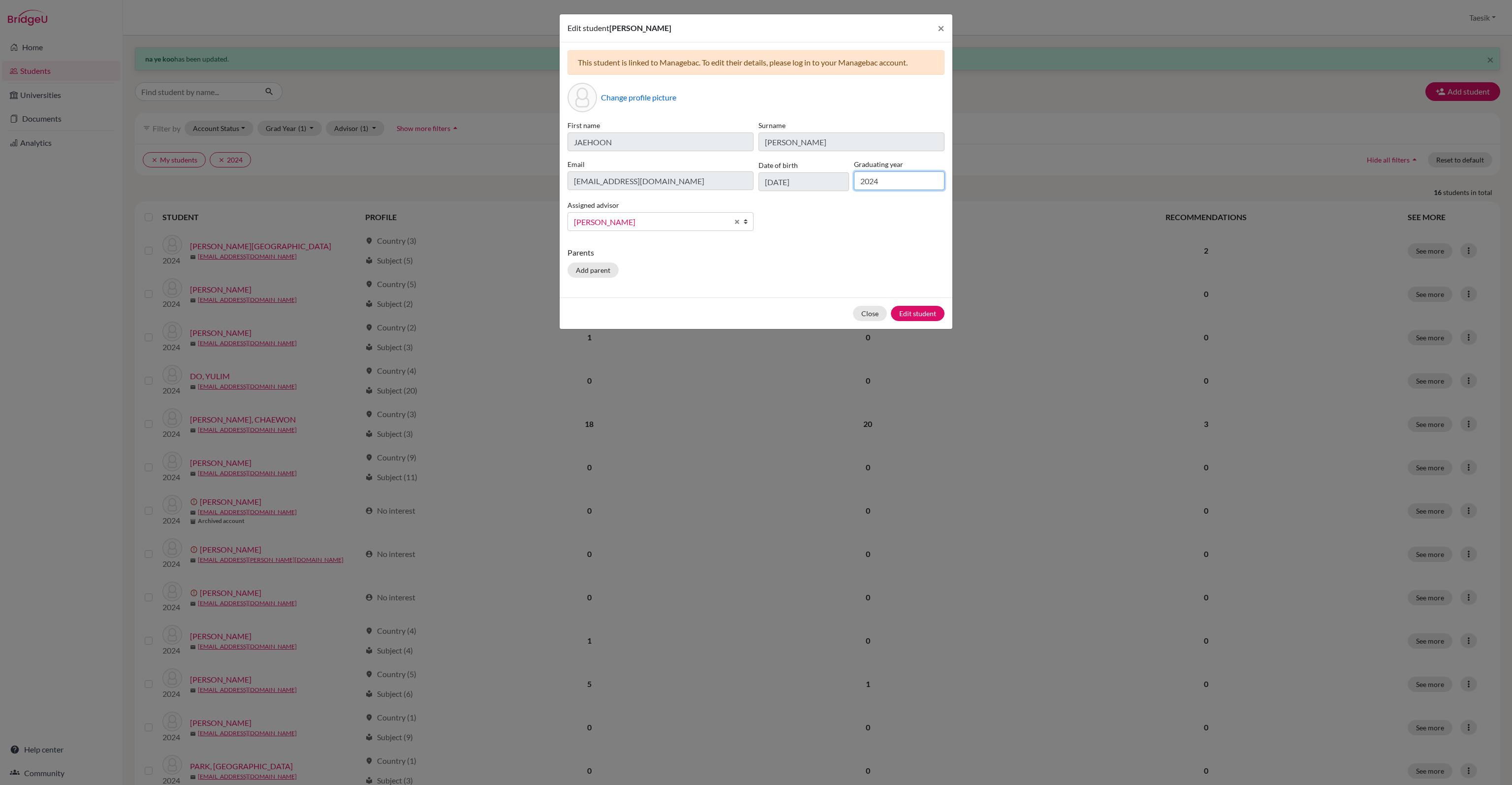
click at [899, 176] on input "2024" at bounding box center [899, 181] width 90 height 19
type input "2026"
click at [924, 313] on button "Edit student" at bounding box center [917, 314] width 53 height 15
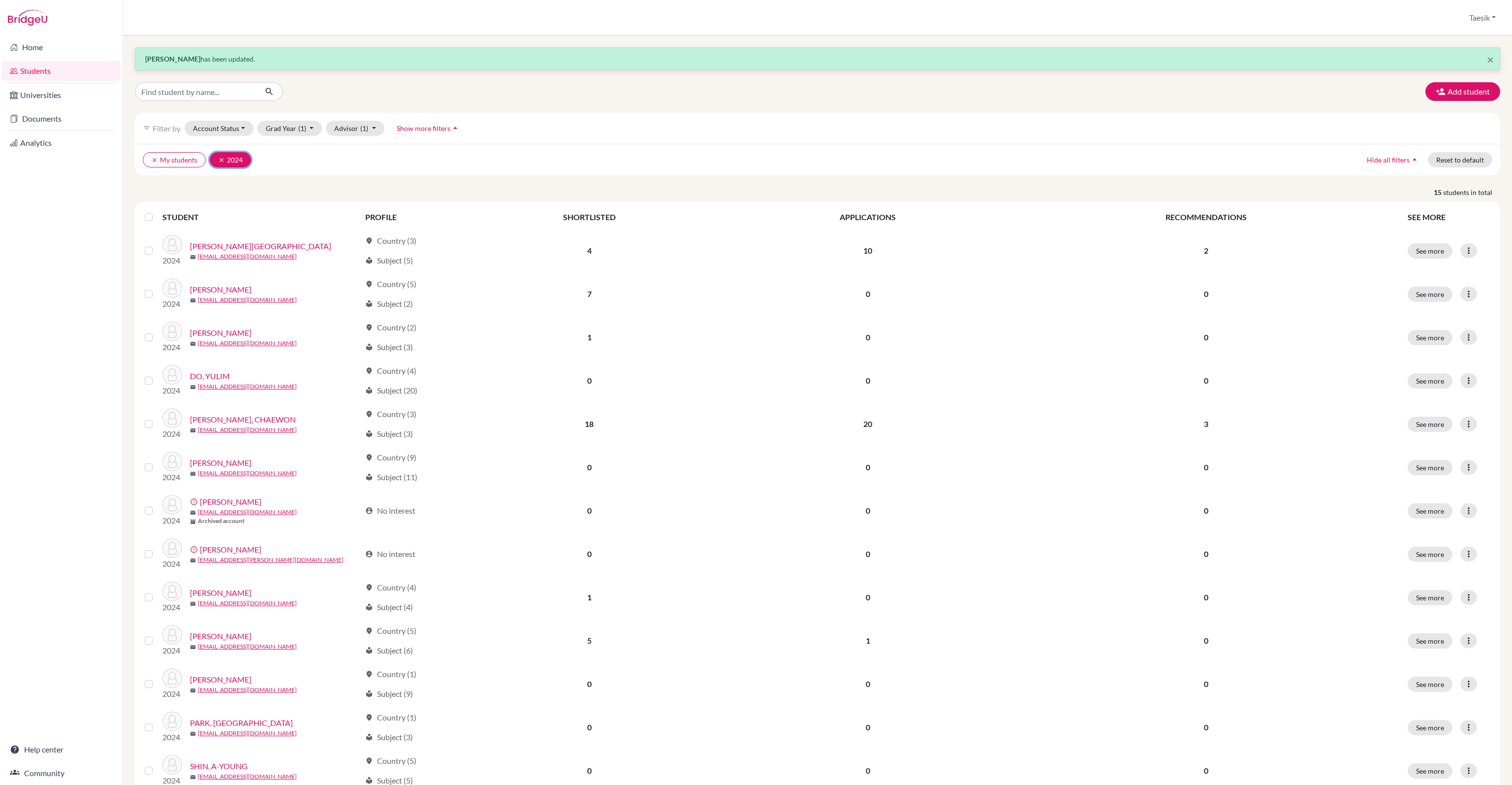
click at [220, 160] on icon "clear" at bounding box center [221, 160] width 7 height 7
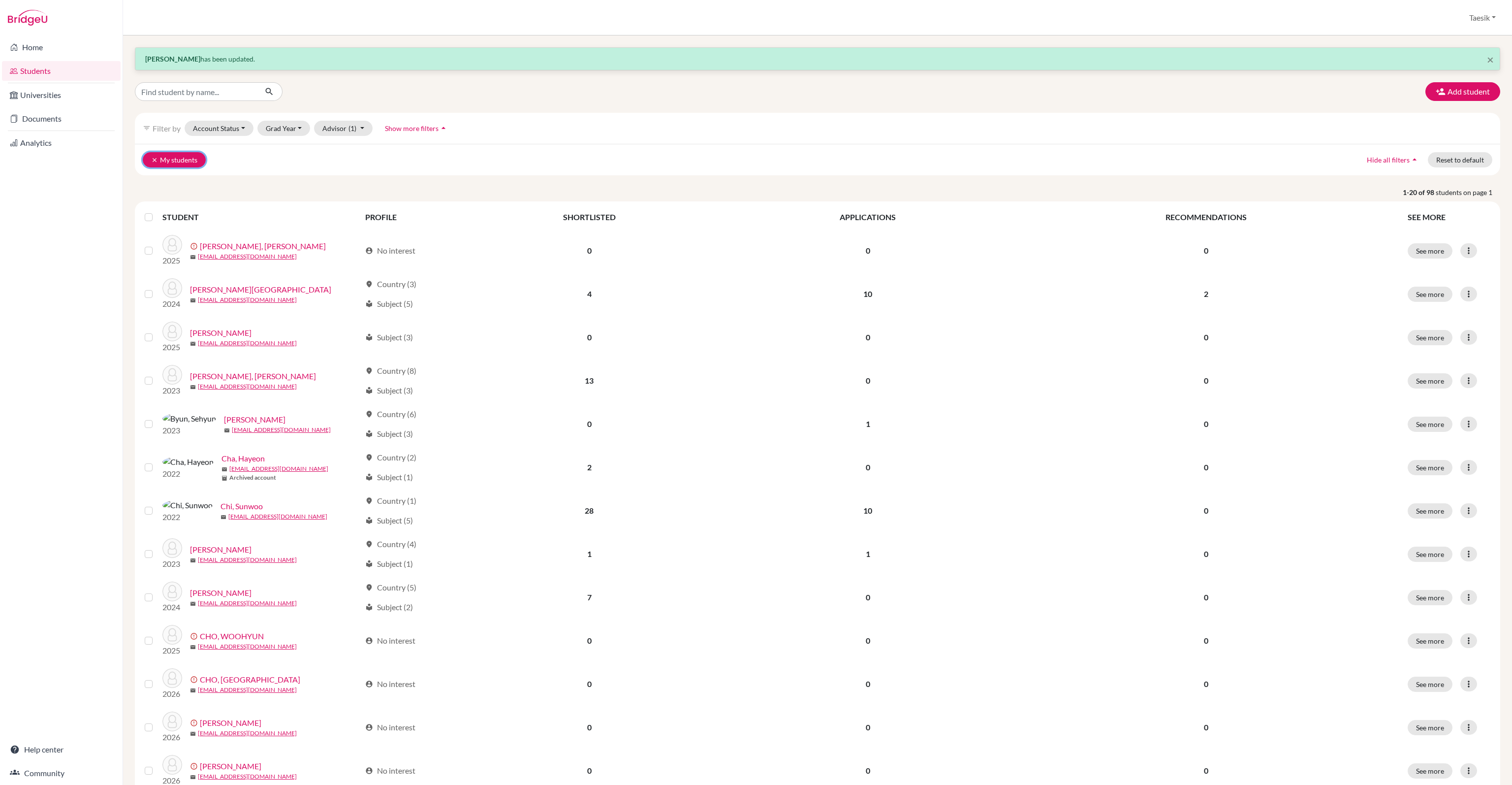
click at [151, 159] on icon "clear" at bounding box center [154, 160] width 7 height 7
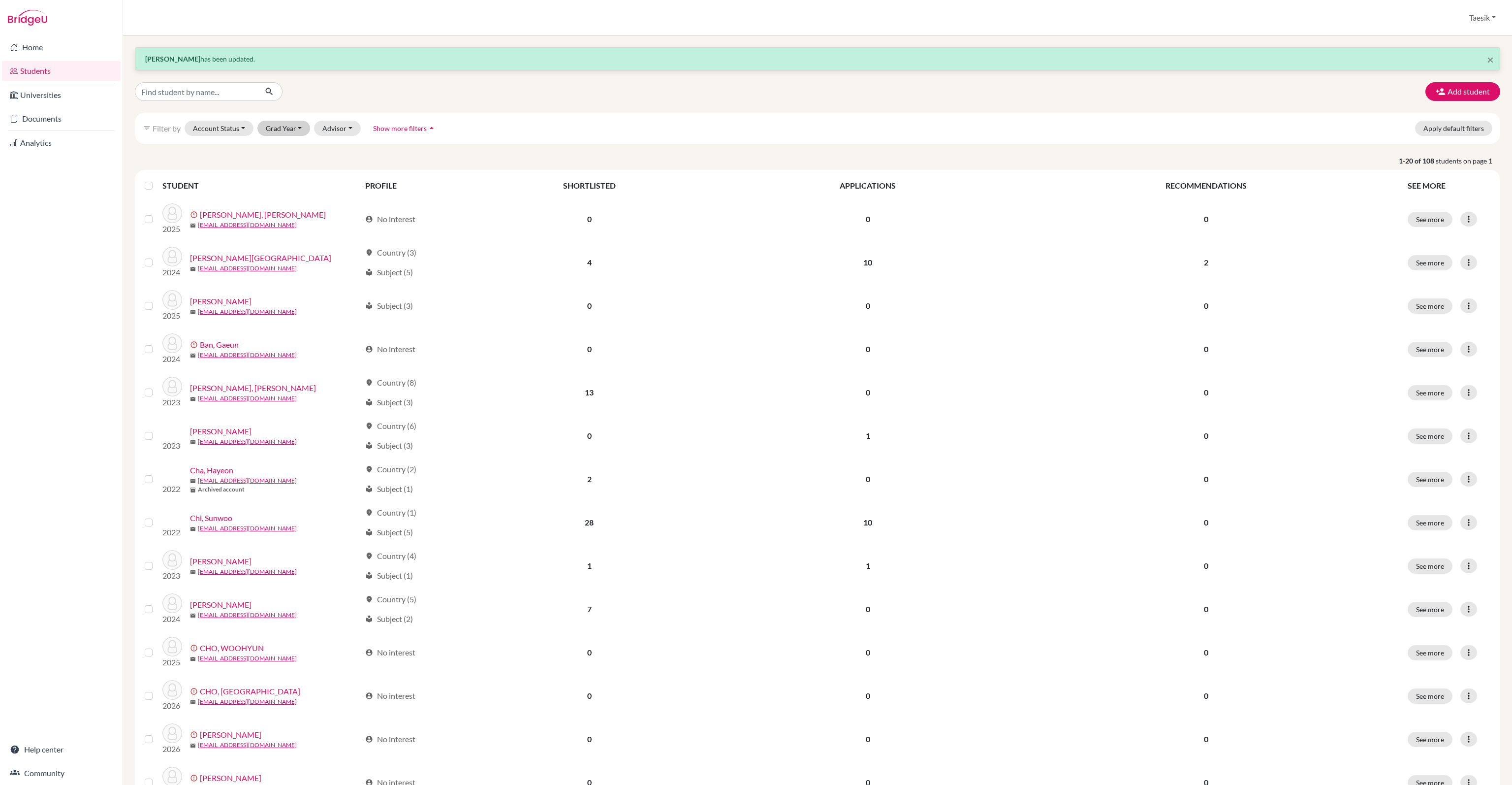
drag, startPoint x: 311, startPoint y: 123, endPoint x: 297, endPoint y: 122, distance: 14.0
click at [309, 122] on div "filter_list Filter by Account Status Active accounts Archived accounts Register…" at bounding box center [818, 128] width 1365 height 31
click at [292, 119] on div "filter_list Filter by Account Status Active accounts Archived accounts Register…" at bounding box center [818, 128] width 1365 height 31
click at [288, 124] on button "Grad Year" at bounding box center [284, 128] width 53 height 15
click at [289, 150] on div "2025" at bounding box center [287, 149] width 35 height 12
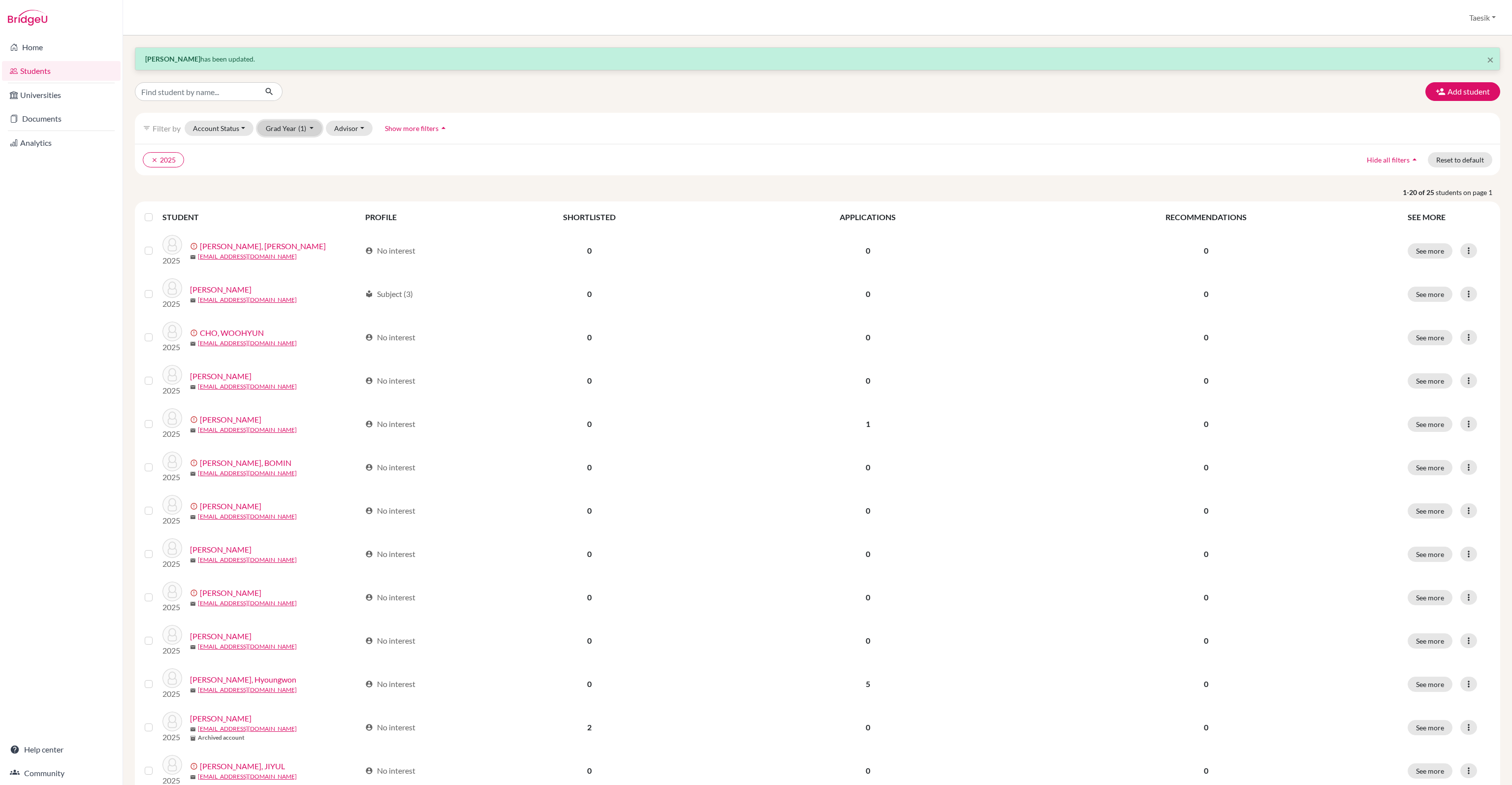
click at [284, 130] on button "Grad Year (1)" at bounding box center [290, 128] width 65 height 15
click at [170, 166] on button "clear 2025" at bounding box center [163, 160] width 41 height 15
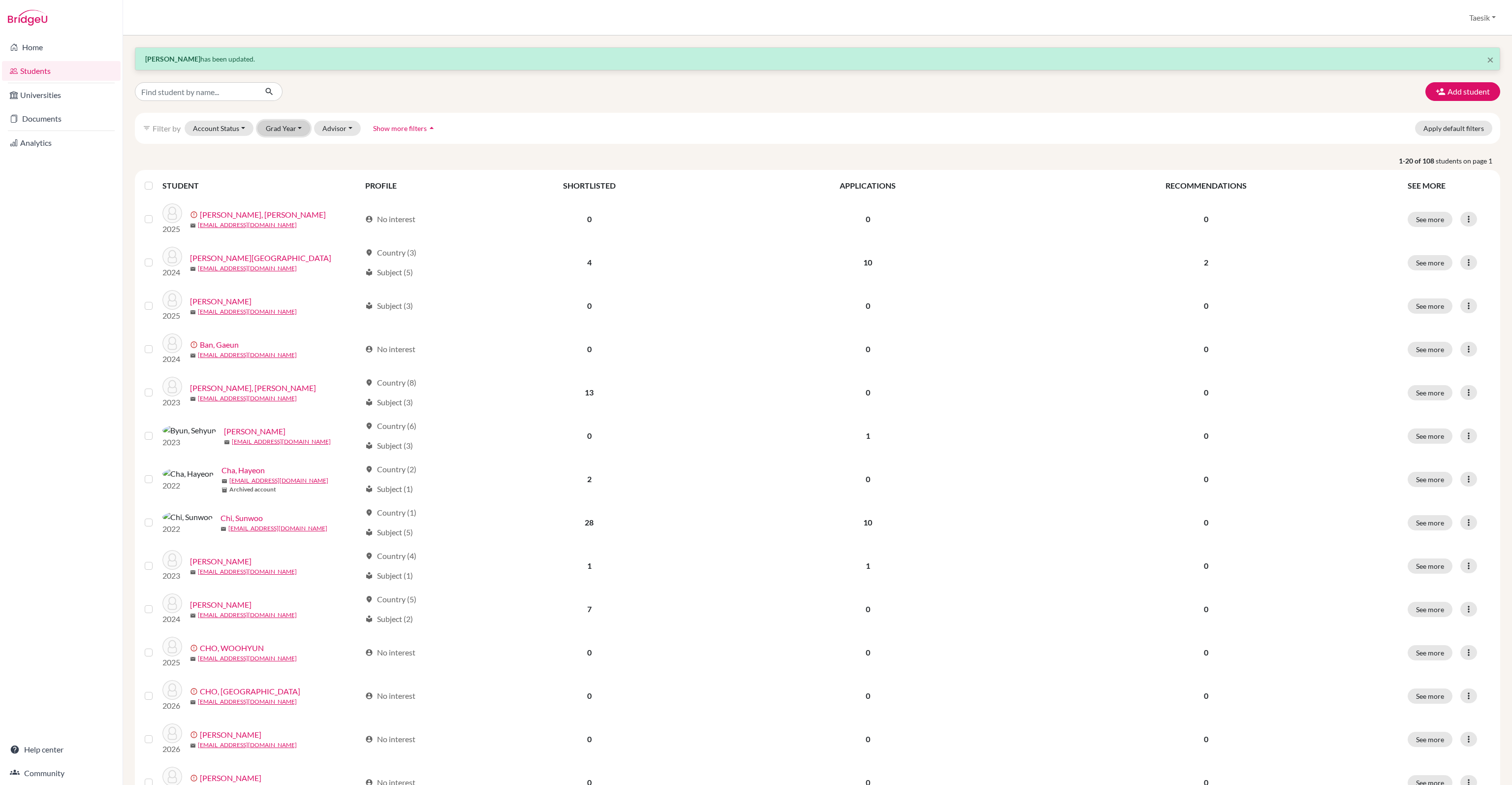
click at [291, 132] on button "Grad Year" at bounding box center [284, 128] width 53 height 15
click at [390, 127] on span "Show more filters" at bounding box center [400, 128] width 53 height 8
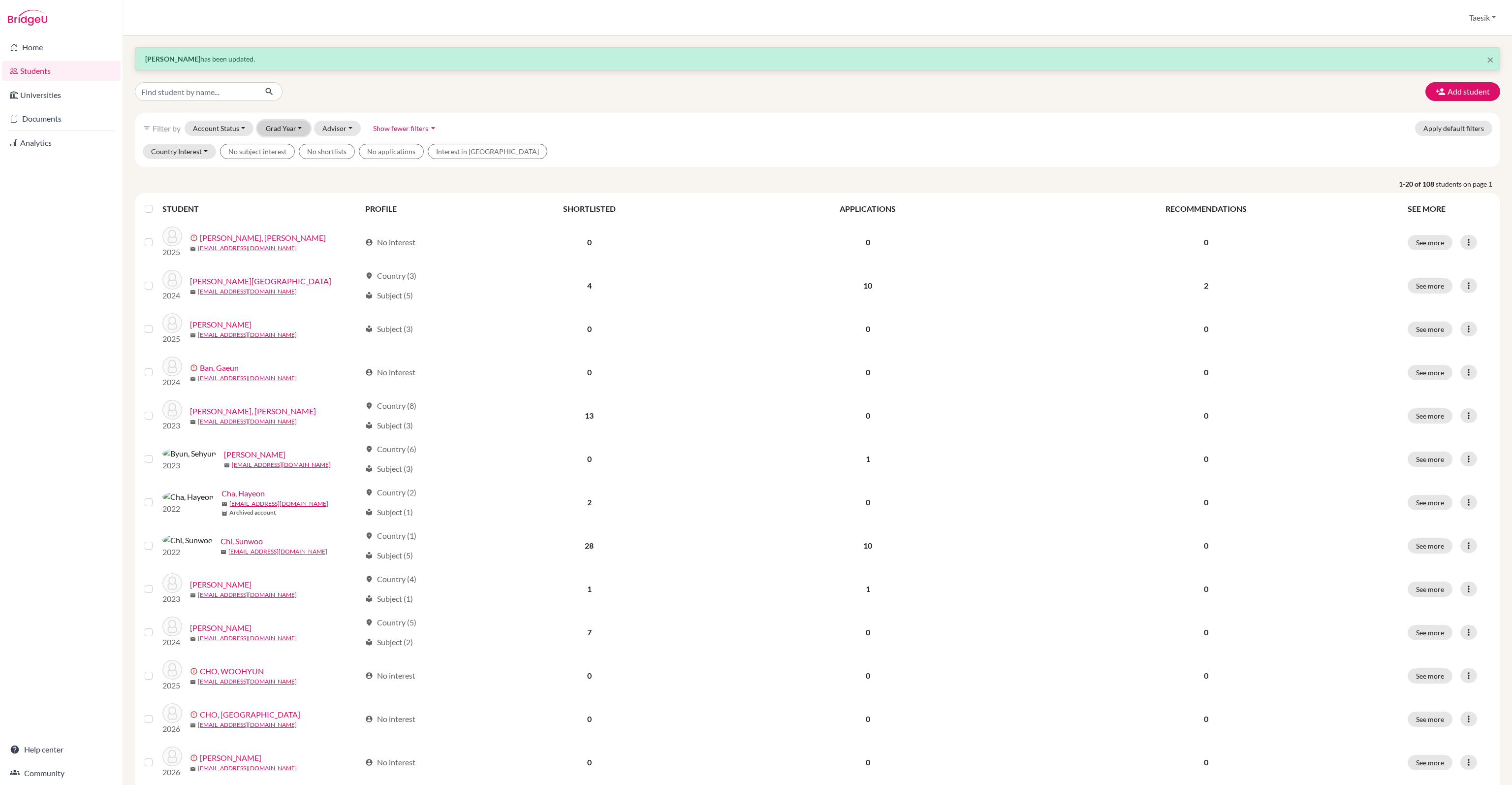
click at [278, 126] on button "Grad Year" at bounding box center [284, 128] width 53 height 15
click at [629, 117] on div "filter_list Filter by Account Status Active accounts Archived accounts Register…" at bounding box center [818, 128] width 1365 height 31
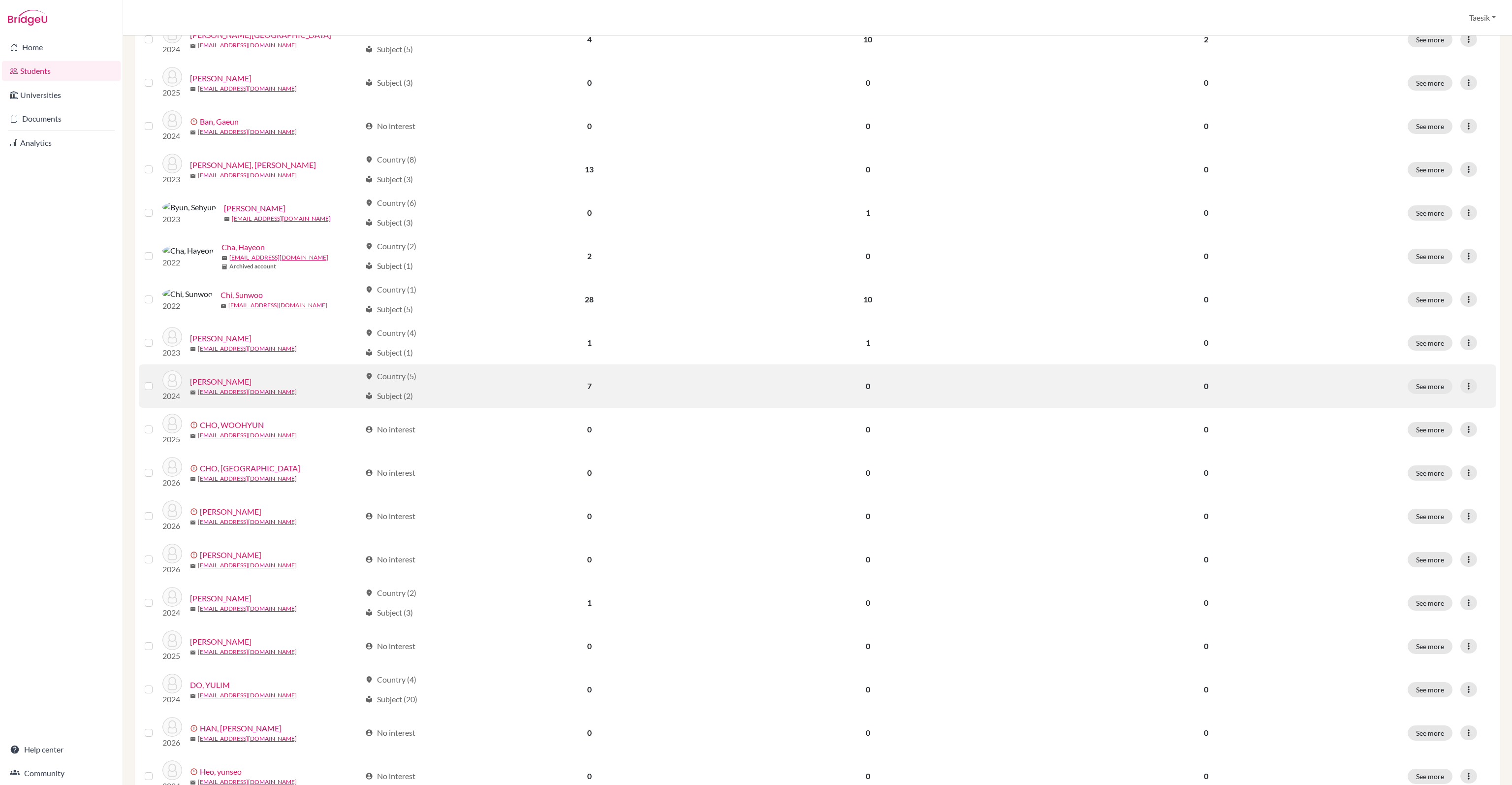
scroll to position [368, 0]
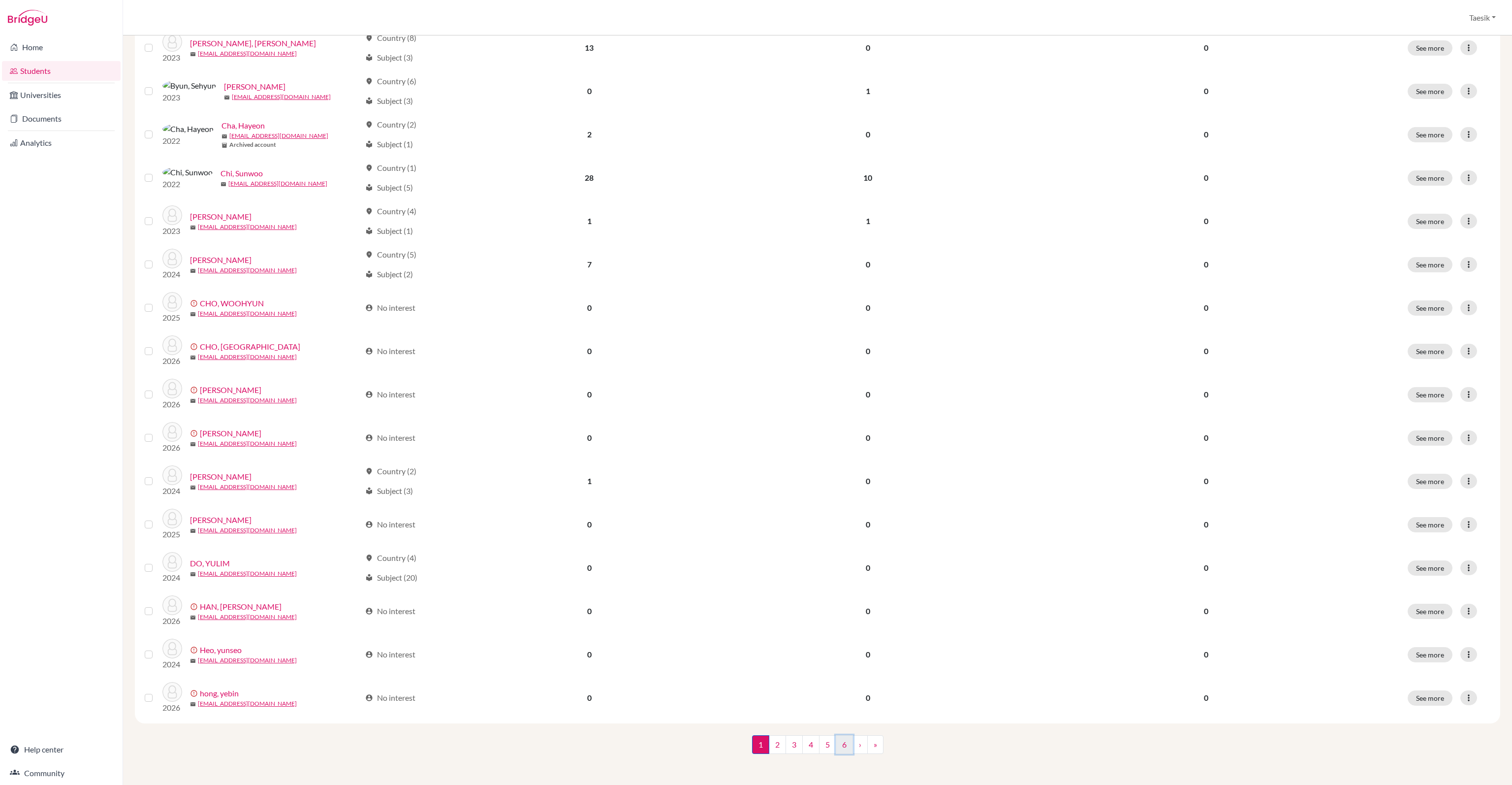
click at [841, 749] on link "6" at bounding box center [844, 744] width 17 height 19
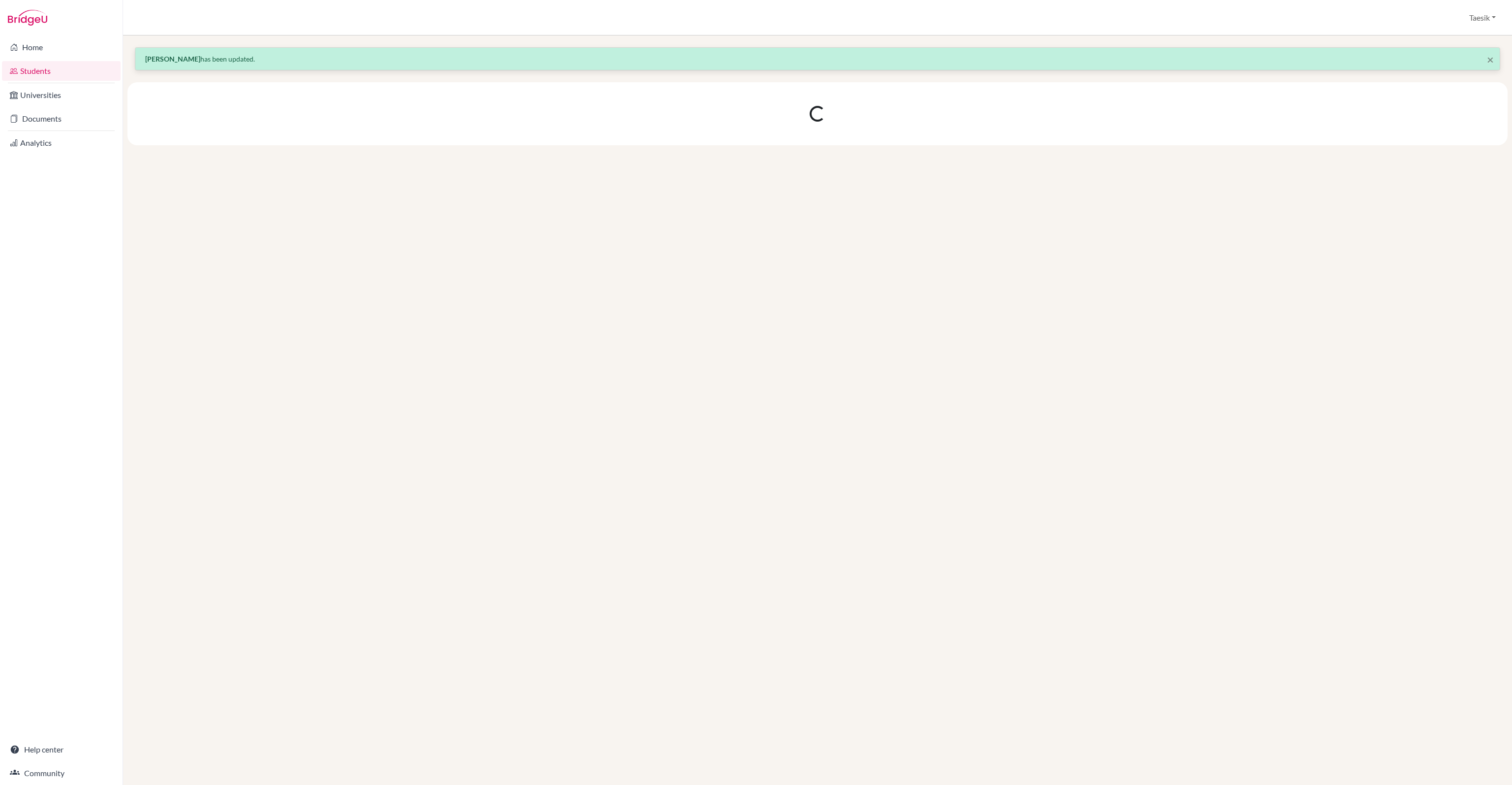
scroll to position [0, 0]
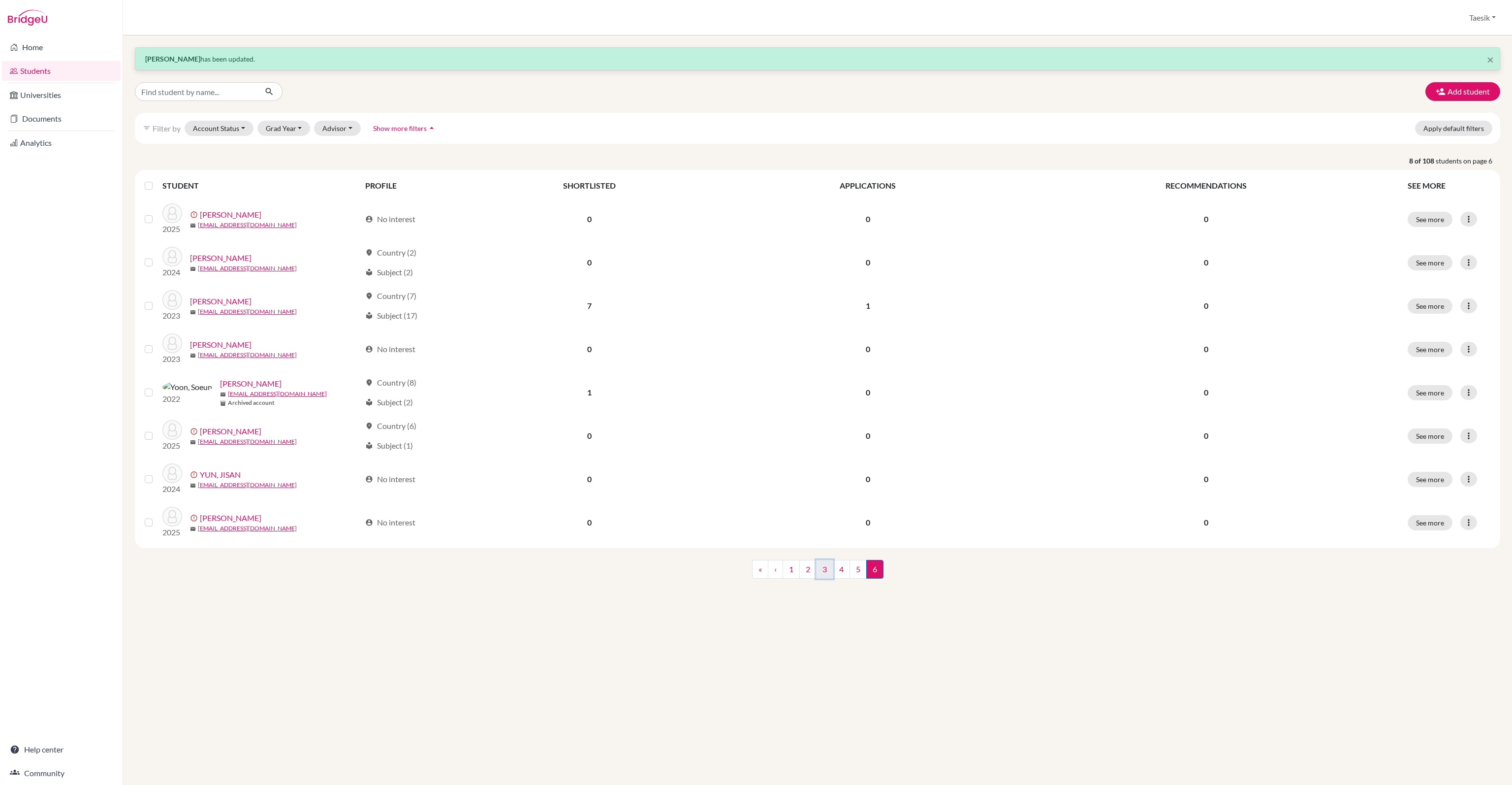
click at [830, 565] on link "3" at bounding box center [824, 569] width 17 height 19
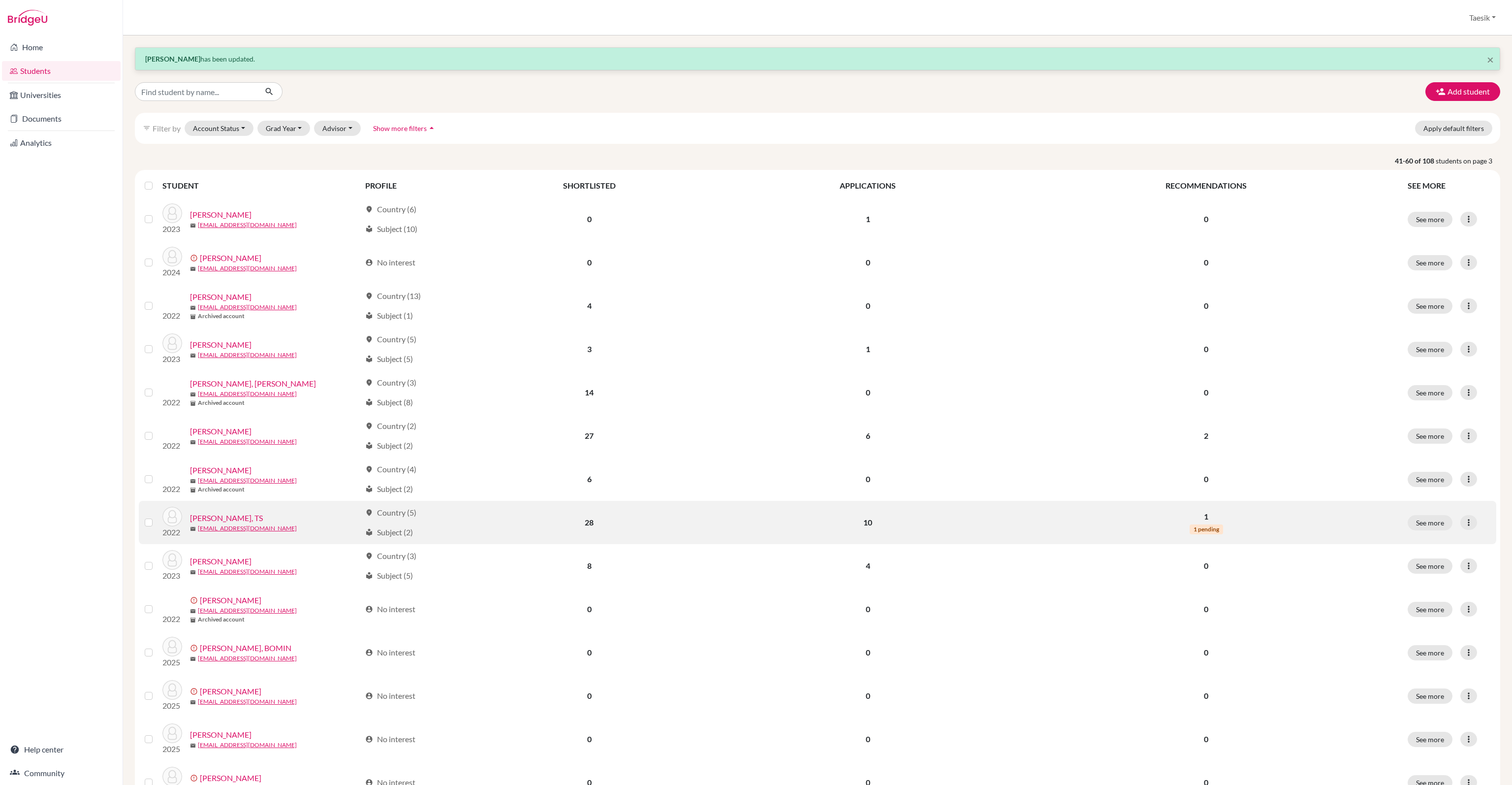
scroll to position [295, 0]
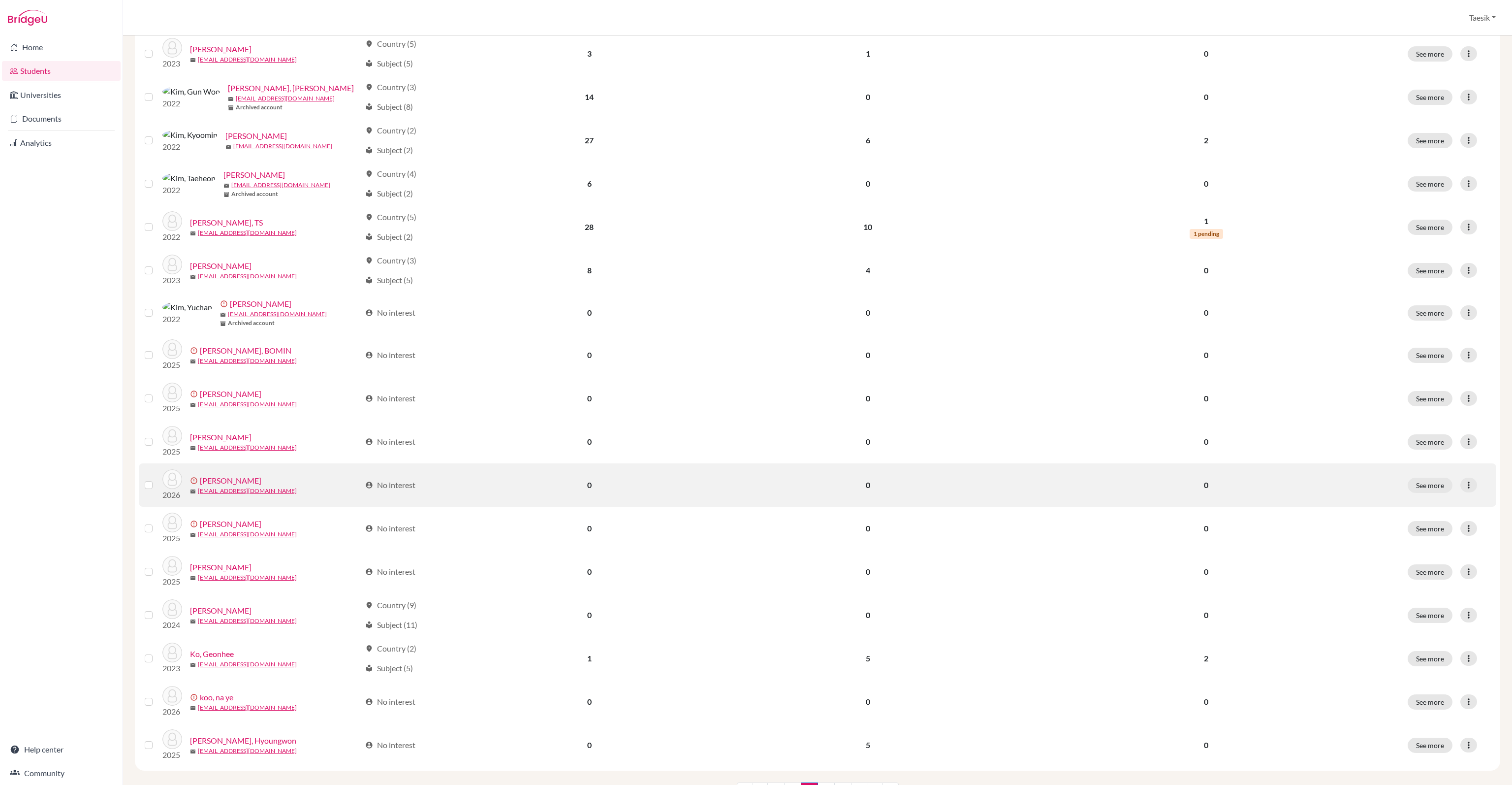
click at [171, 497] on p "2026" at bounding box center [173, 495] width 20 height 12
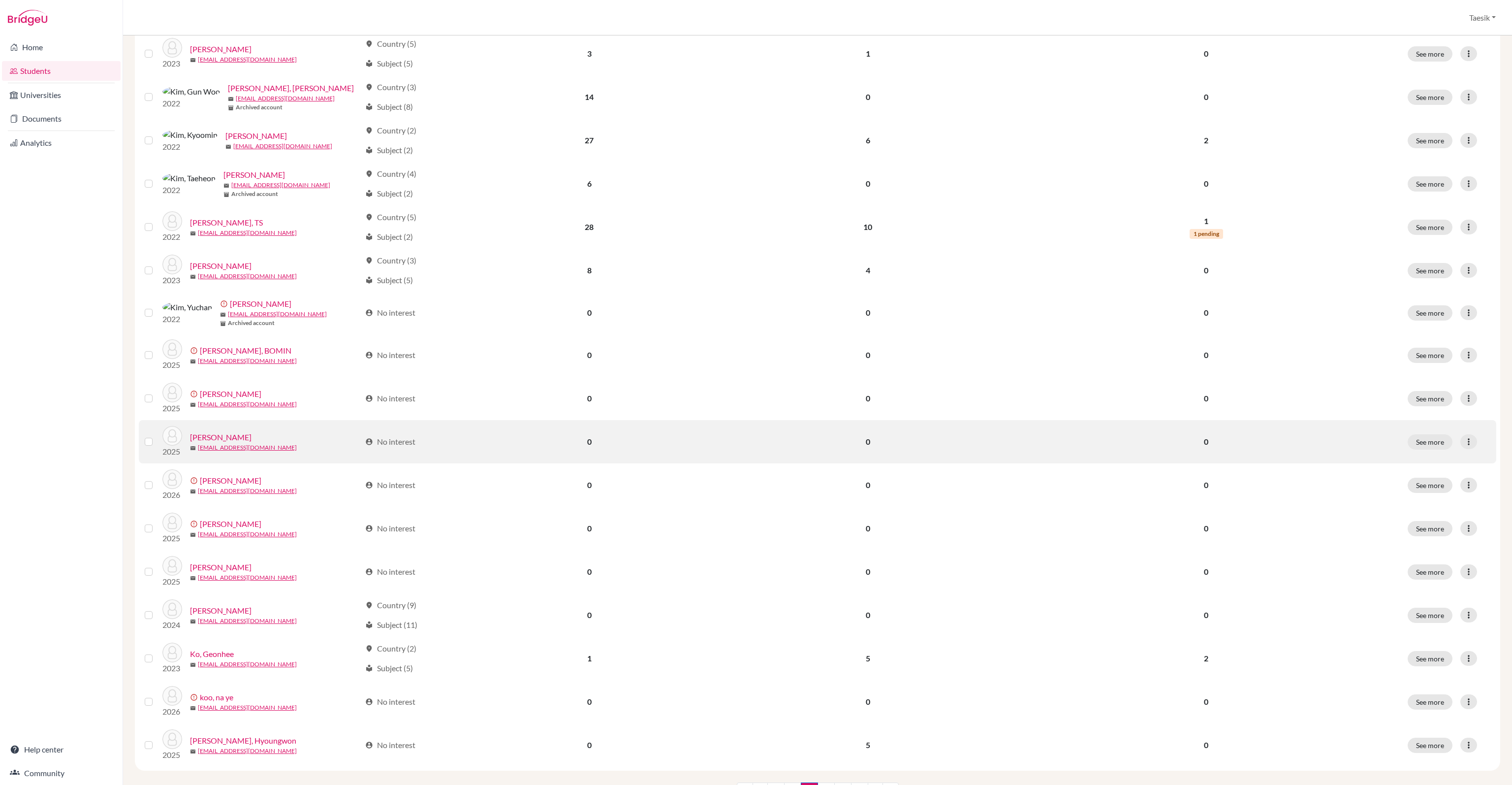
scroll to position [0, 0]
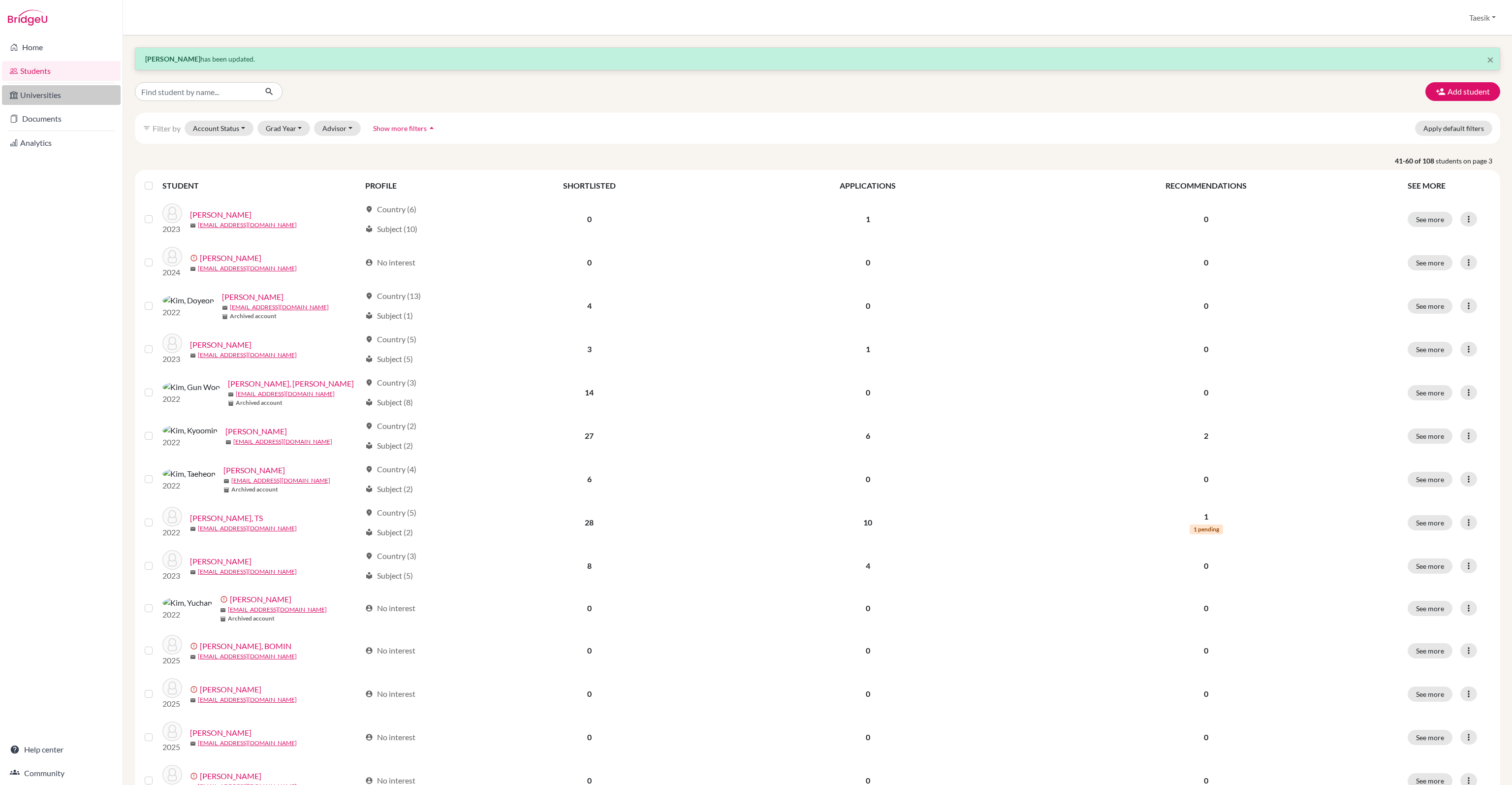
click at [59, 91] on link "Universities" at bounding box center [61, 95] width 119 height 20
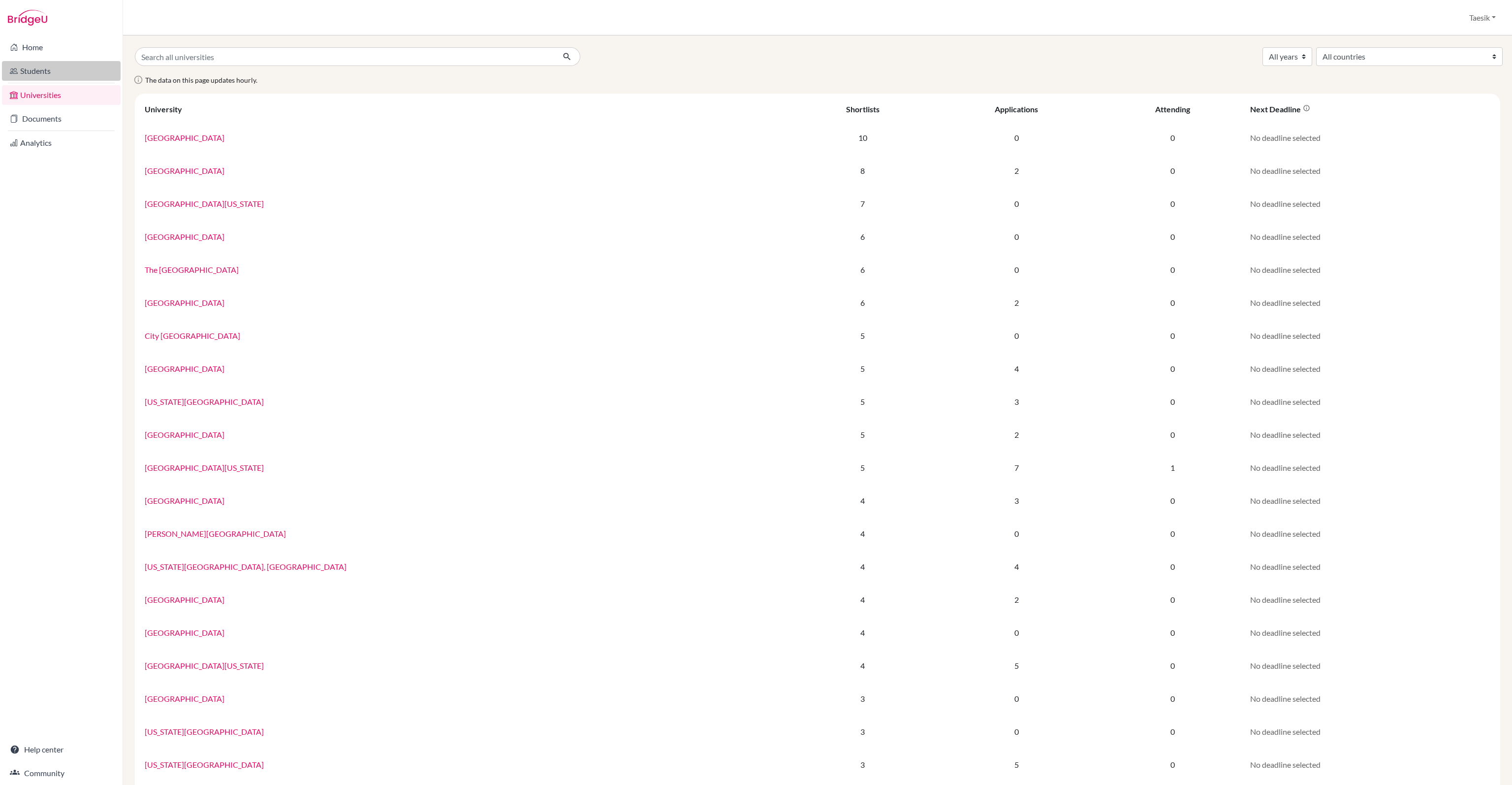
click at [51, 63] on link "Students" at bounding box center [61, 71] width 119 height 20
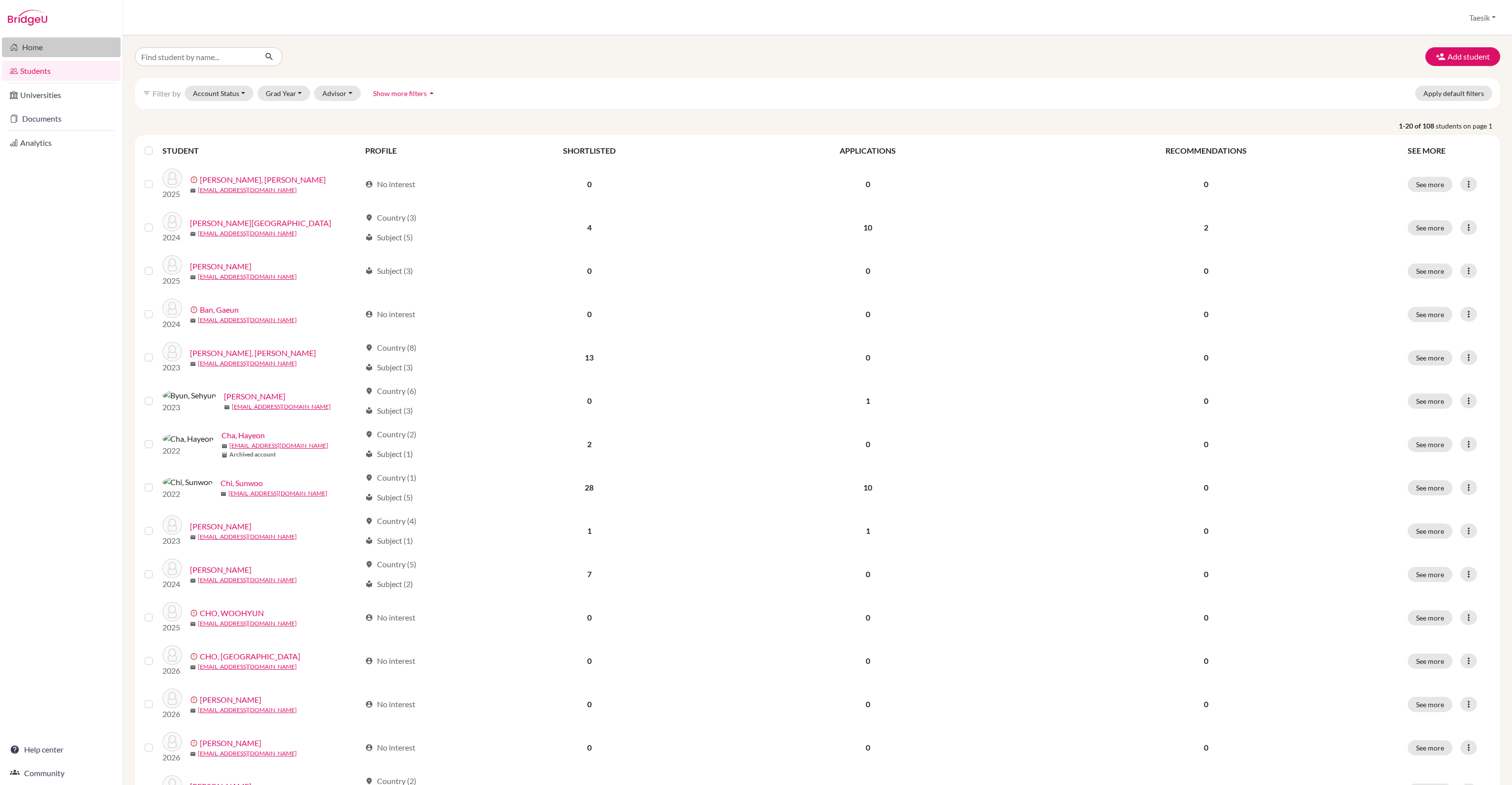
click at [45, 50] on link "Home" at bounding box center [61, 48] width 119 height 20
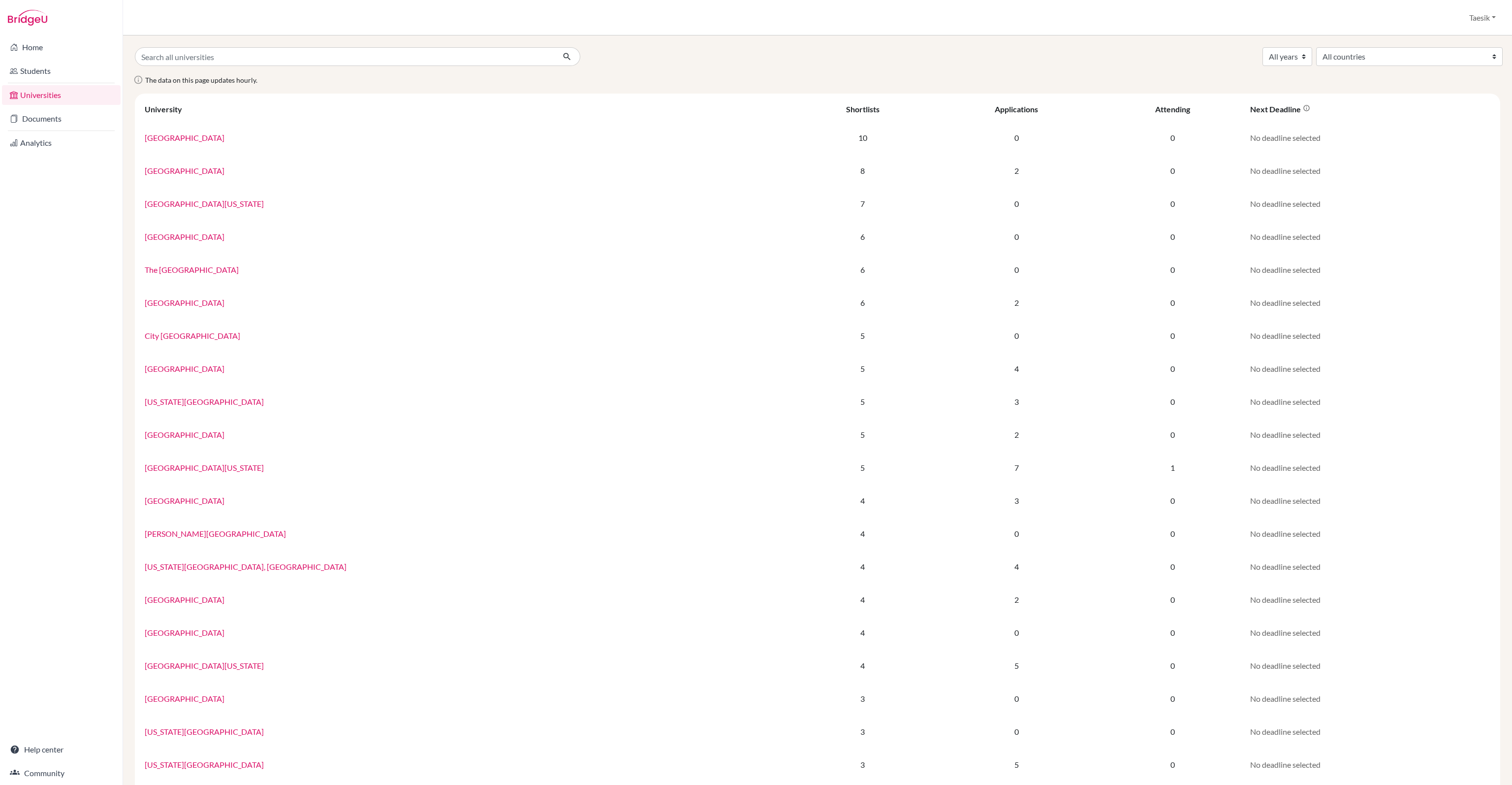
click at [46, 73] on link "Students" at bounding box center [61, 71] width 119 height 20
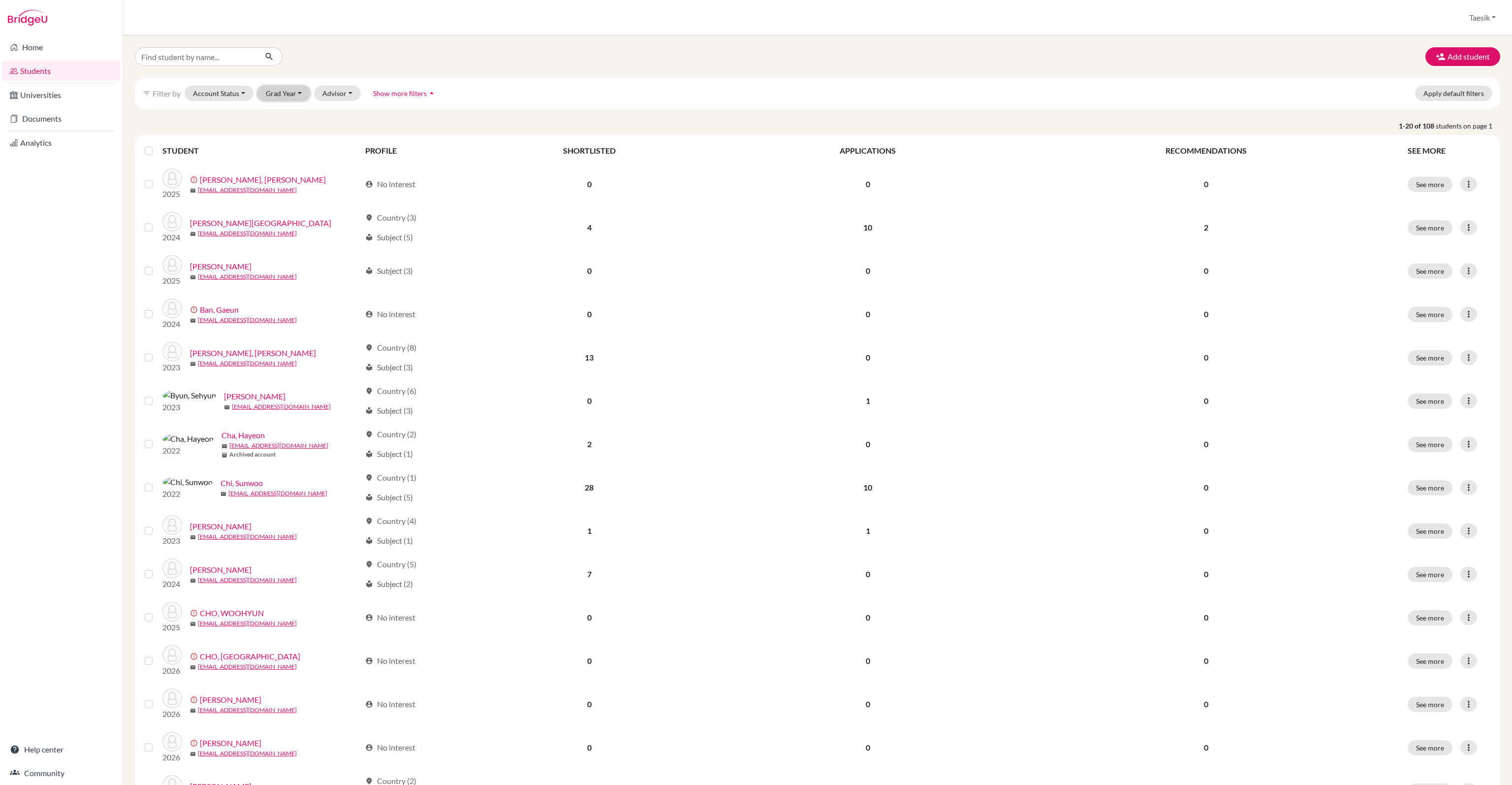
click at [282, 86] on button "Grad Year" at bounding box center [284, 93] width 53 height 15
click at [286, 150] on span "2024" at bounding box center [279, 146] width 18 height 12
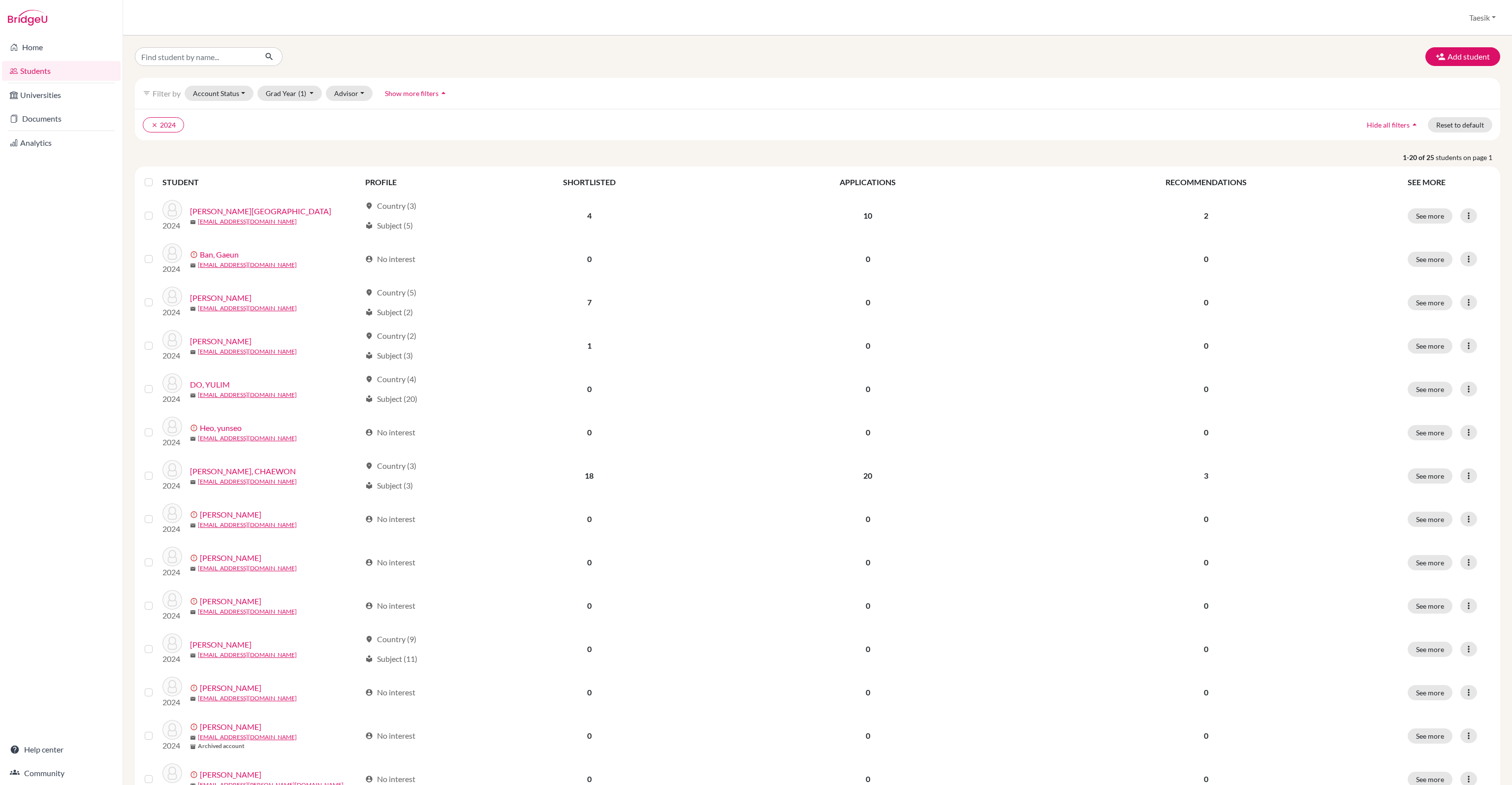
click at [157, 176] on label at bounding box center [157, 176] width 0 height 0
click at [0, 0] on input "checkbox" at bounding box center [0, 0] width 0 height 0
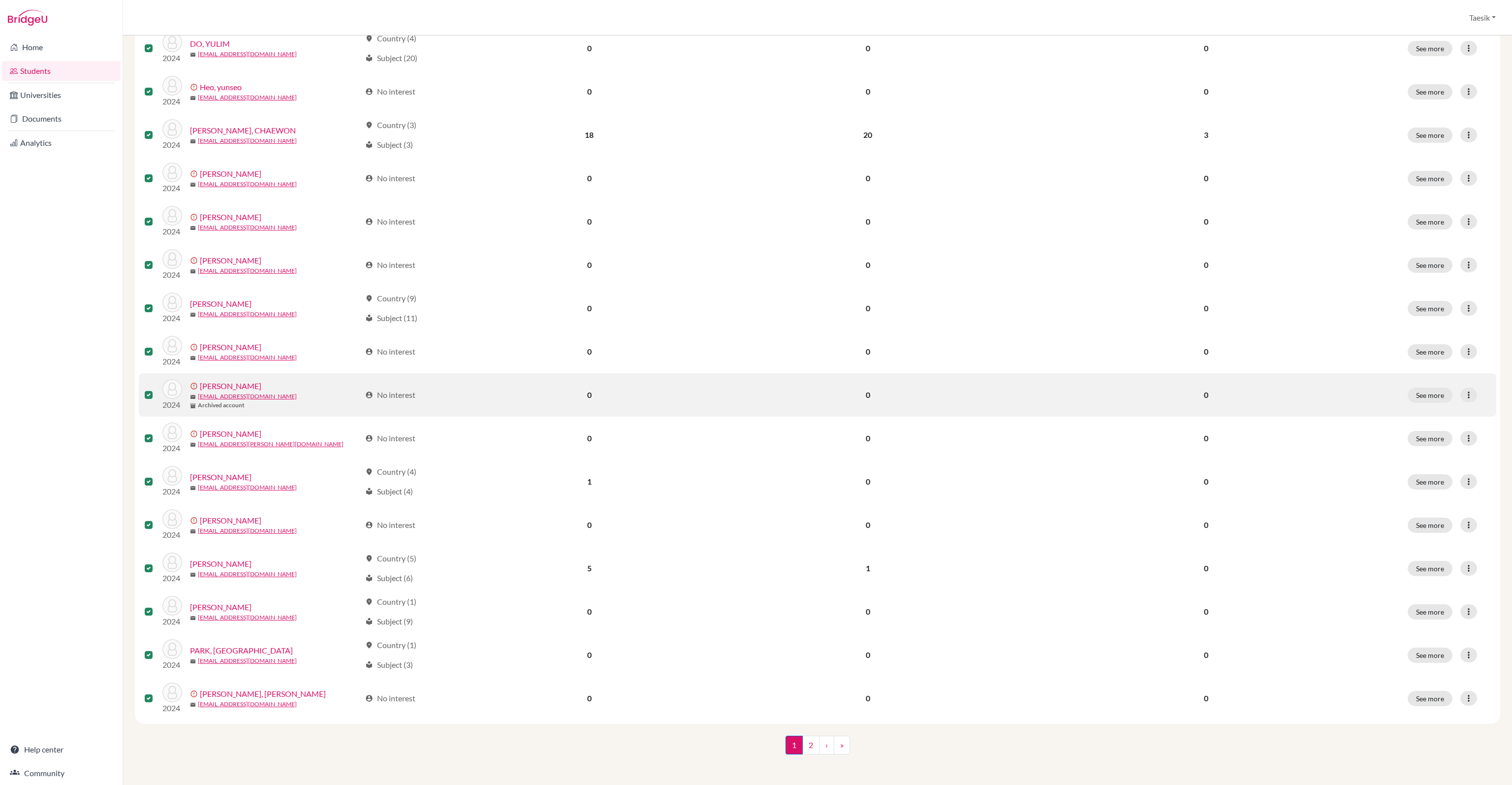
scroll to position [28, 0]
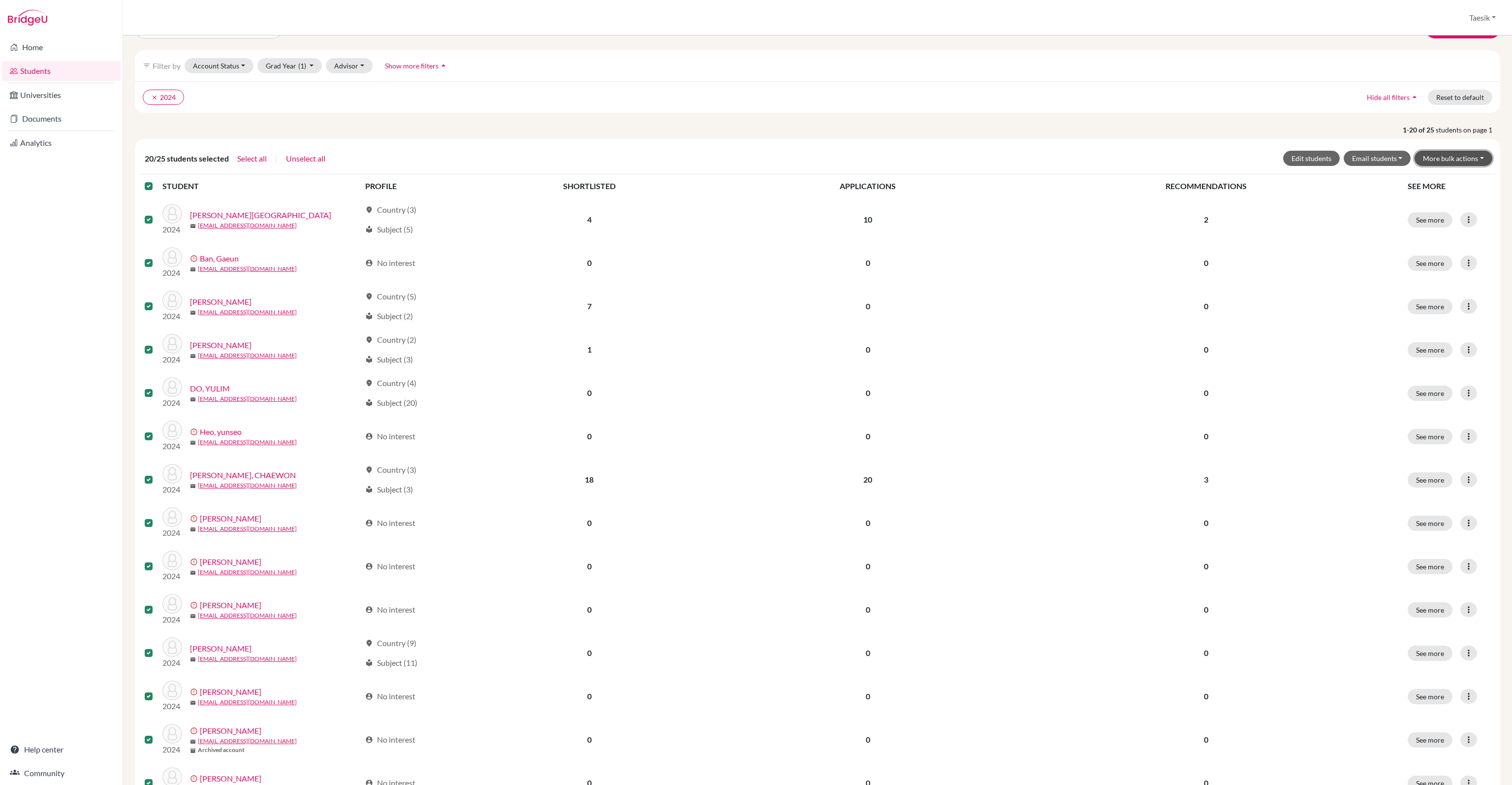
click at [1473, 158] on button "More bulk actions" at bounding box center [1453, 159] width 77 height 15
click at [1471, 180] on button "Archive" at bounding box center [1447, 179] width 89 height 16
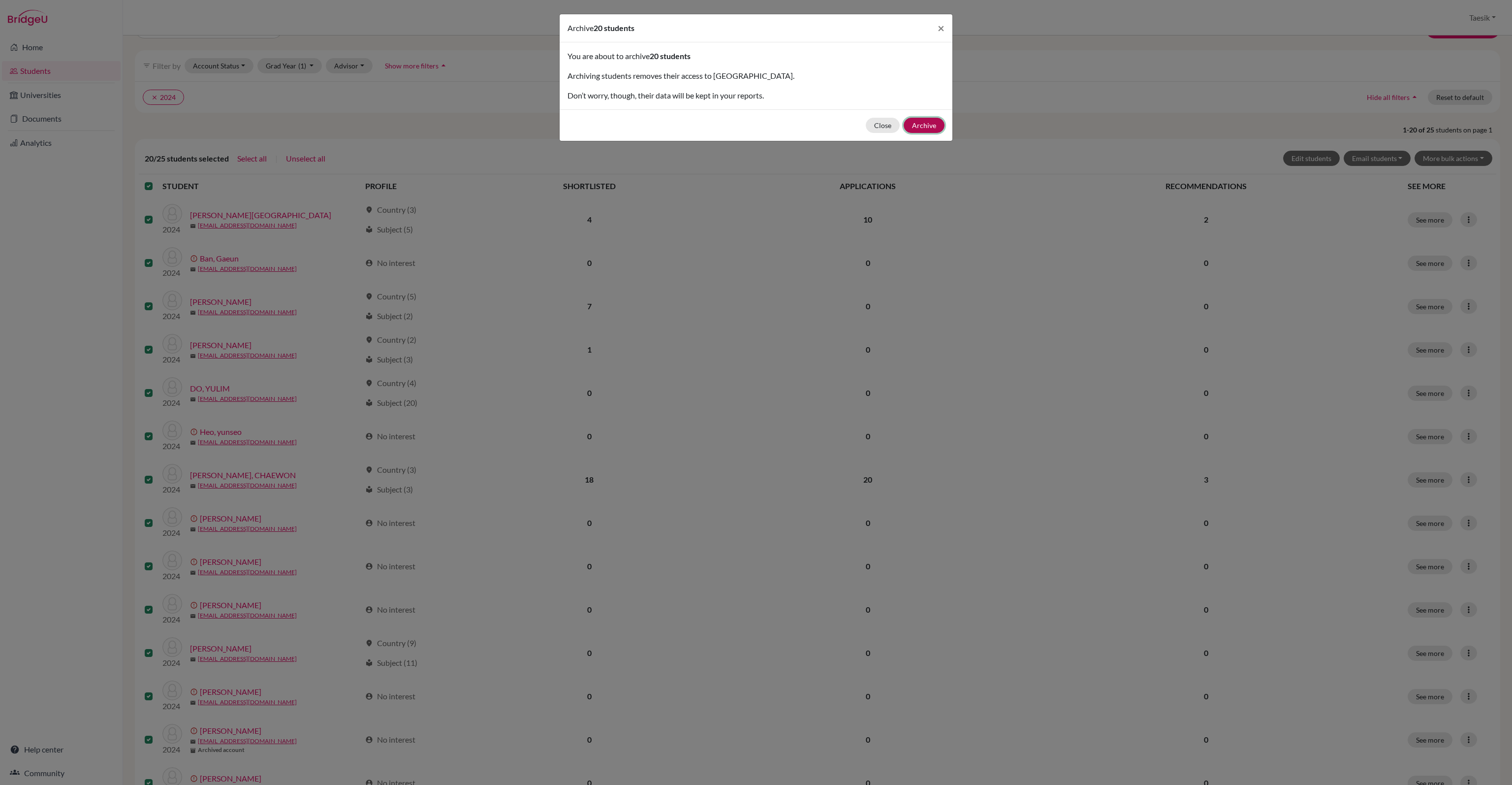
click at [933, 120] on button "Archive" at bounding box center [924, 125] width 41 height 15
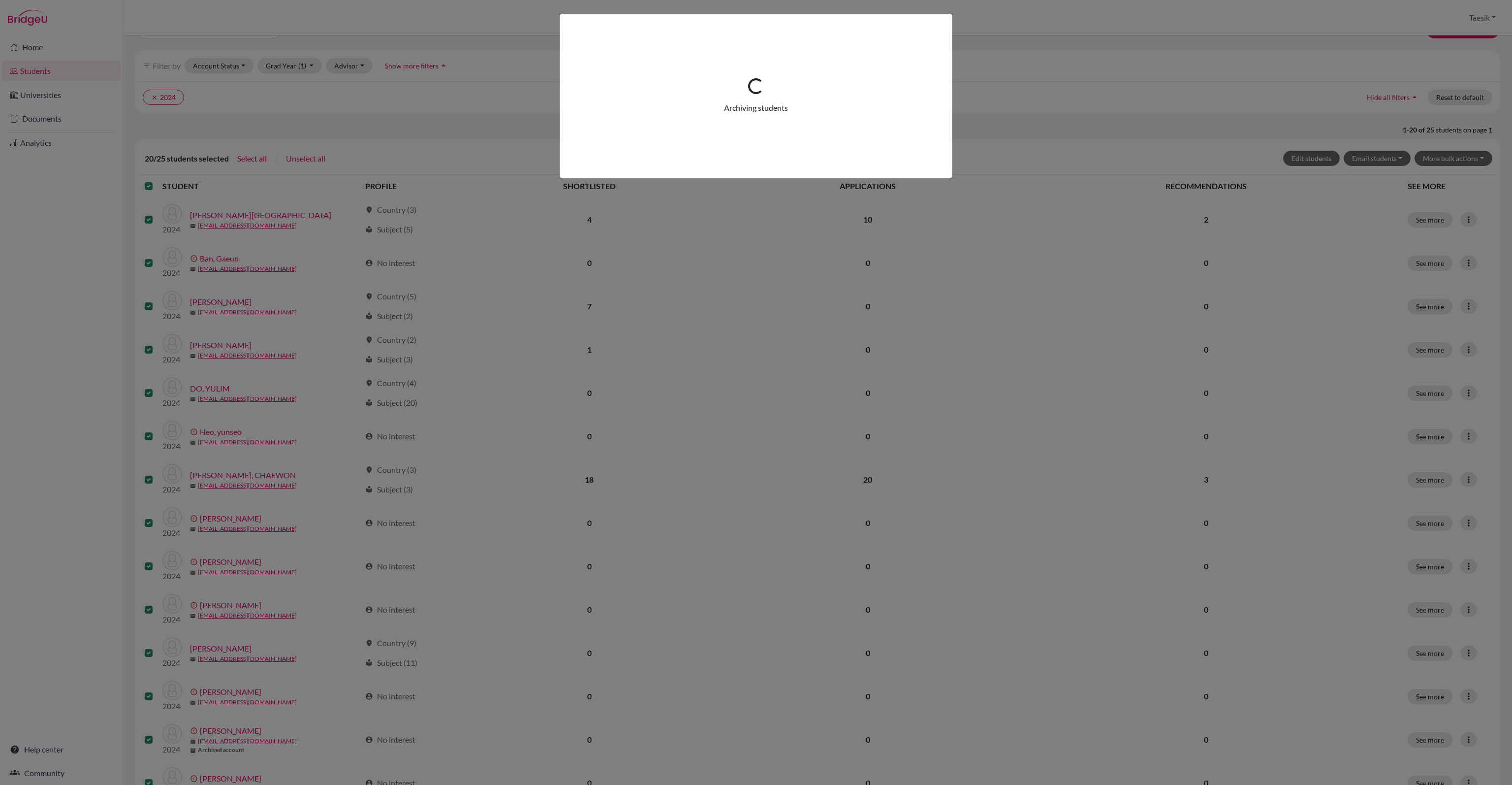
scroll to position [0, 0]
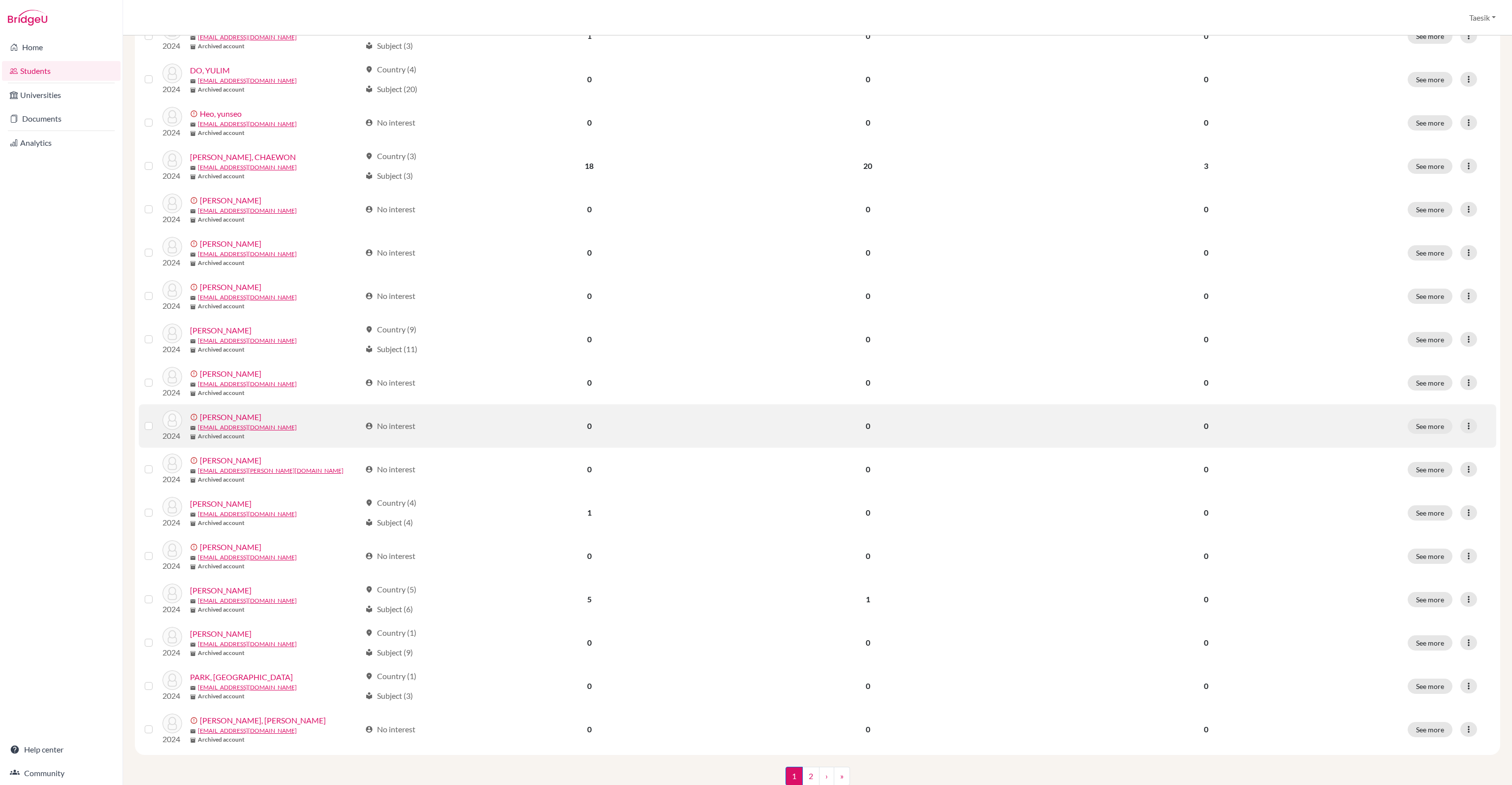
scroll to position [376, 0]
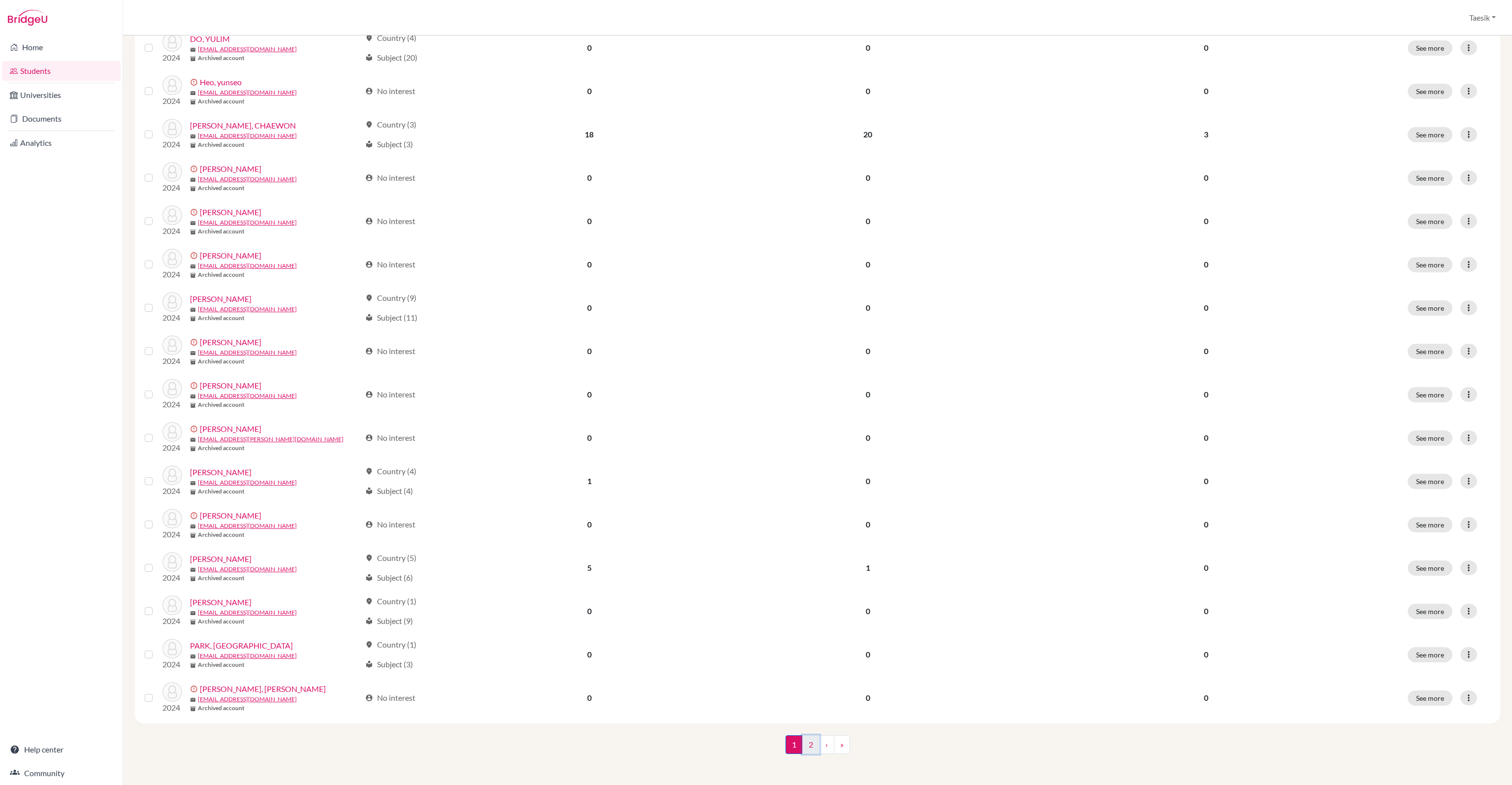
click at [808, 741] on link "2" at bounding box center [811, 744] width 17 height 19
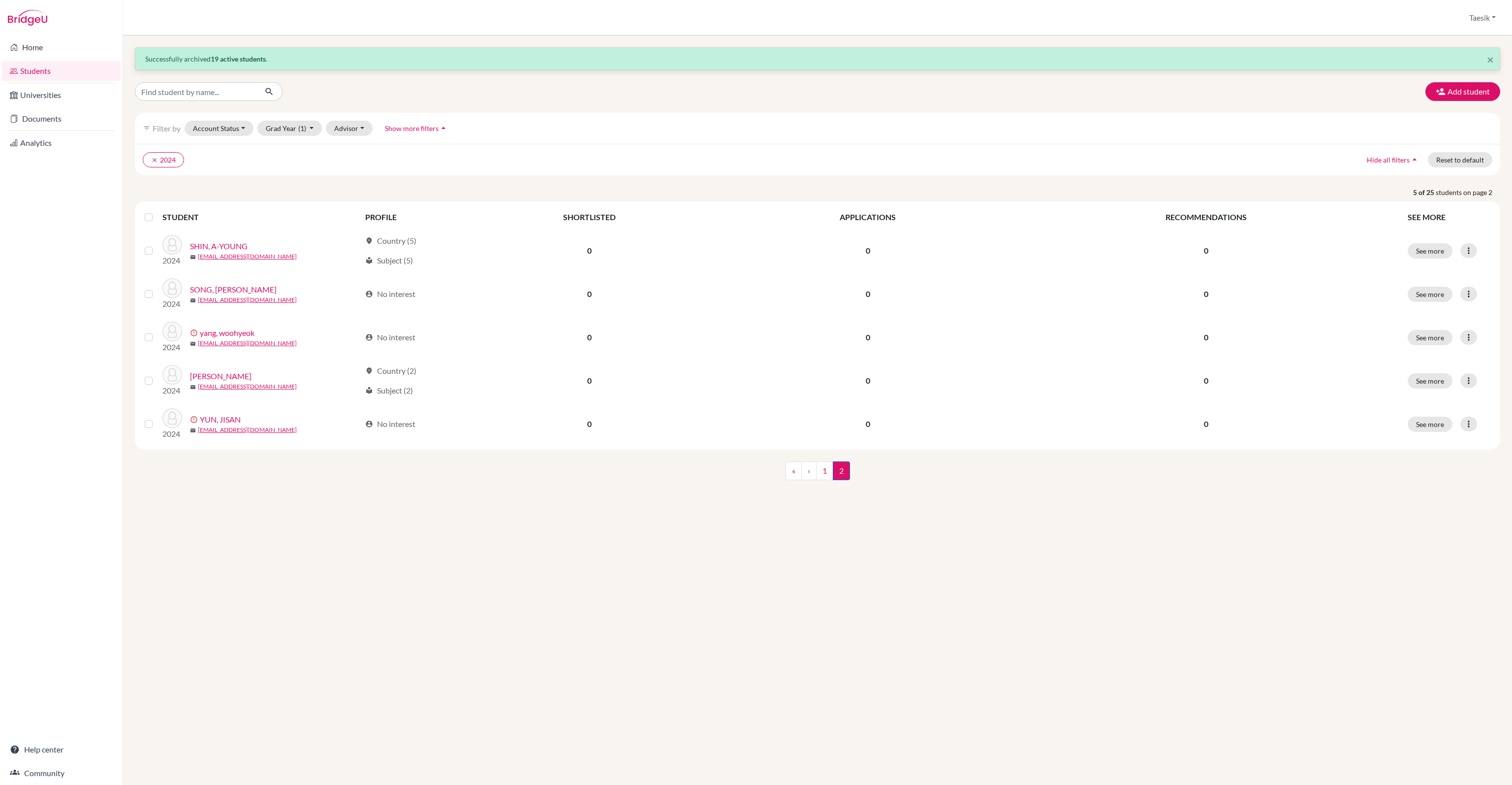
click at [153, 215] on div at bounding box center [151, 217] width 12 height 12
click at [157, 211] on label at bounding box center [157, 211] width 0 height 0
click at [0, 0] on input "checkbox" at bounding box center [0, 0] width 0 height 0
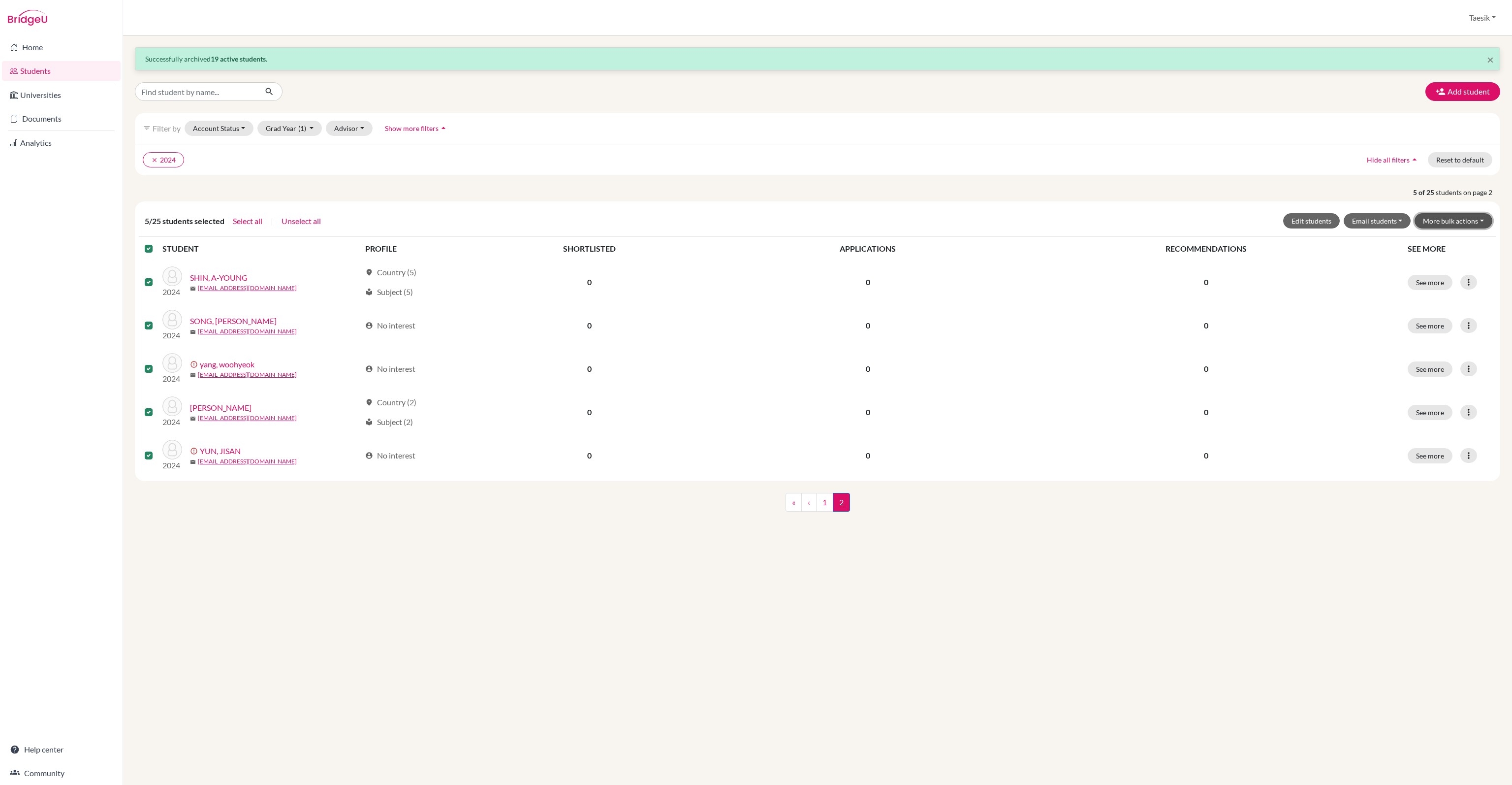
click at [1483, 219] on button "More bulk actions" at bounding box center [1453, 221] width 77 height 15
click at [1476, 244] on button "Archive" at bounding box center [1447, 241] width 89 height 16
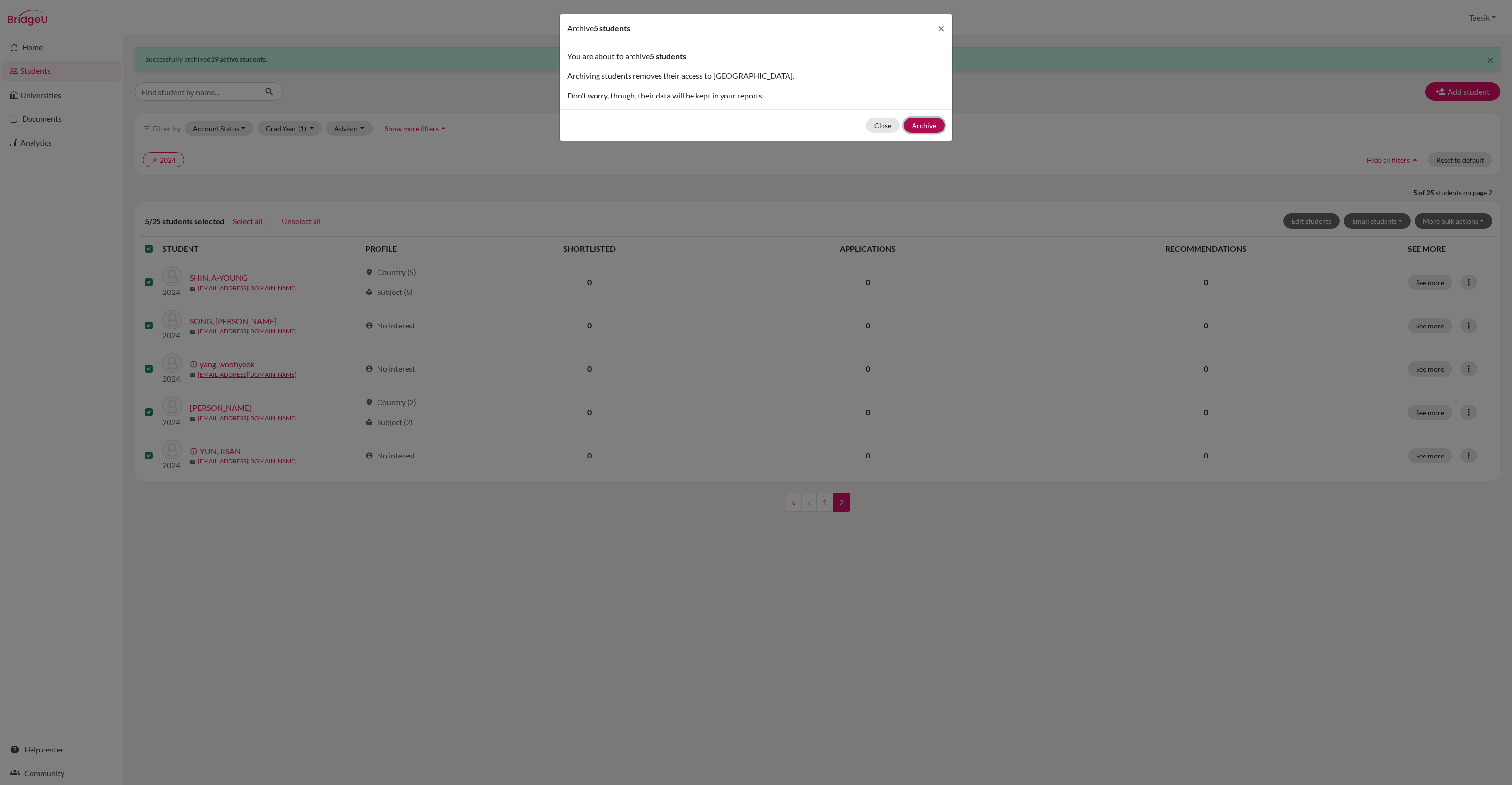
click at [934, 124] on button "Archive" at bounding box center [924, 125] width 41 height 15
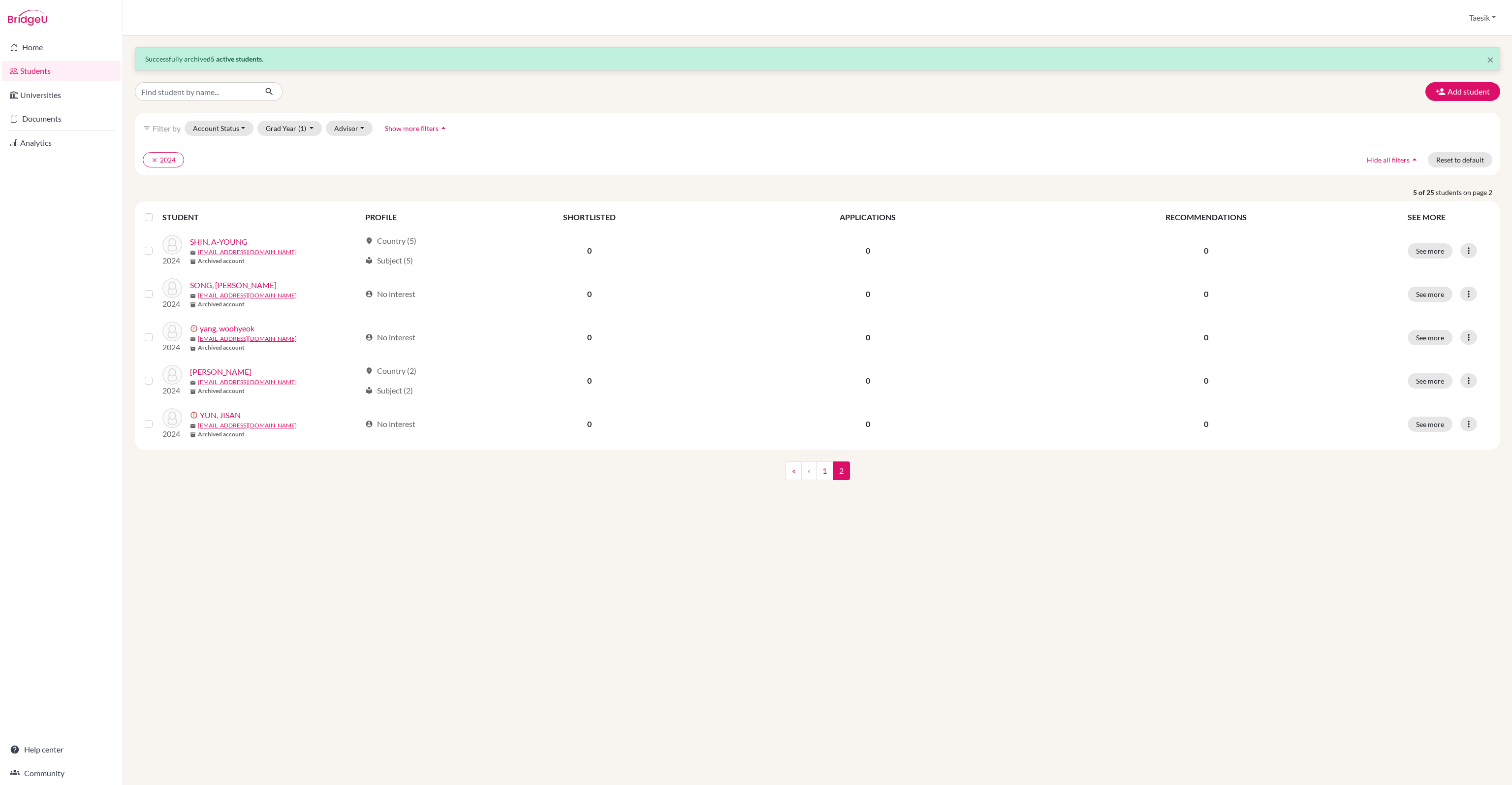
click at [925, 498] on div "« ‹ 1 2 (current)" at bounding box center [817, 480] width 1380 height 38
click at [824, 465] on link "1" at bounding box center [824, 471] width 17 height 19
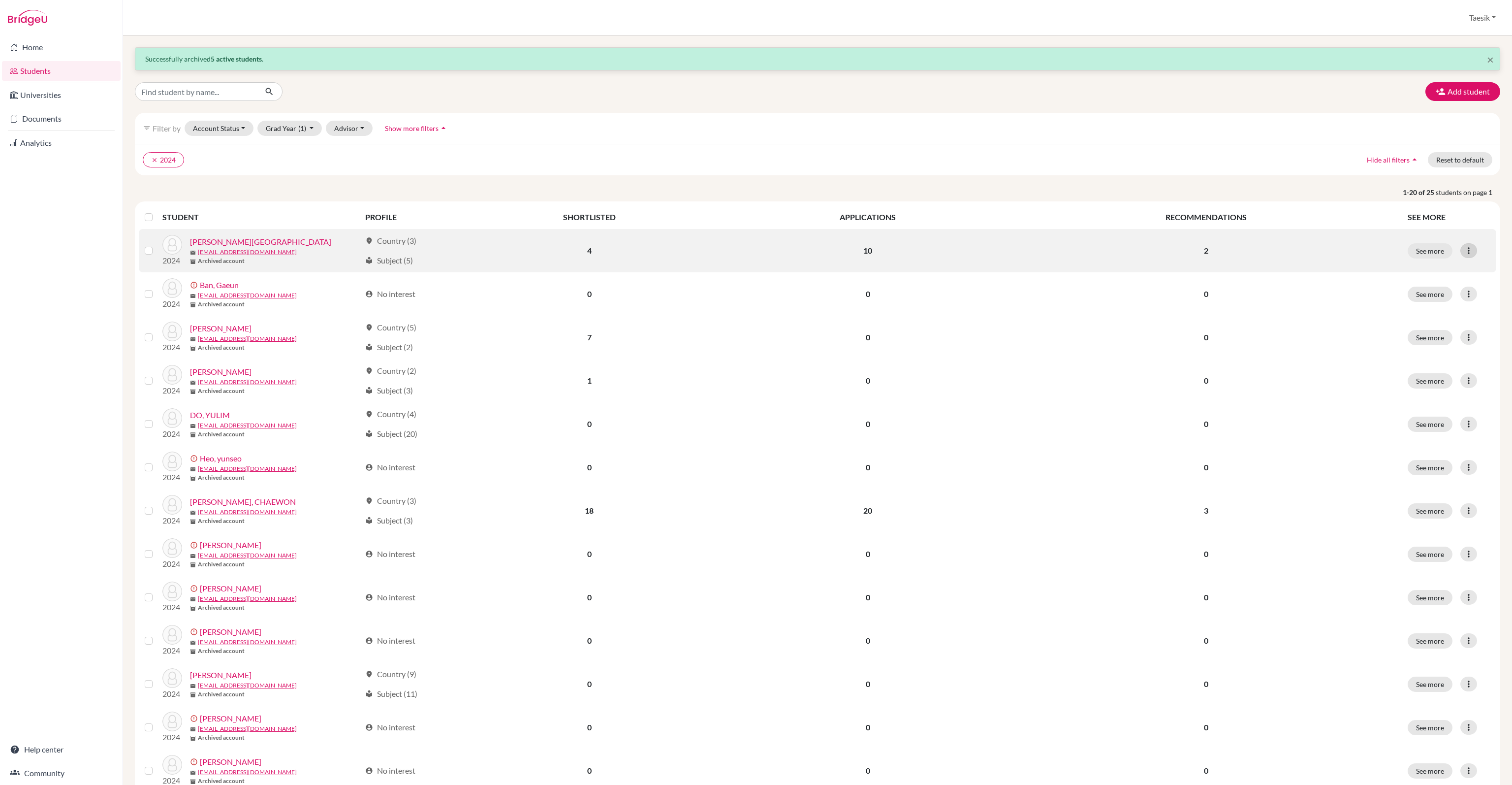
click at [1464, 250] on icon at bounding box center [1469, 250] width 10 height 10
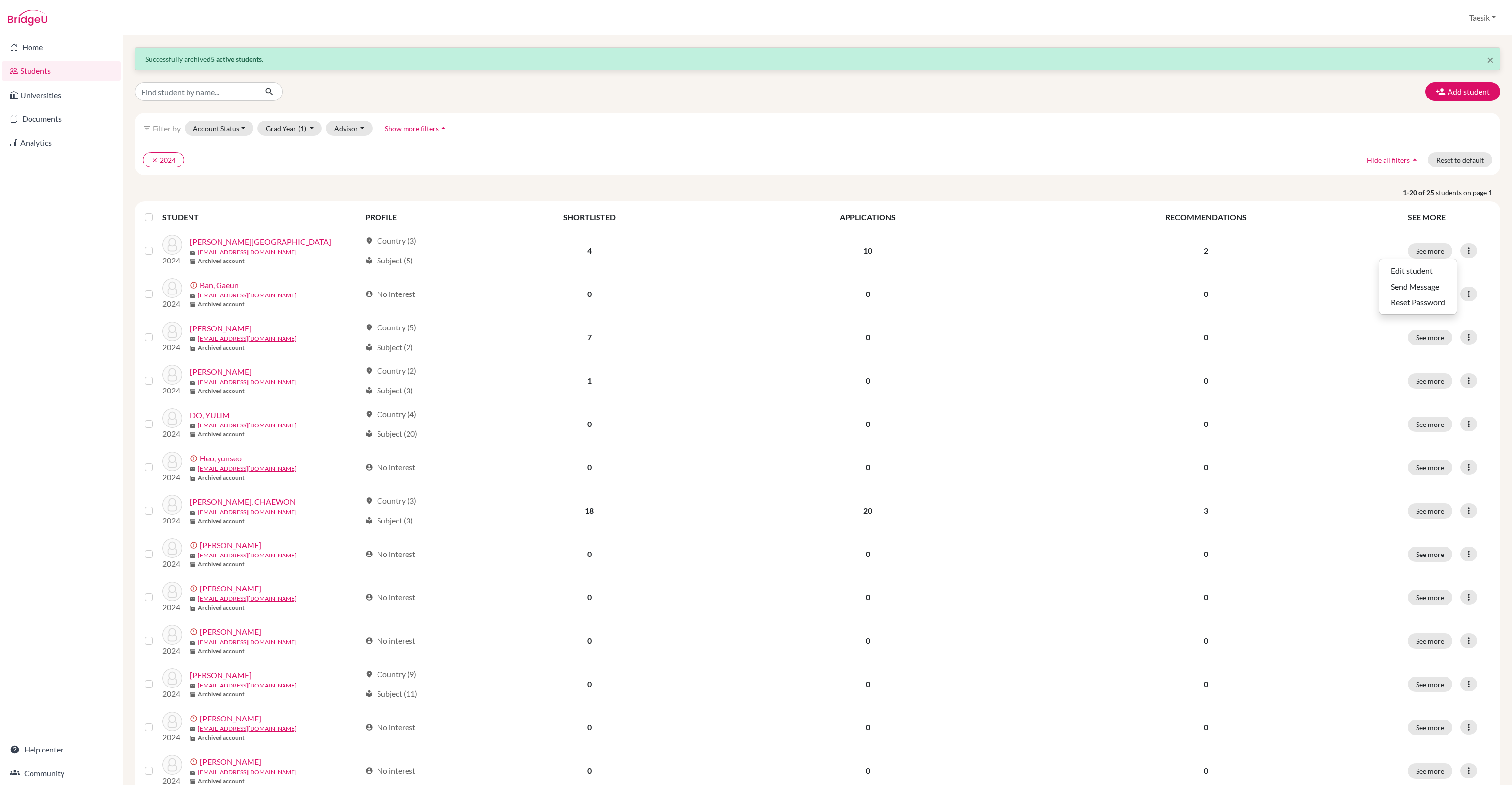
click at [1279, 192] on p "1-20 of 25 students on page 1" at bounding box center [817, 193] width 1380 height 11
click at [61, 72] on link "Students" at bounding box center [61, 71] width 119 height 20
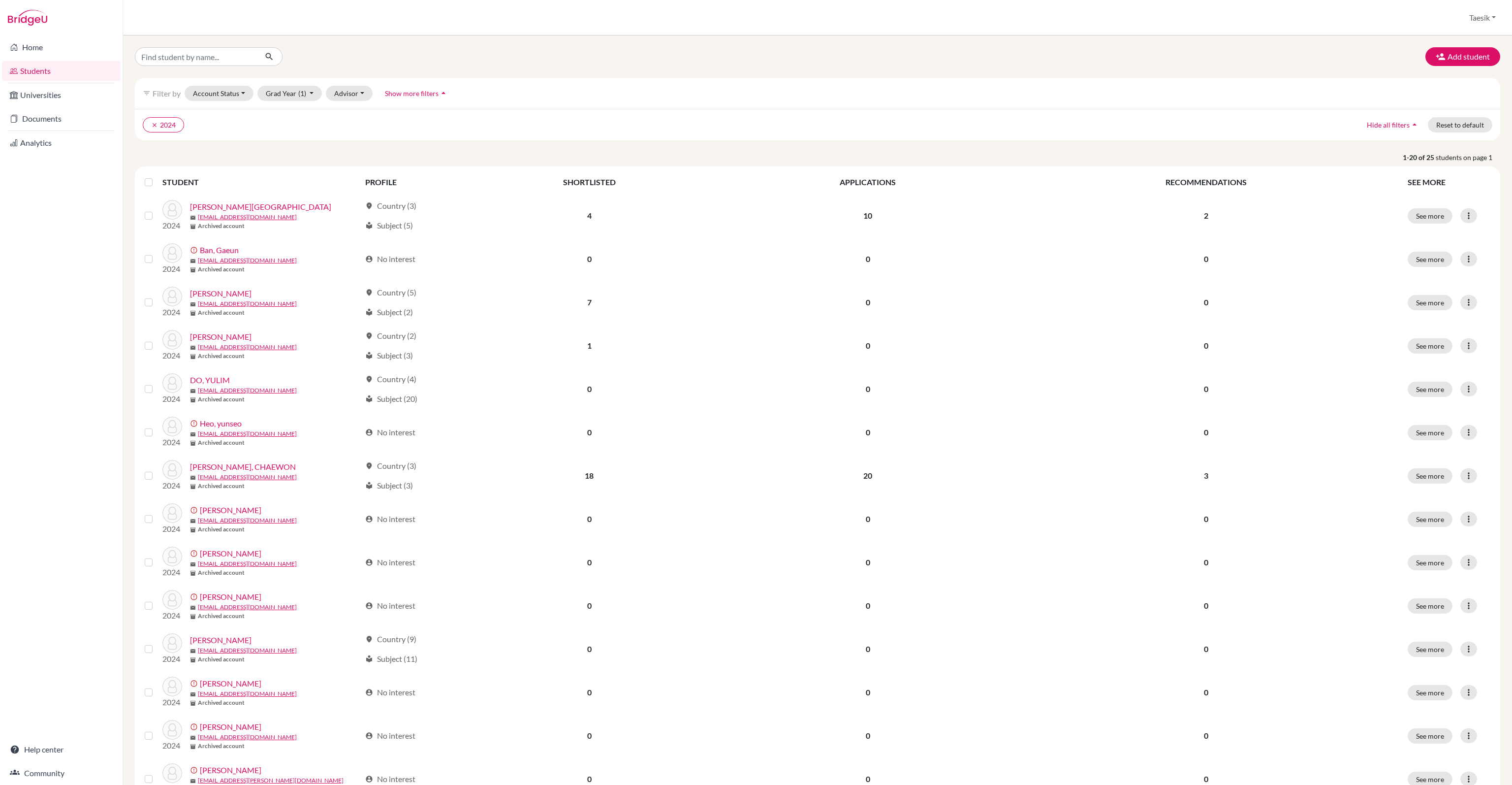
click at [310, 177] on th "STUDENT" at bounding box center [261, 182] width 197 height 23
click at [148, 121] on button "clear 2024" at bounding box center [163, 125] width 41 height 15
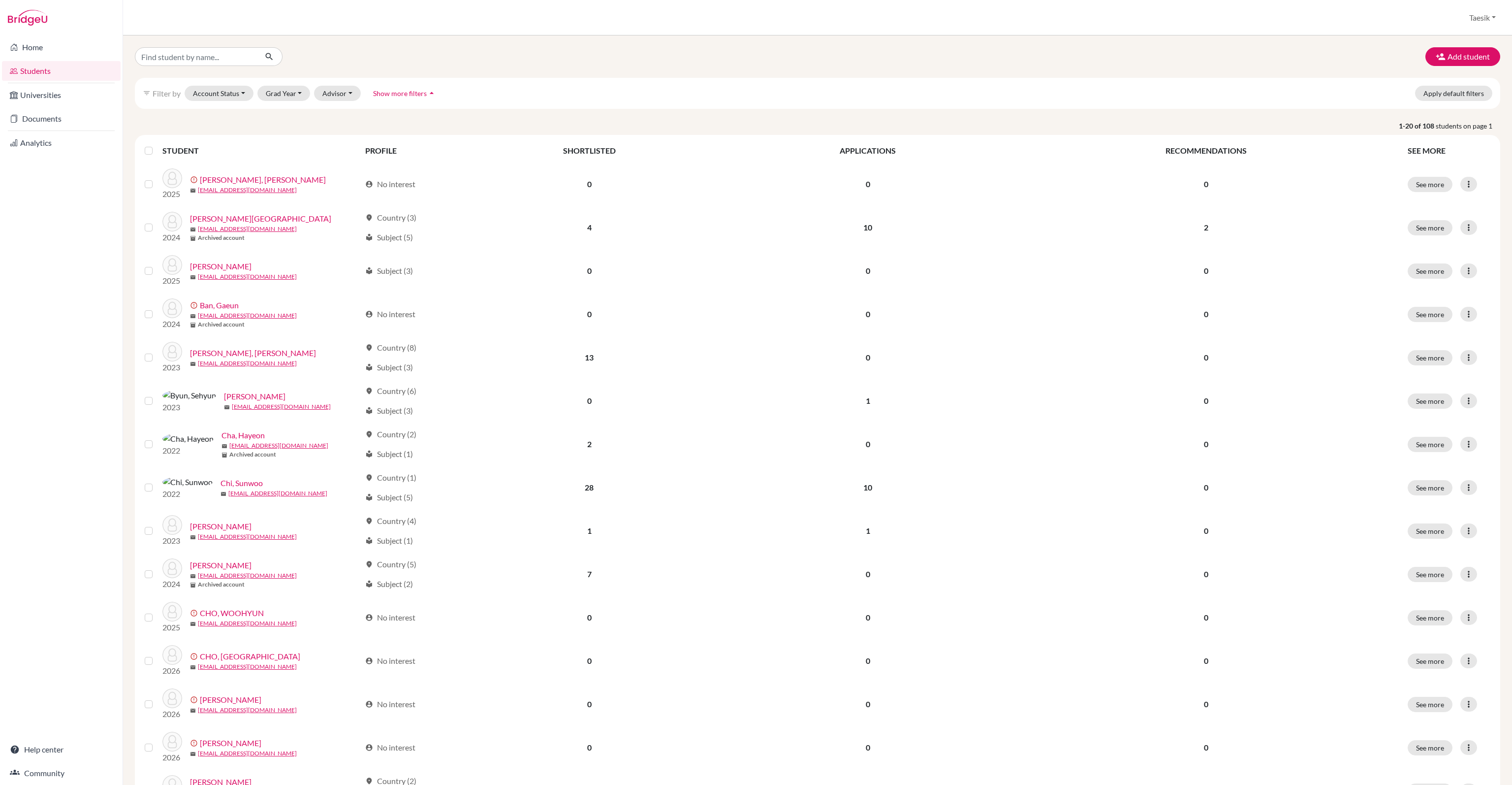
click at [411, 144] on th "PROFILE" at bounding box center [406, 150] width 95 height 23
click at [282, 87] on button "Grad Year" at bounding box center [284, 93] width 53 height 15
click at [421, 115] on div "Add student filter_list Filter by Account Status Active accounts Archived accou…" at bounding box center [818, 565] width 1365 height 1036
click at [38, 105] on li "Universities" at bounding box center [61, 95] width 123 height 23
click at [41, 139] on link "Analytics" at bounding box center [61, 143] width 119 height 20
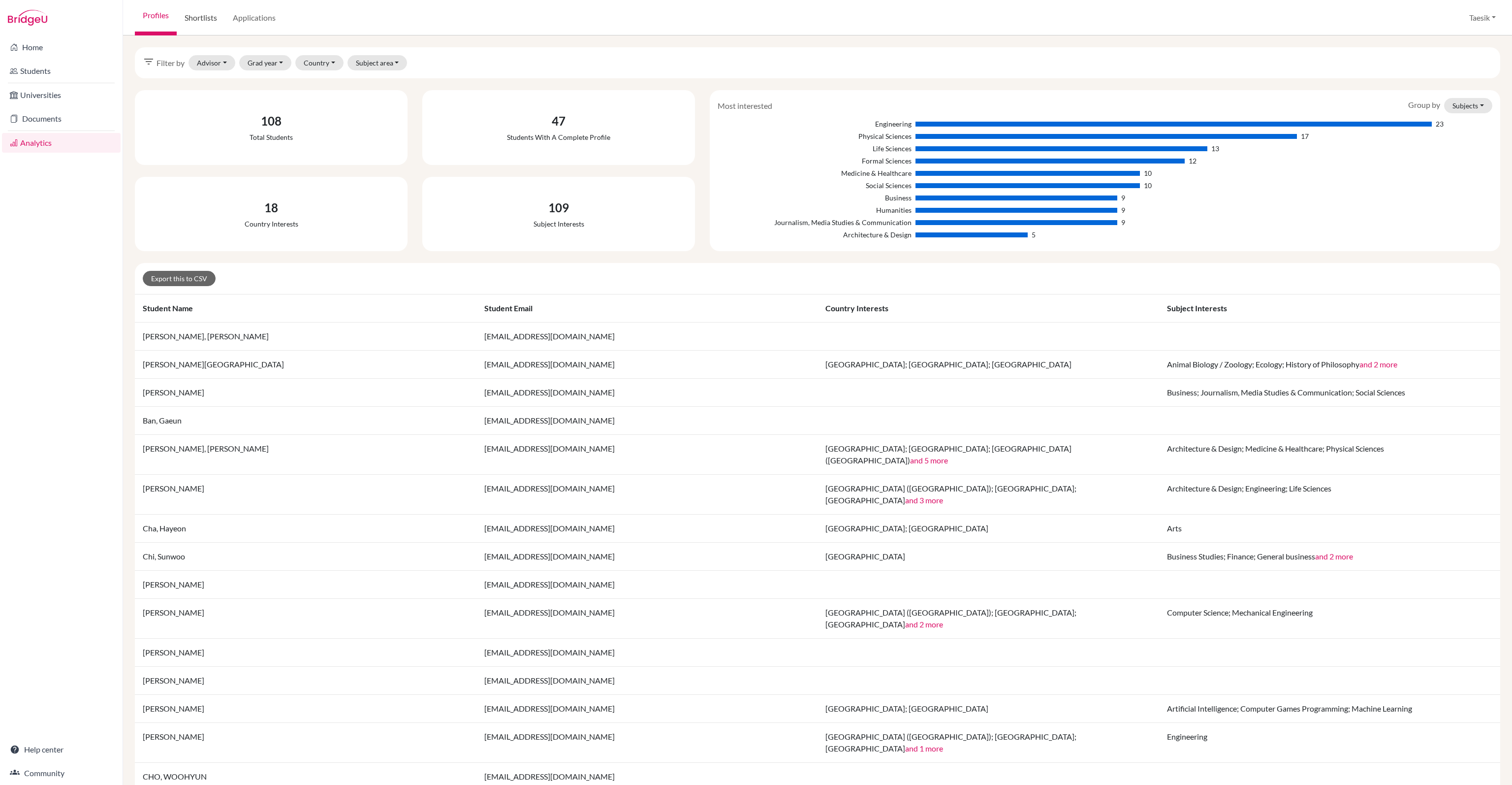
click at [201, 19] on link "Shortlists" at bounding box center [201, 18] width 48 height 35
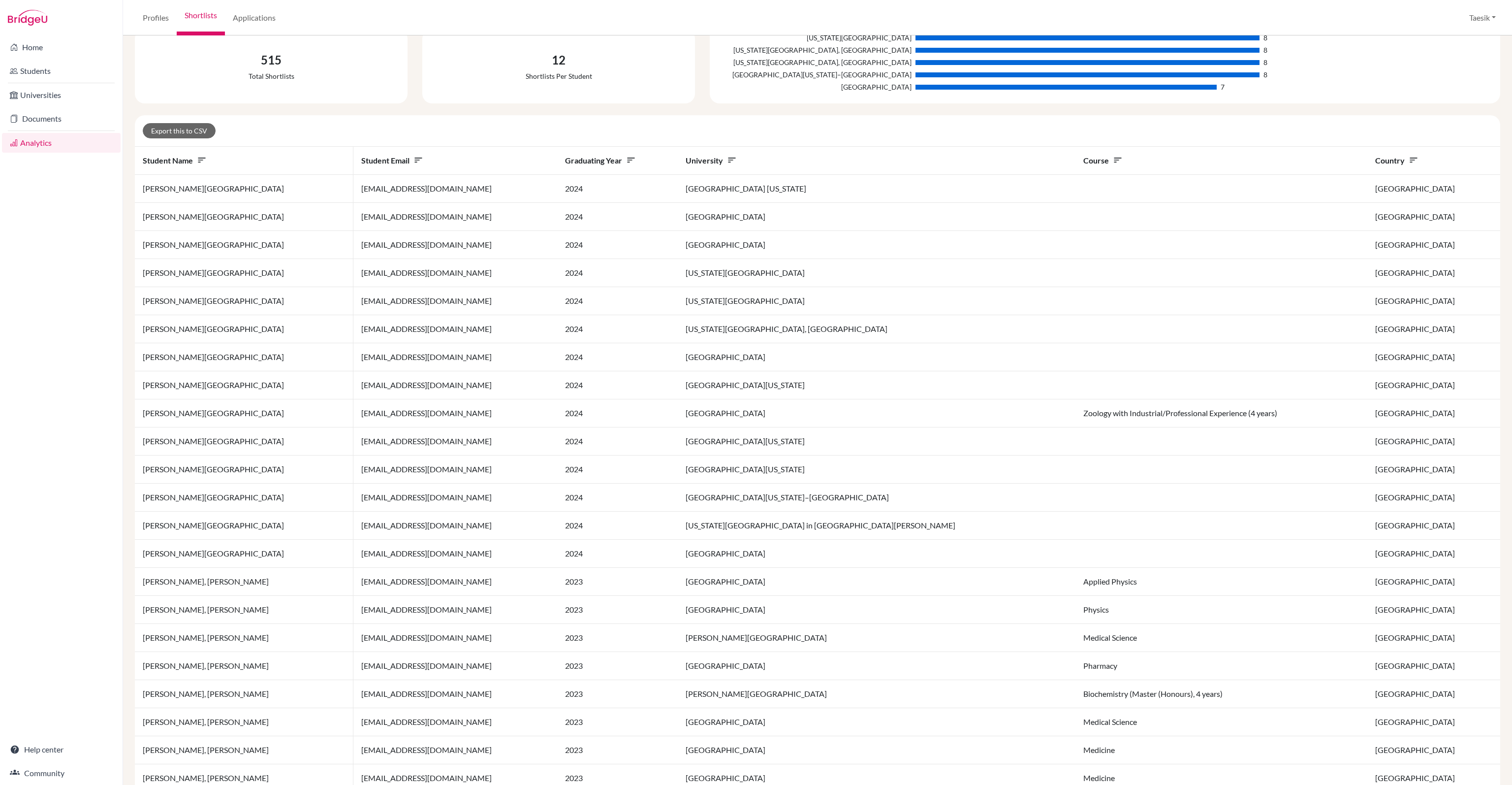
scroll to position [288, 0]
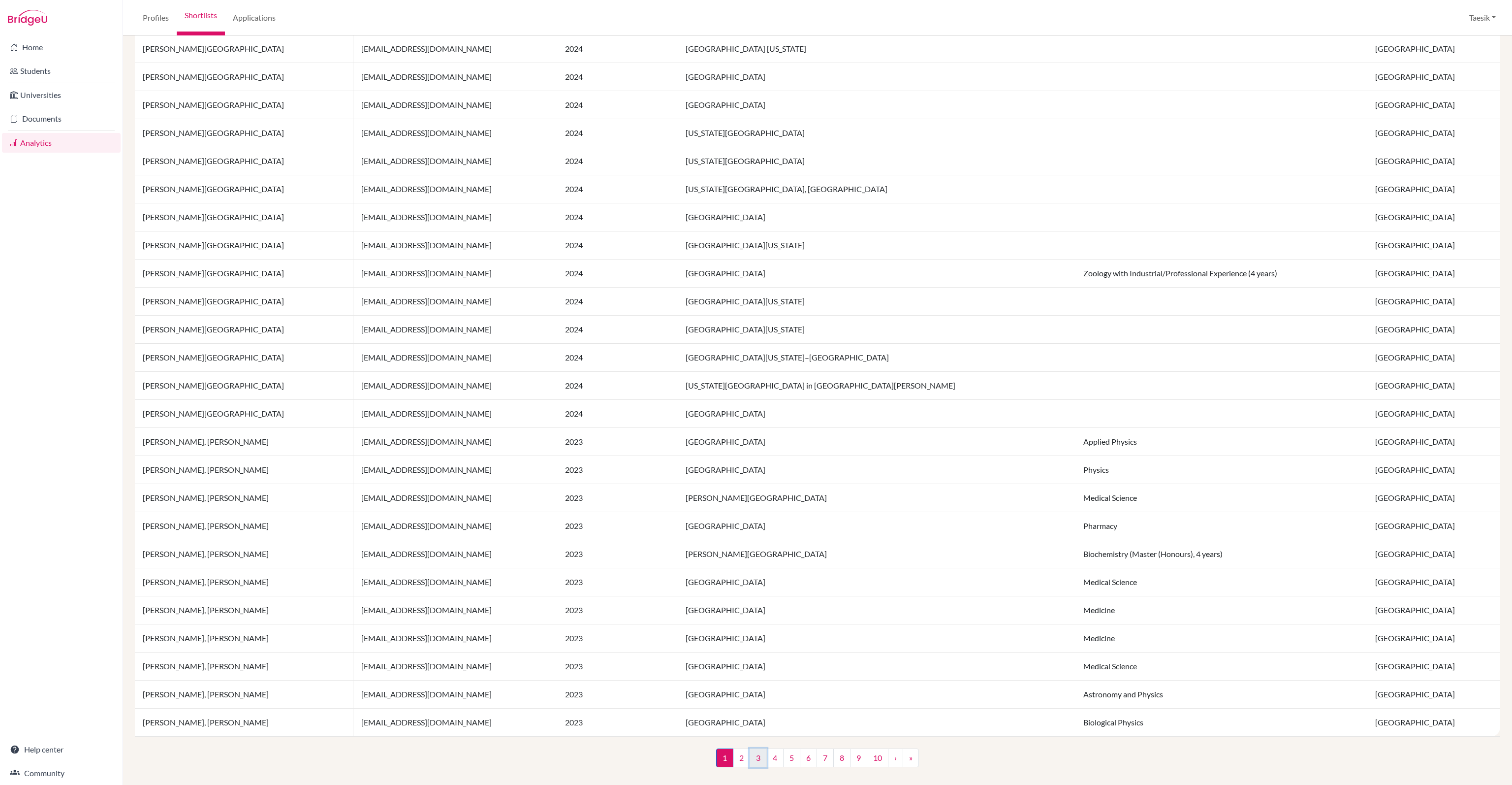
click at [760, 752] on link "3" at bounding box center [758, 758] width 17 height 19
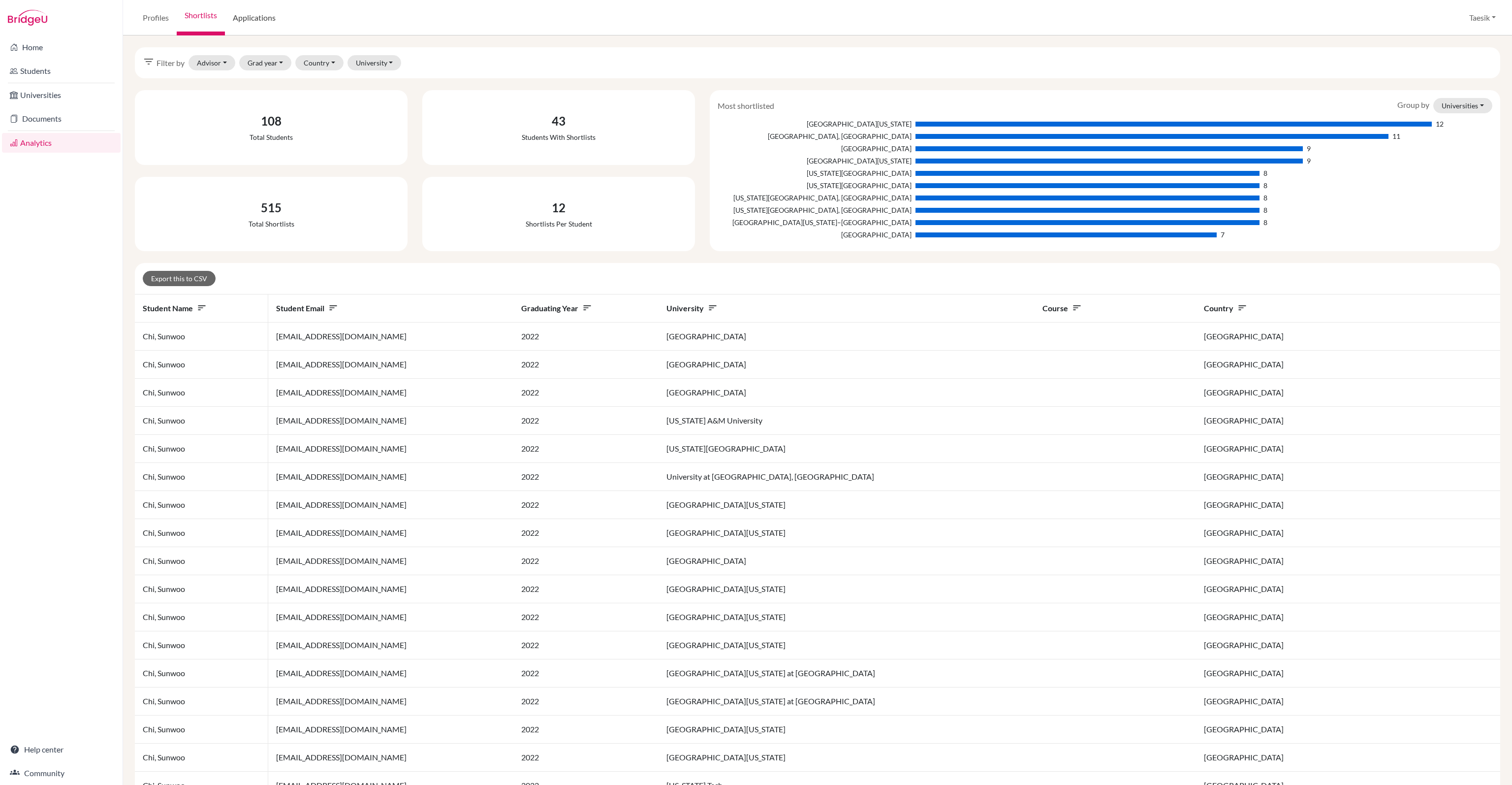
click at [242, 25] on link "Applications" at bounding box center [254, 18] width 59 height 35
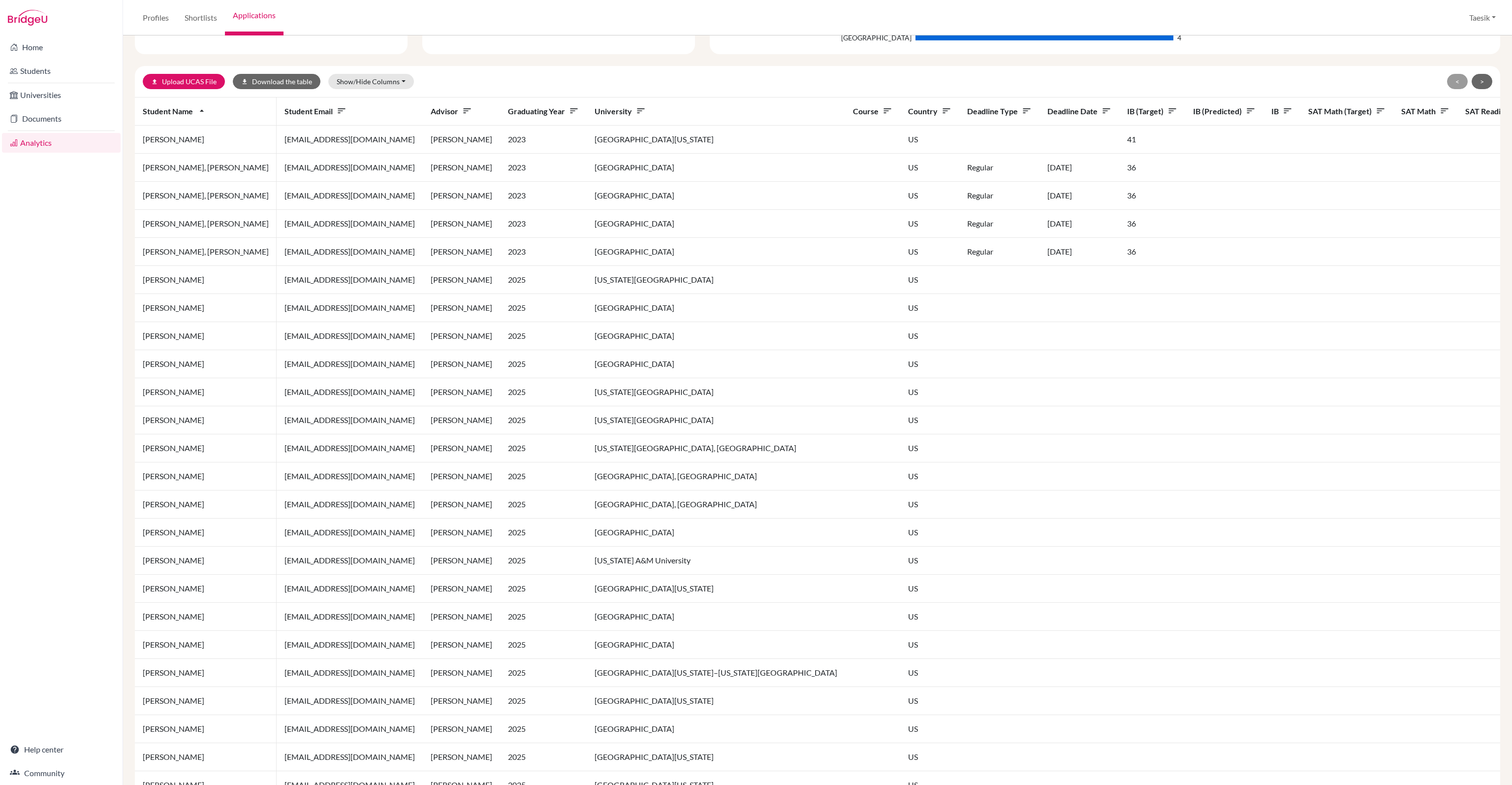
scroll to position [296, 0]
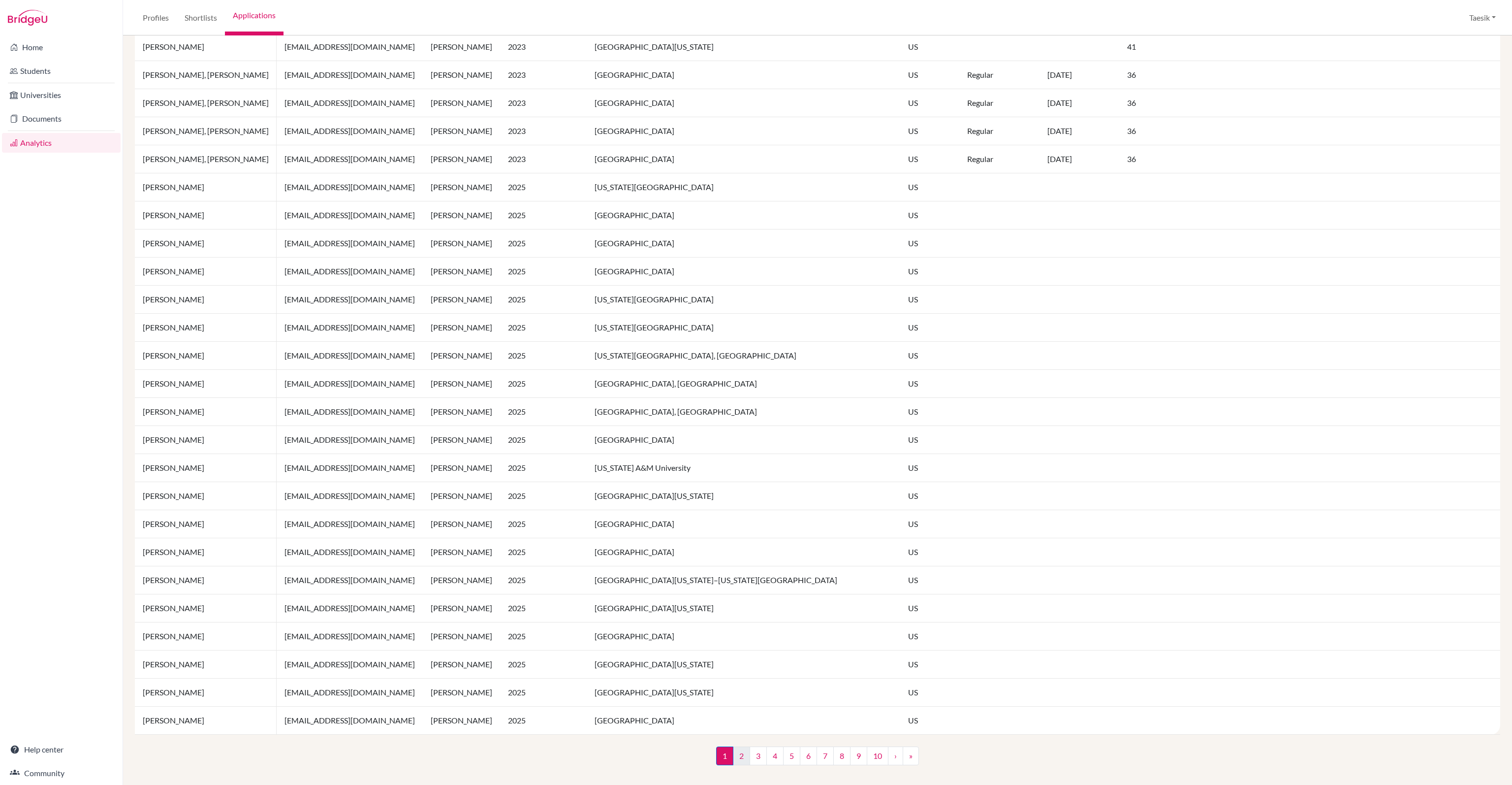
click at [730, 761] on ul "1 (current) 2 3 4 5 6 7 8 9 10 › »" at bounding box center [817, 756] width 203 height 19
click at [734, 760] on link "2" at bounding box center [741, 756] width 17 height 19
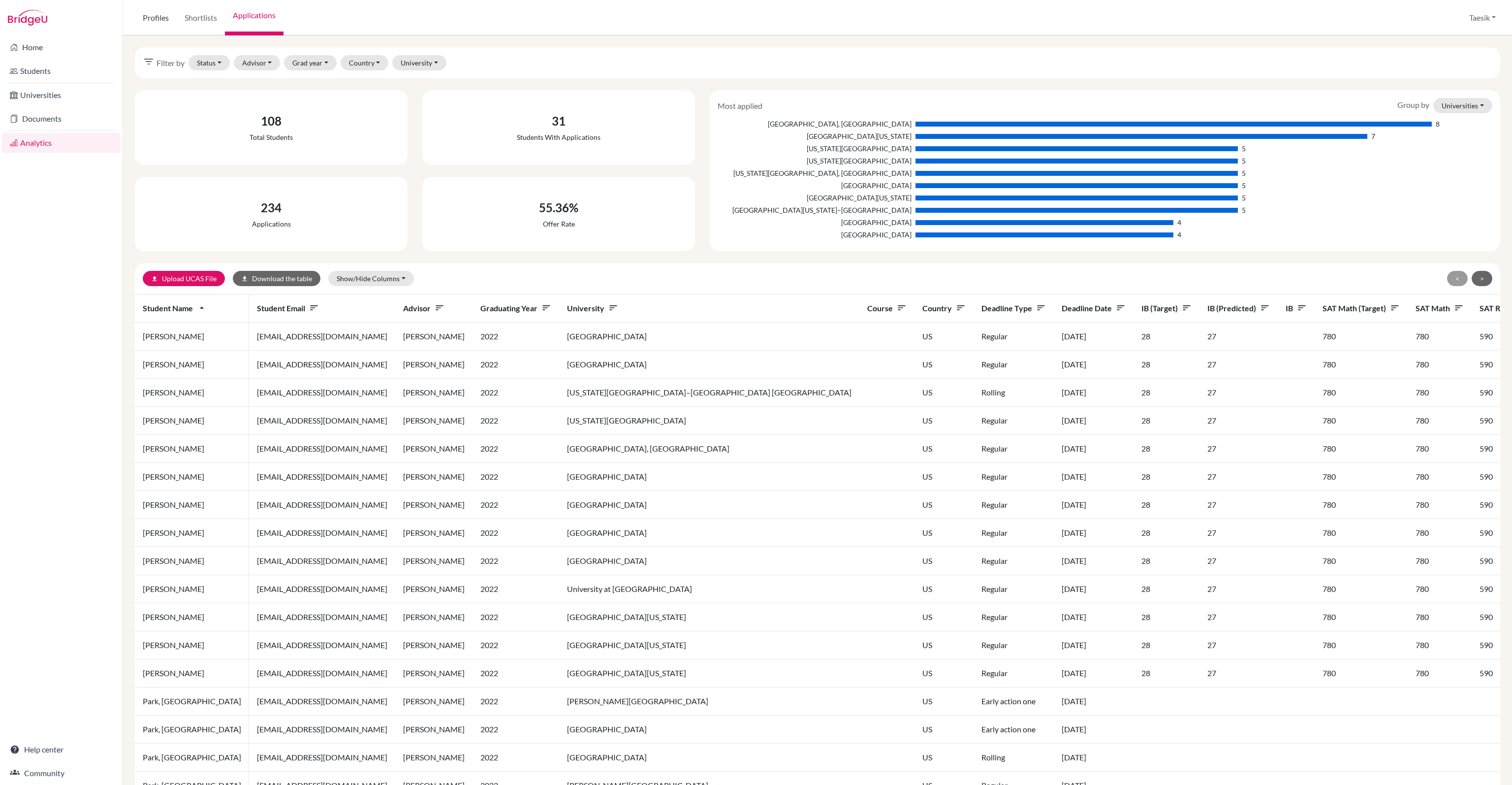
click at [158, 13] on link "Profiles" at bounding box center [156, 18] width 42 height 35
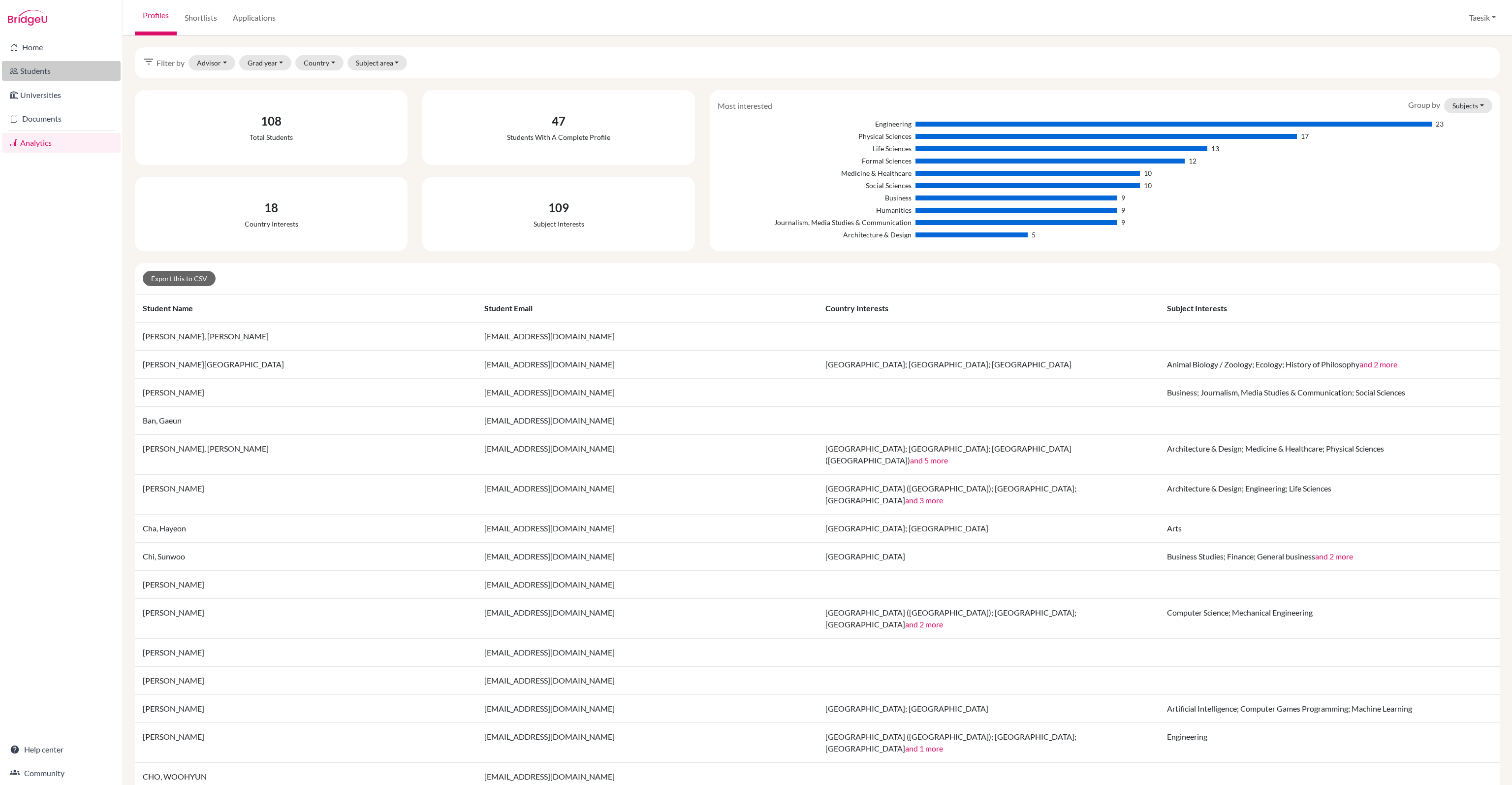
click at [54, 73] on link "Students" at bounding box center [61, 71] width 119 height 20
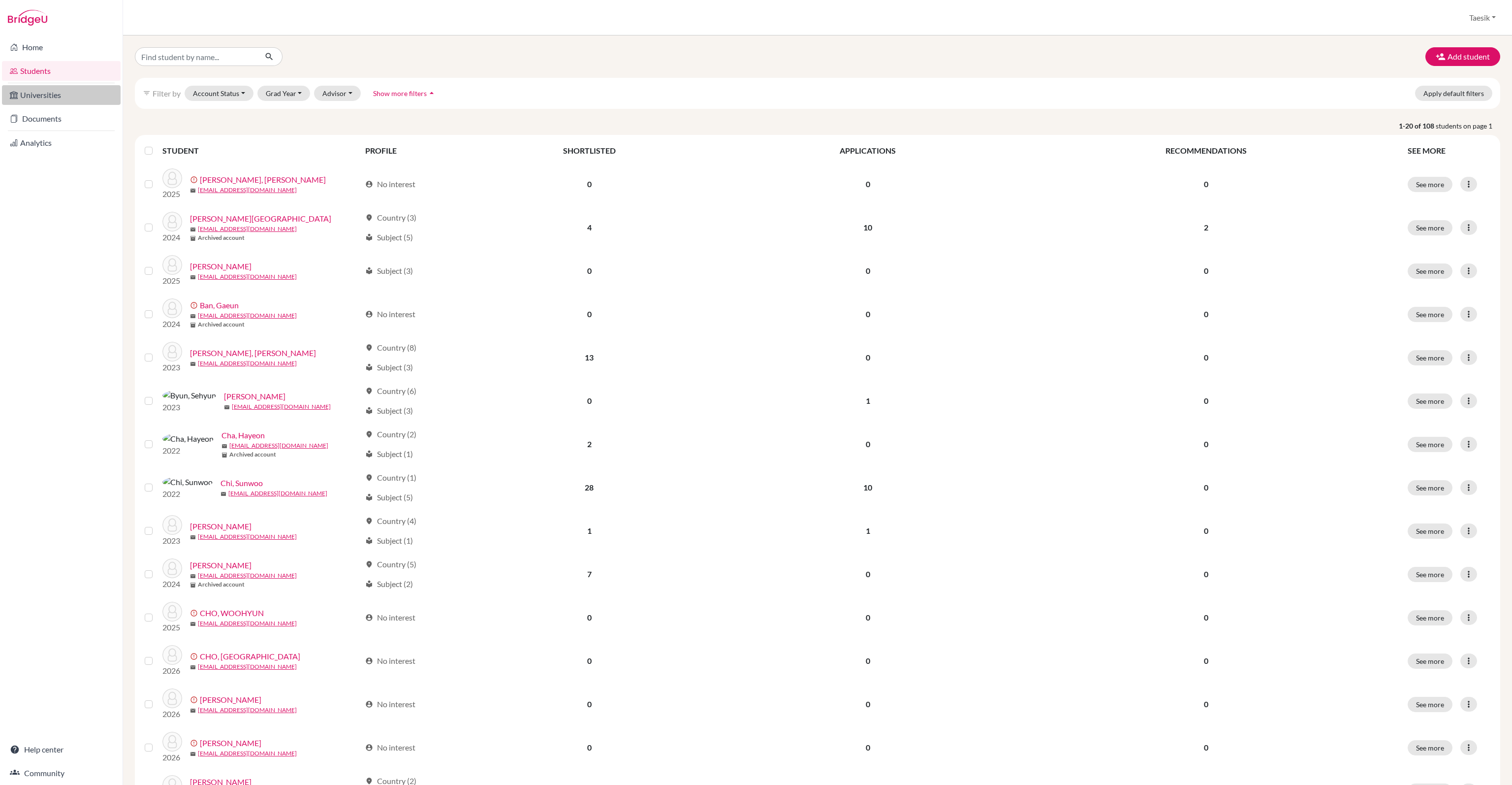
click at [87, 99] on link "Universities" at bounding box center [61, 95] width 119 height 20
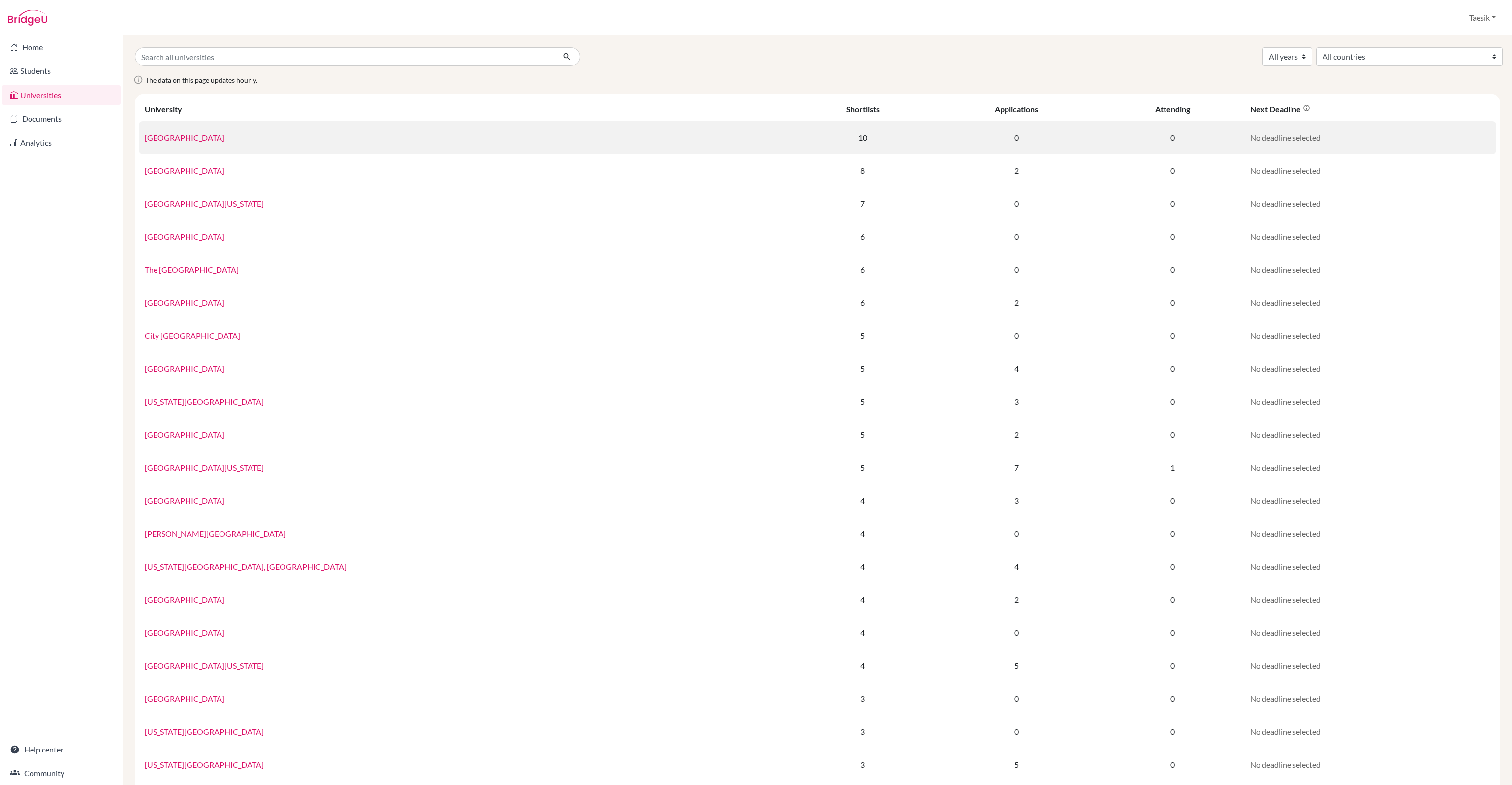
click at [224, 135] on link "[GEOGRAPHIC_DATA]" at bounding box center [185, 137] width 80 height 9
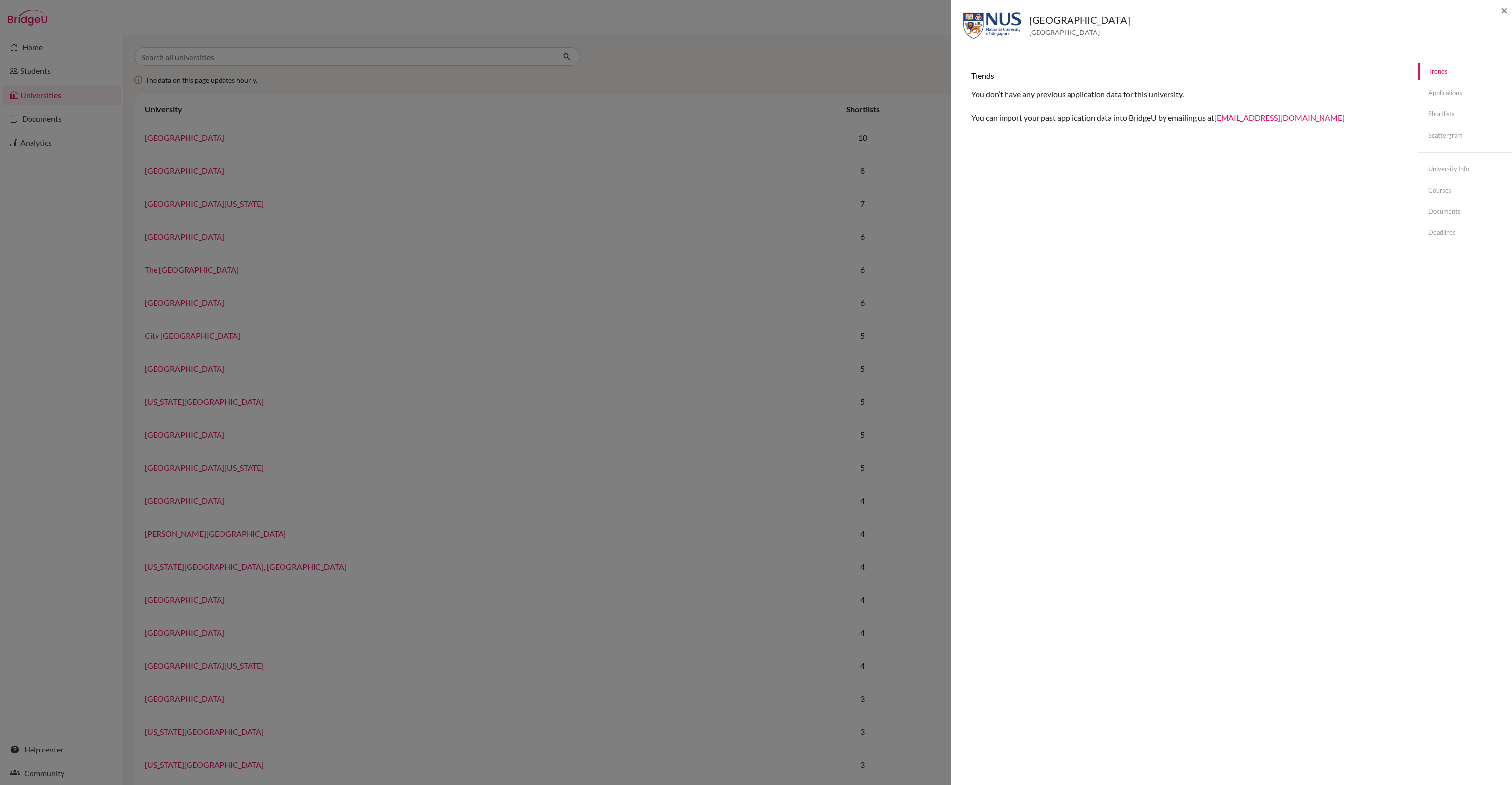
click at [934, 185] on div "[GEOGRAPHIC_DATA] [GEOGRAPHIC_DATA] × Trends You don’t have any previous applic…" at bounding box center [756, 392] width 1512 height 785
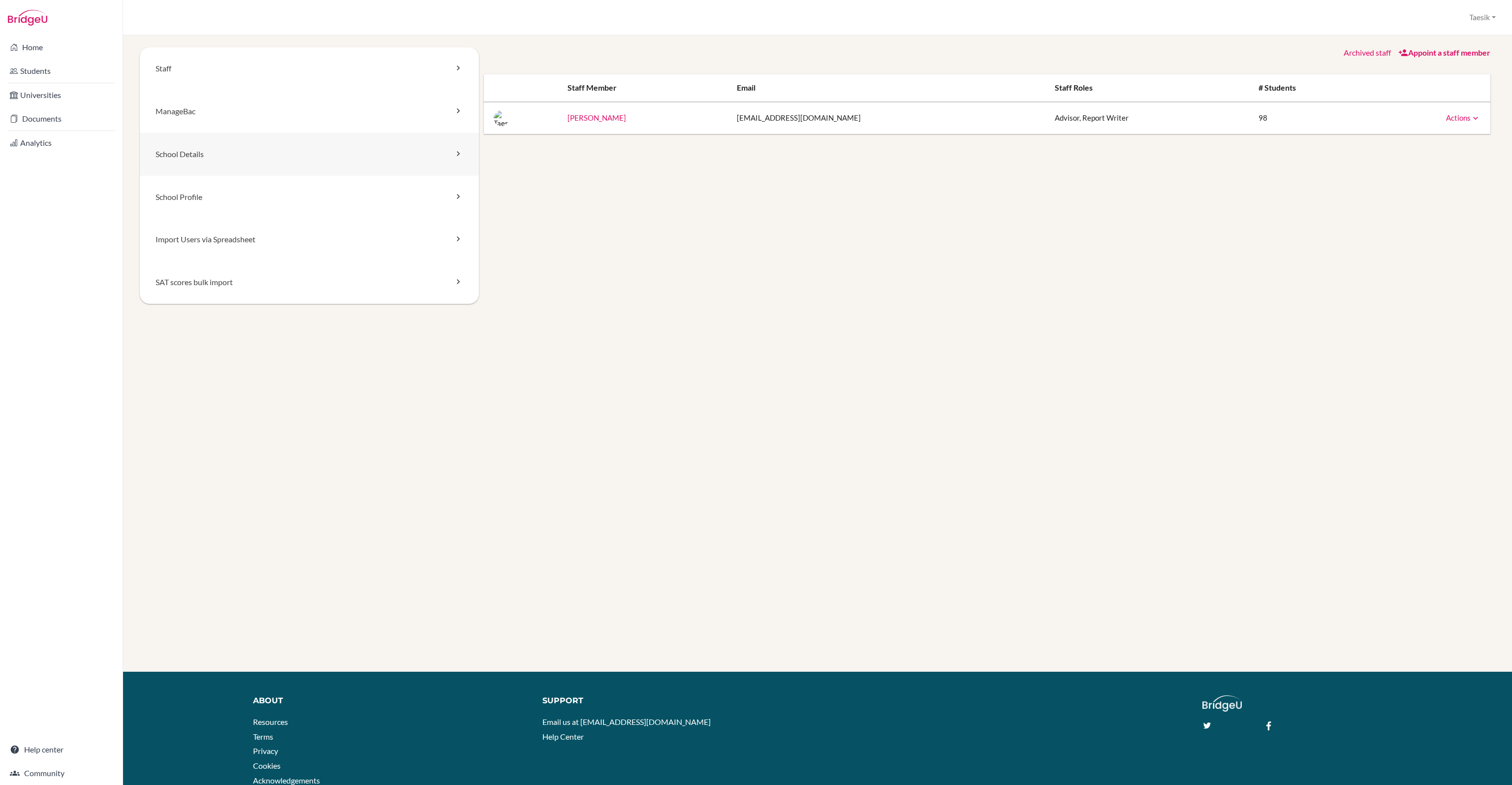
click at [425, 143] on link "School Details" at bounding box center [309, 154] width 339 height 43
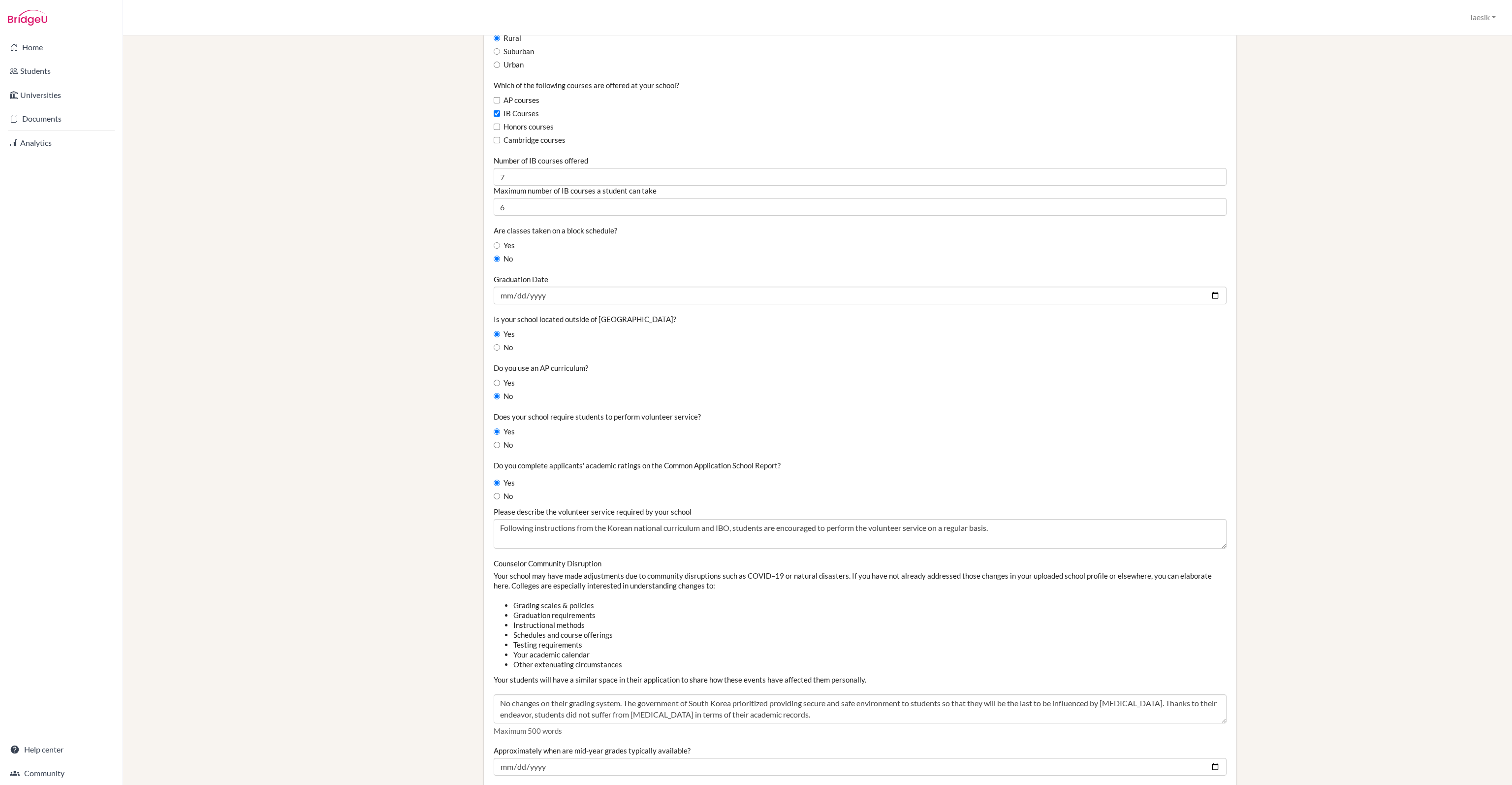
scroll to position [739, 0]
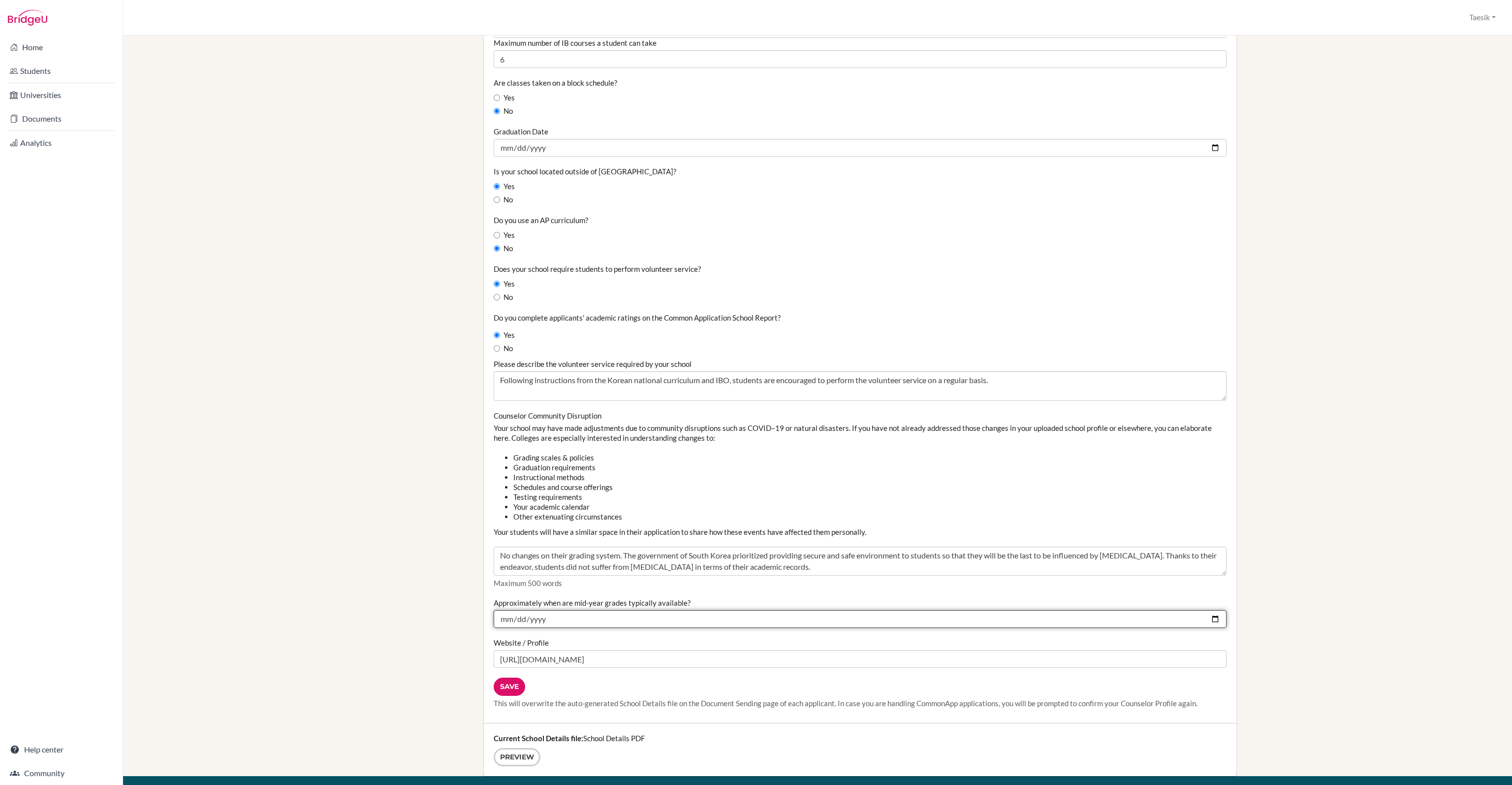
click at [554, 619] on input "2024-09-01" at bounding box center [860, 619] width 733 height 18
click at [512, 620] on input "2024-09-01" at bounding box center [860, 619] width 733 height 18
click at [517, 619] on input "2024-09-01" at bounding box center [860, 619] width 733 height 18
click at [1209, 621] on input "2024-09-01" at bounding box center [860, 619] width 733 height 18
type input "2025-09-01"
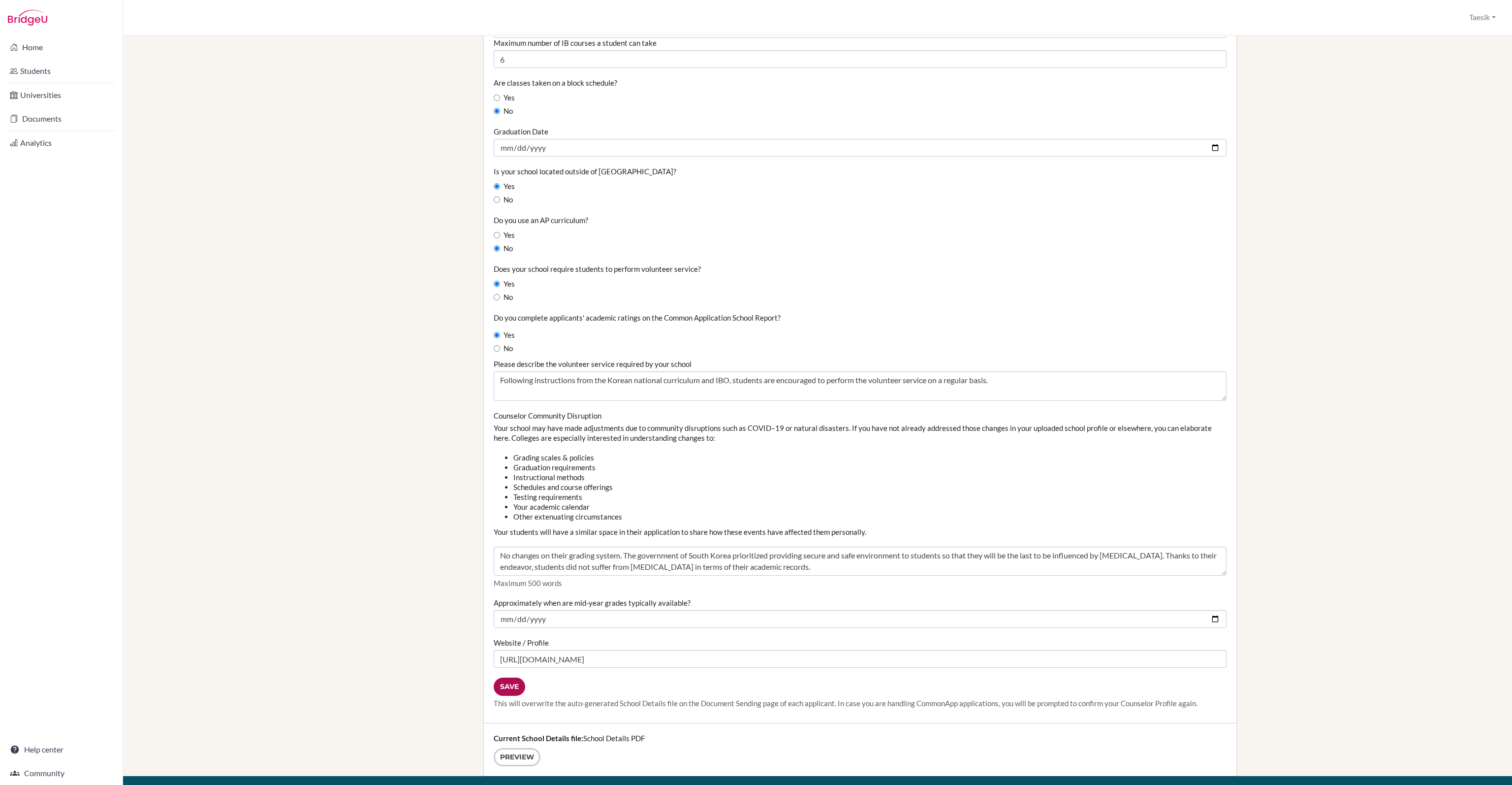
click at [508, 682] on input "Save" at bounding box center [509, 686] width 32 height 18
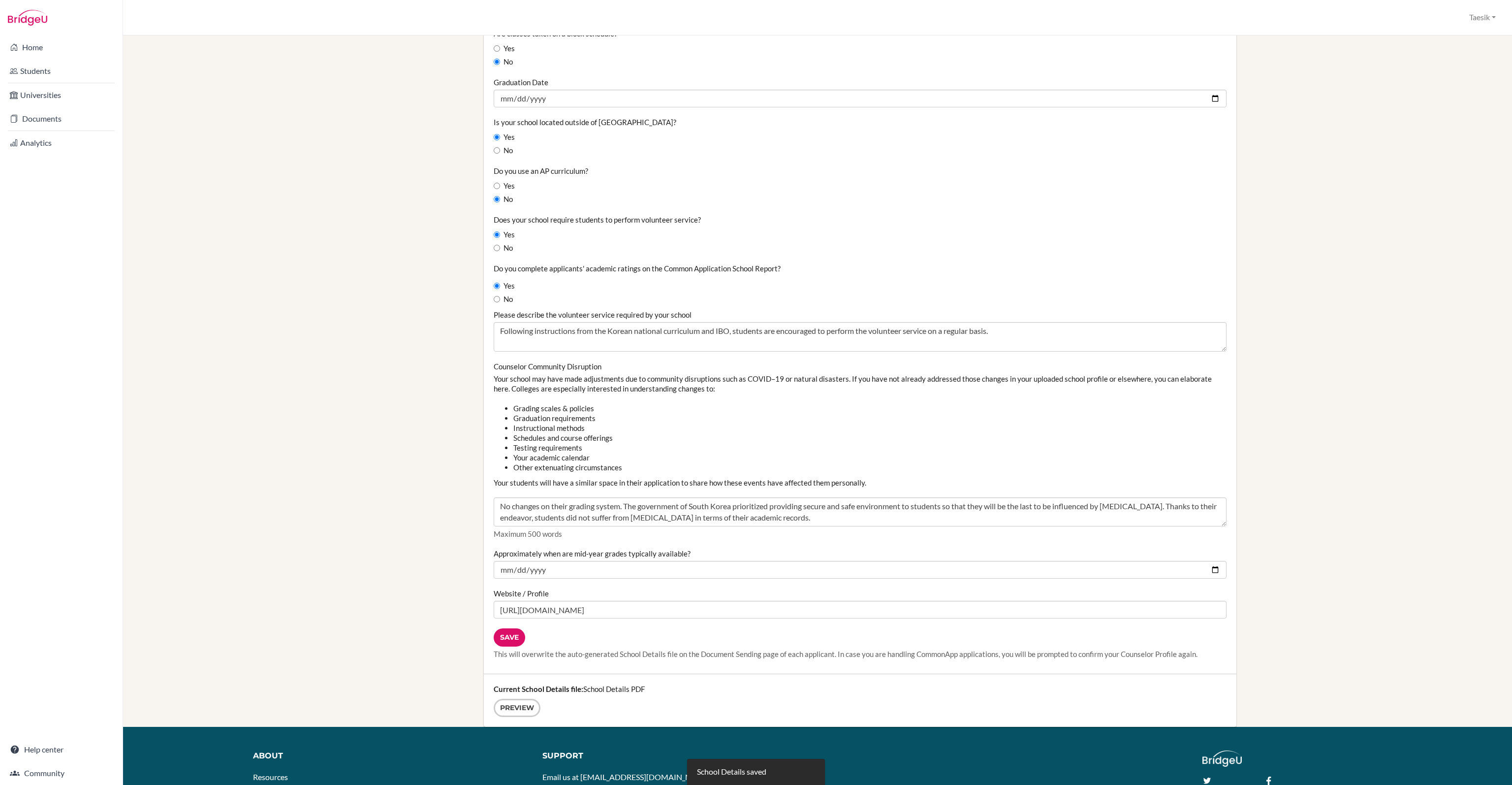
scroll to position [890, 0]
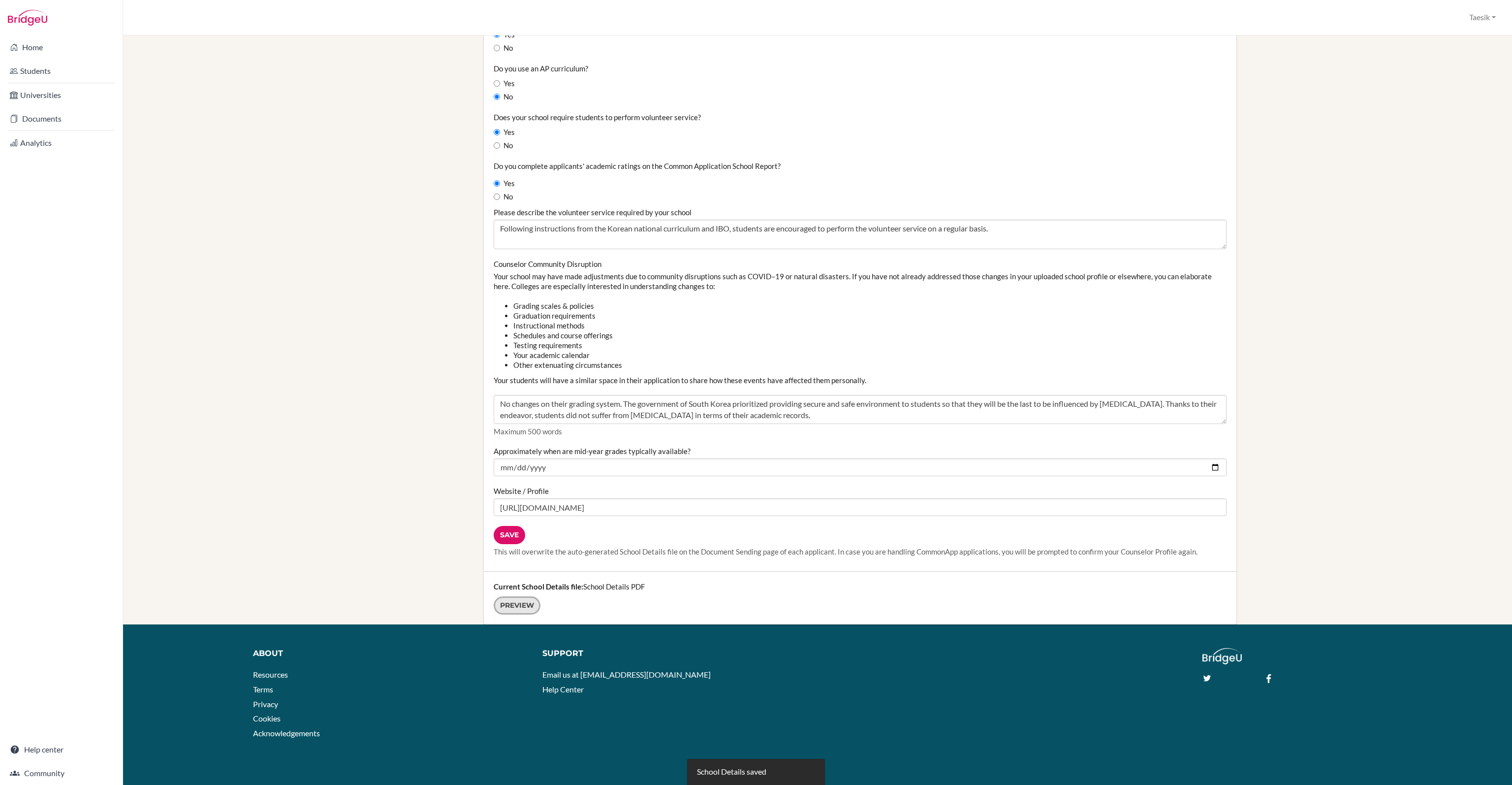
click at [512, 605] on link "Preview" at bounding box center [517, 605] width 47 height 18
click at [565, 503] on input "[URL][DOMAIN_NAME]" at bounding box center [860, 507] width 733 height 18
drag, startPoint x: 565, startPoint y: 505, endPoint x: 420, endPoint y: 495, distance: 145.3
paste input "[DOMAIN_NAME][URL]"
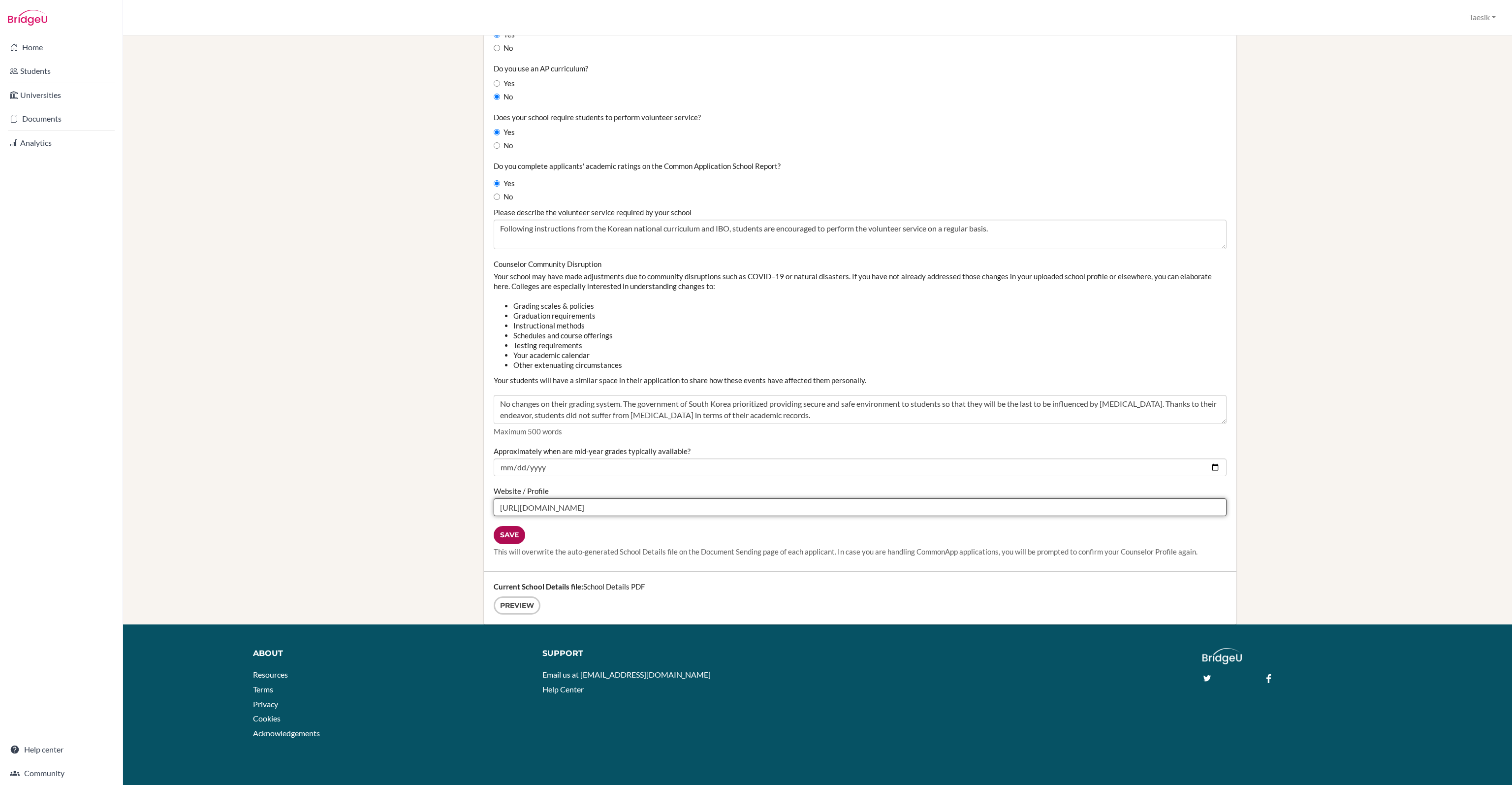
type input "[URL][DOMAIN_NAME]"
click at [507, 542] on input "Save" at bounding box center [509, 535] width 32 height 18
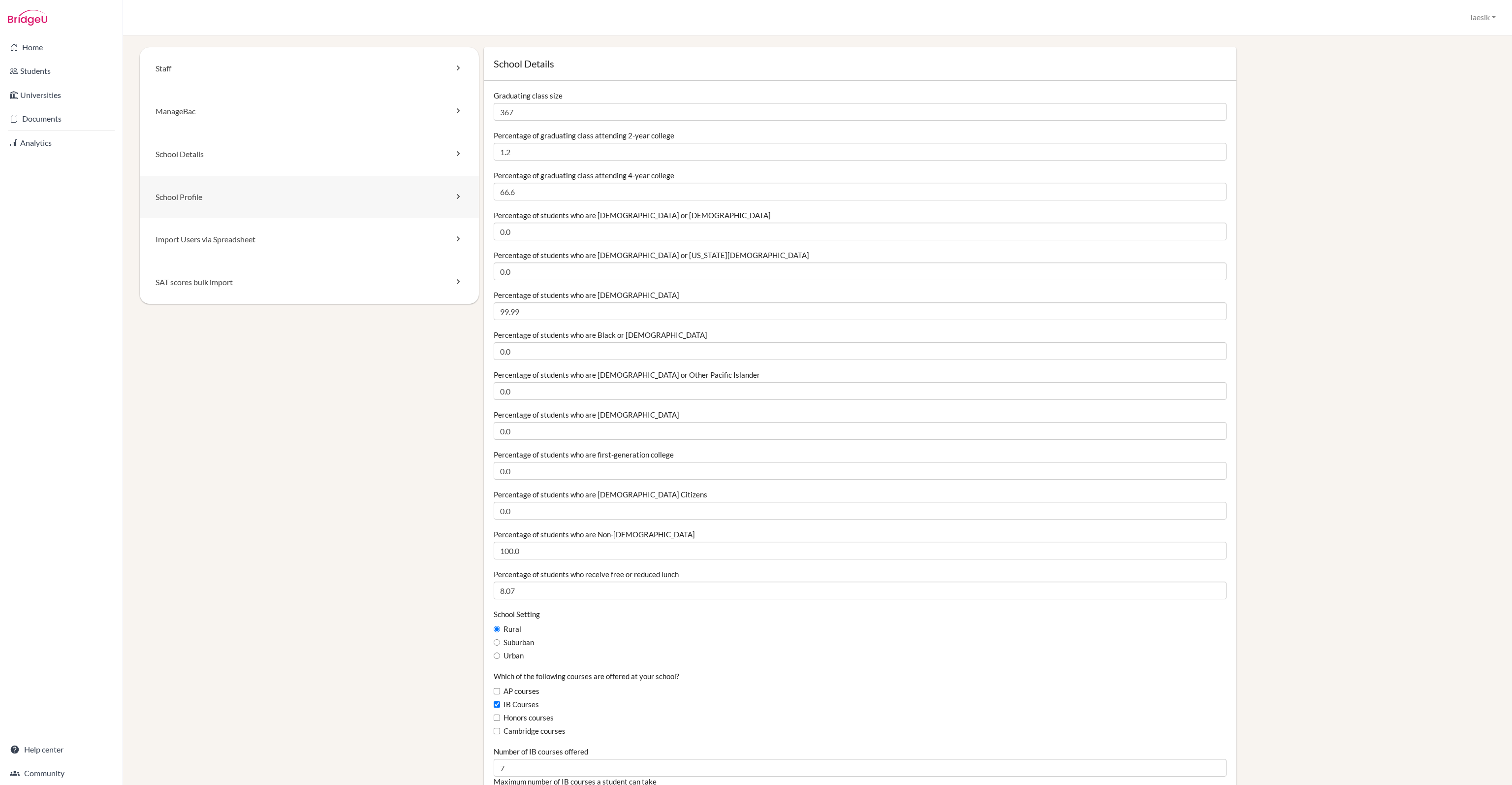
click at [360, 191] on link "School Profile" at bounding box center [309, 197] width 339 height 43
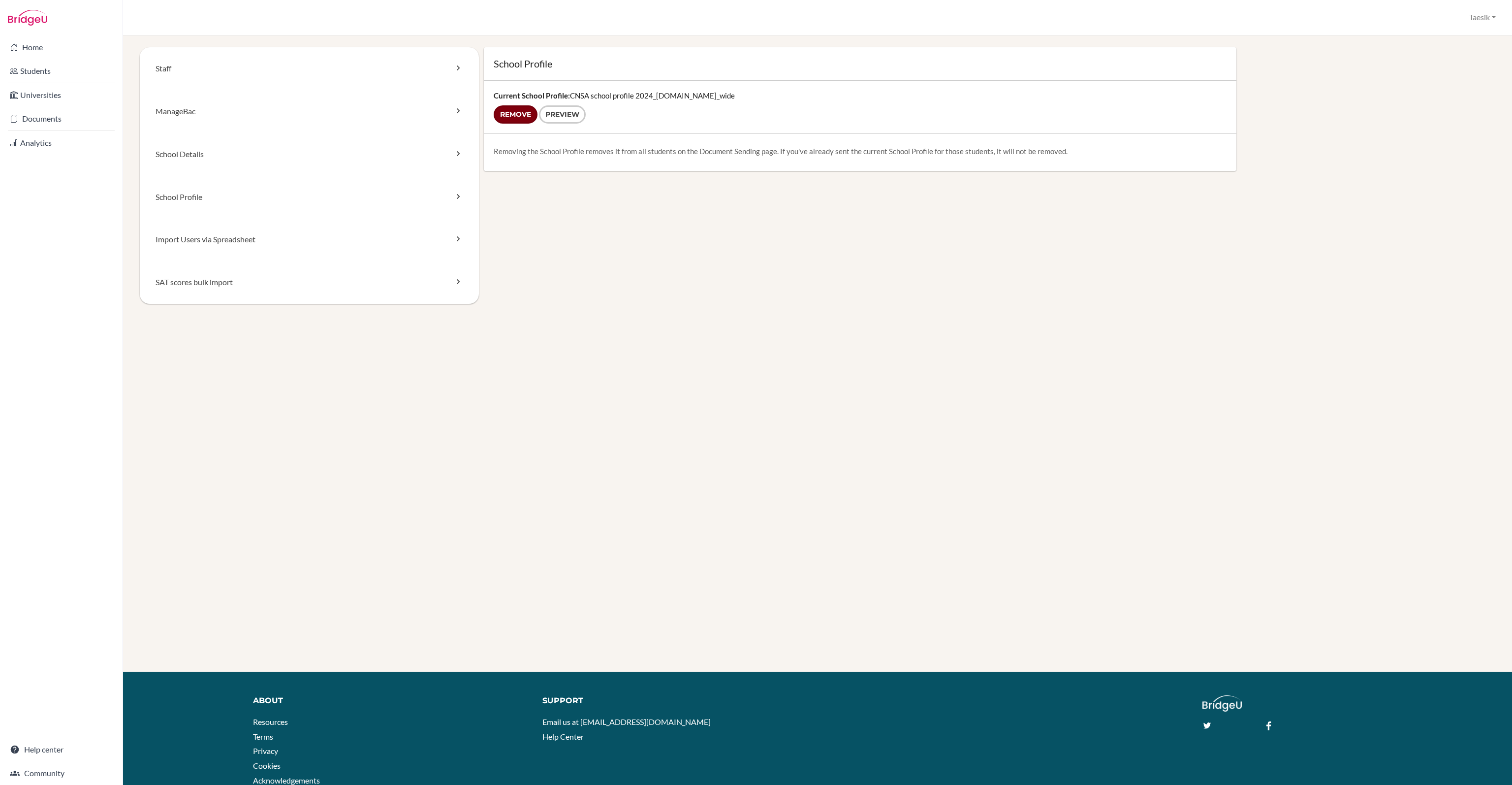
drag, startPoint x: 524, startPoint y: 113, endPoint x: 803, endPoint y: 60, distance: 284.0
click at [524, 113] on input "Remove" at bounding box center [515, 114] width 44 height 18
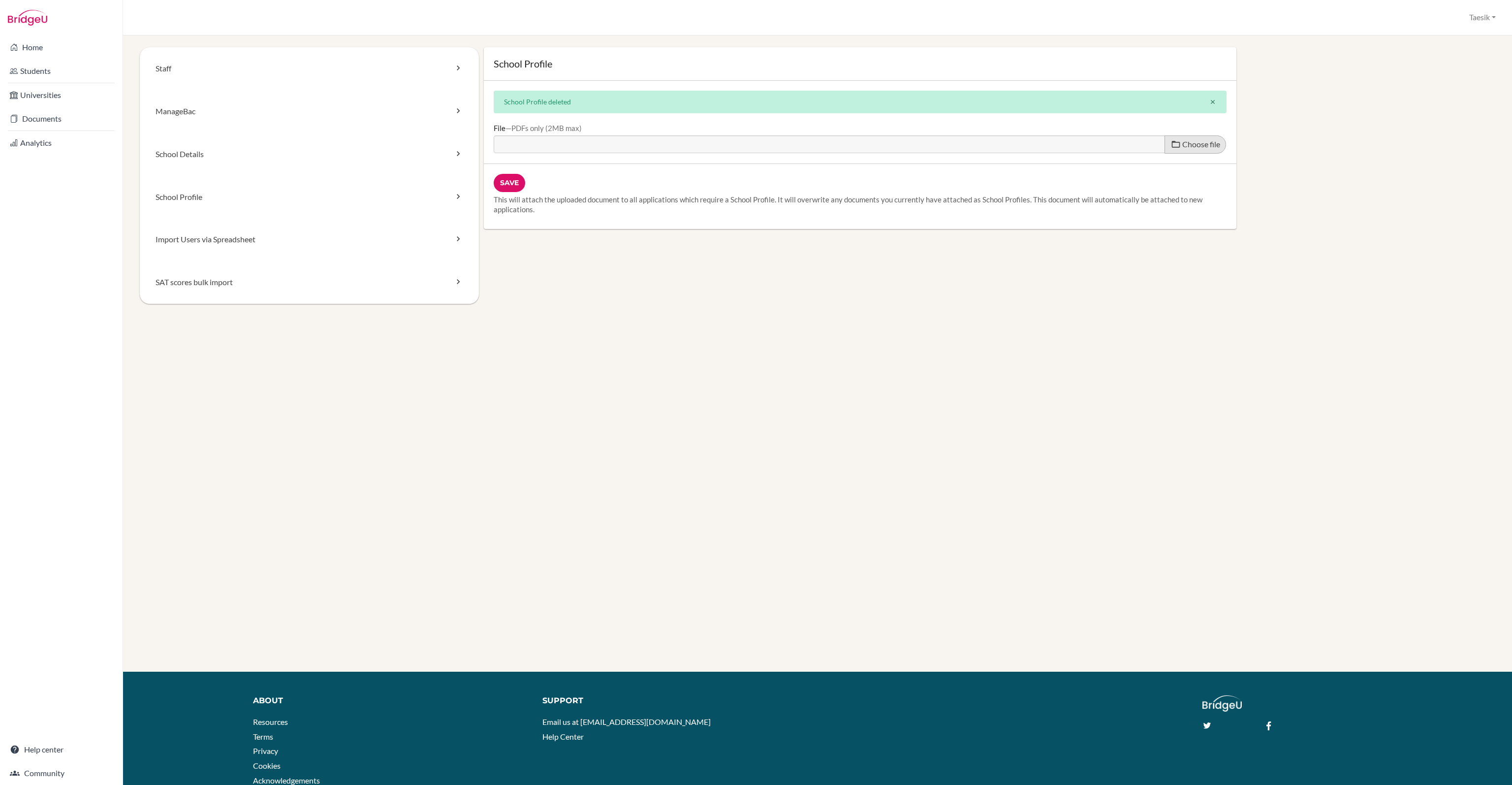
click at [1182, 146] on span "Choose file" at bounding box center [1201, 144] width 38 height 9
click at [644, 146] on input "Choose file" at bounding box center [569, 141] width 151 height 11
type input "C:\fakepath\2025년 충남삼성고등학교 학교 프로파일.pdf"
type input "2025년 충남삼성고등학교 학교 프로파일.pdf"
click at [508, 176] on input "Save" at bounding box center [509, 183] width 32 height 18
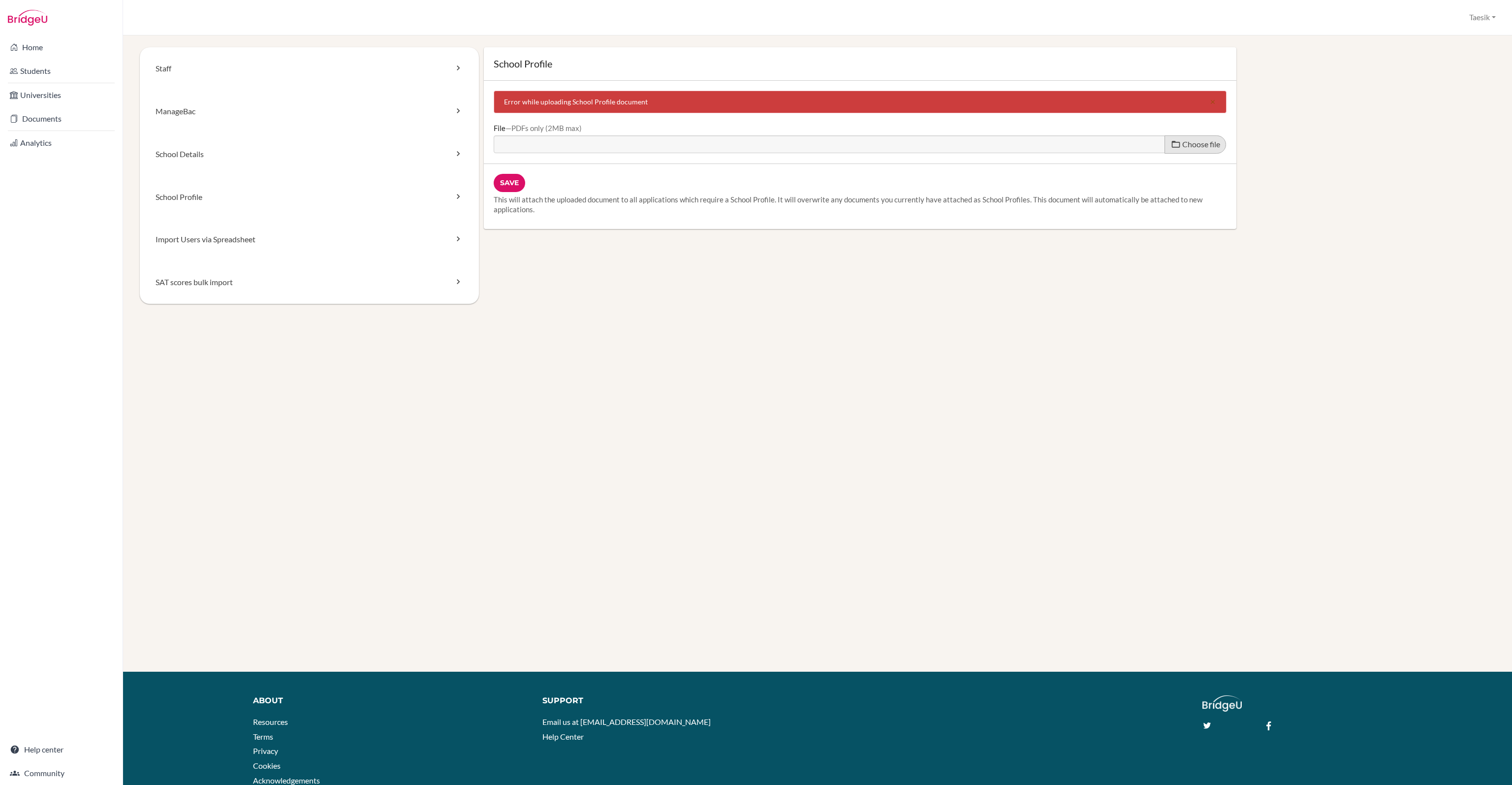
click at [1187, 148] on span "Choose file" at bounding box center [1201, 144] width 38 height 9
click at [644, 147] on input "Choose file" at bounding box center [569, 141] width 151 height 11
type input "C:\fakepath\2025년 충남삼성고등학교 학교 프로파일_compressed.pdf"
type input "2025년 충남삼성고등학교 학교 프로파일_compressed.pdf"
click at [512, 181] on input "Save" at bounding box center [509, 183] width 32 height 18
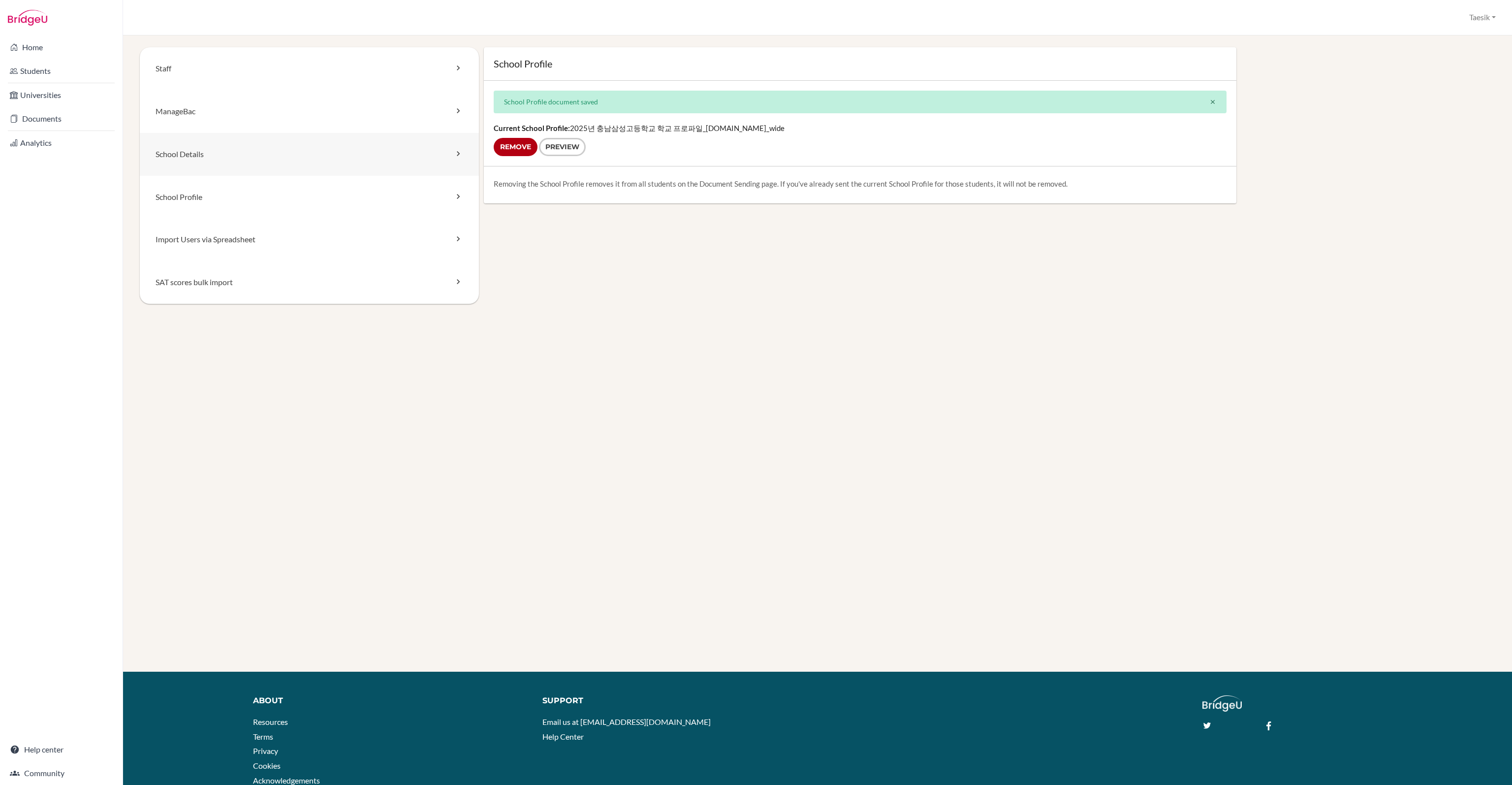
click at [409, 154] on link "School Details" at bounding box center [309, 154] width 339 height 43
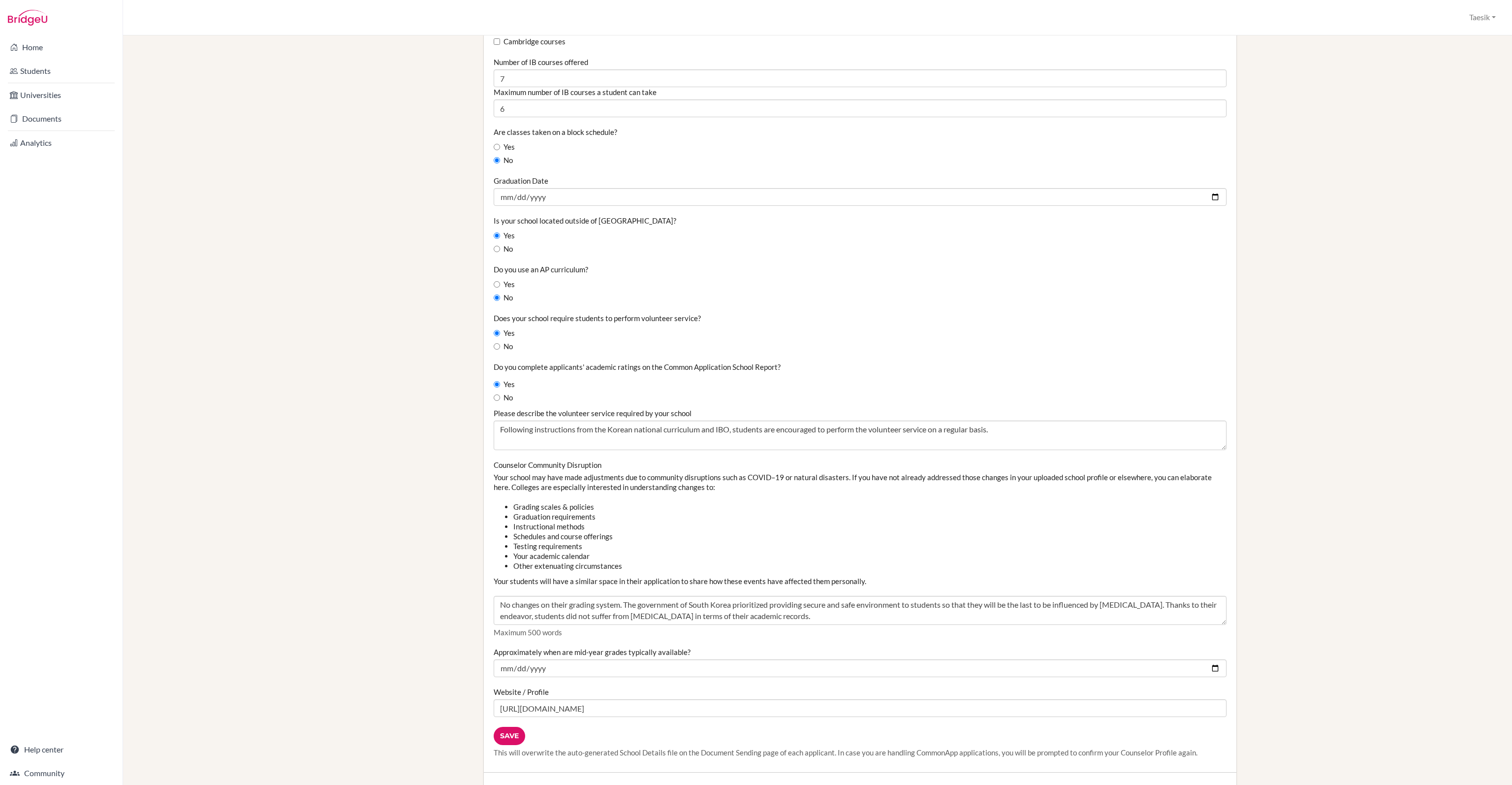
scroll to position [890, 0]
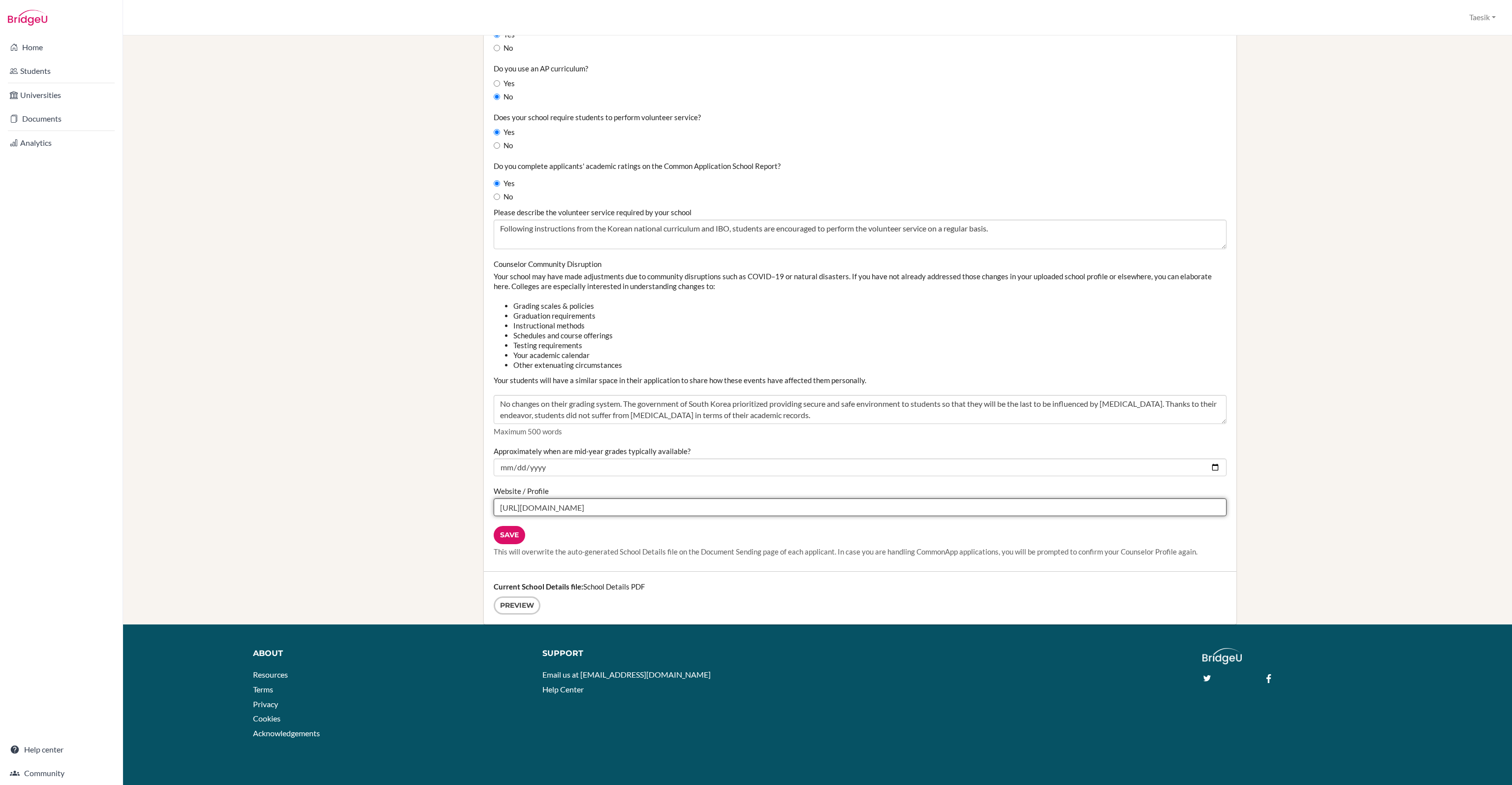
click at [580, 507] on input "https://drive.google.com/file/d/1A_2R_fwh3chCRSHClkvDkecEvi6KdCz2/view?usp=shar…" at bounding box center [860, 507] width 733 height 18
type input "https://cnsa.hs.kr/"
click at [504, 529] on input "Save" at bounding box center [509, 535] width 32 height 18
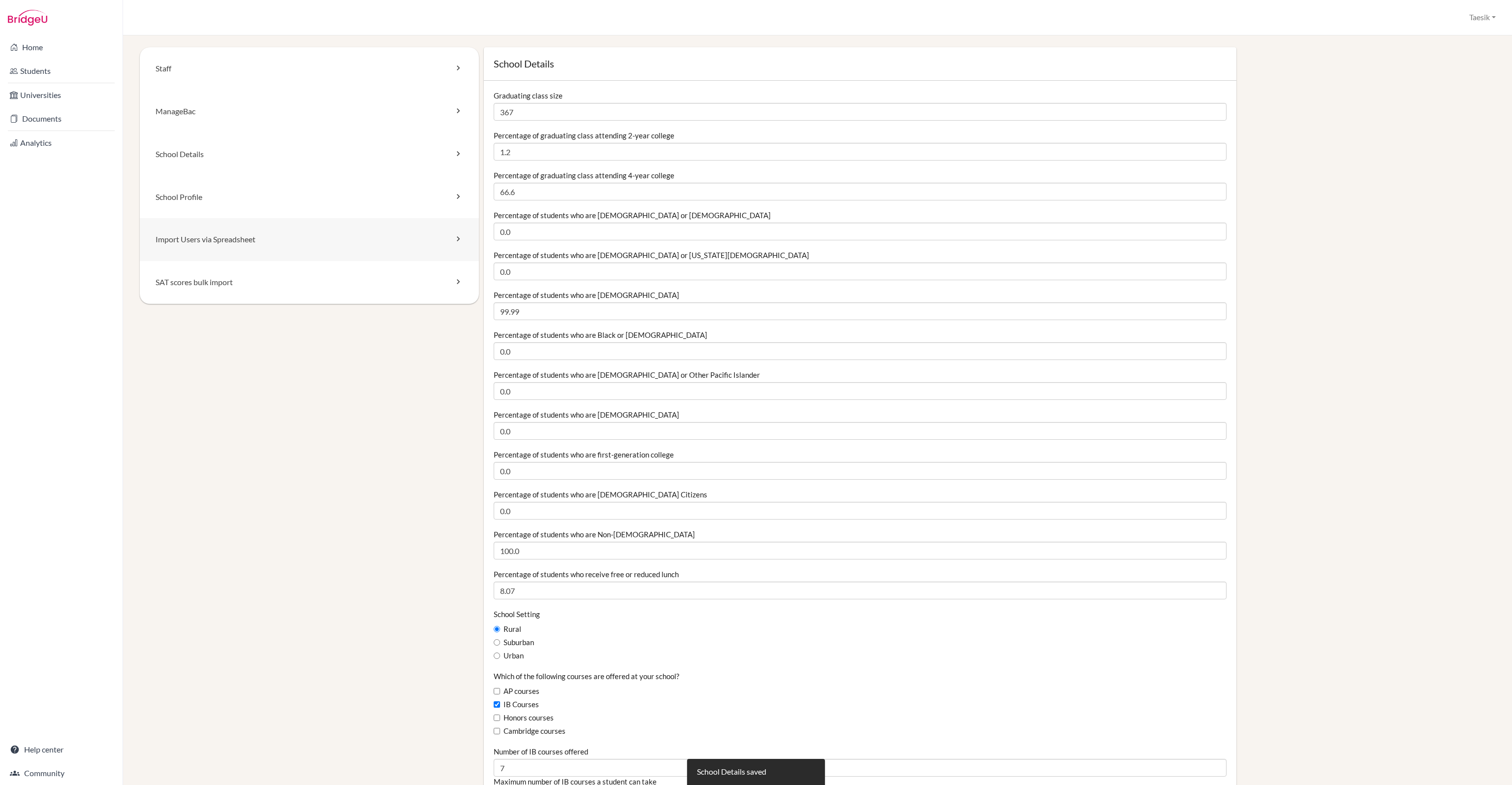
click at [331, 252] on link "Import Users via Spreadsheet" at bounding box center [309, 239] width 339 height 43
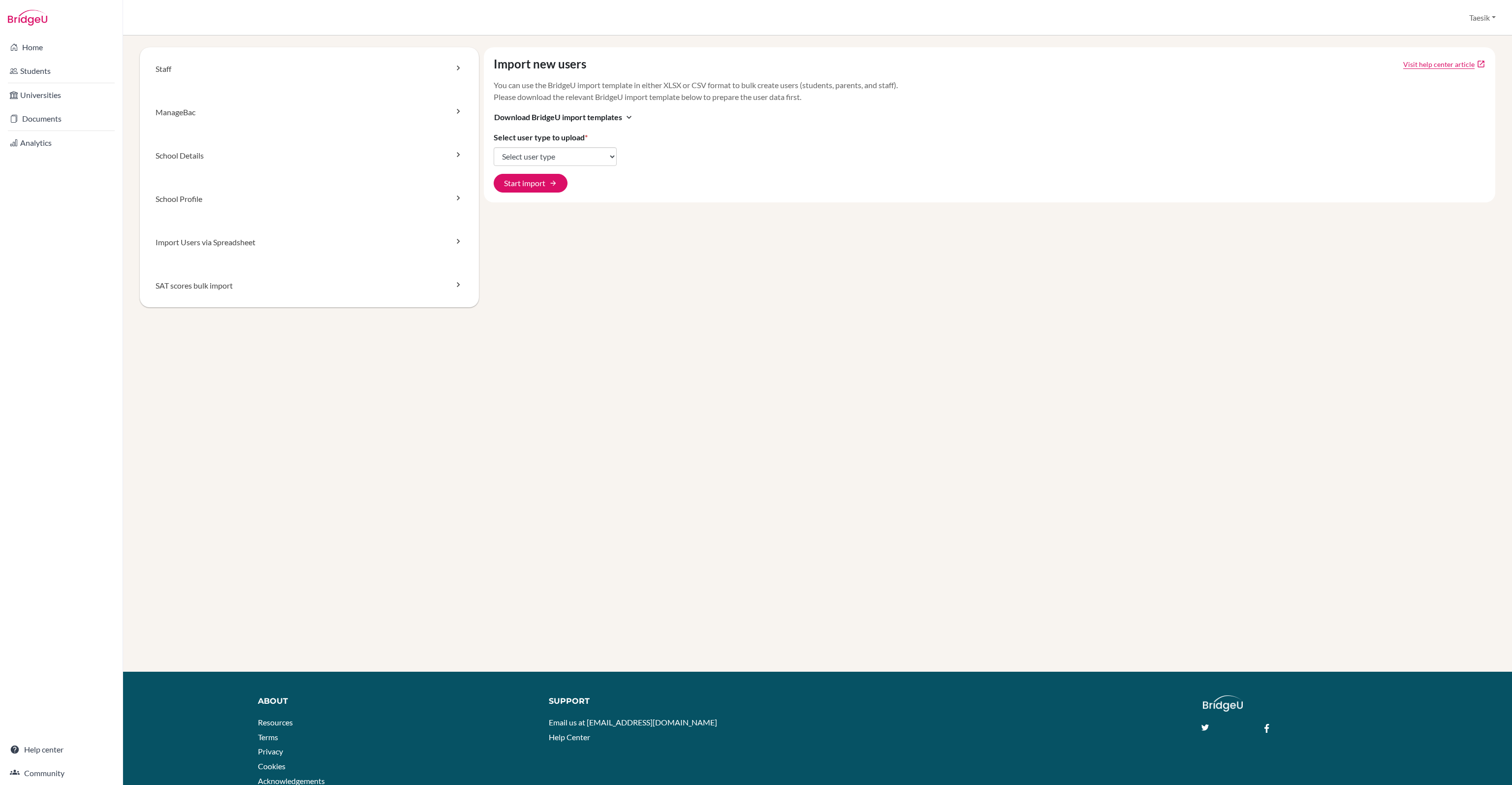
click at [567, 170] on div "Import new users Visit help center article open_in_new You can use the BridgeU …" at bounding box center [990, 124] width 1012 height 155
click at [579, 152] on select "Select user type Students Students and parents Parents Advisors Report writers" at bounding box center [555, 157] width 123 height 19
select select "students"
click at [494, 147] on select "Select user type Students Students and parents Parents Advisors Report writers" at bounding box center [555, 157] width 123 height 19
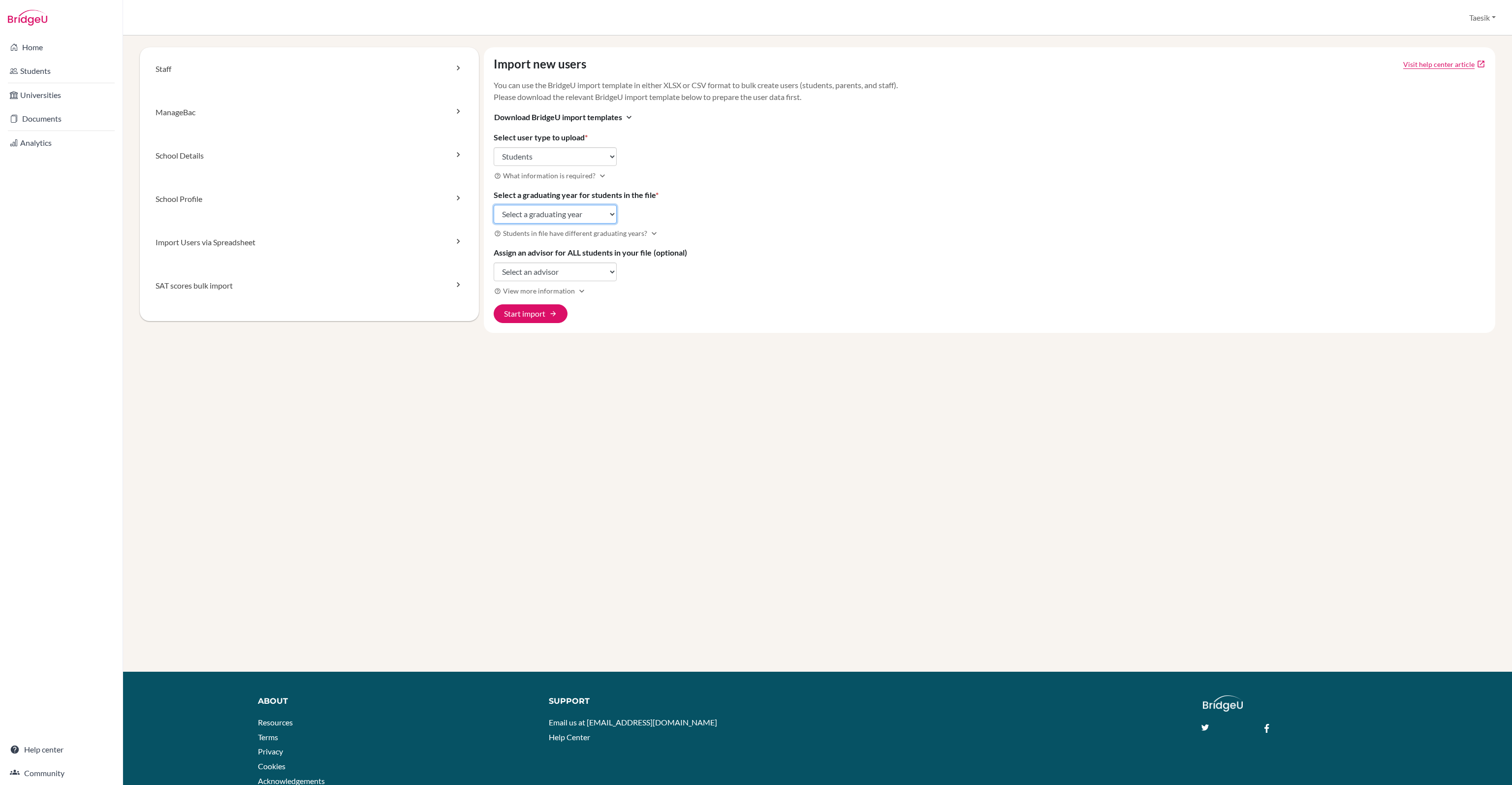
click at [579, 210] on select "Select a graduating year [DATE] 2025 2026 2027 2028 2029" at bounding box center [555, 214] width 123 height 19
click at [730, 395] on div "Staff [GEOGRAPHIC_DATA] School Details School Profile Import Users via Spreadsh…" at bounding box center [818, 359] width 1365 height 624
click at [593, 271] on select "Select an advisor [PERSON_NAME]" at bounding box center [555, 272] width 123 height 19
click at [401, 383] on div "Staff [GEOGRAPHIC_DATA] School Details School Profile Import Users via Spreadsh…" at bounding box center [818, 359] width 1365 height 624
click at [281, 252] on link "Import Users via Spreadsheet" at bounding box center [309, 242] width 339 height 43
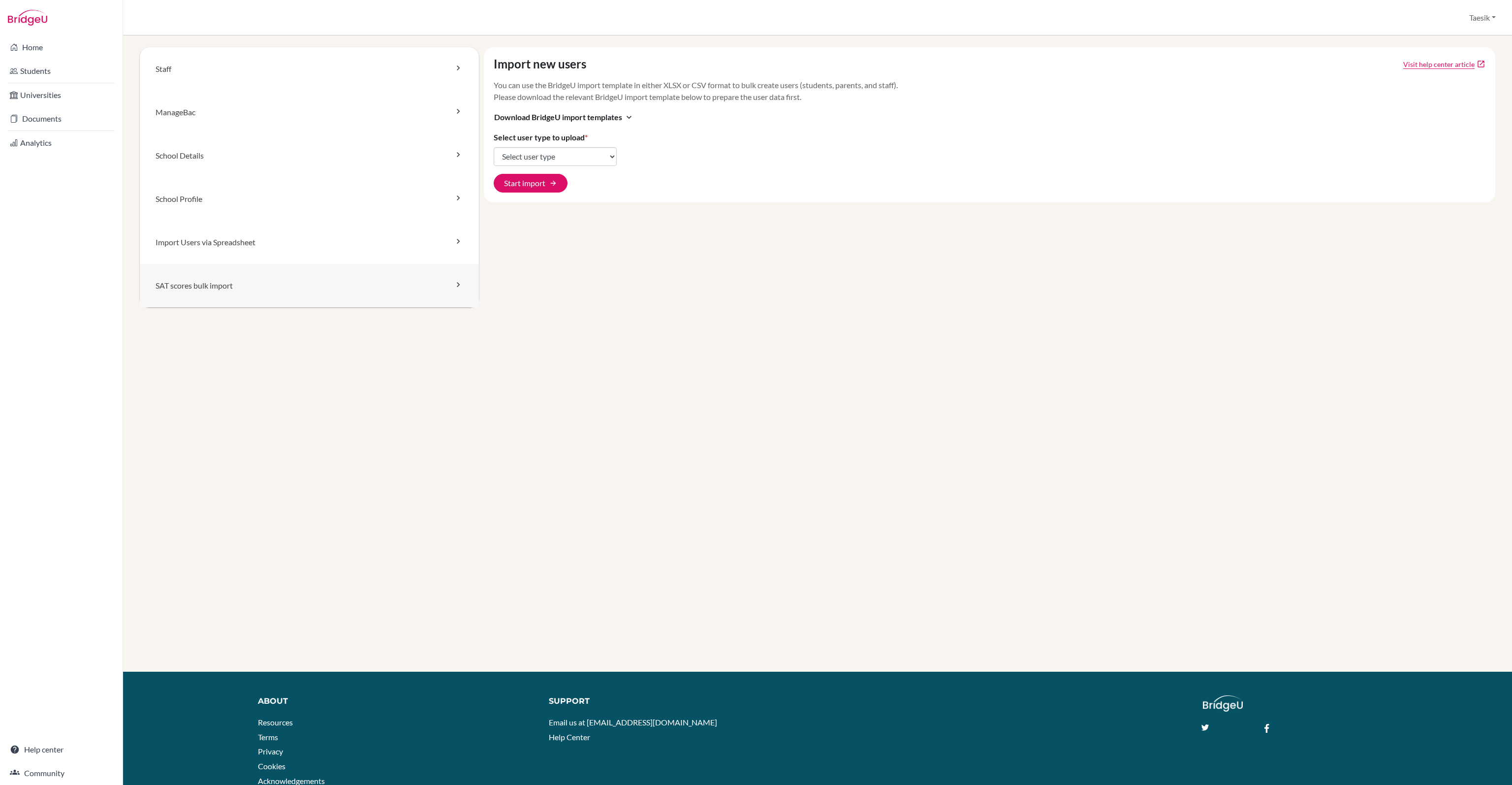
click at [286, 268] on link "SAT scores bulk import" at bounding box center [309, 285] width 339 height 43
click at [426, 66] on link "Staff" at bounding box center [309, 69] width 339 height 43
